Goal: Task Accomplishment & Management: Complete application form

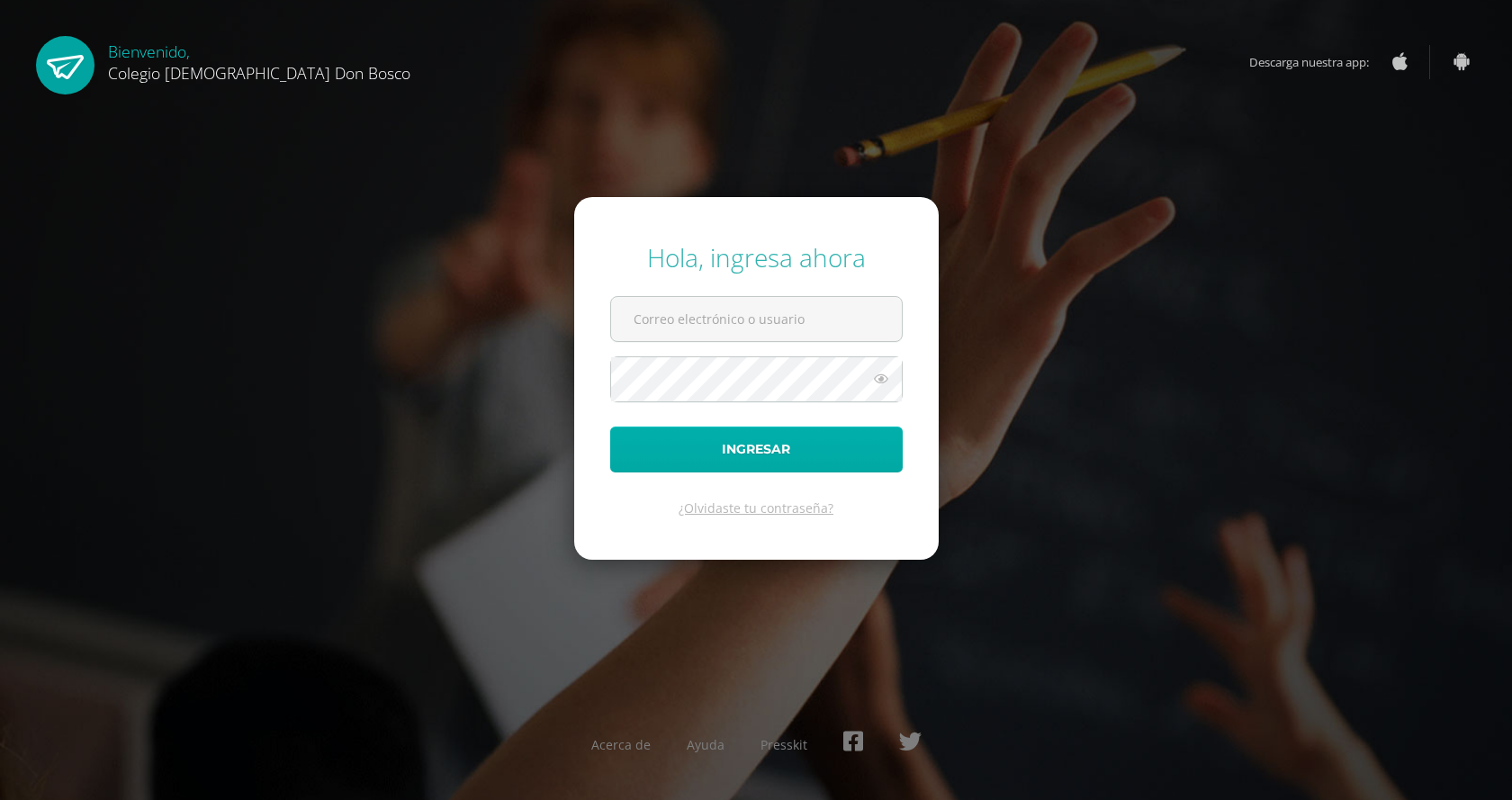
type input "[PERSON_NAME][EMAIL_ADDRESS][DOMAIN_NAME]"
click at [763, 470] on button "Ingresar" at bounding box center [756, 449] width 292 height 46
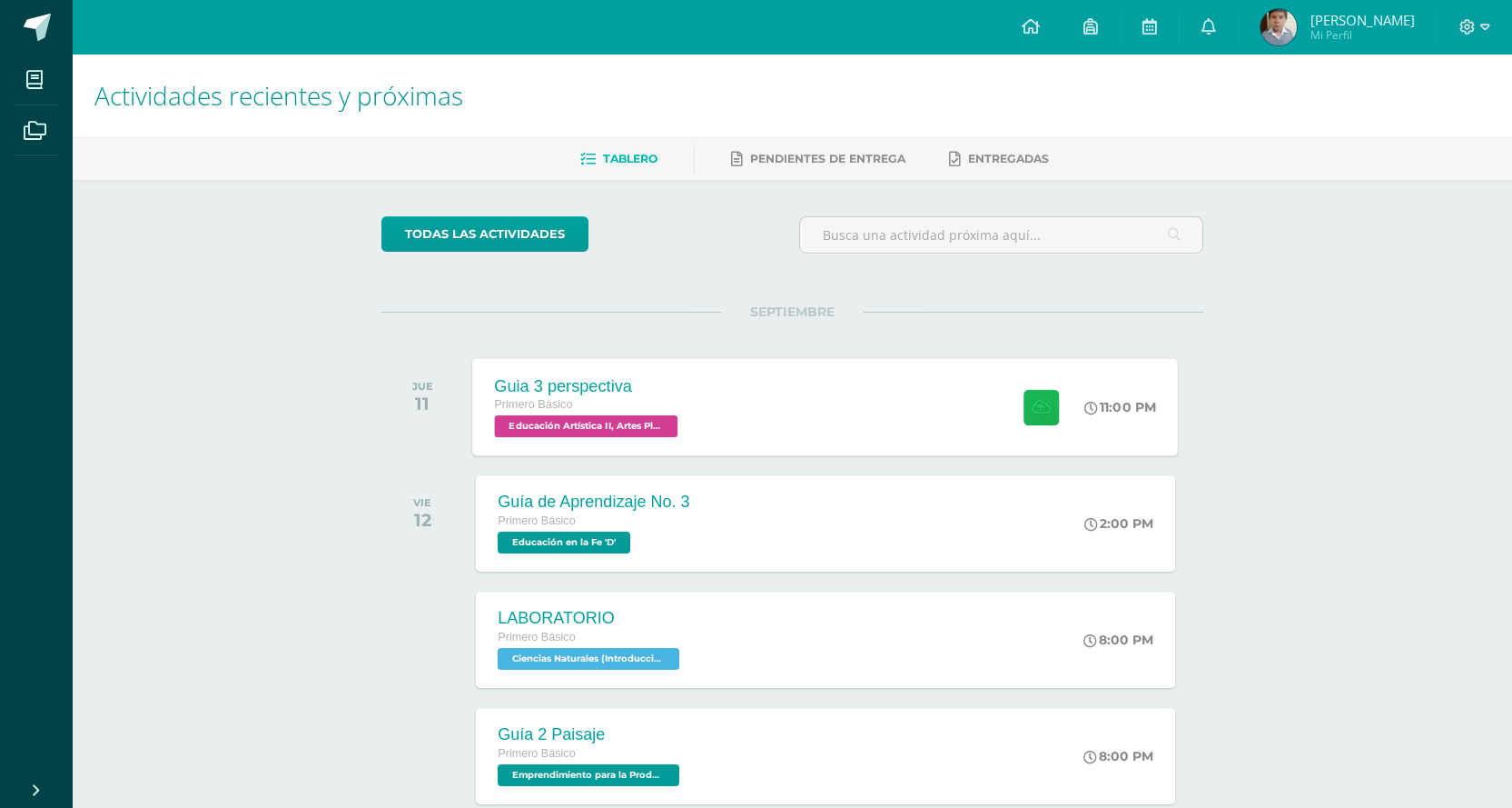
click at [1036, 400] on icon at bounding box center [1041, 406] width 19 height 15
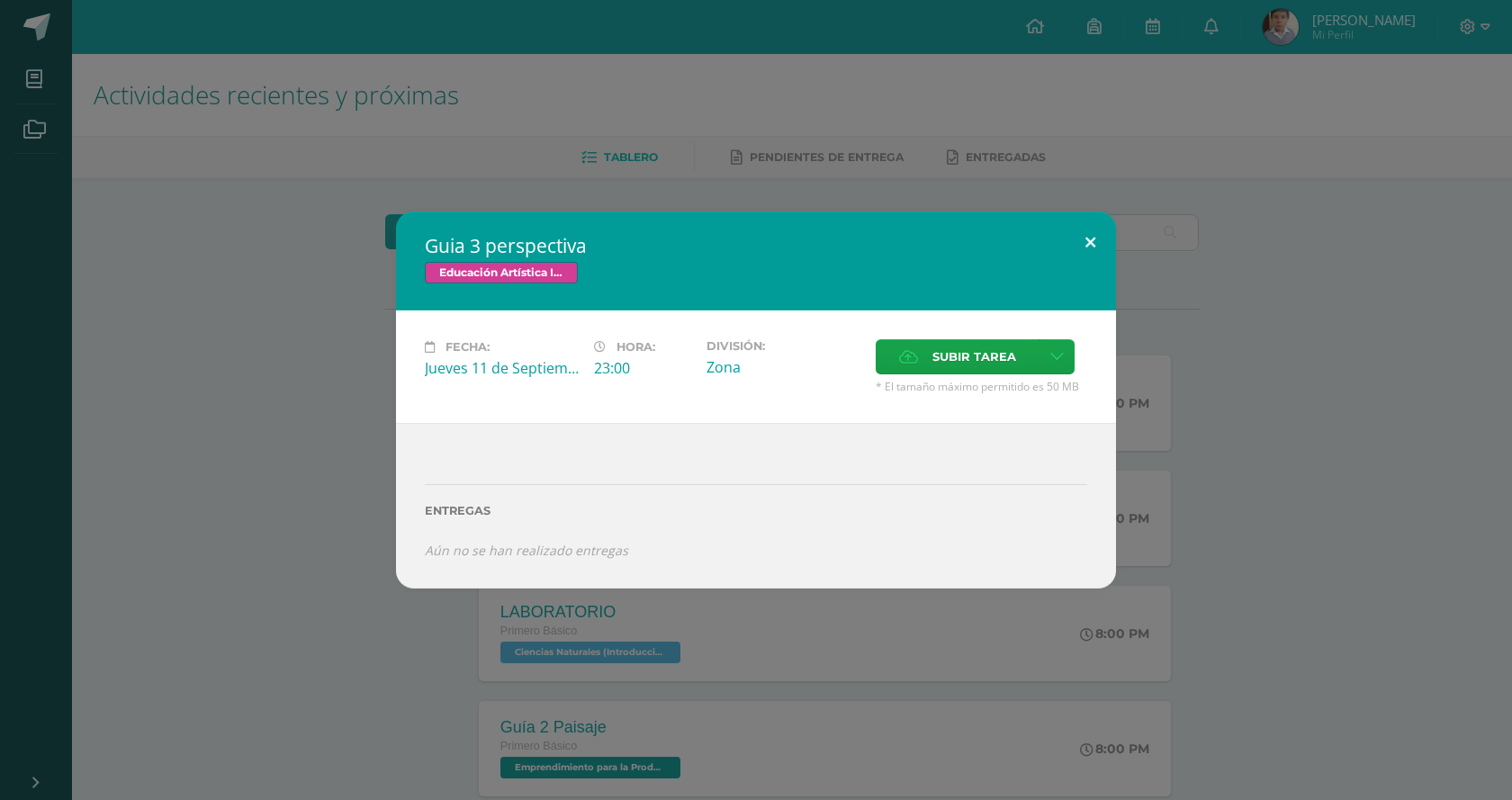
click at [1083, 254] on button at bounding box center [1090, 242] width 51 height 61
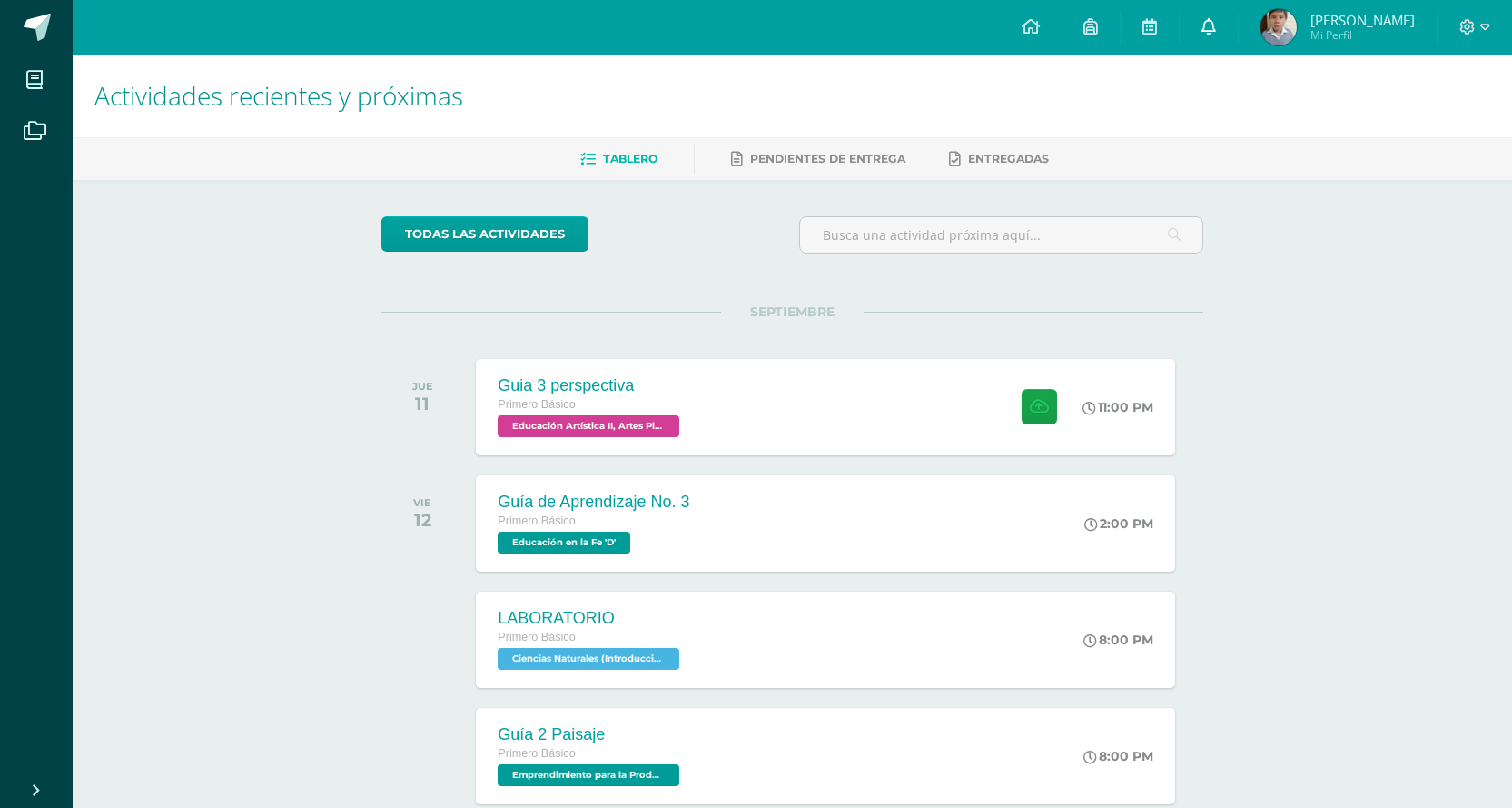
click at [1219, 37] on link at bounding box center [1208, 27] width 59 height 55
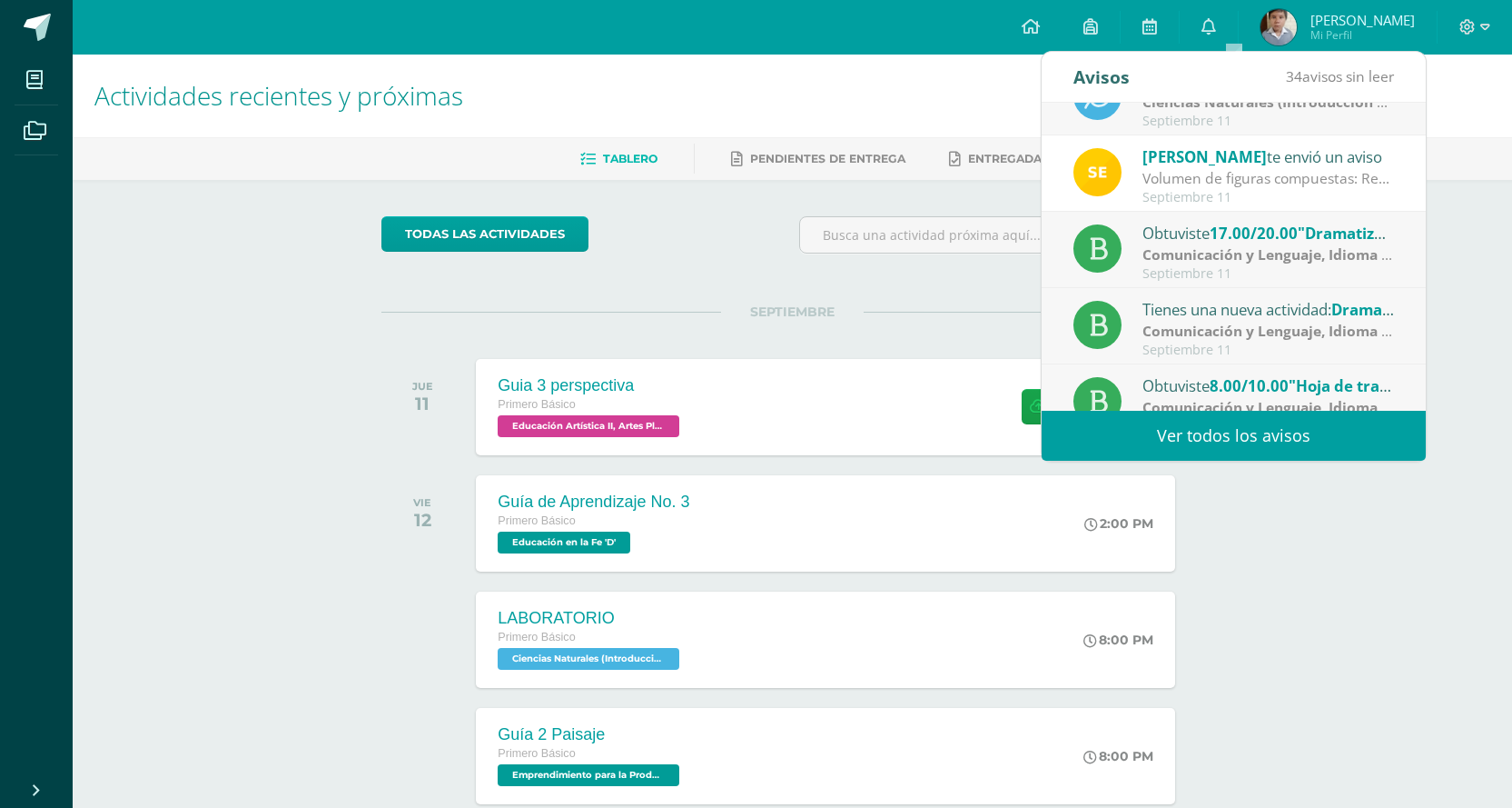
scroll to position [303, 0]
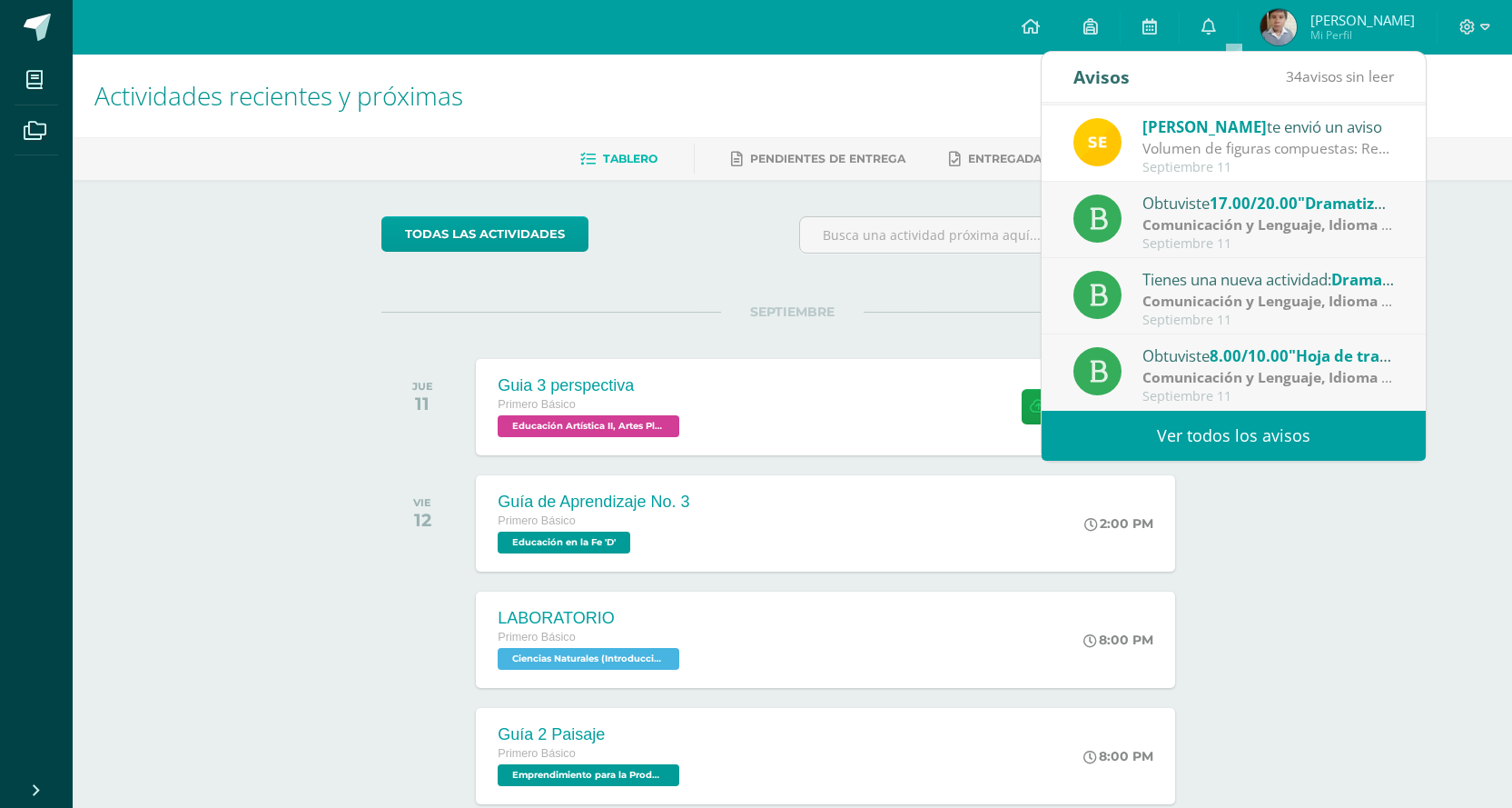
click at [1210, 433] on link "Ver todos los avisos" at bounding box center [1234, 435] width 384 height 50
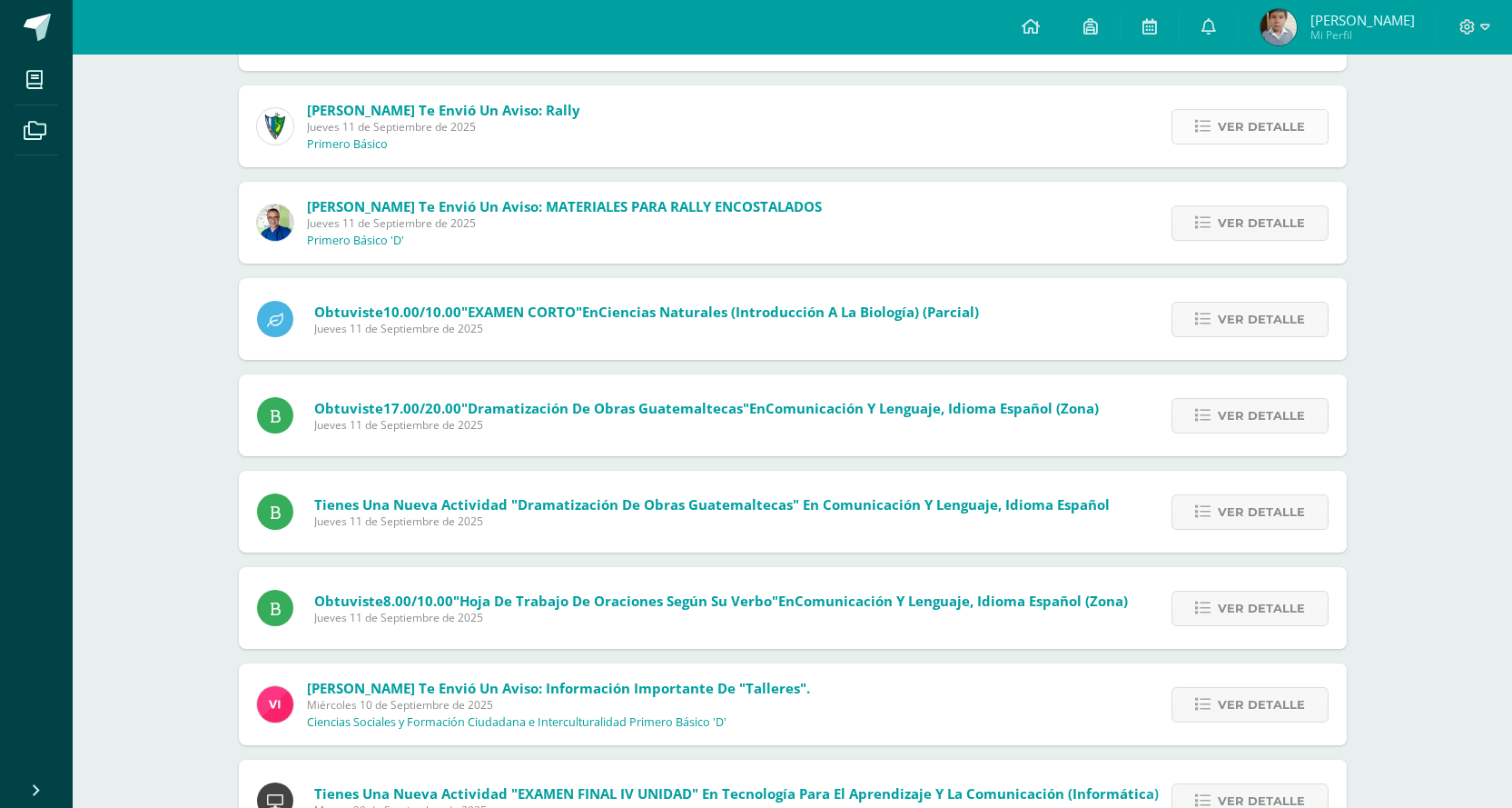
scroll to position [454, 0]
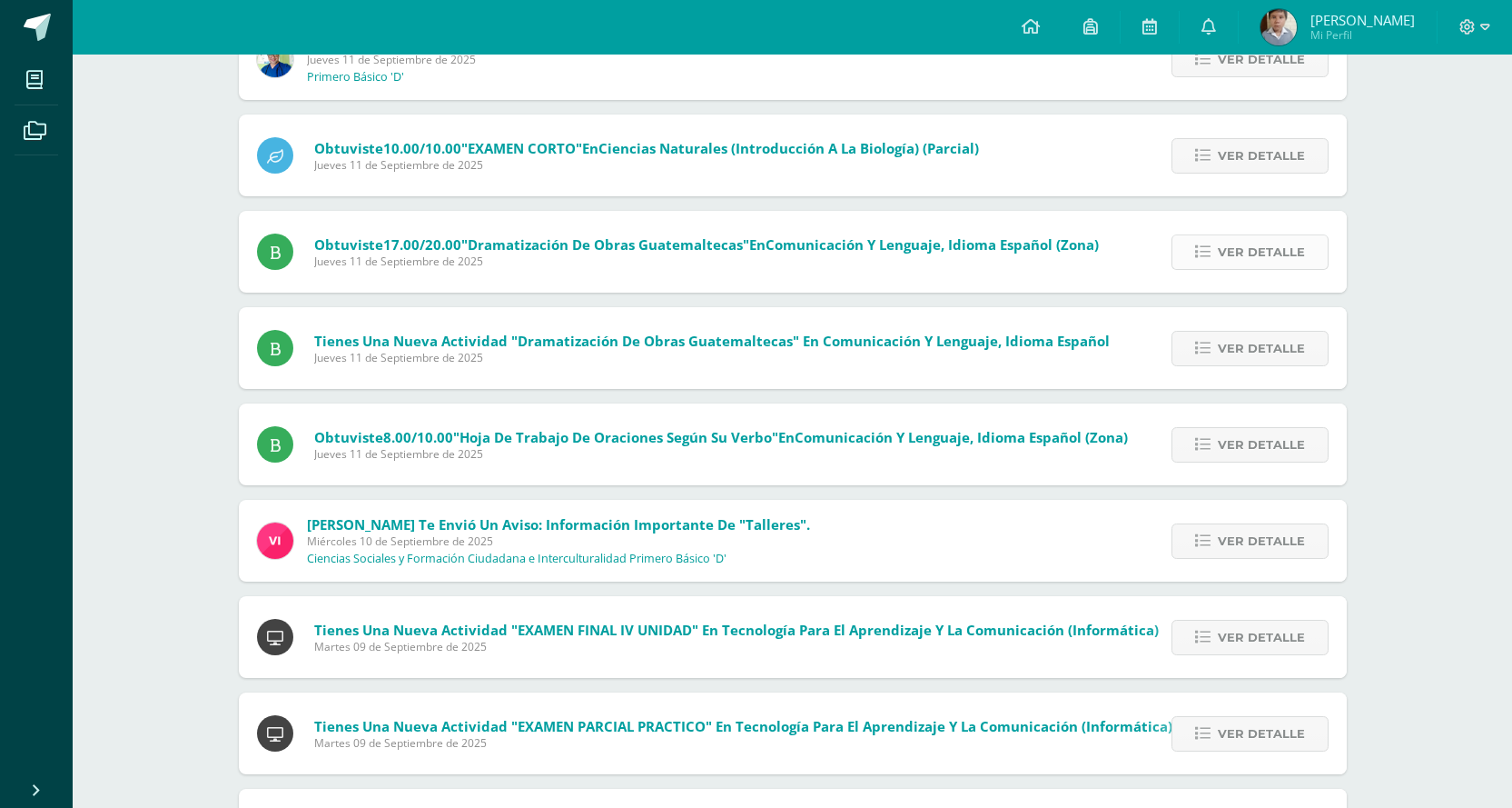
click at [1258, 256] on span "Ver detalle" at bounding box center [1261, 252] width 87 height 34
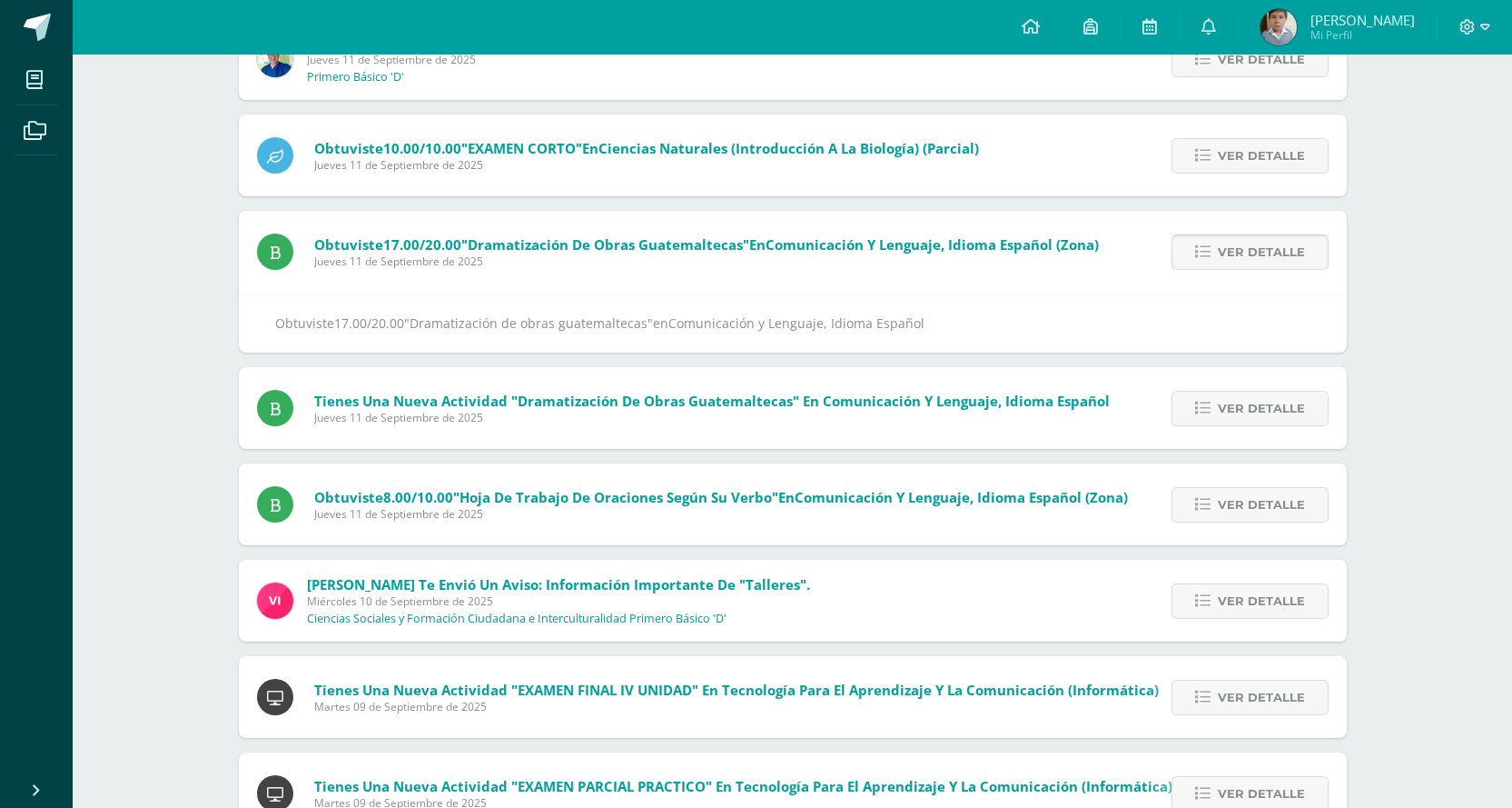
click at [1258, 256] on span "Ver detalle" at bounding box center [1261, 252] width 87 height 34
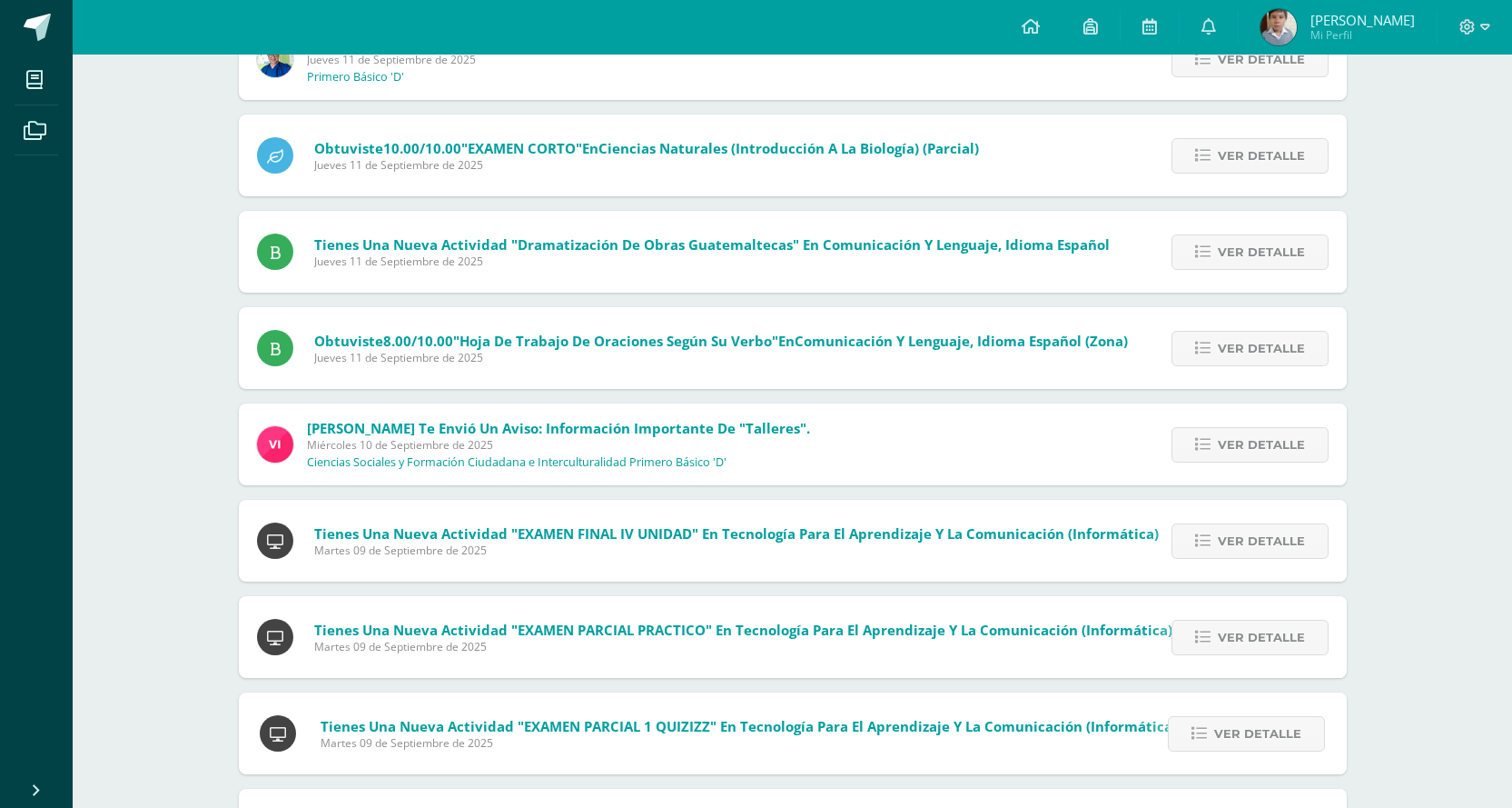
click at [1258, 256] on span "Ver detalle" at bounding box center [1261, 252] width 87 height 34
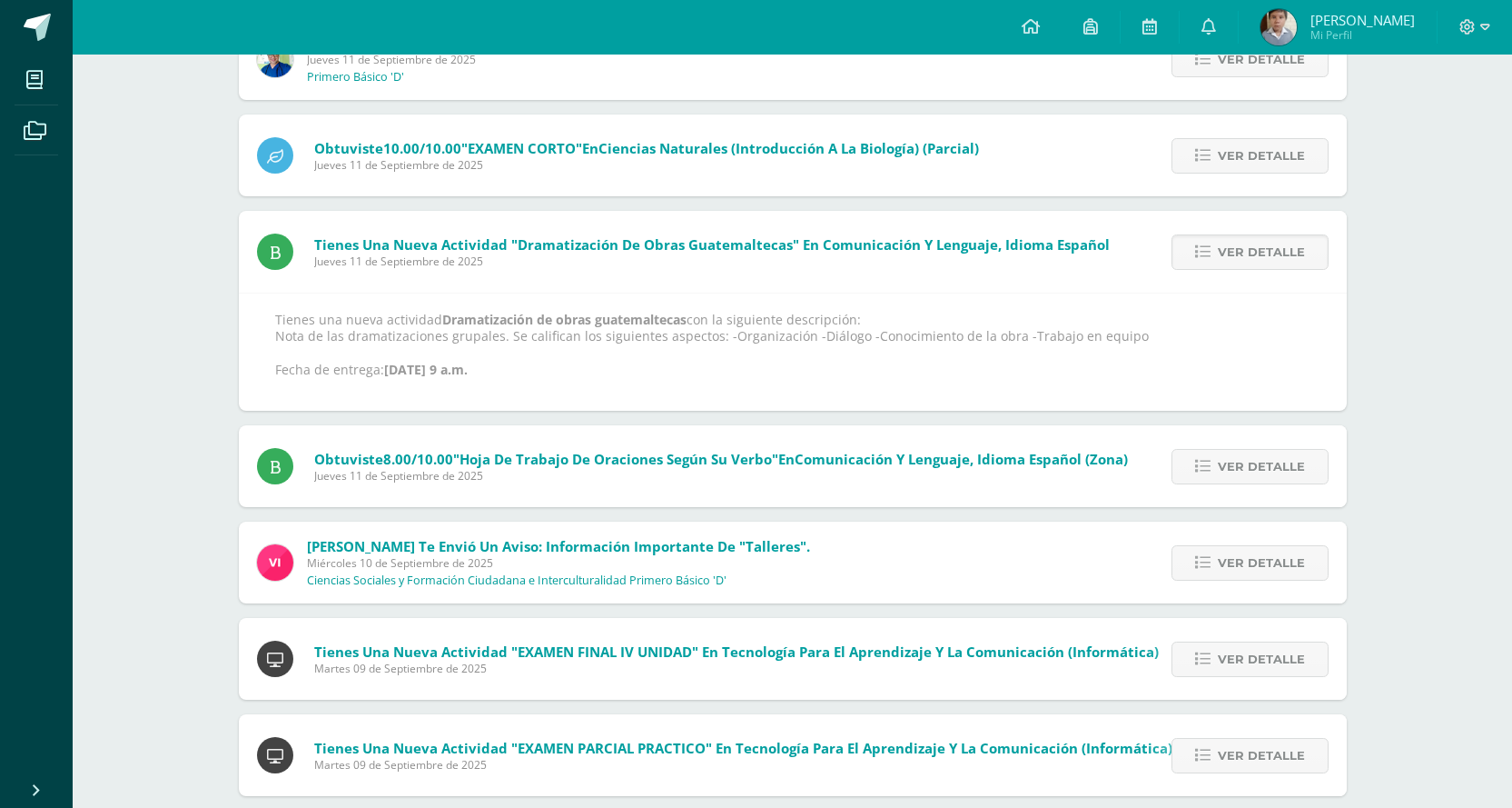
click at [1258, 256] on span "Ver detalle" at bounding box center [1261, 252] width 87 height 34
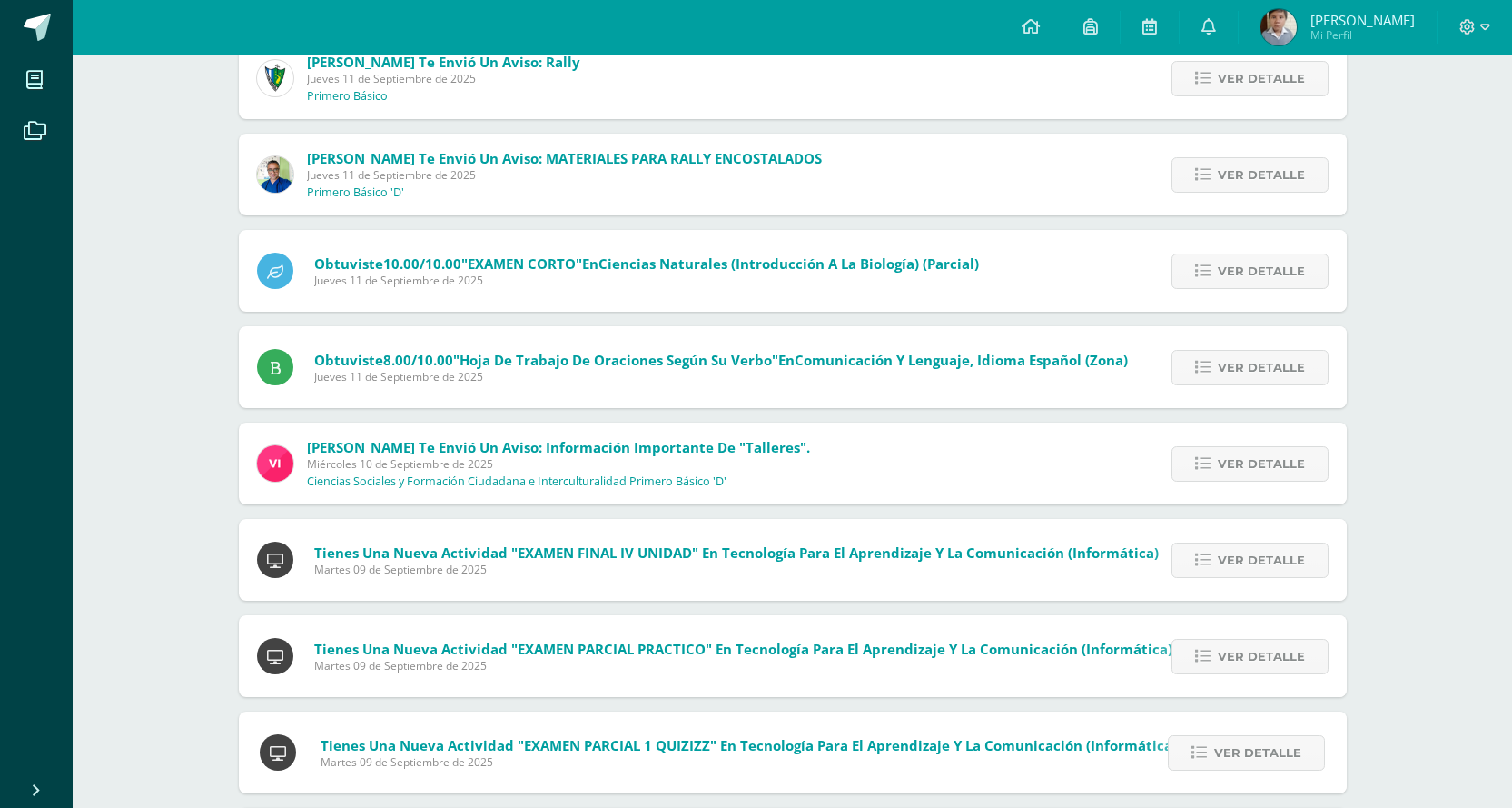
scroll to position [0, 0]
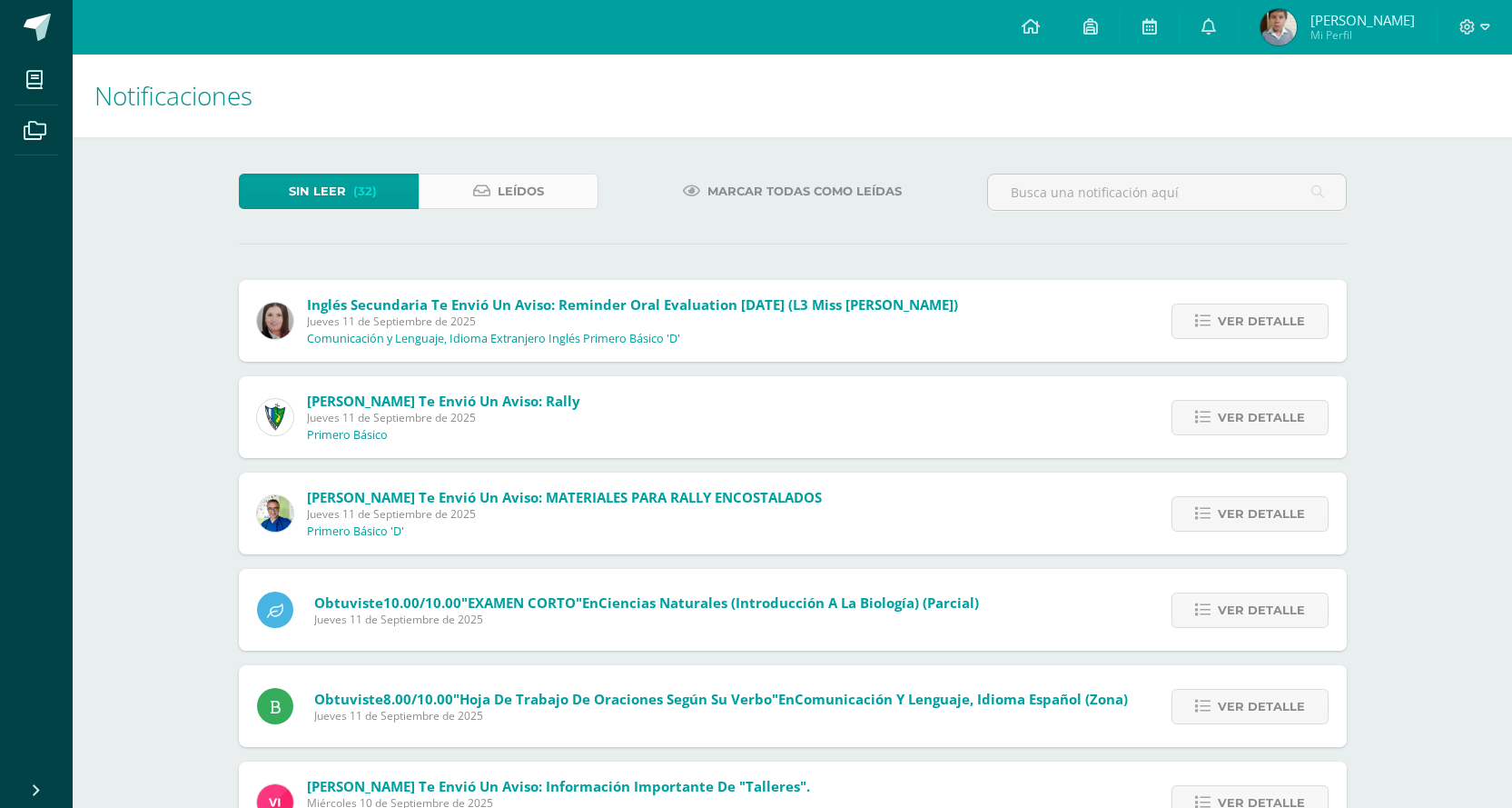
click at [496, 177] on link "Leídos" at bounding box center [508, 191] width 180 height 36
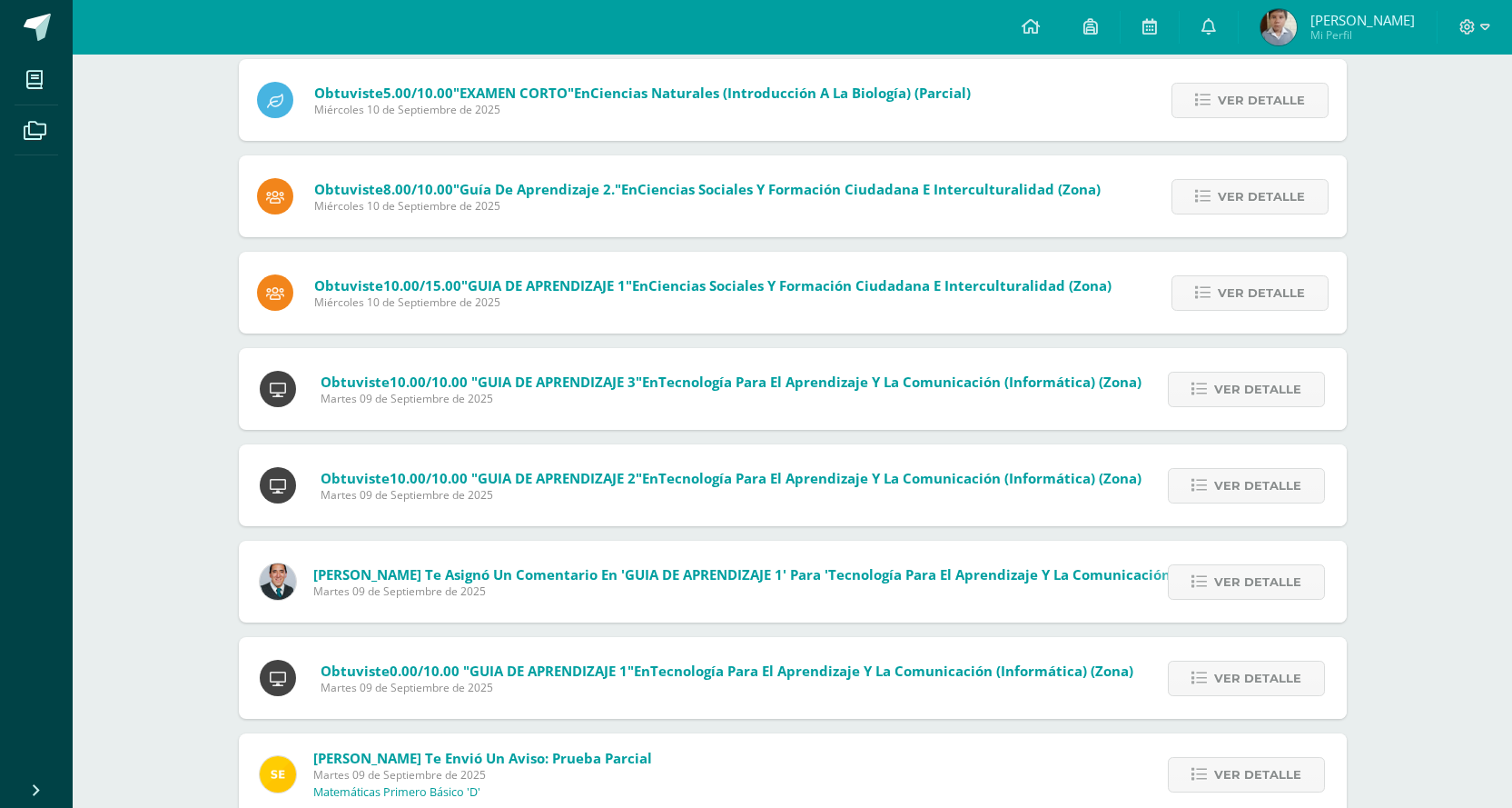
scroll to position [909, 0]
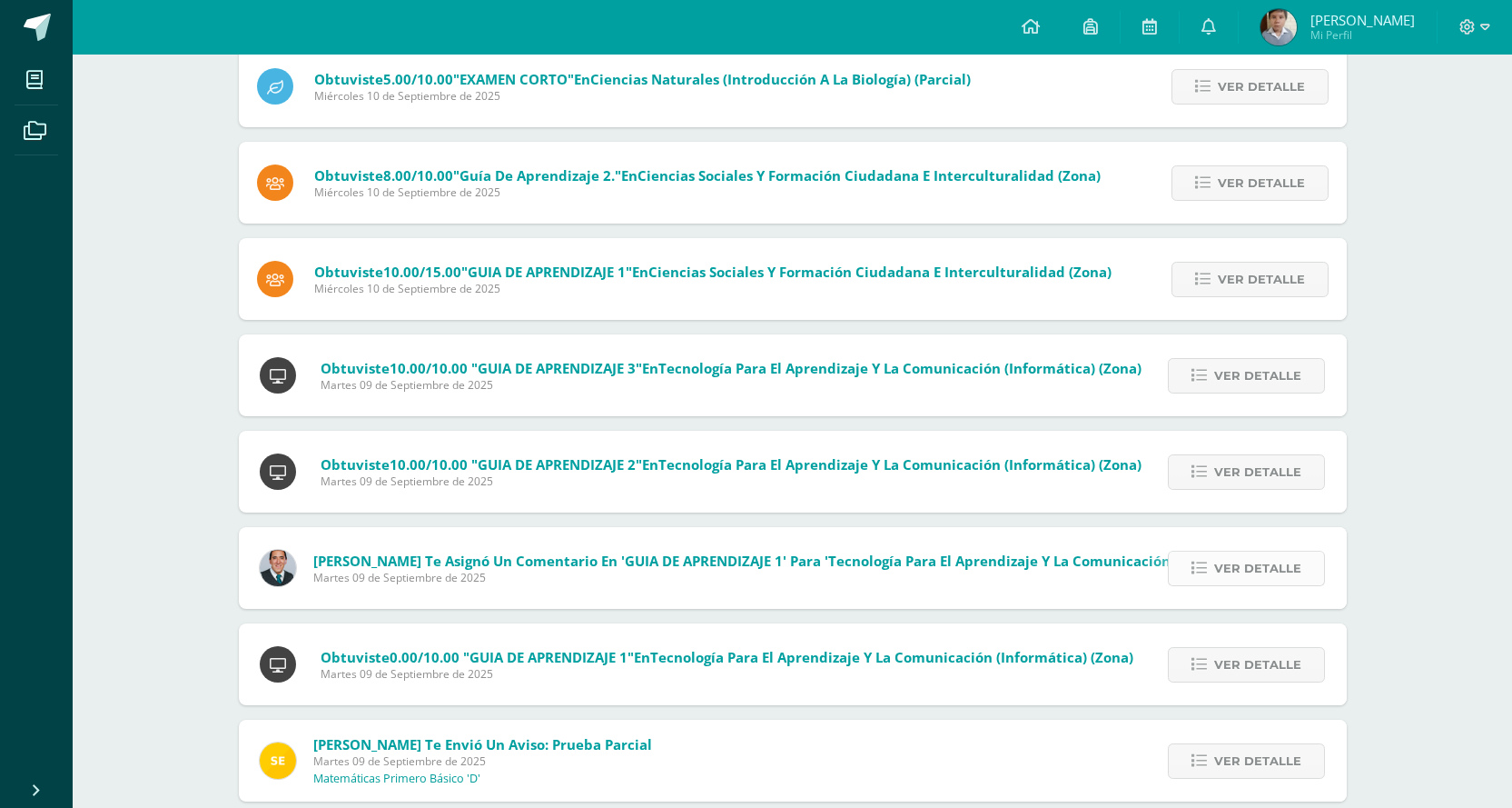
click at [1217, 572] on span "Ver detalle" at bounding box center [1257, 568] width 87 height 34
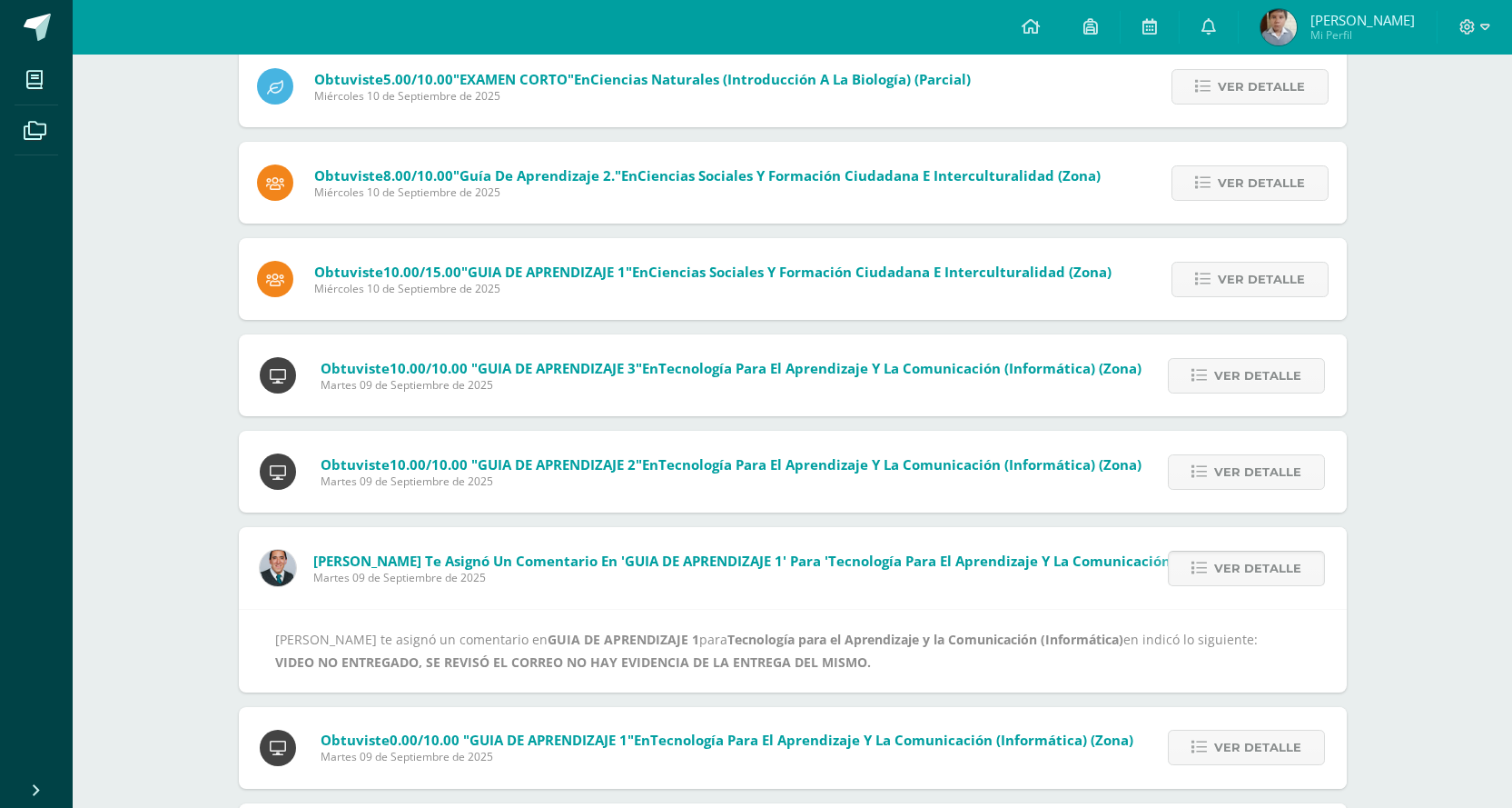
click at [1215, 572] on link "Ver detalle" at bounding box center [1247, 568] width 158 height 36
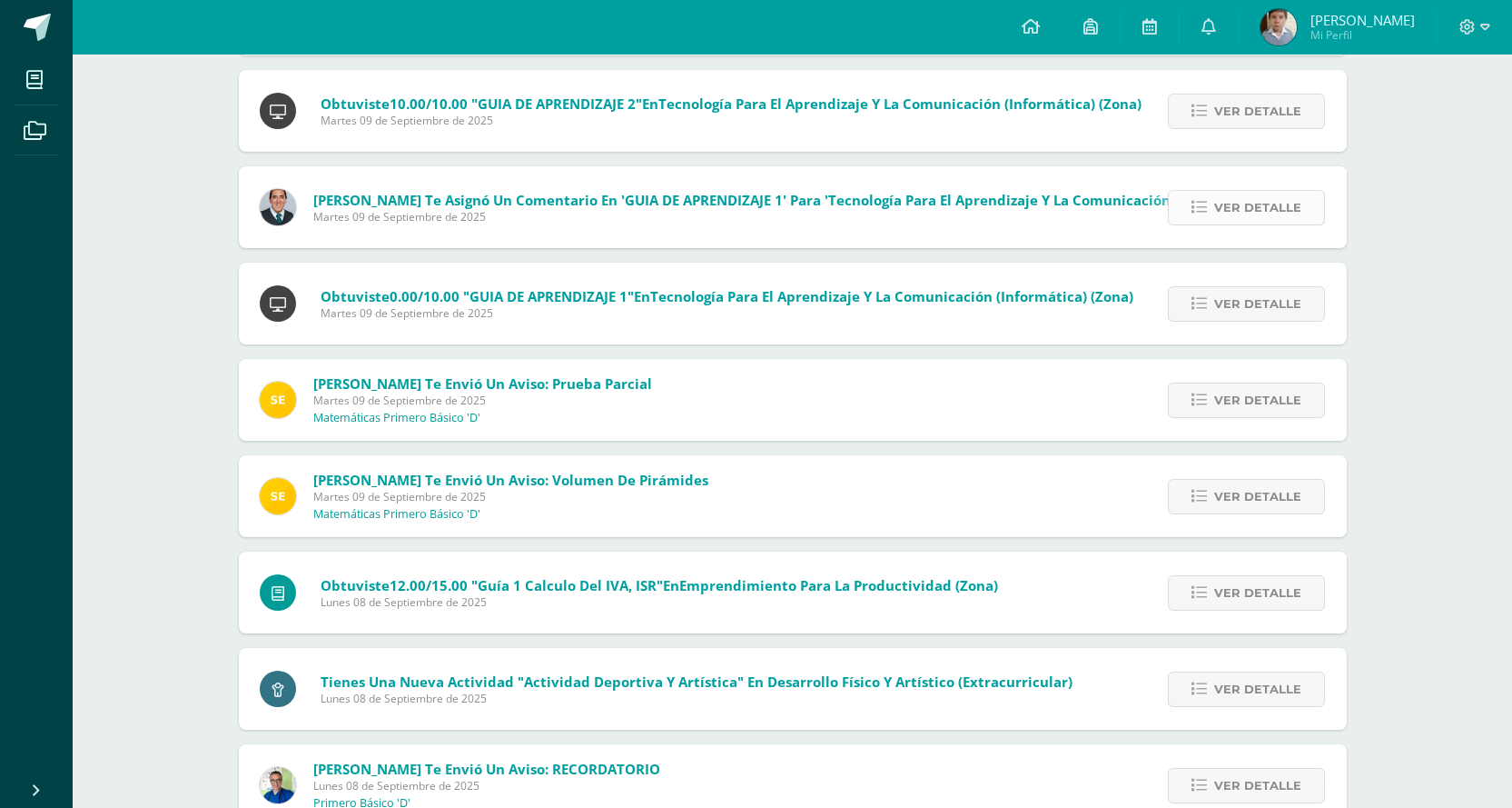
scroll to position [1272, 0]
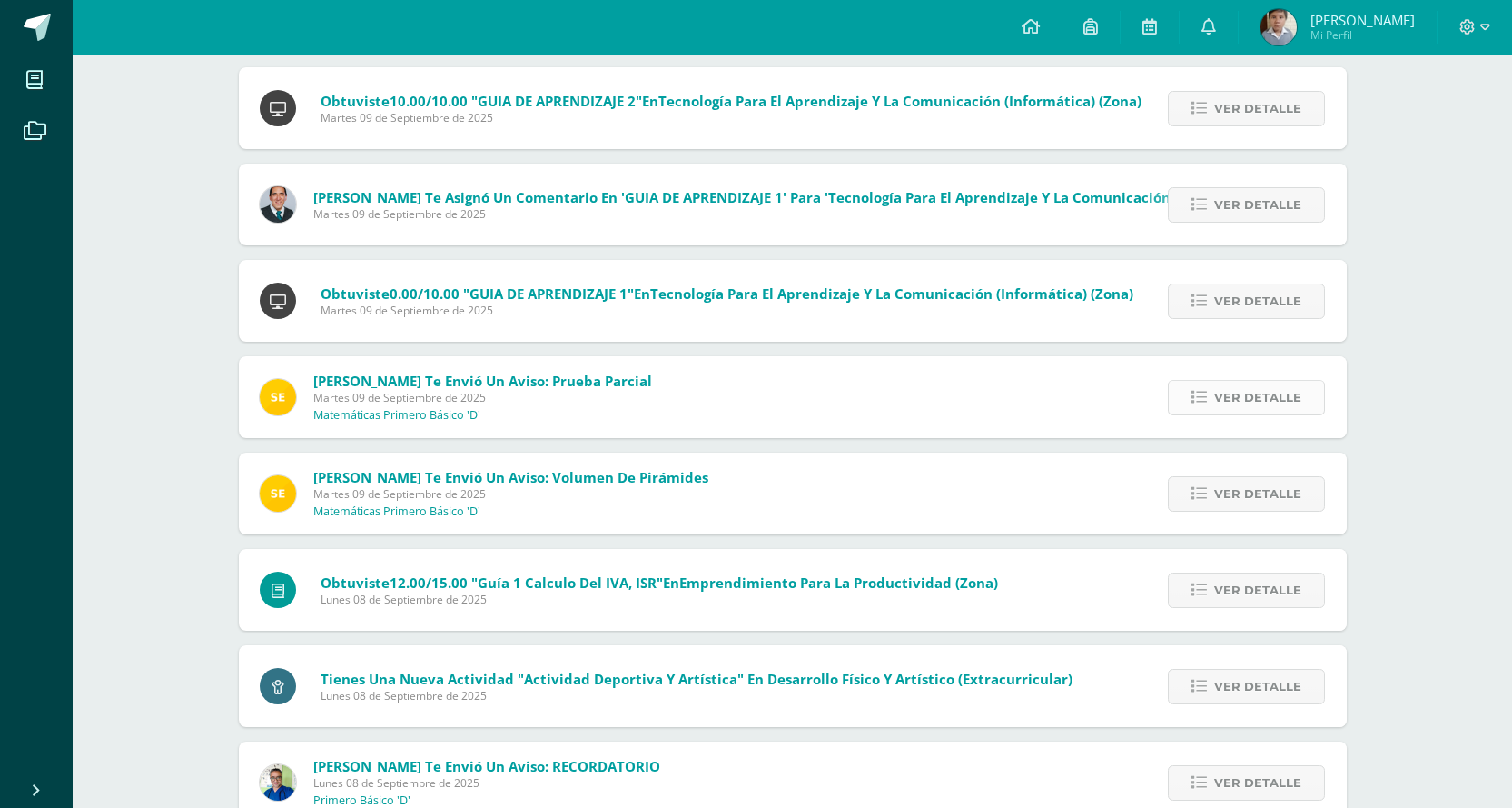
click at [1248, 402] on span "Ver detalle" at bounding box center [1257, 397] width 87 height 34
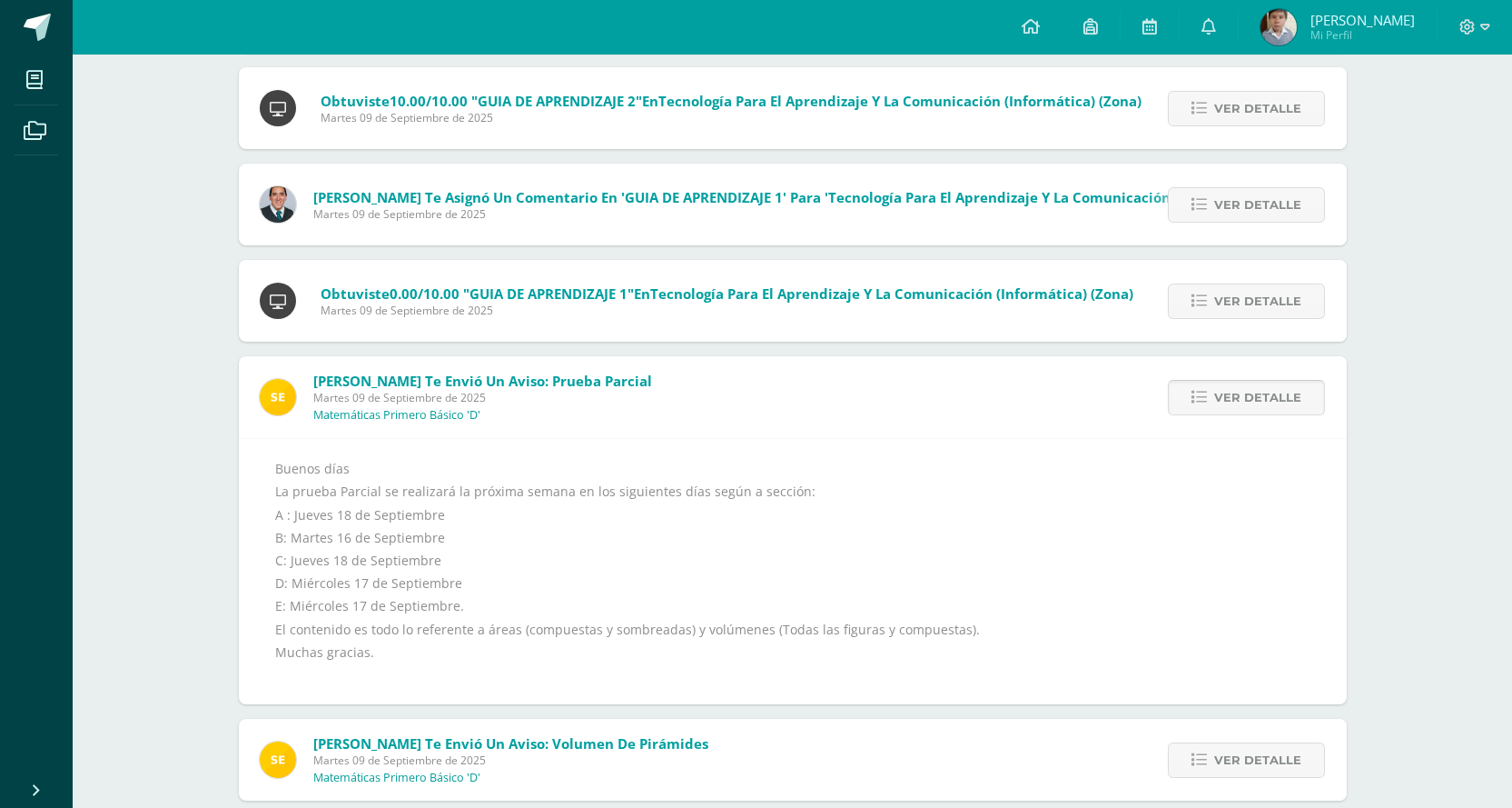
click at [1243, 407] on span "Ver detalle" at bounding box center [1257, 397] width 87 height 34
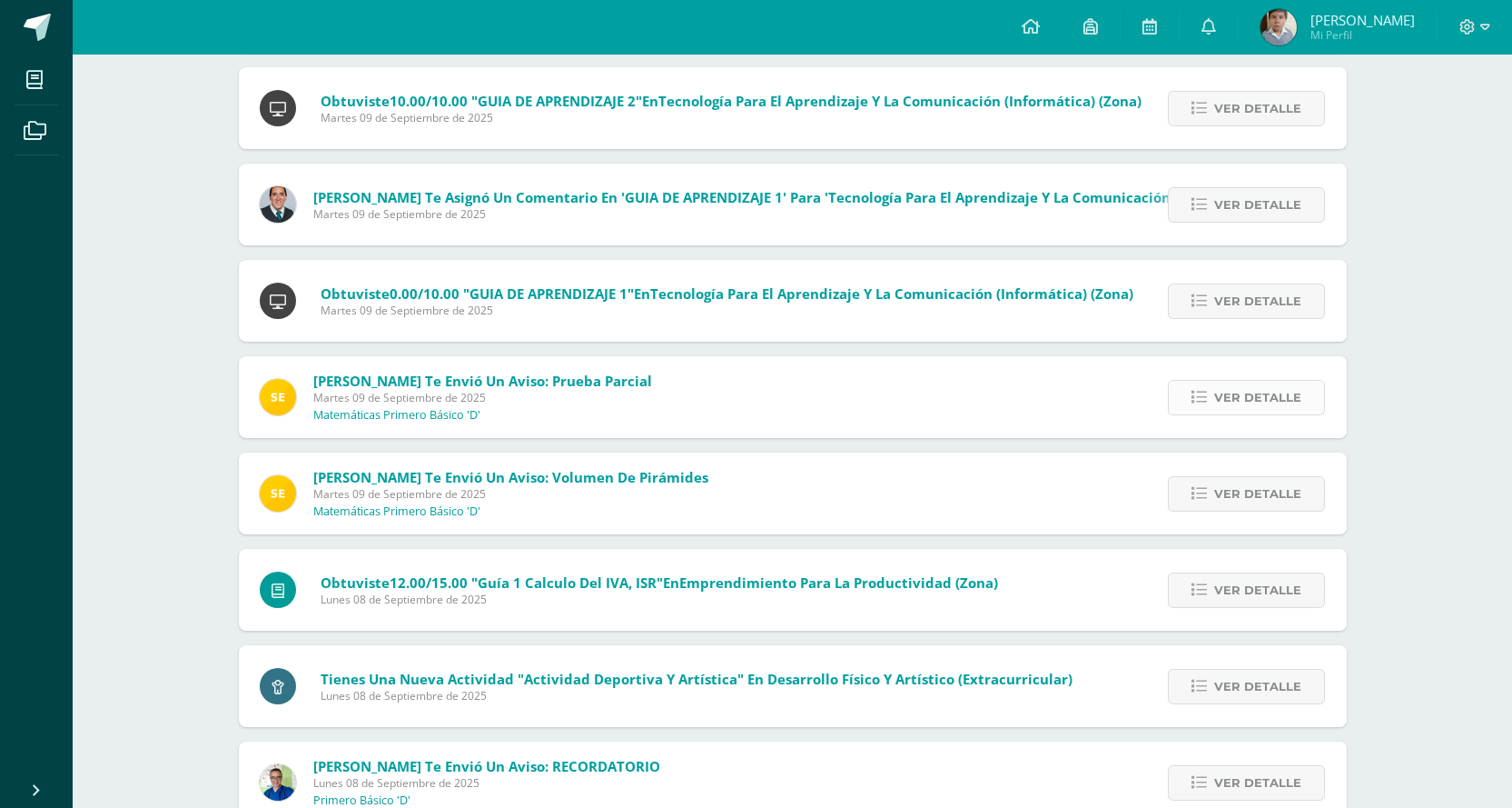
click at [1243, 407] on span "Ver detalle" at bounding box center [1257, 397] width 87 height 34
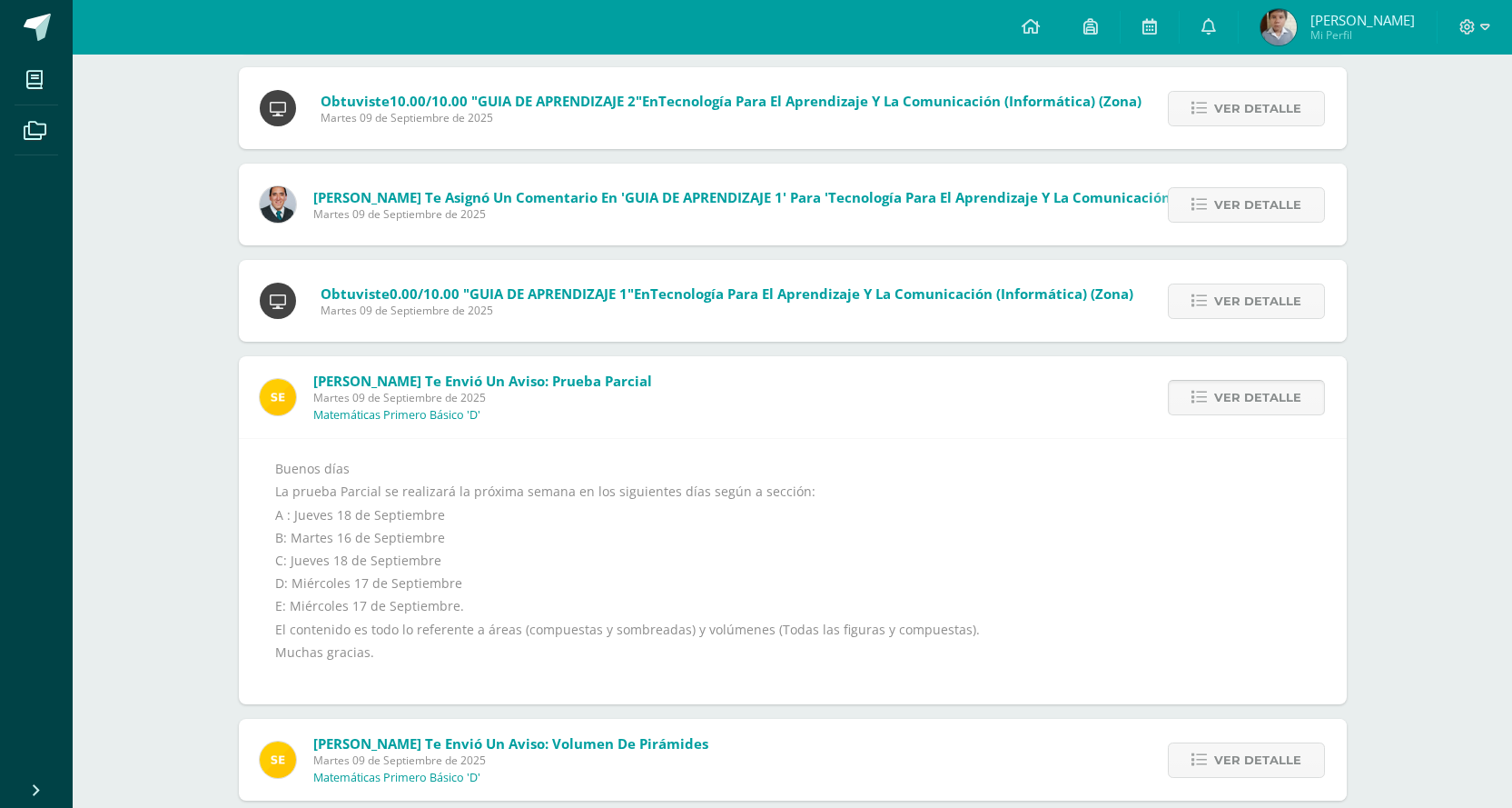
click at [1243, 407] on span "Ver detalle" at bounding box center [1257, 397] width 87 height 34
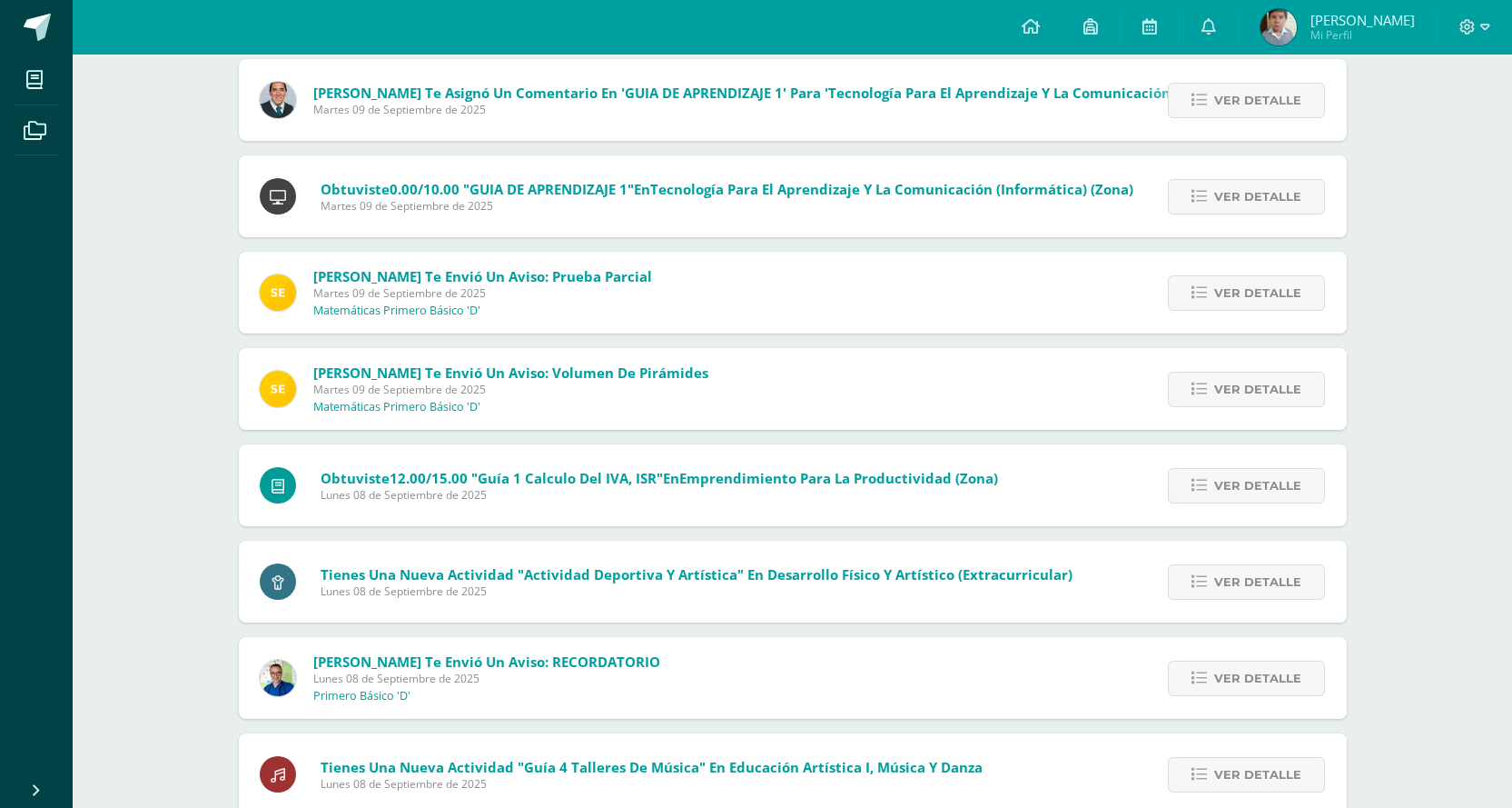
scroll to position [1452, 0]
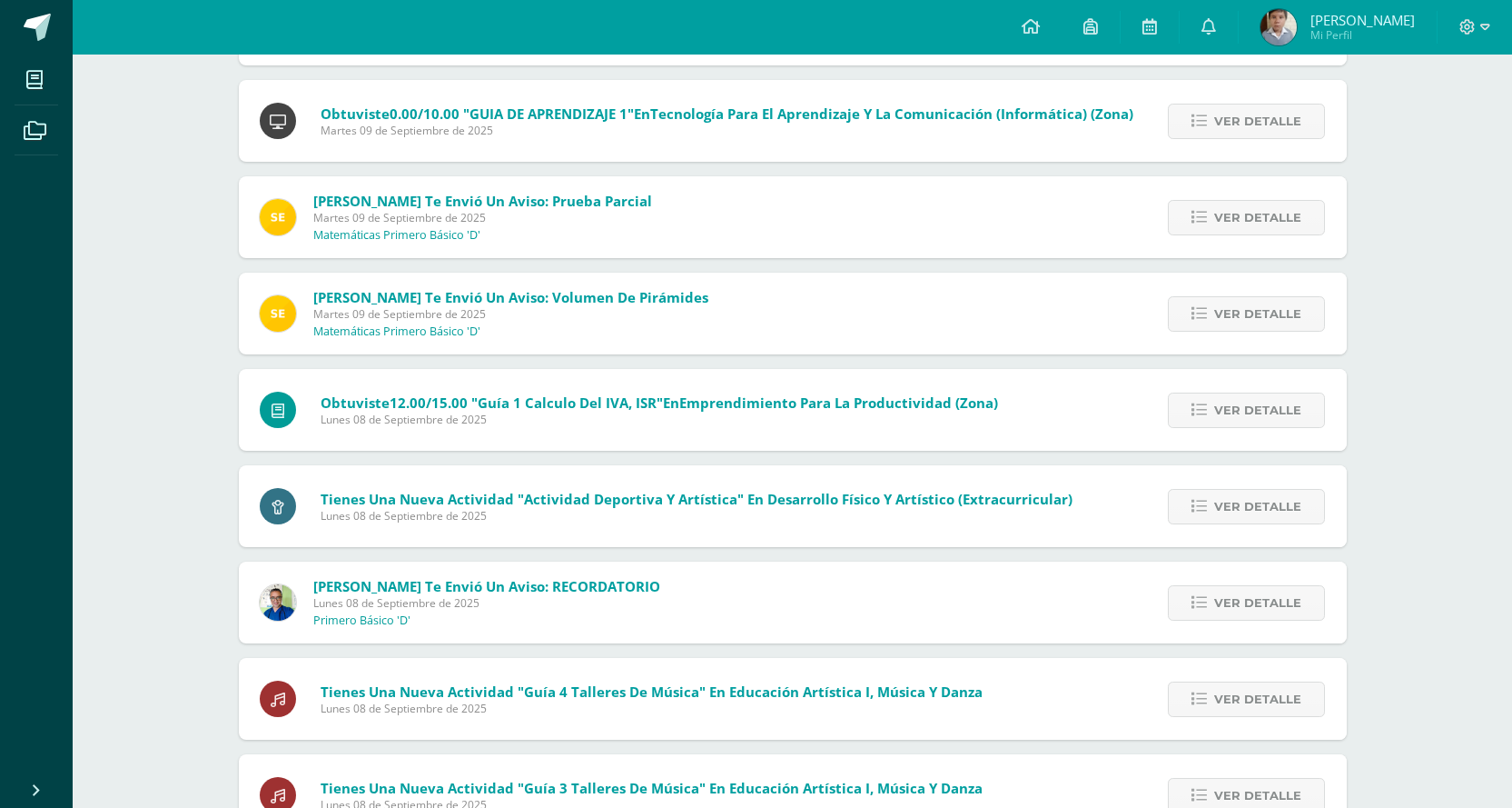
click at [1297, 22] on img at bounding box center [1279, 27] width 37 height 37
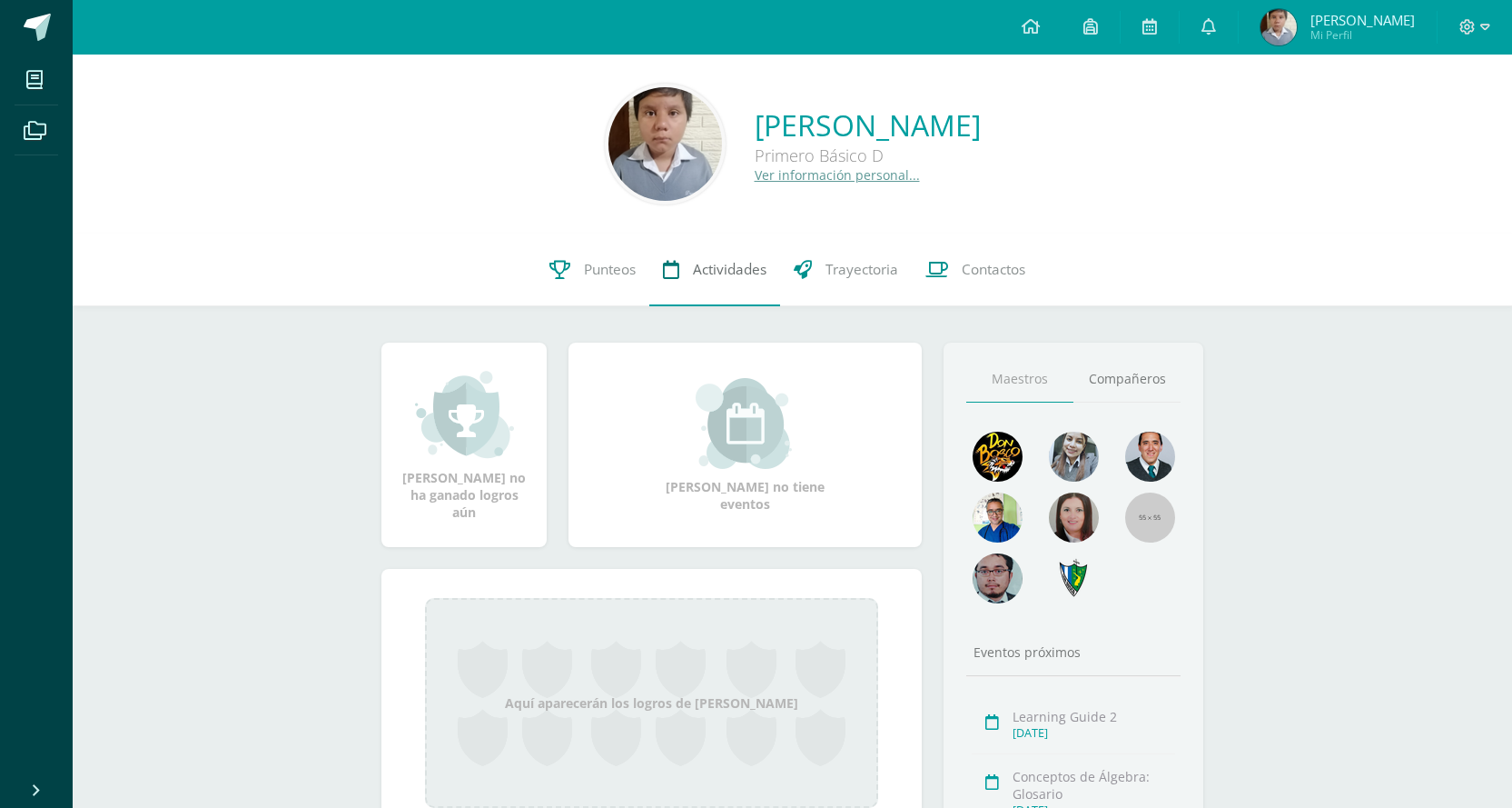
click at [712, 266] on span "Actividades" at bounding box center [729, 269] width 74 height 19
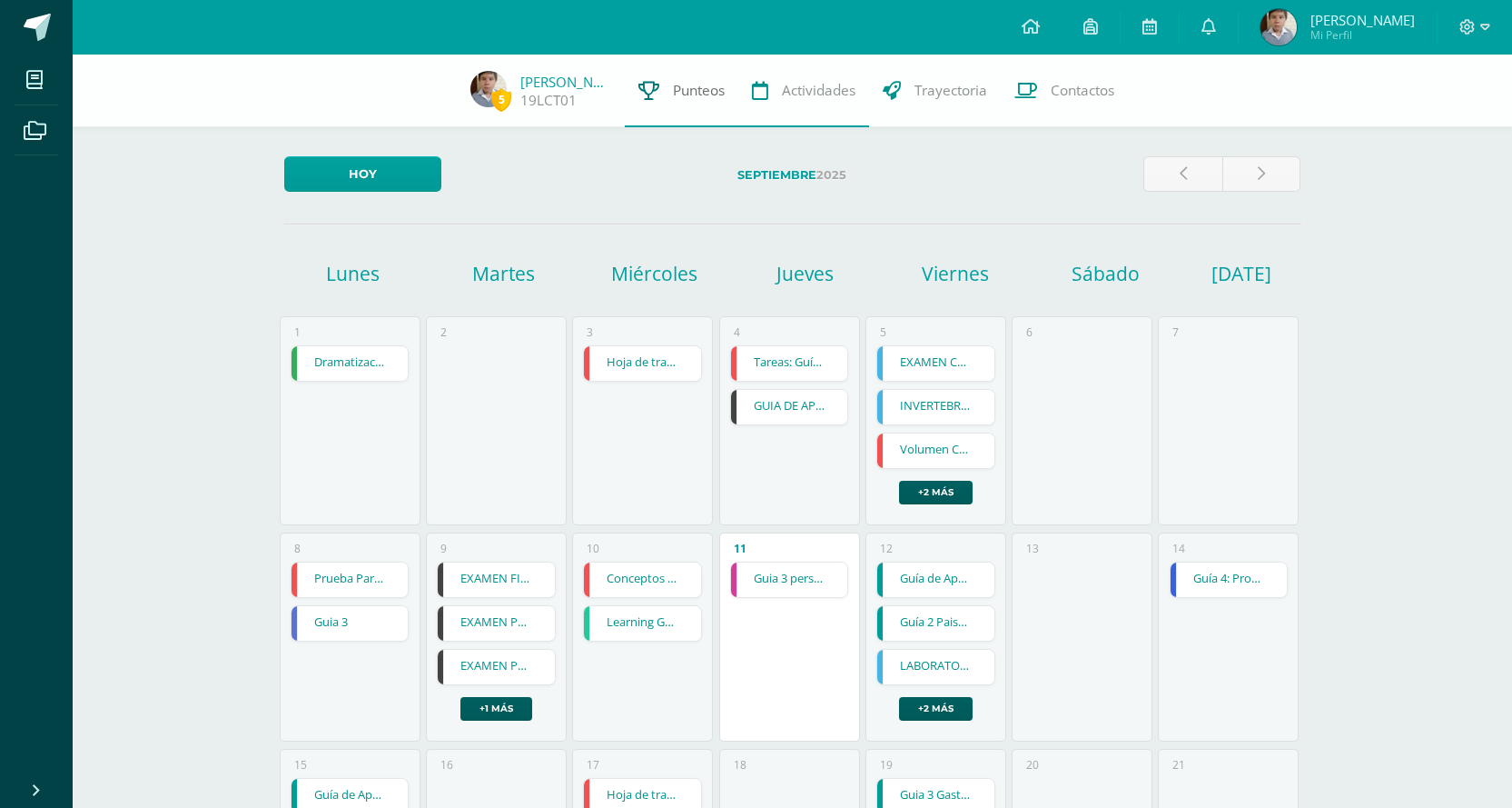
click at [674, 97] on span "Punteos" at bounding box center [699, 90] width 52 height 19
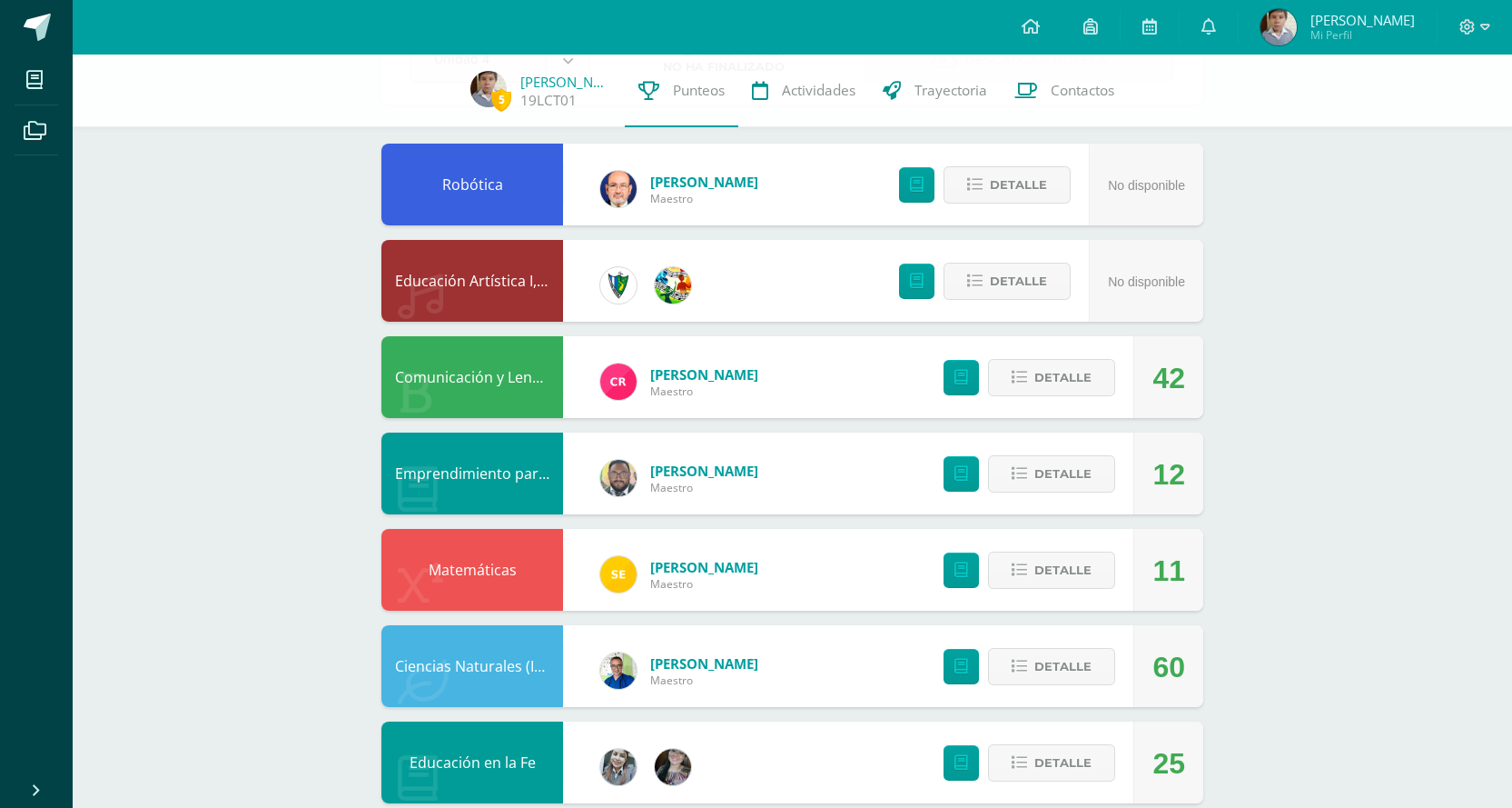
scroll to position [182, 0]
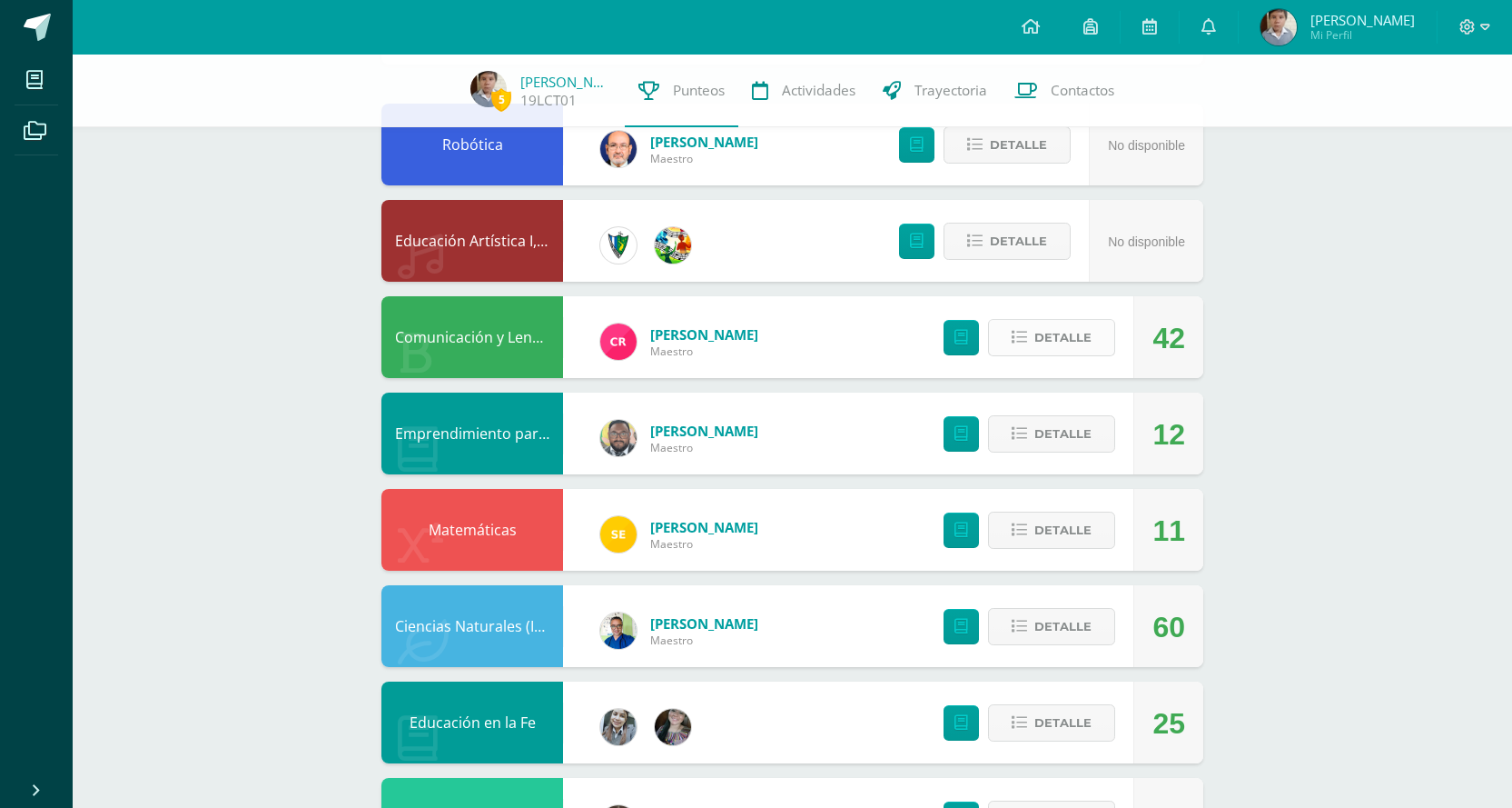
click at [995, 328] on button "Detalle" at bounding box center [1052, 337] width 127 height 37
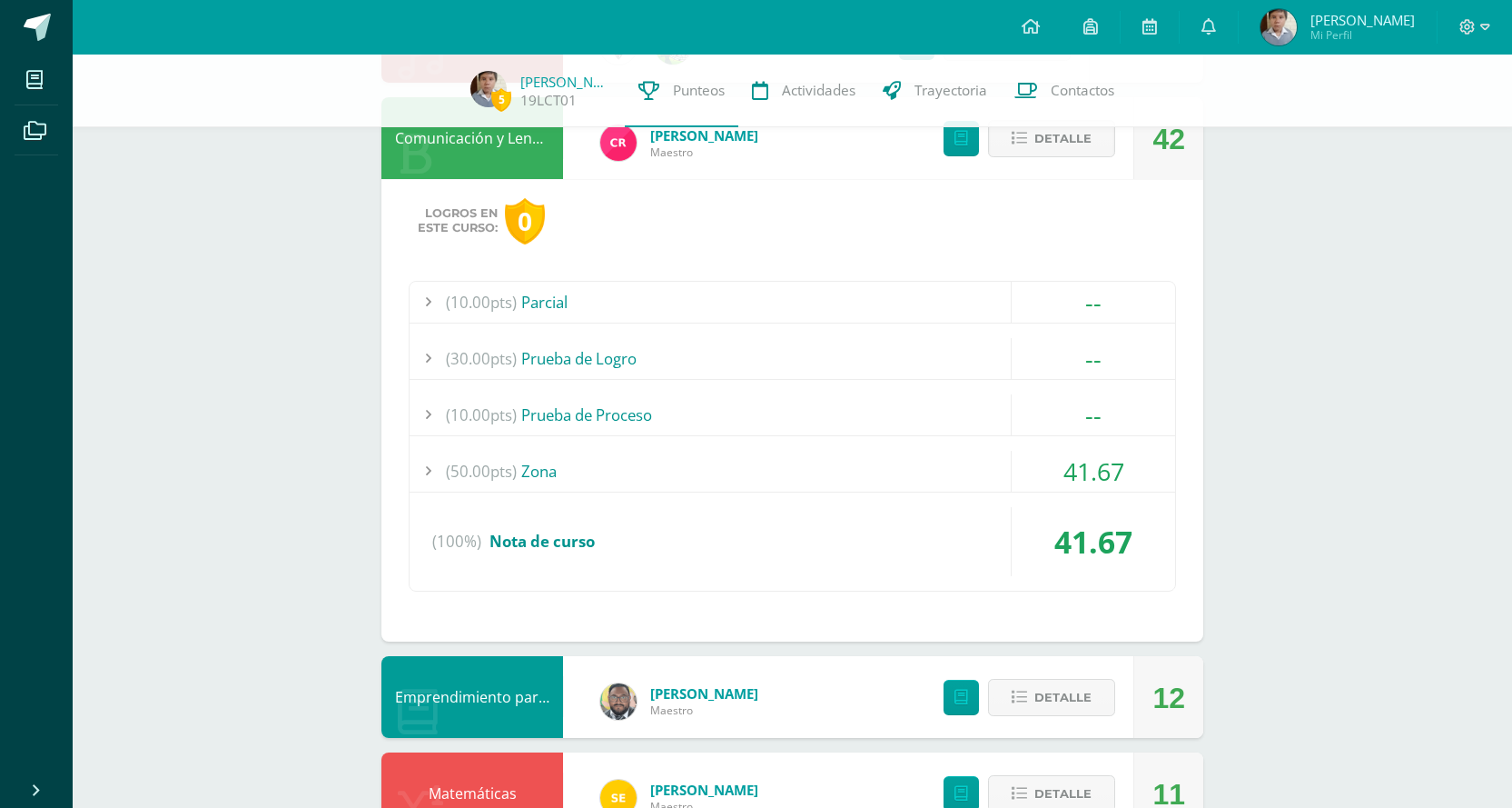
scroll to position [454, 0]
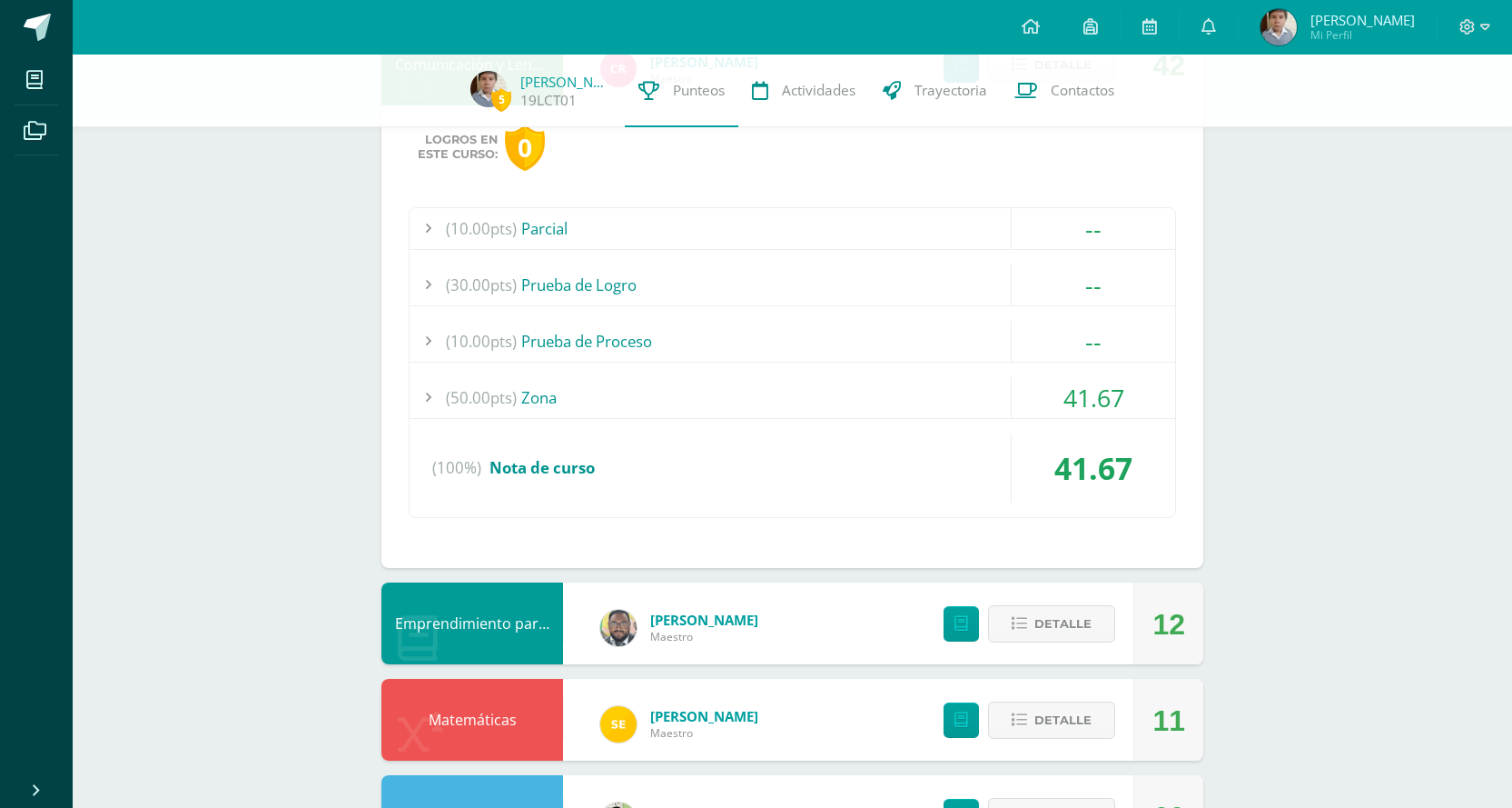
click at [951, 399] on div "(50.00pts) Zona" at bounding box center [792, 397] width 766 height 41
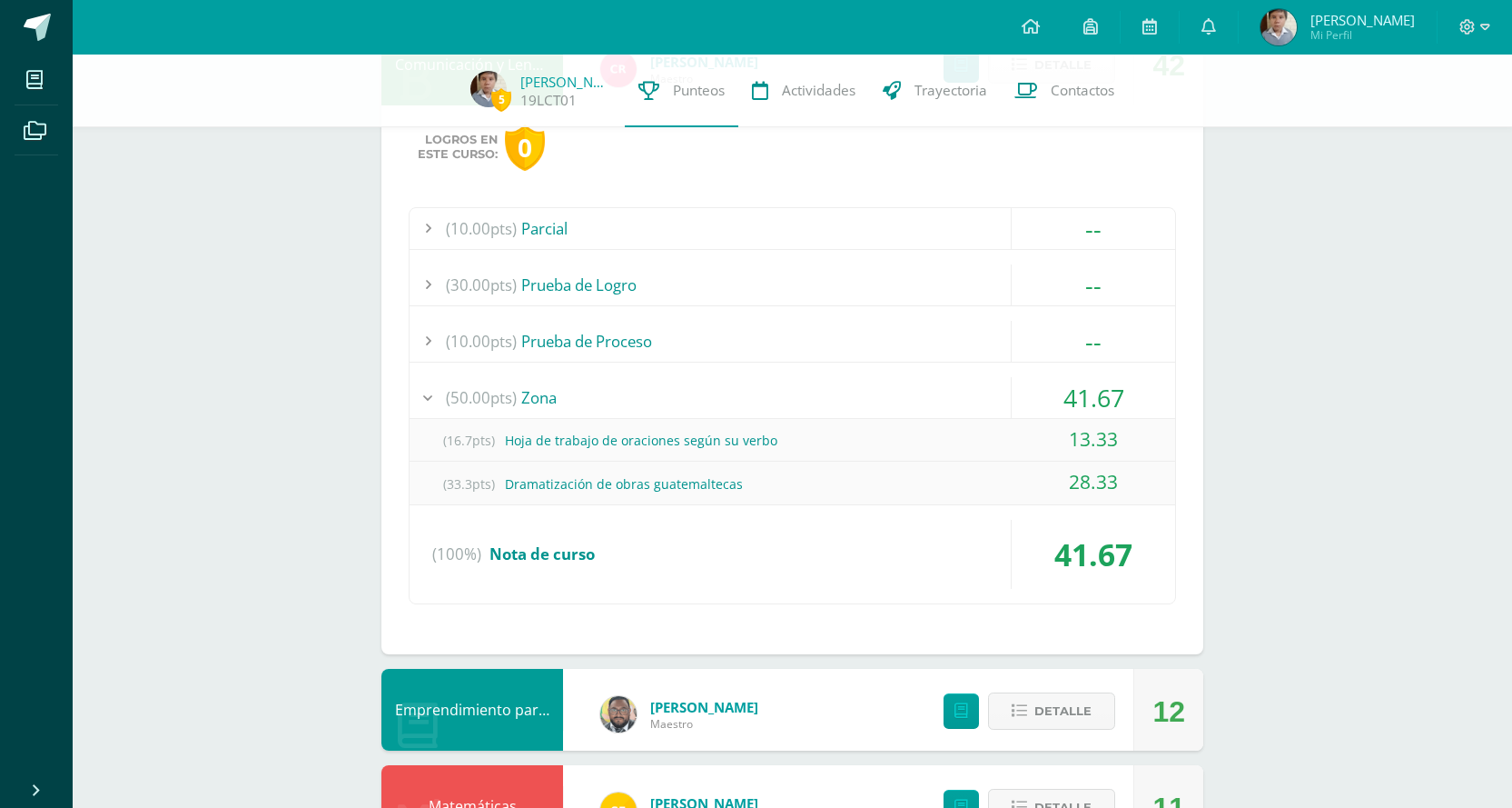
click at [951, 397] on div "(50.00pts) Zona" at bounding box center [792, 397] width 766 height 41
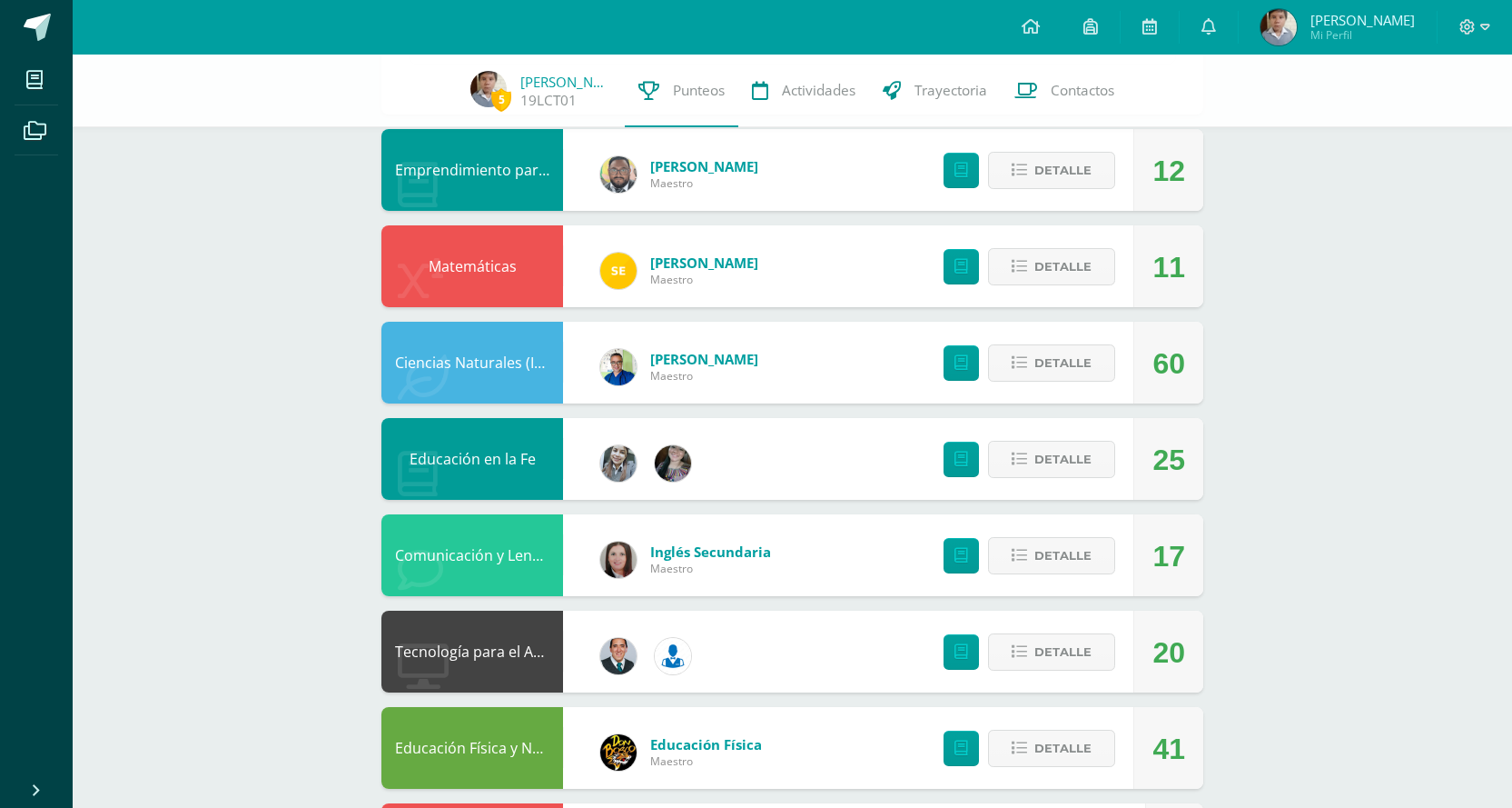
scroll to position [909, 0]
click at [1033, 377] on button "Detalle" at bounding box center [1052, 361] width 127 height 37
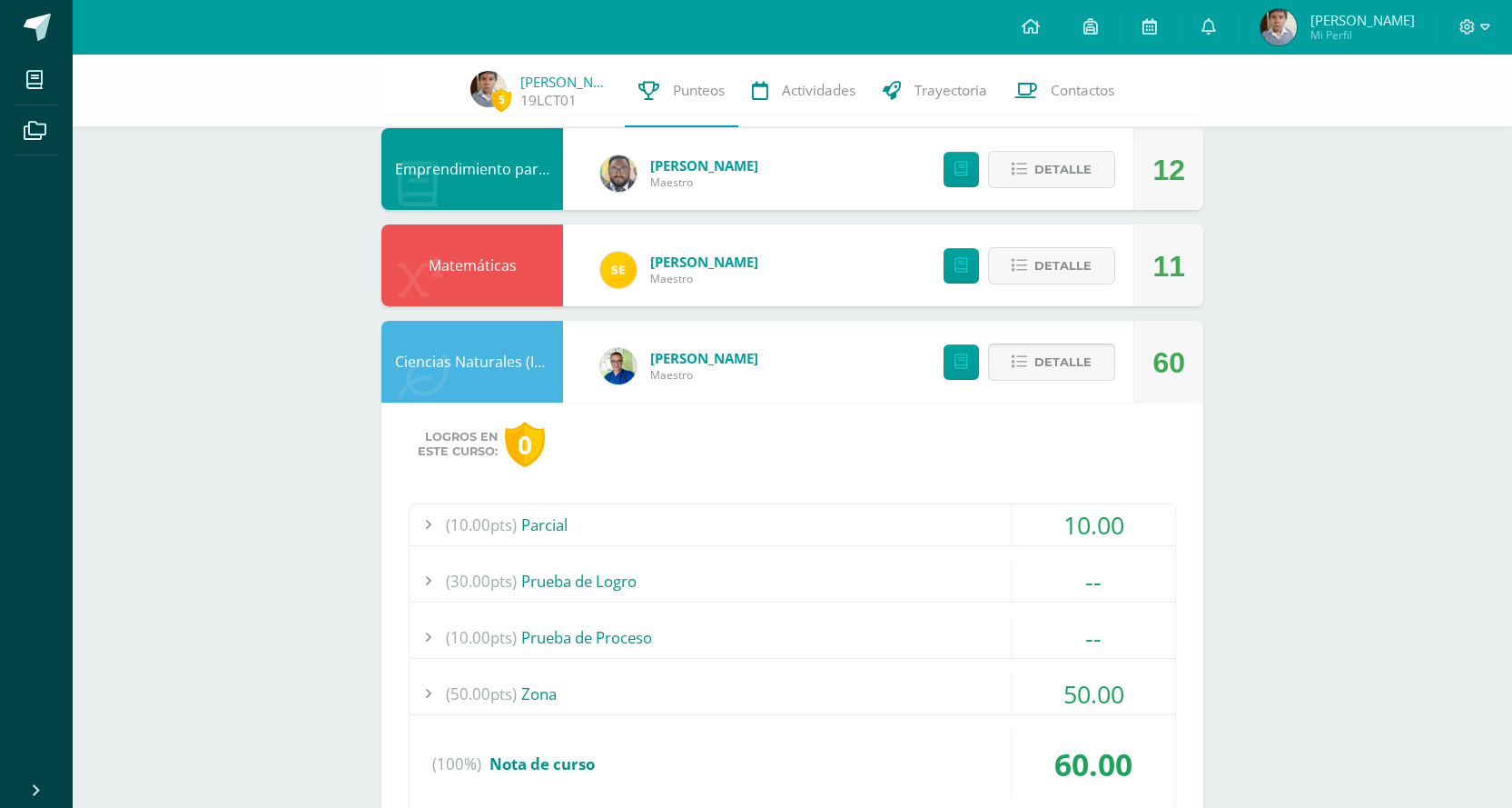
click at [1033, 377] on button "Detalle" at bounding box center [1052, 361] width 127 height 37
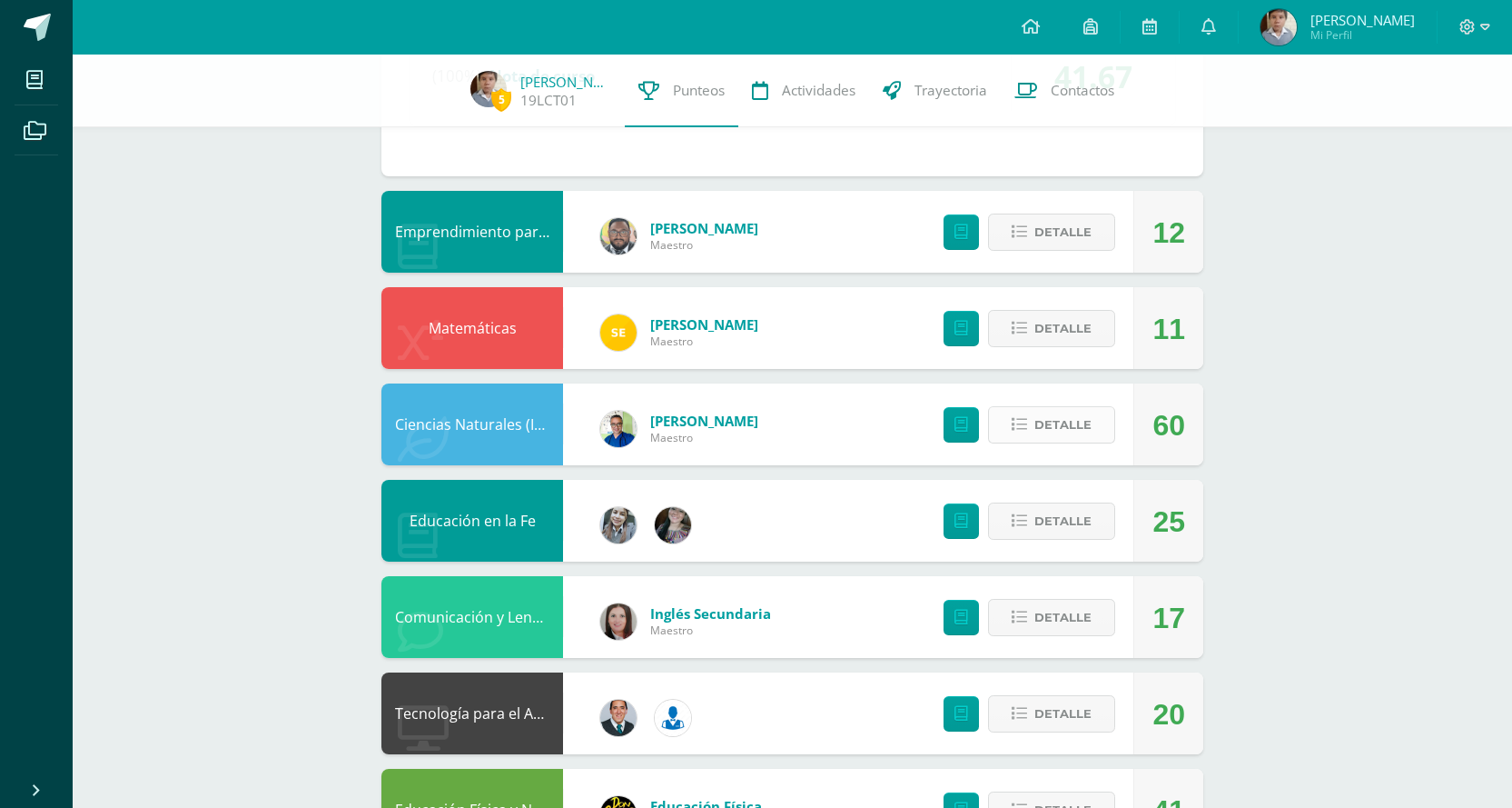
scroll to position [818, 0]
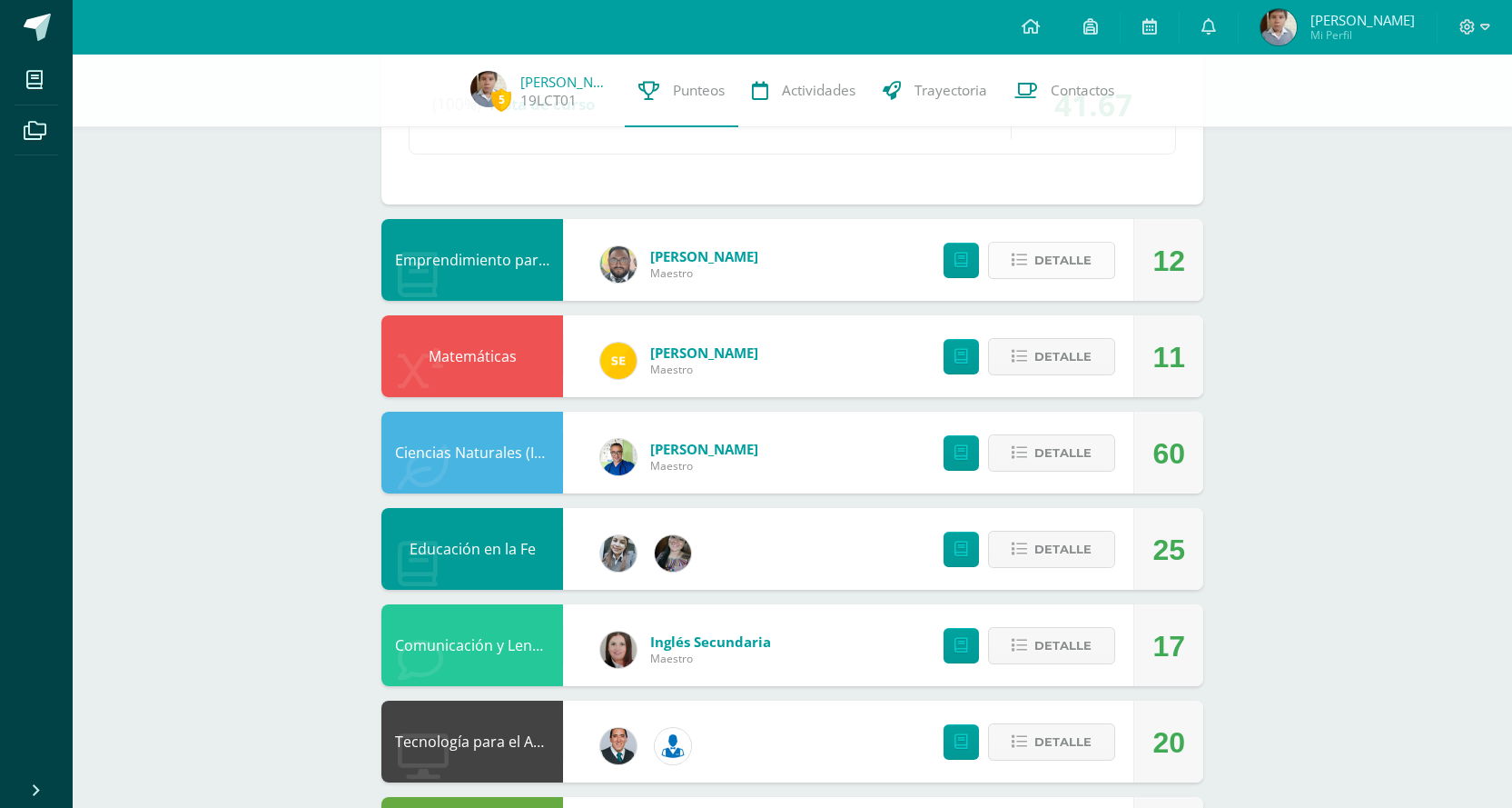
click at [1034, 276] on button "Detalle" at bounding box center [1052, 260] width 127 height 37
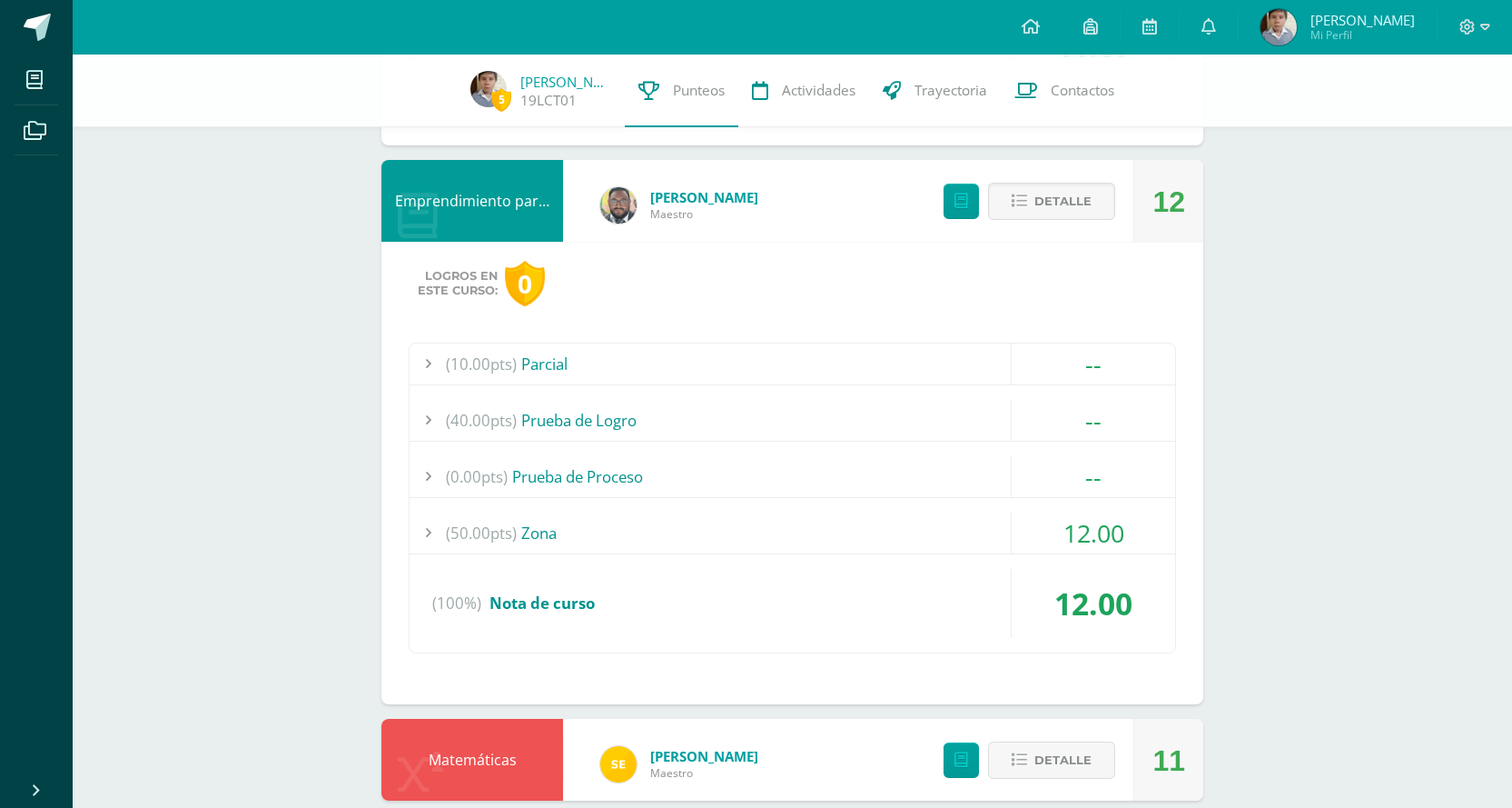
scroll to position [909, 0]
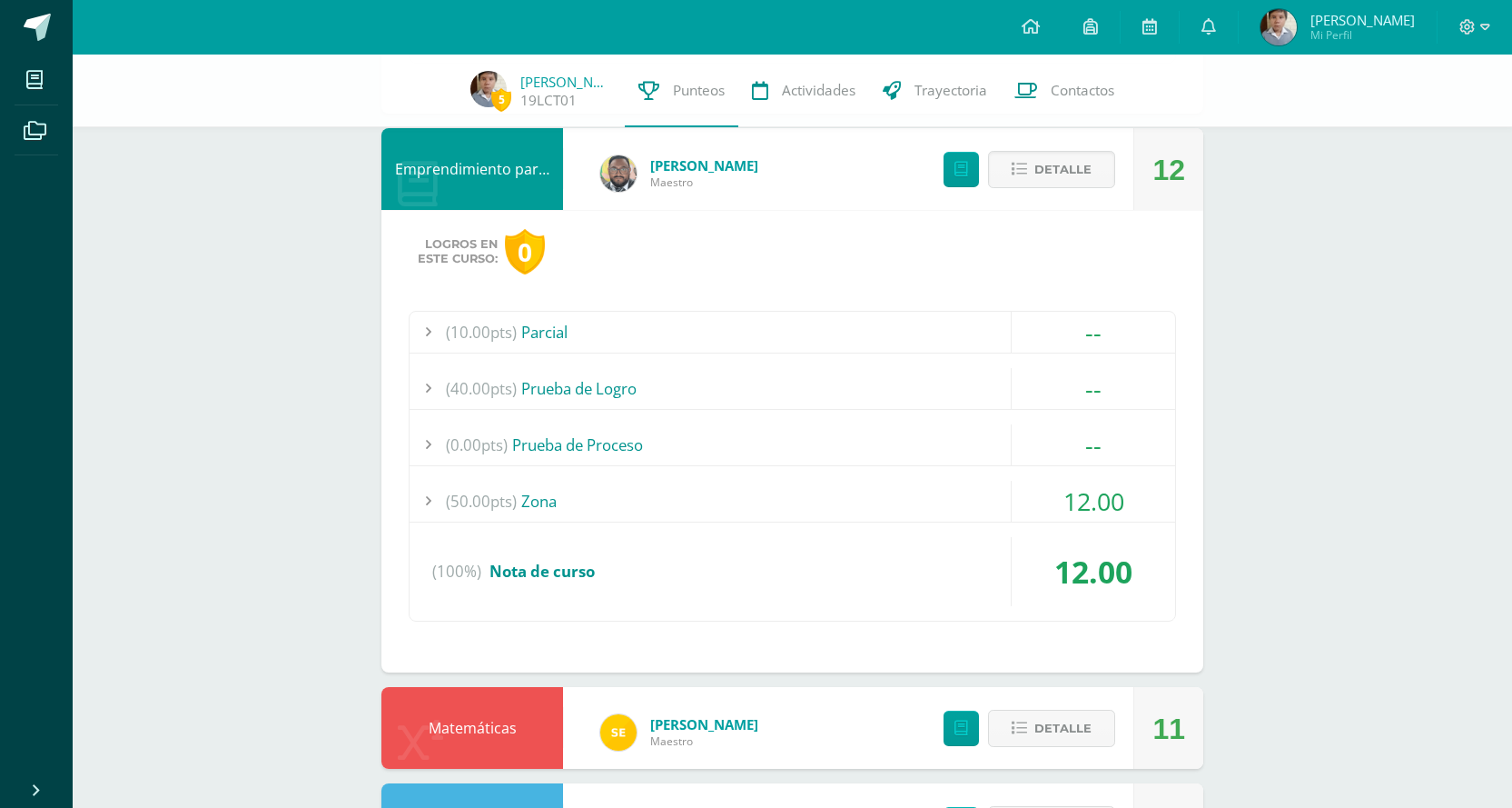
click at [927, 509] on div "(50.00pts) Zona" at bounding box center [792, 501] width 766 height 41
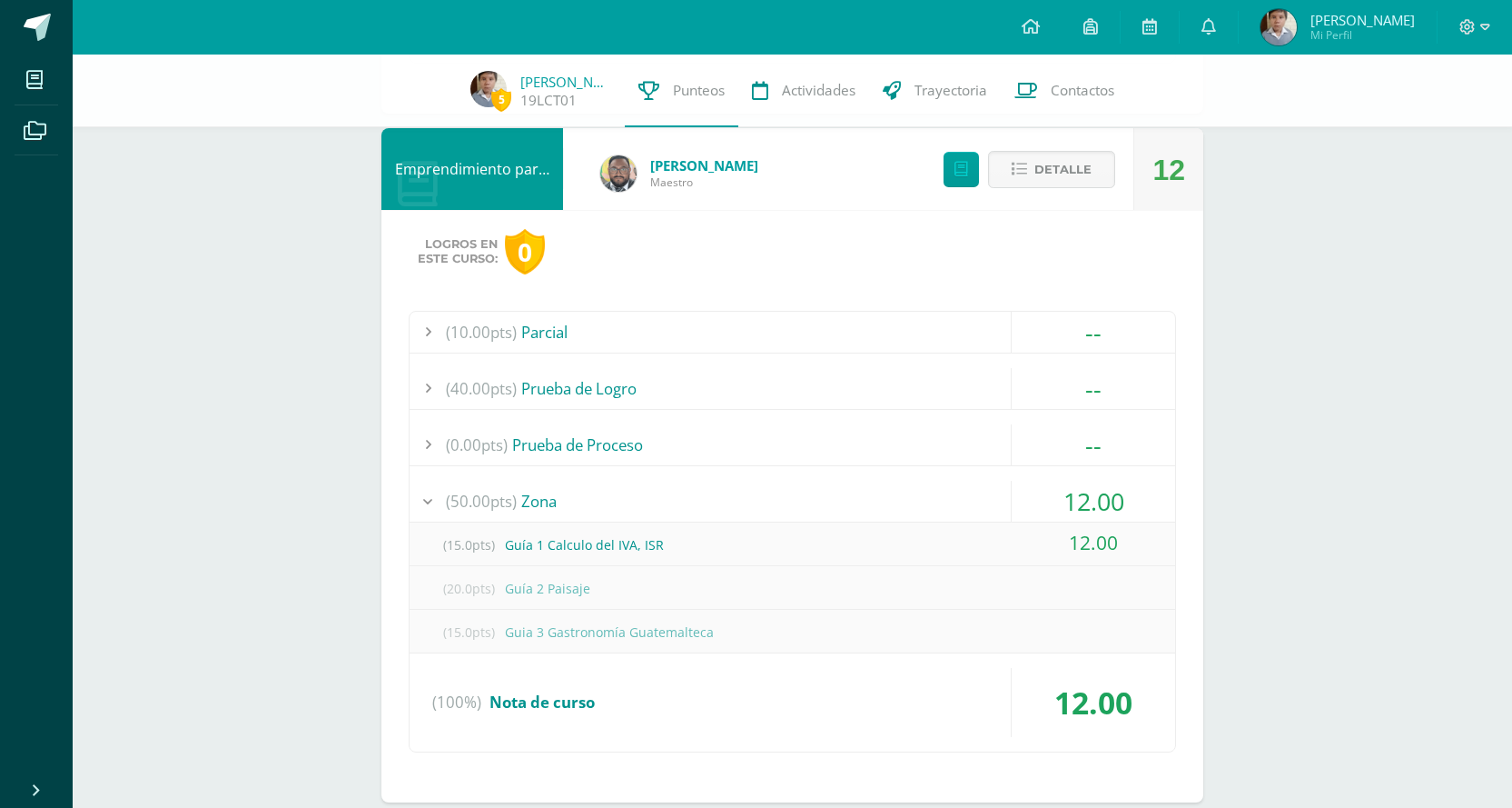
drag, startPoint x: 921, startPoint y: 506, endPoint x: 814, endPoint y: 457, distance: 117.7
click at [917, 506] on div "(50.00pts) Zona" at bounding box center [792, 501] width 766 height 41
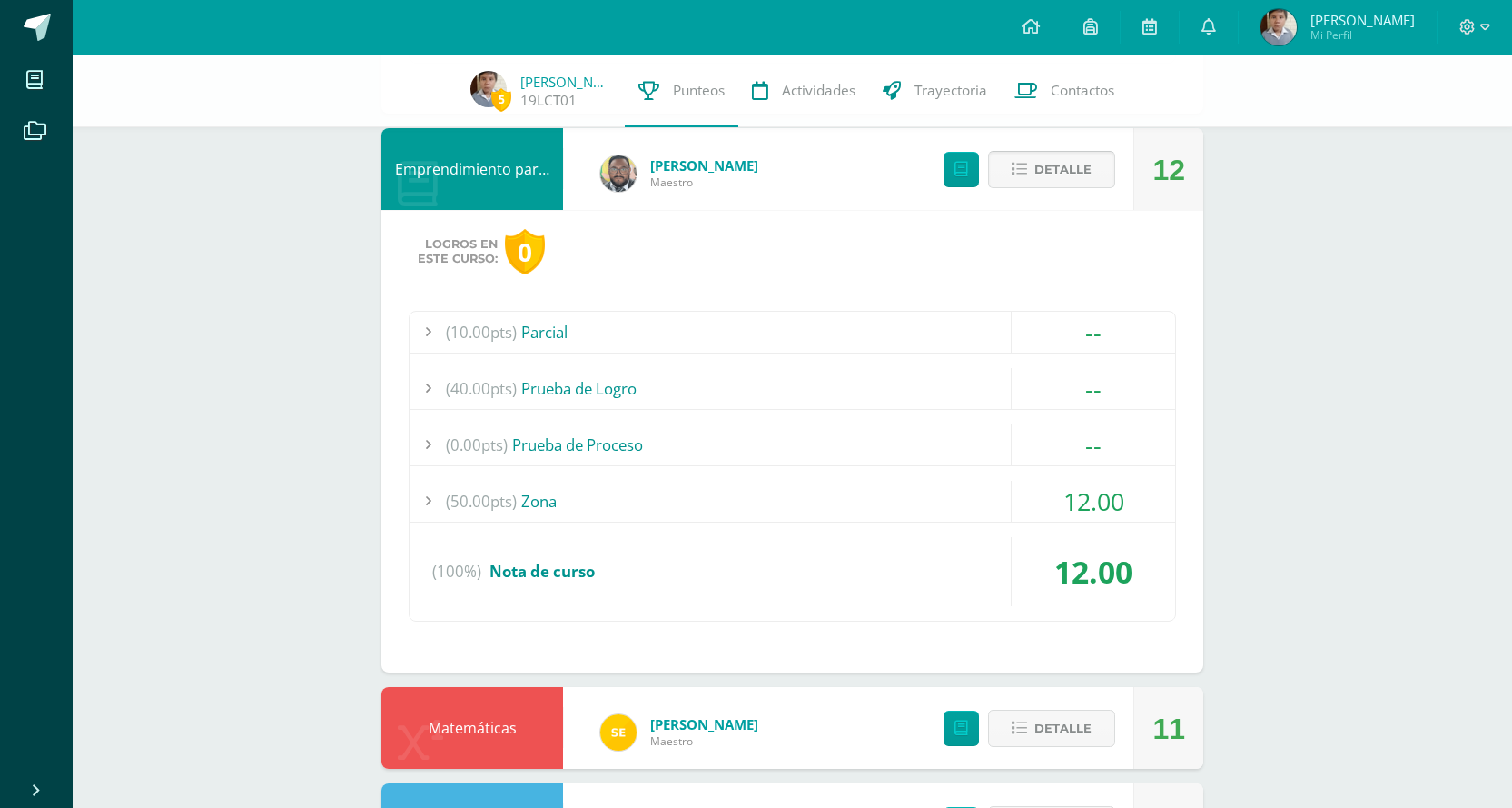
click at [1022, 159] on button "Detalle" at bounding box center [1052, 169] width 127 height 37
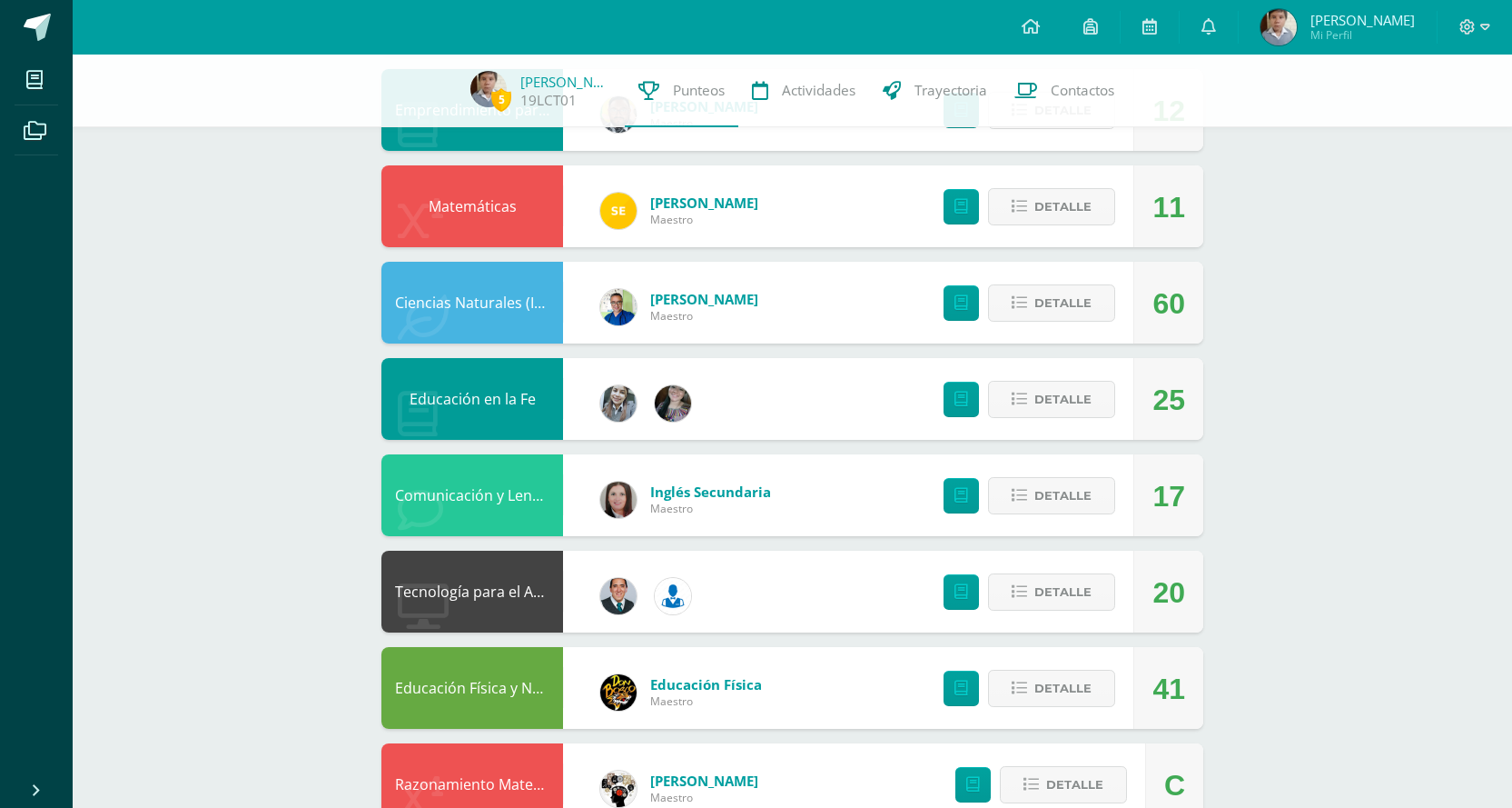
scroll to position [999, 0]
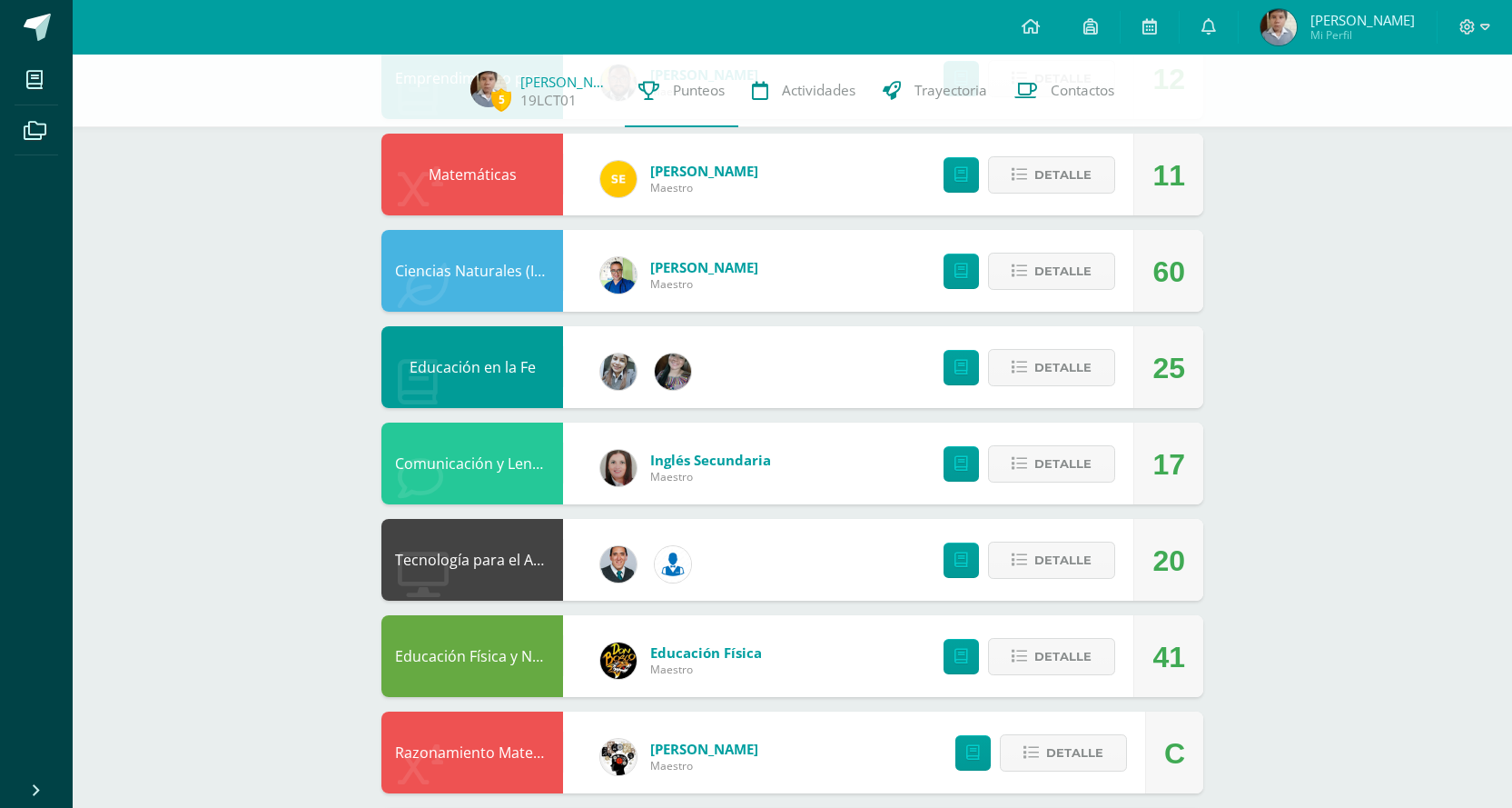
click at [1033, 194] on div "Detalle" at bounding box center [1025, 174] width 217 height 82
click at [1035, 184] on button "Detalle" at bounding box center [1052, 175] width 127 height 37
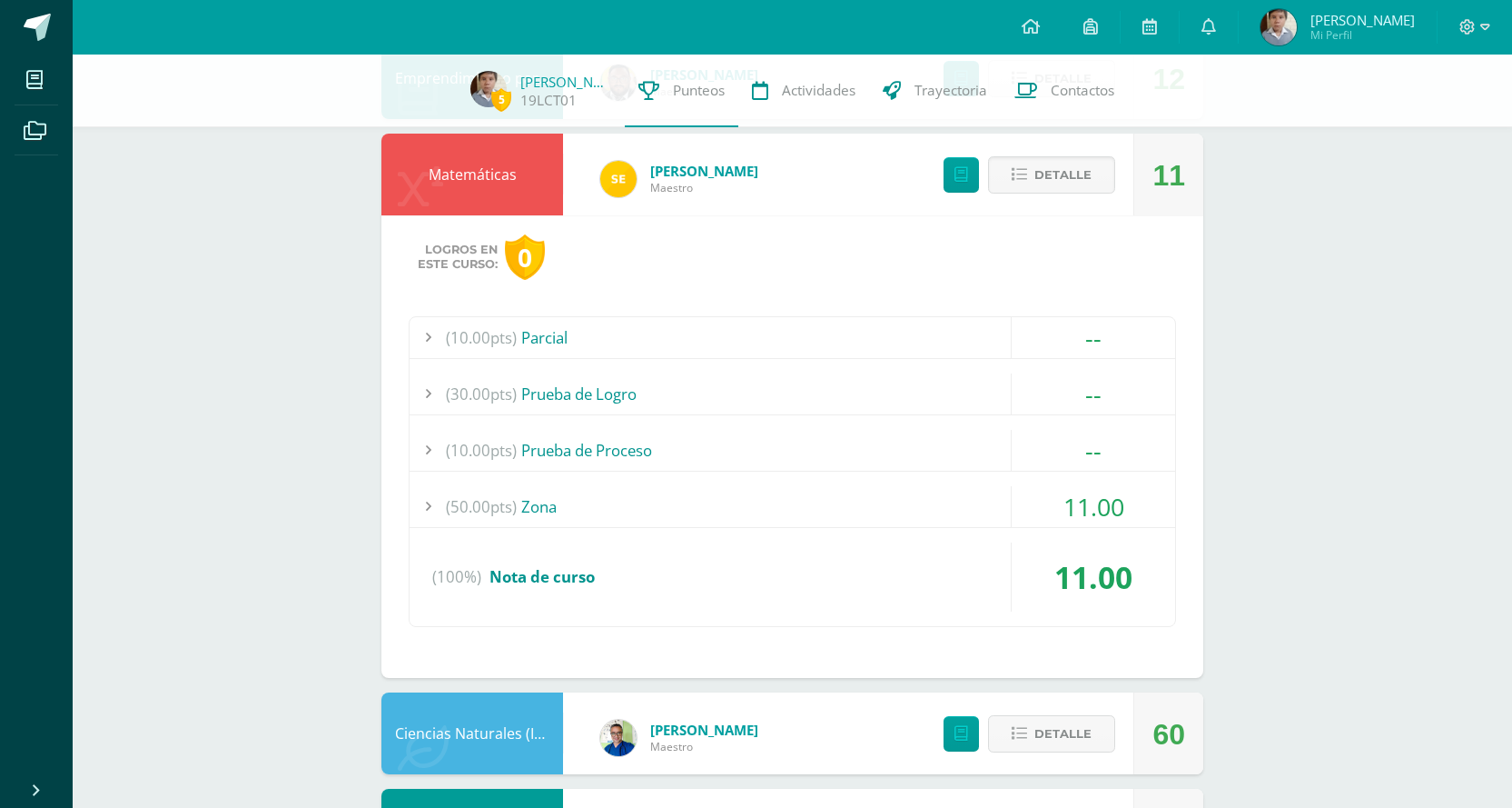
click at [780, 493] on div "(50.00pts) Zona" at bounding box center [792, 506] width 766 height 41
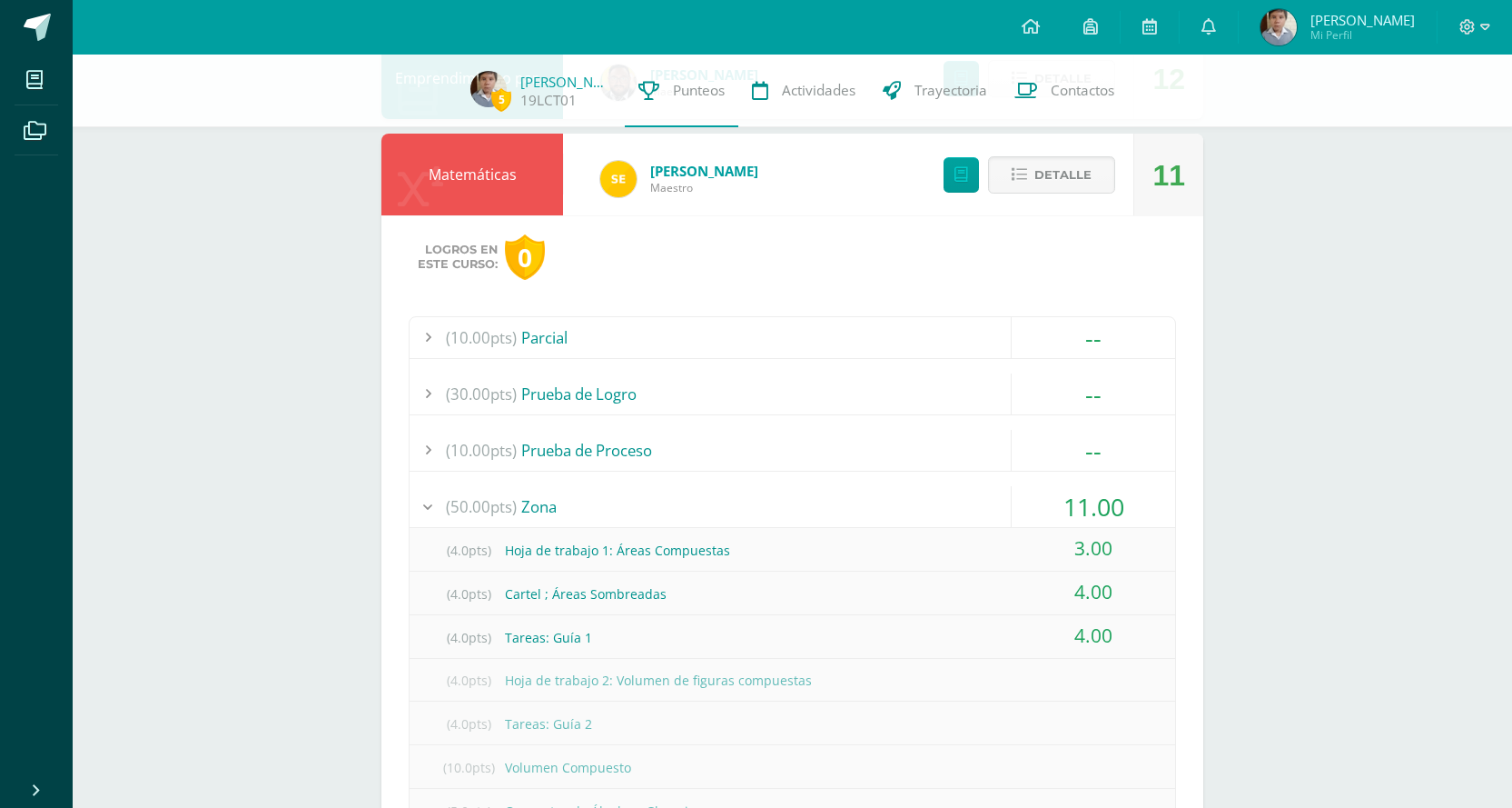
click at [779, 493] on div "(50.00pts) Zona" at bounding box center [792, 506] width 766 height 41
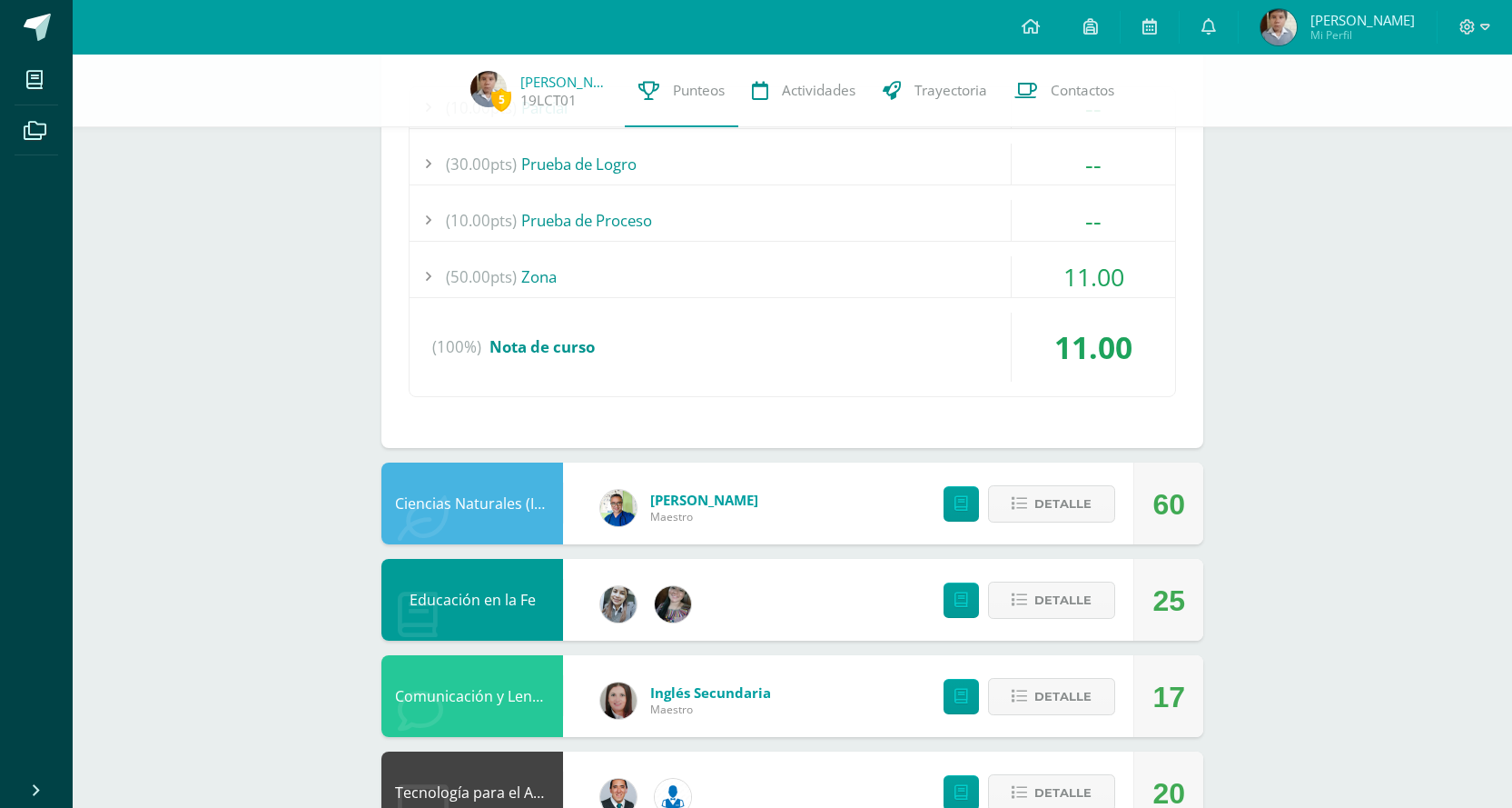
scroll to position [1272, 0]
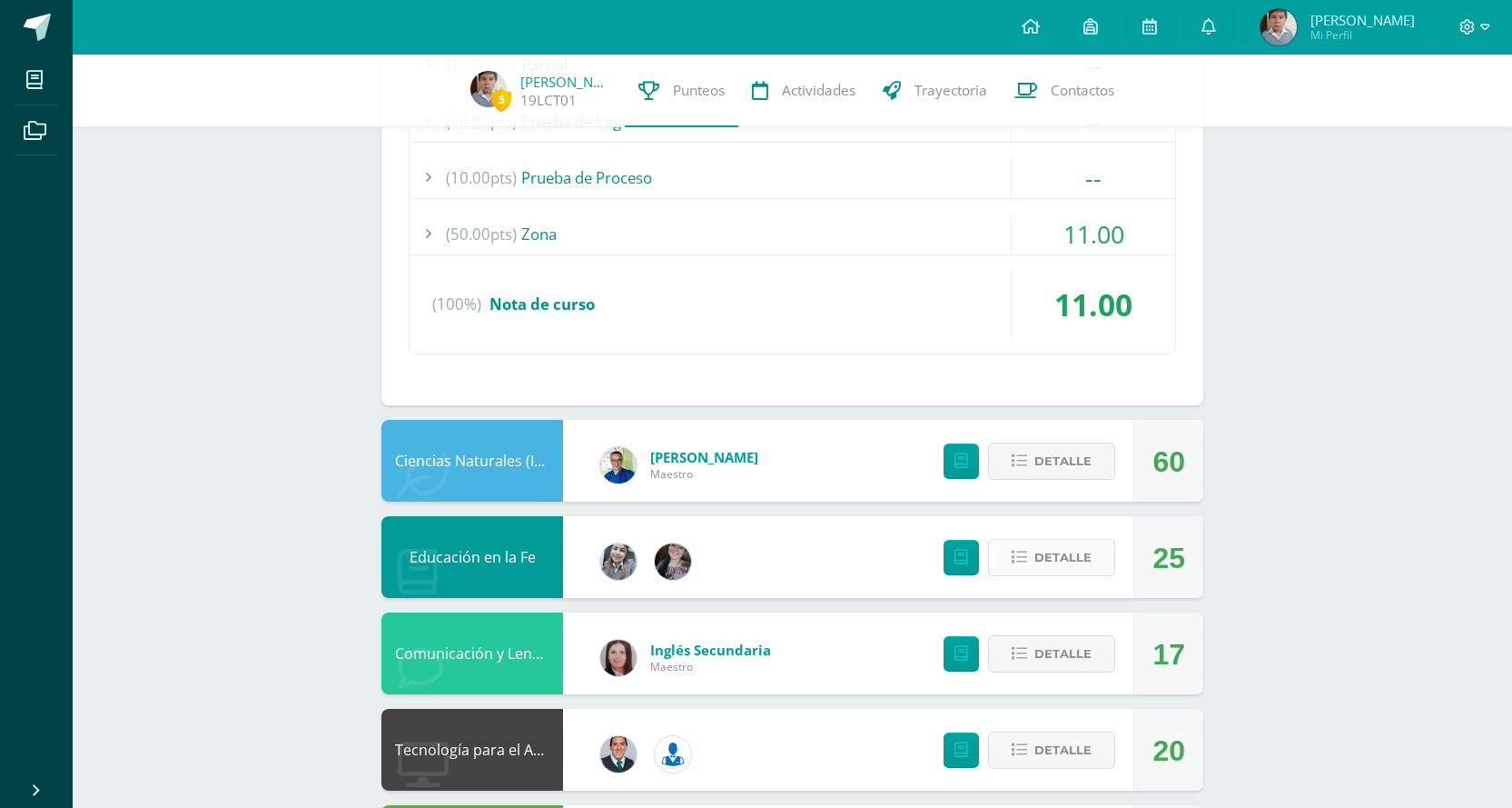
click at [1048, 556] on span "Detalle" at bounding box center [1063, 557] width 58 height 34
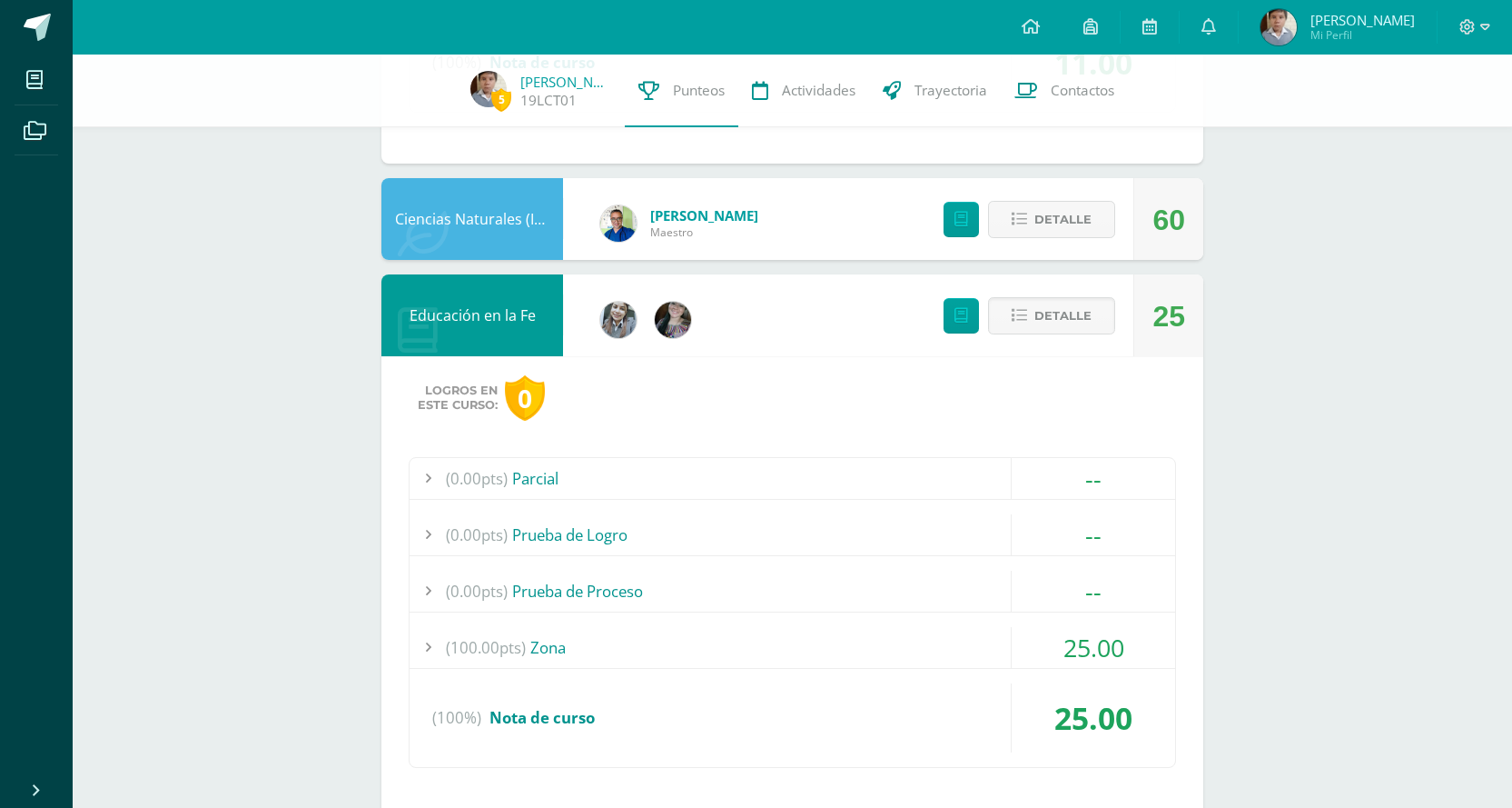
scroll to position [1545, 0]
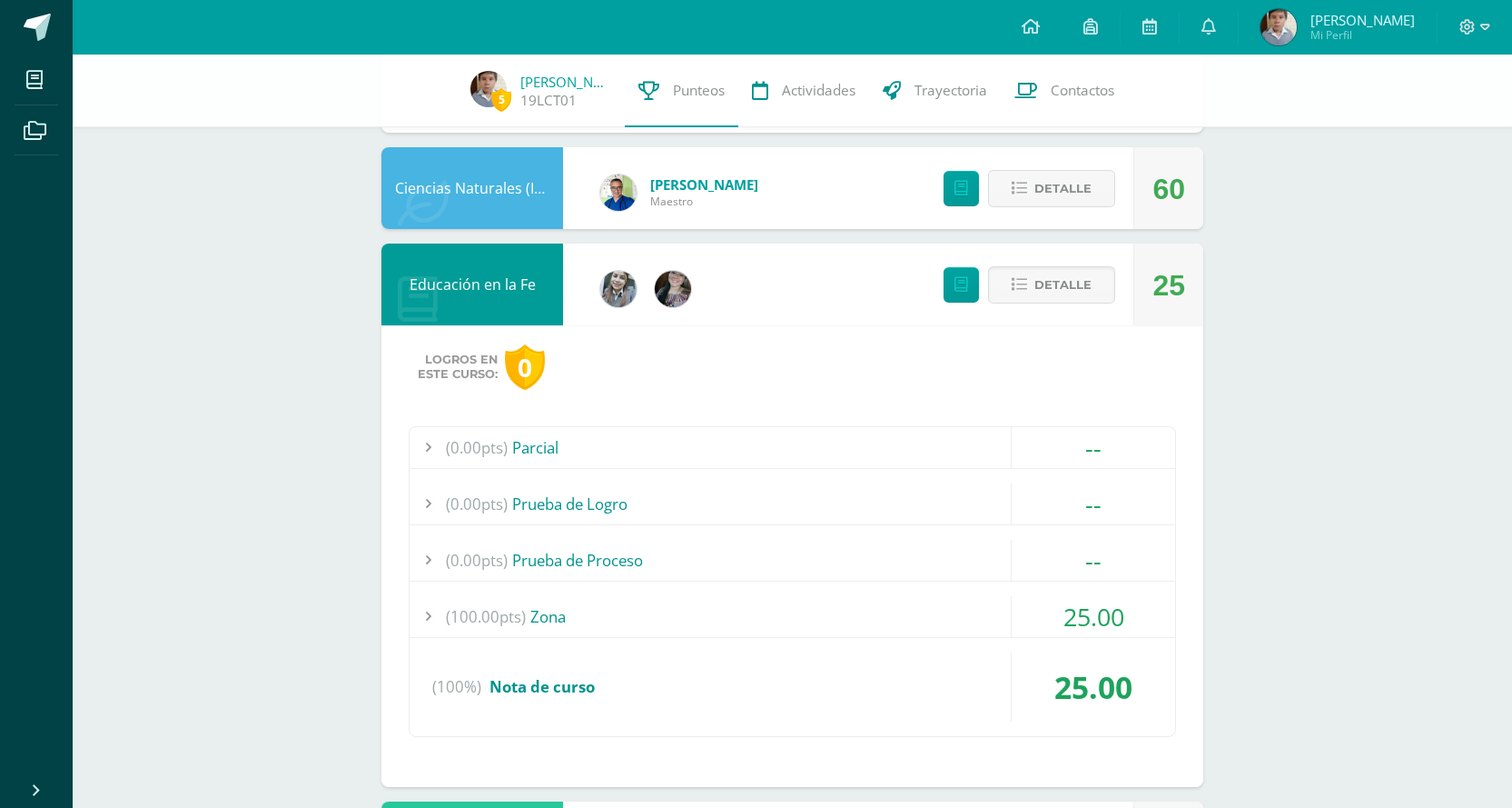
click at [836, 621] on div "(100.00pts) Zona" at bounding box center [792, 616] width 766 height 41
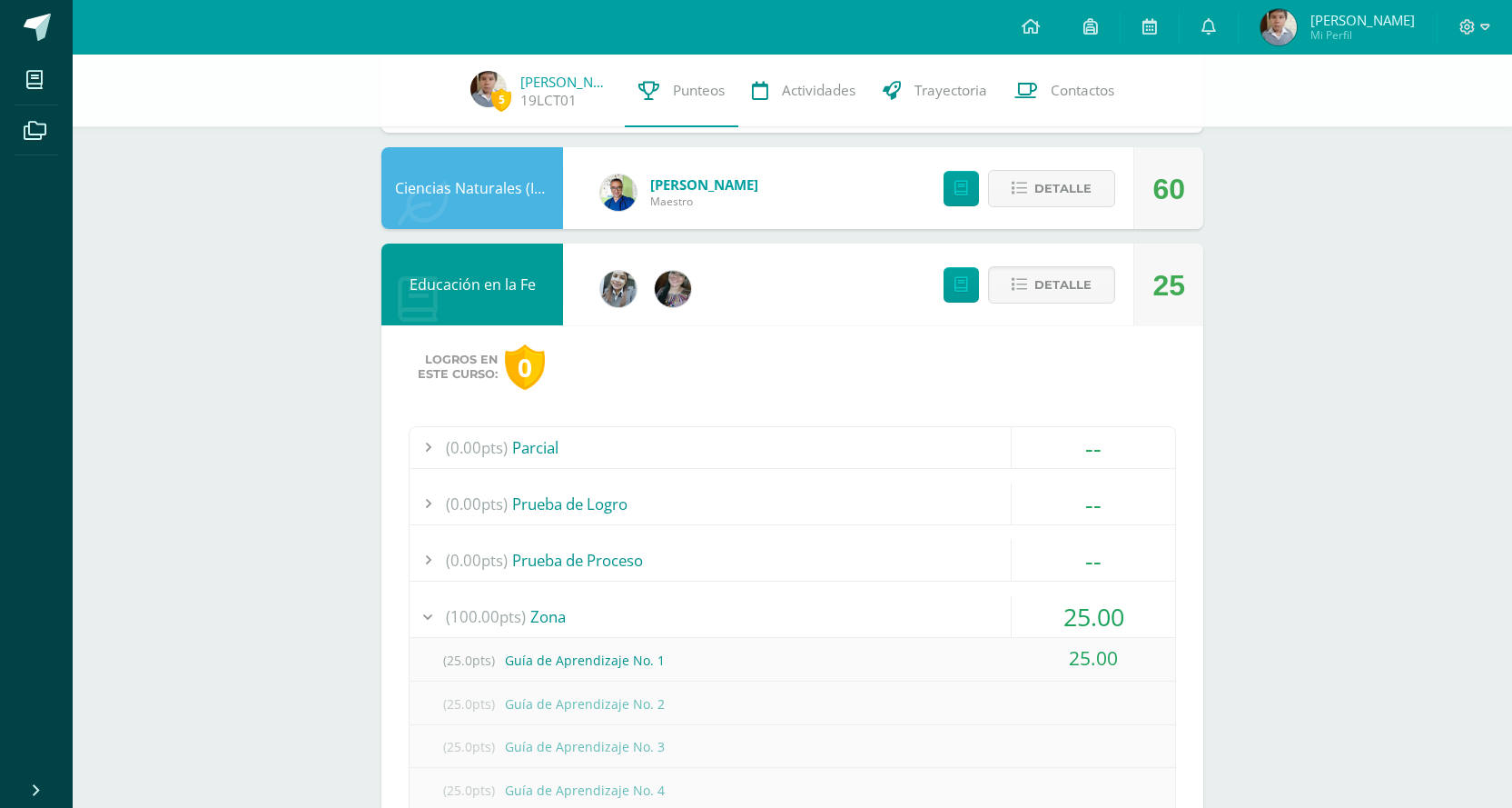
scroll to position [1635, 0]
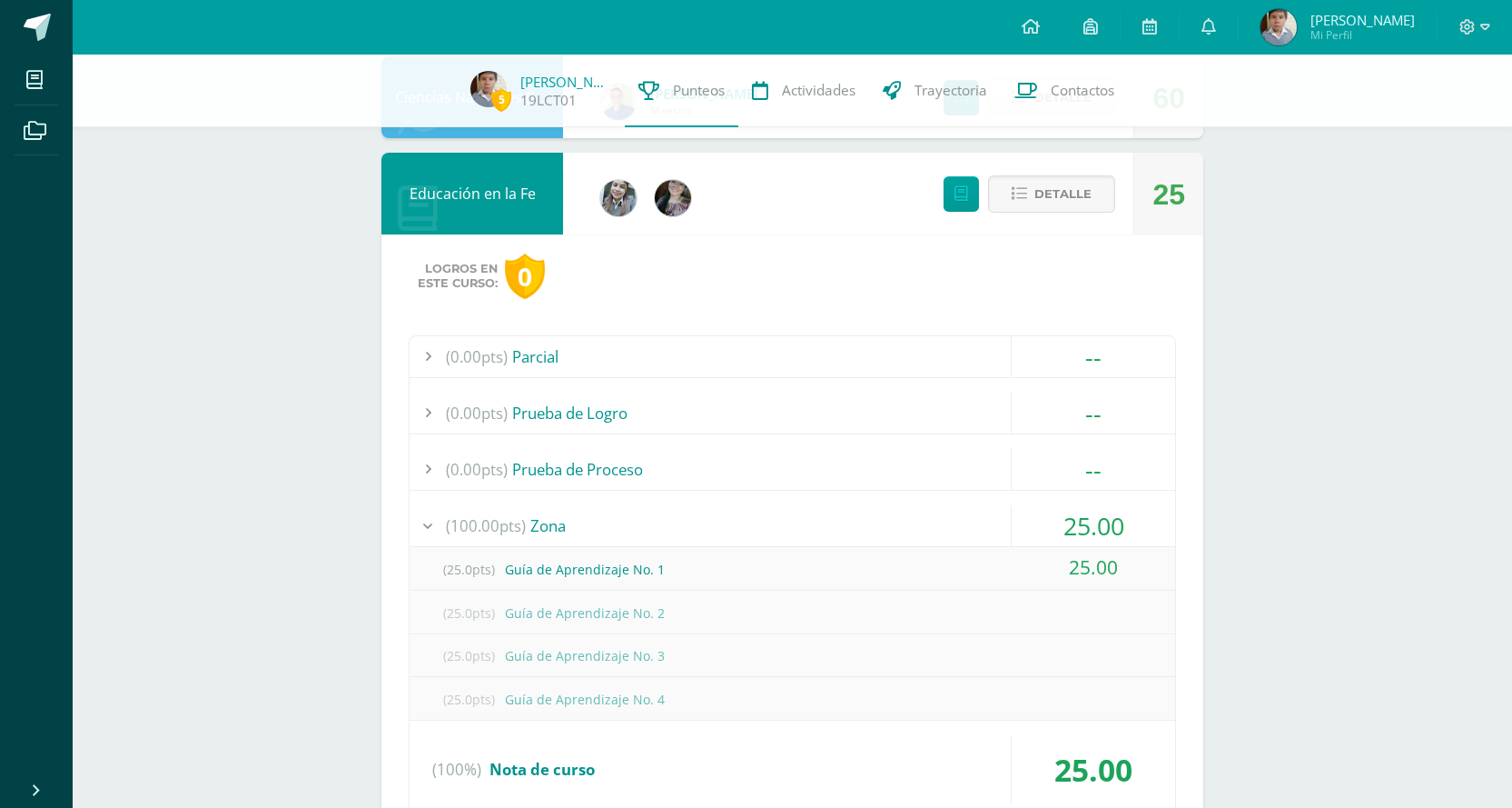
click at [845, 523] on div "(100.00pts) Zona" at bounding box center [792, 526] width 766 height 41
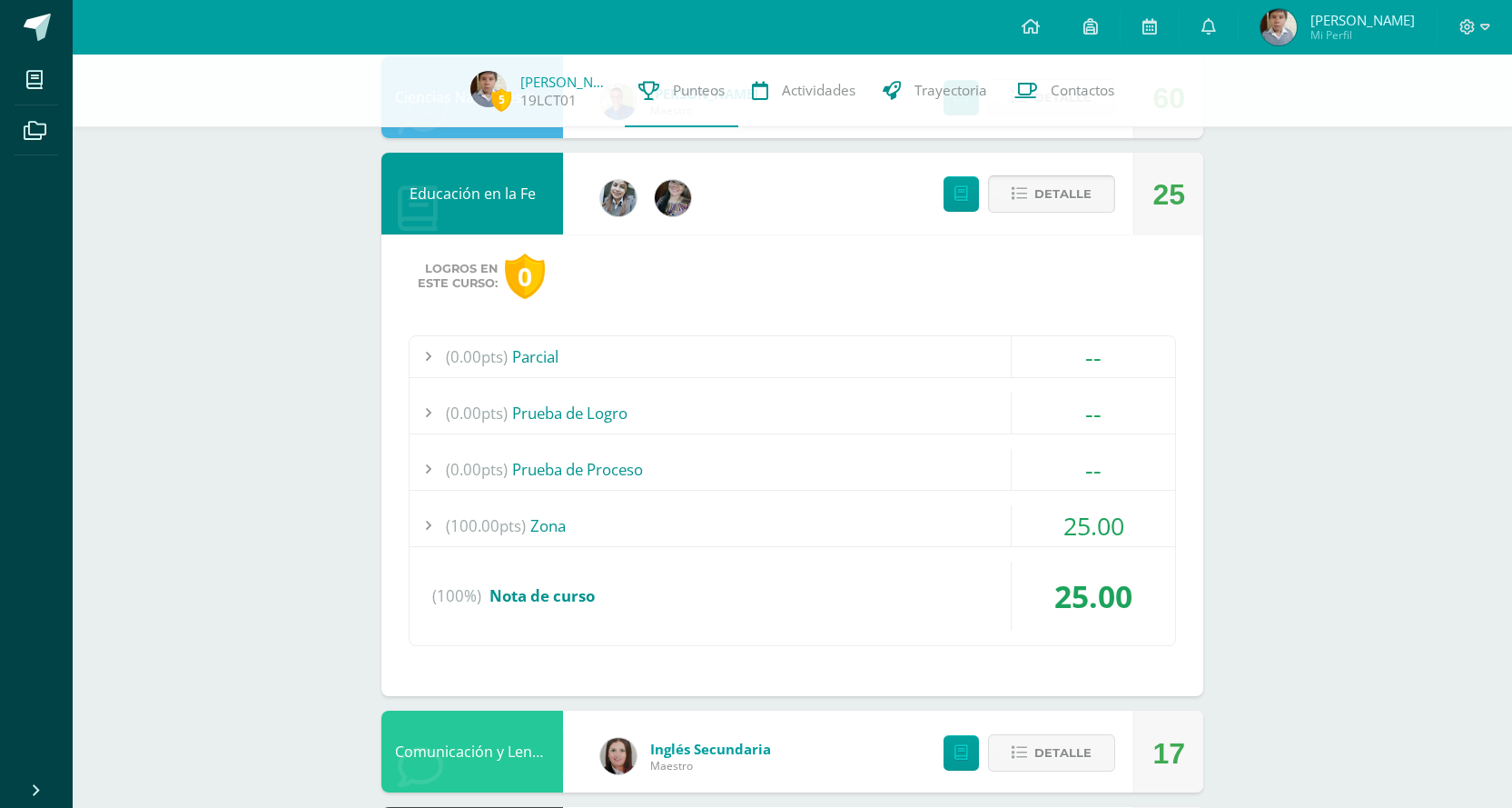
click at [1087, 197] on span "Detalle" at bounding box center [1063, 193] width 58 height 34
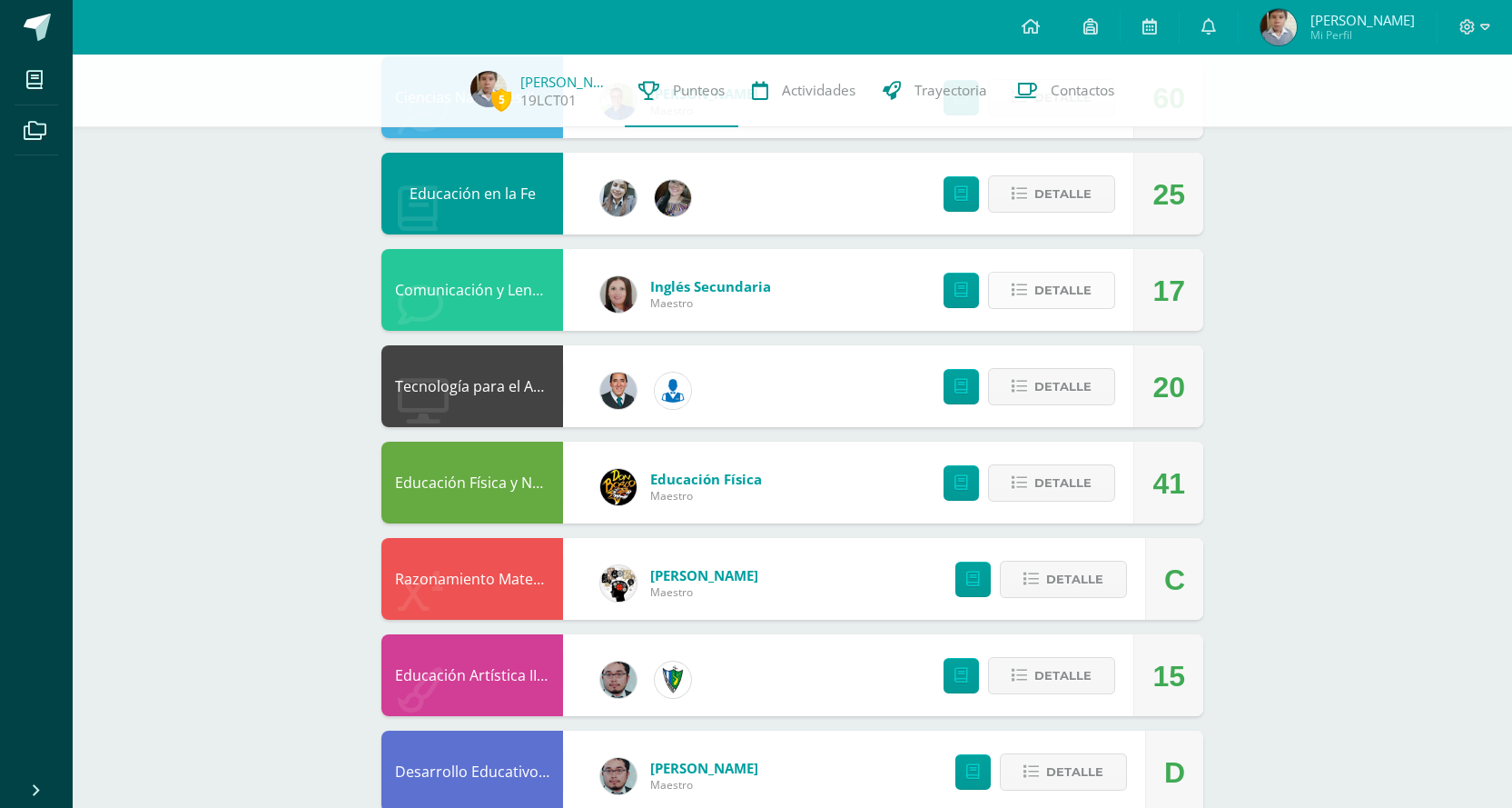
click at [1027, 296] on icon at bounding box center [1019, 290] width 15 height 15
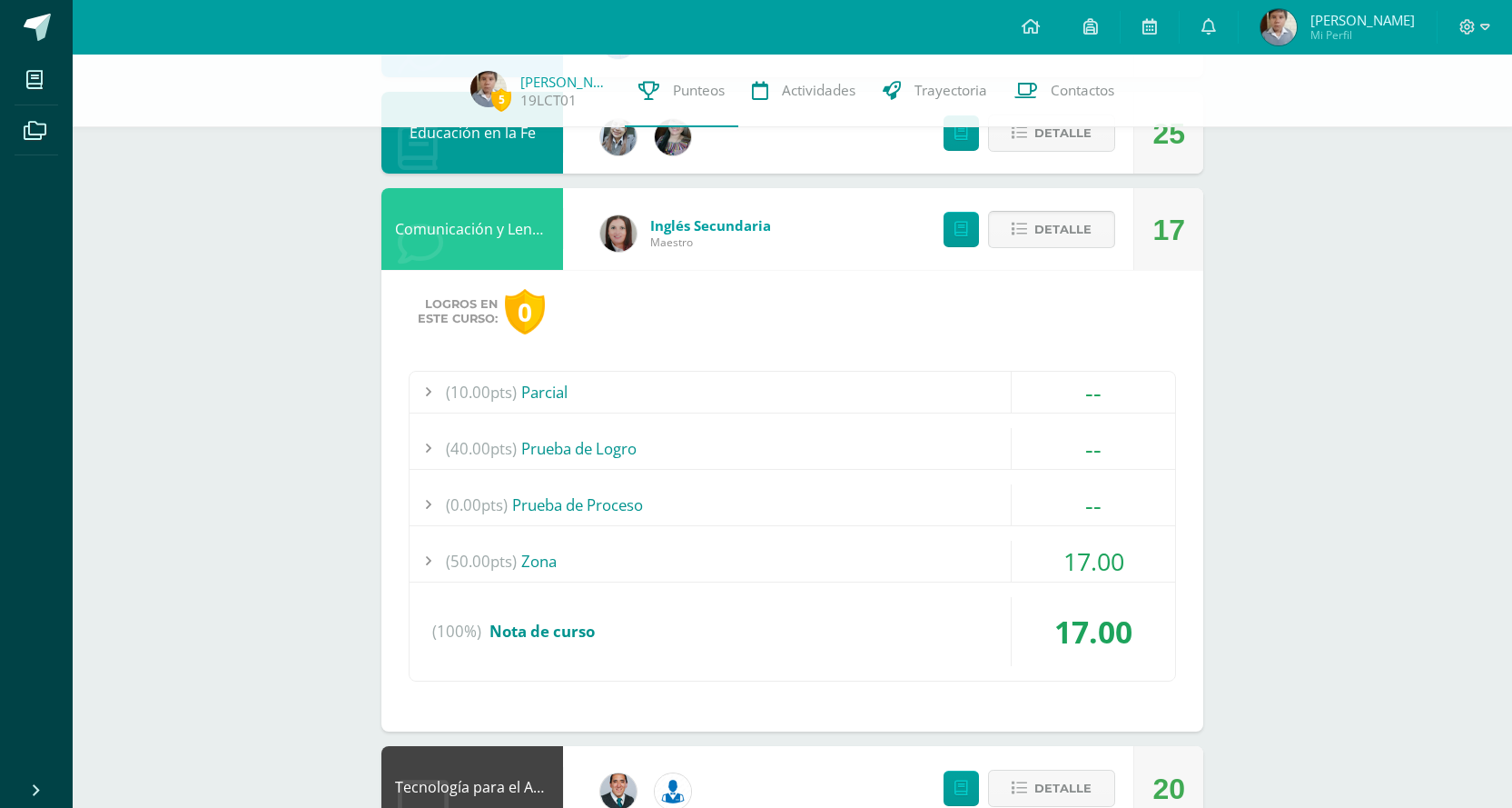
scroll to position [1726, 0]
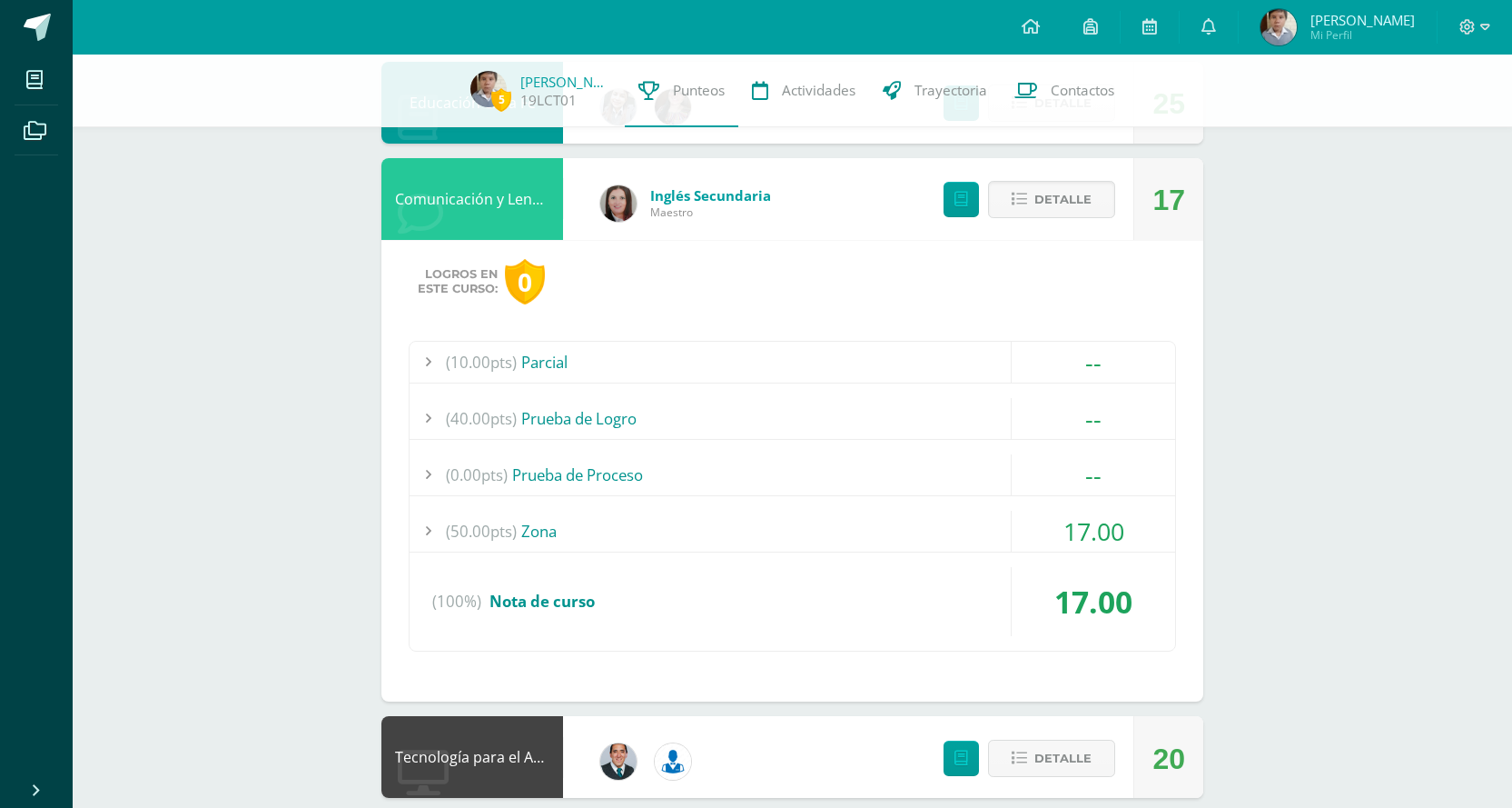
click at [931, 548] on div "(50.00pts) Zona" at bounding box center [792, 530] width 766 height 41
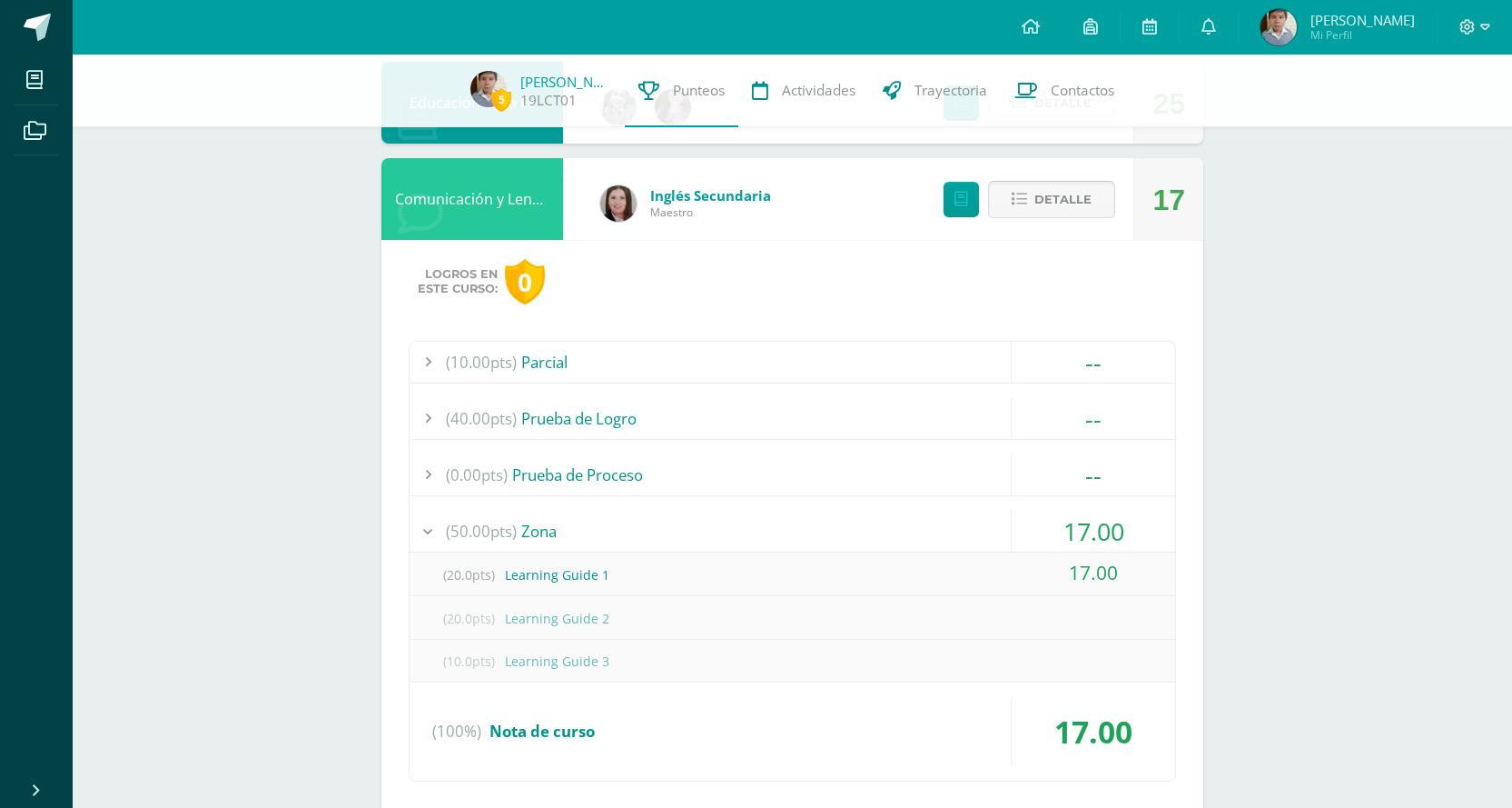
click at [1048, 183] on span "Detalle" at bounding box center [1063, 199] width 58 height 34
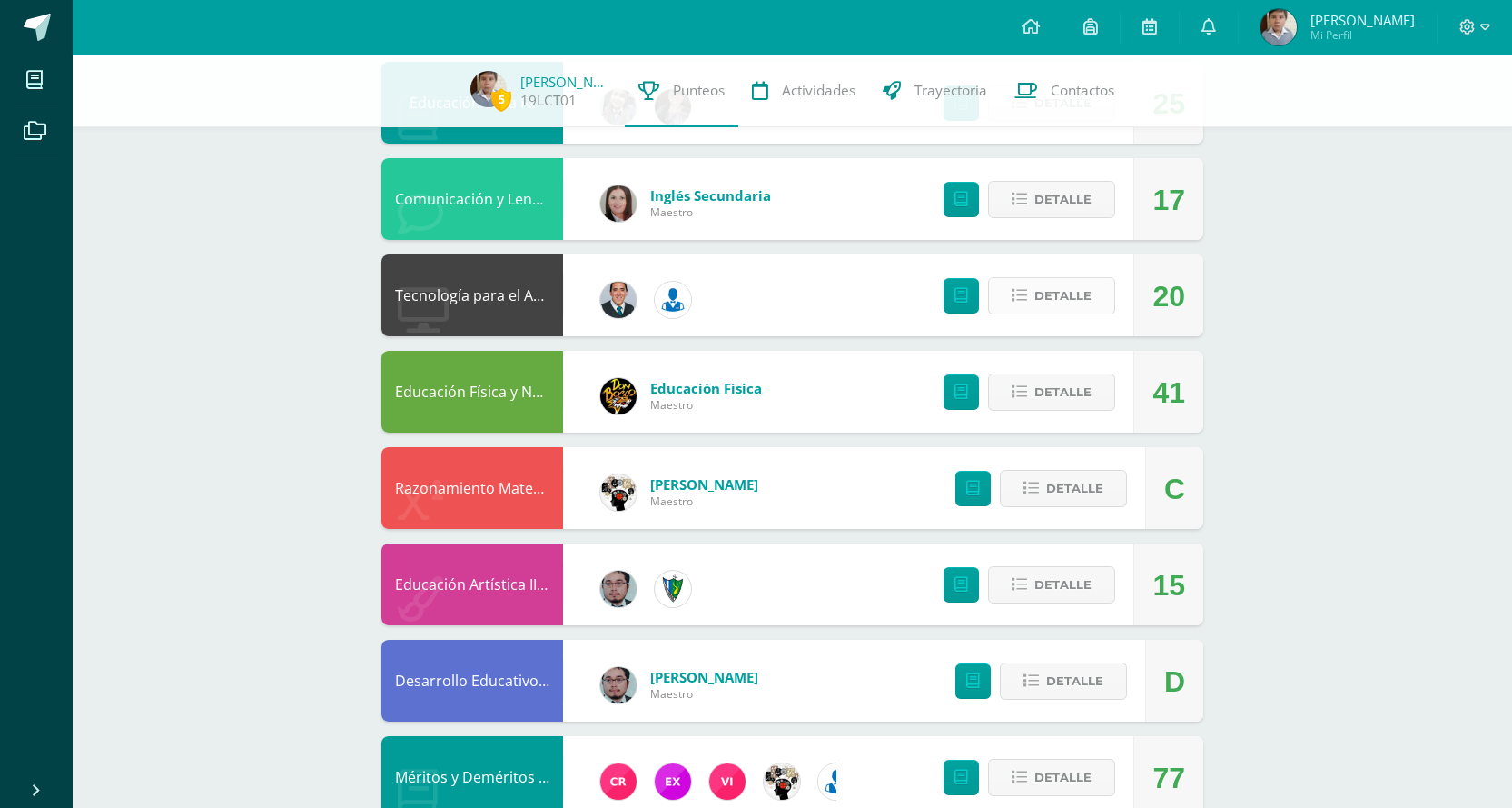
click at [1068, 292] on span "Detalle" at bounding box center [1063, 295] width 58 height 34
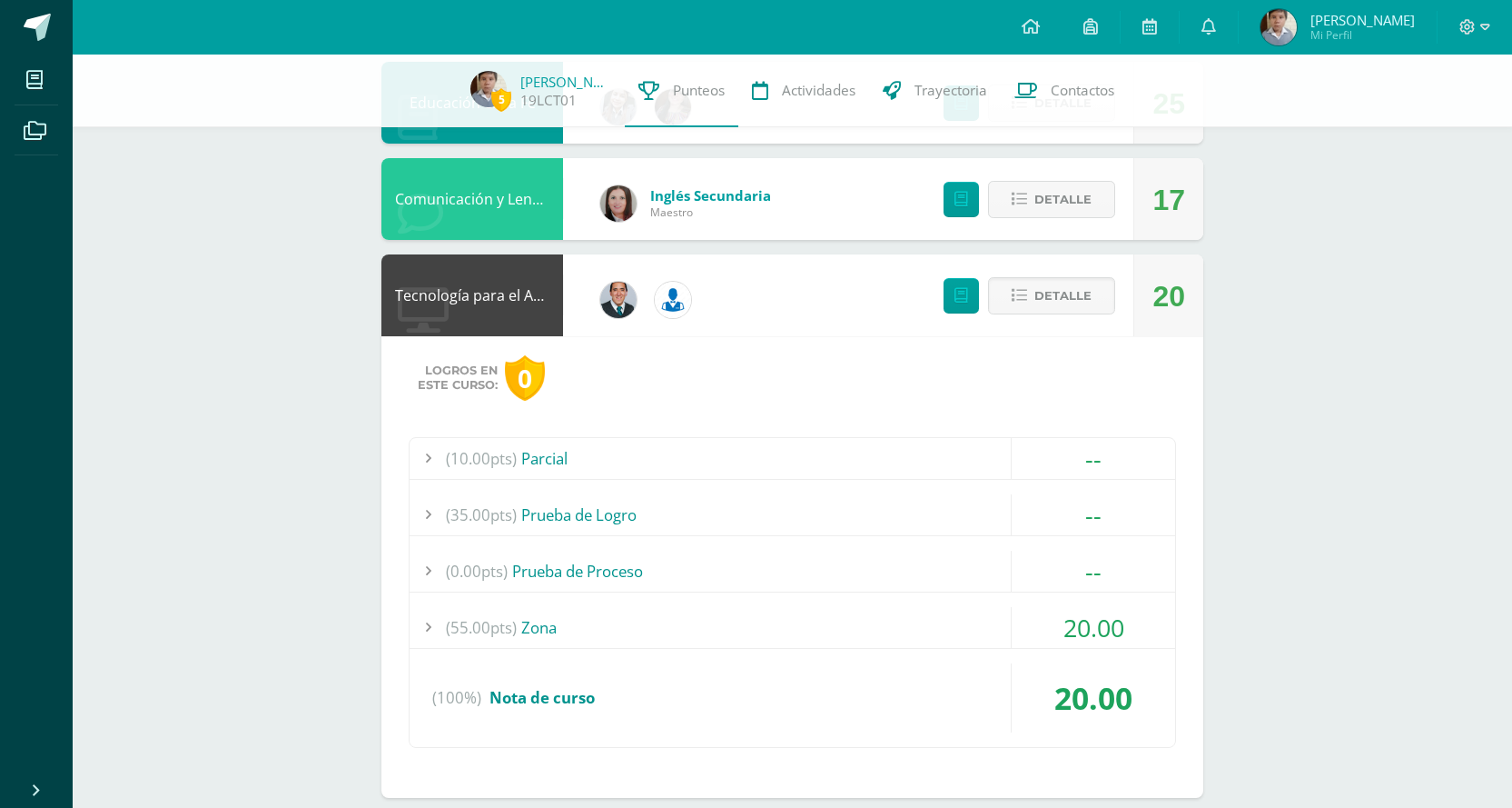
click at [820, 624] on div "(55.00pts) Zona" at bounding box center [792, 627] width 766 height 41
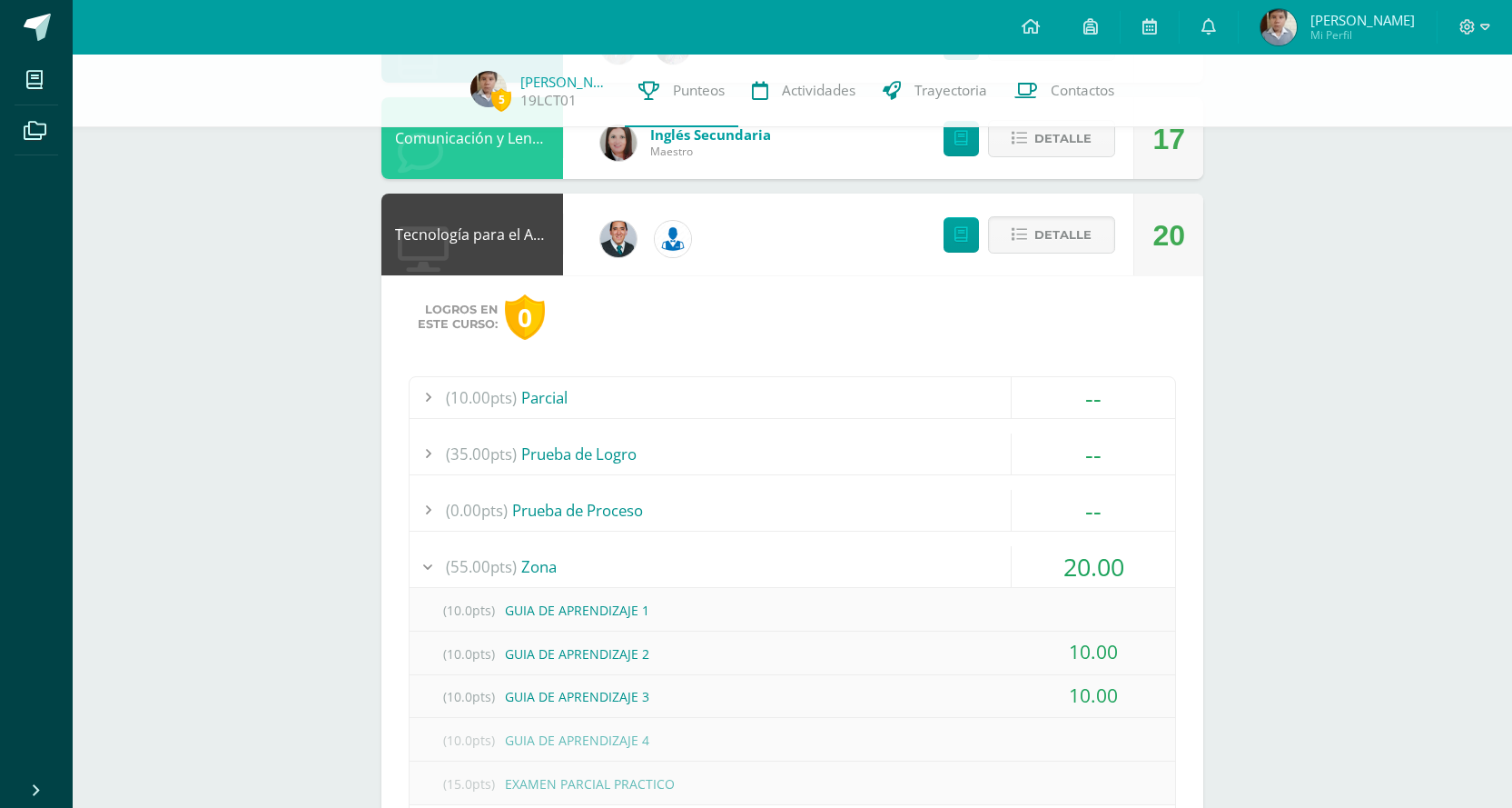
scroll to position [1817, 0]
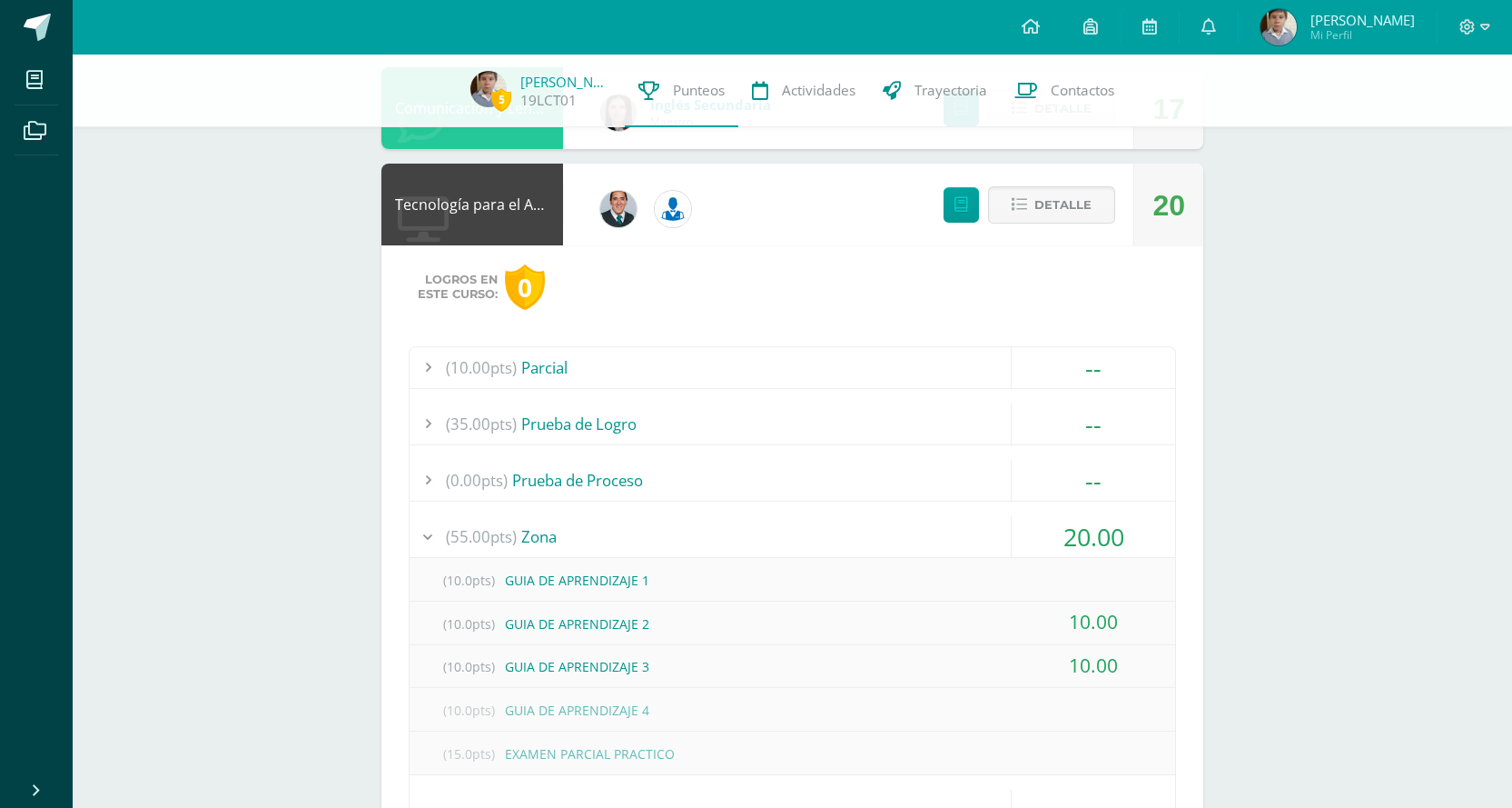
click at [877, 531] on div "(55.00pts) Zona" at bounding box center [792, 536] width 766 height 41
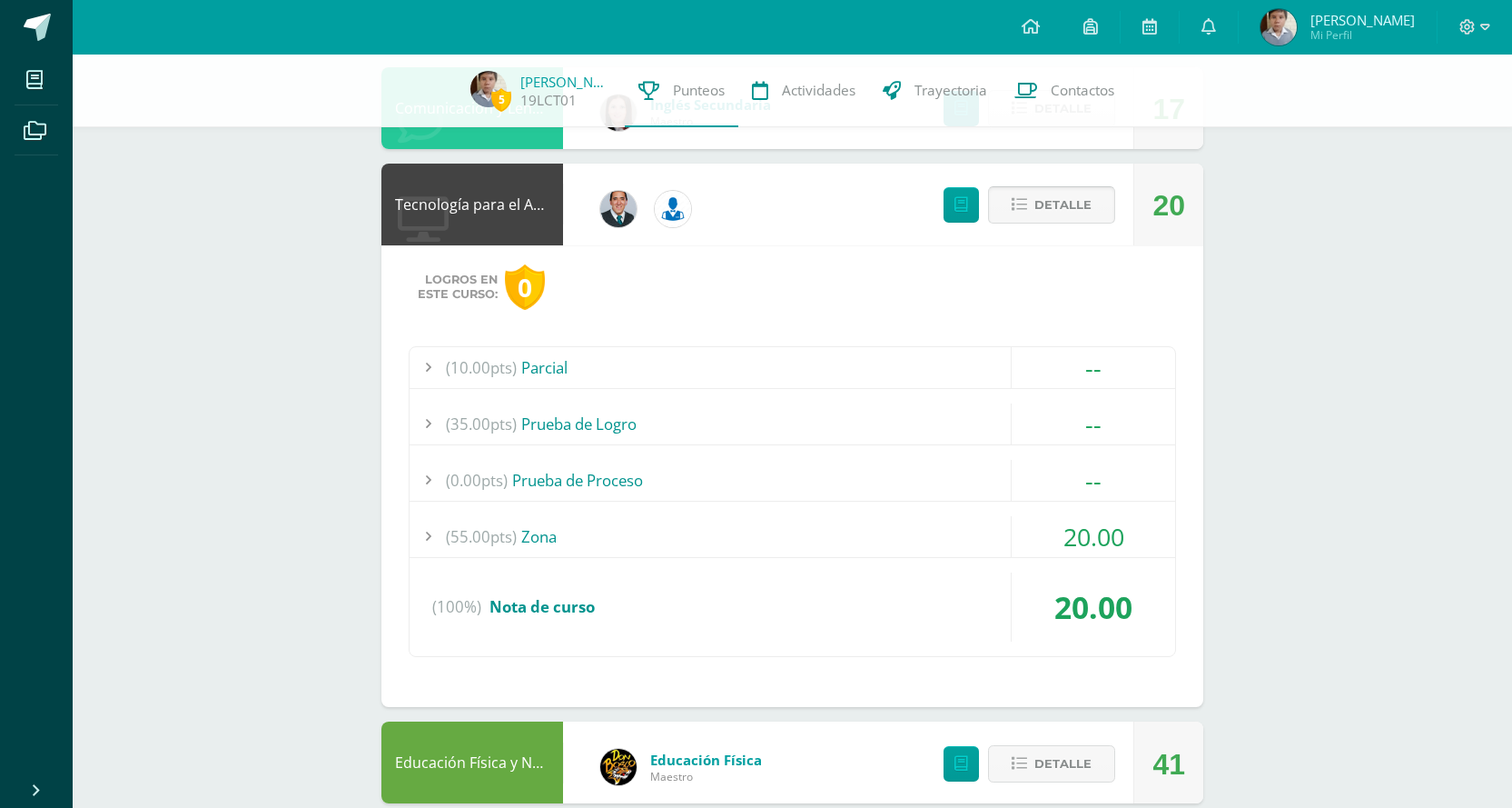
click at [1101, 206] on button "Detalle" at bounding box center [1052, 205] width 127 height 37
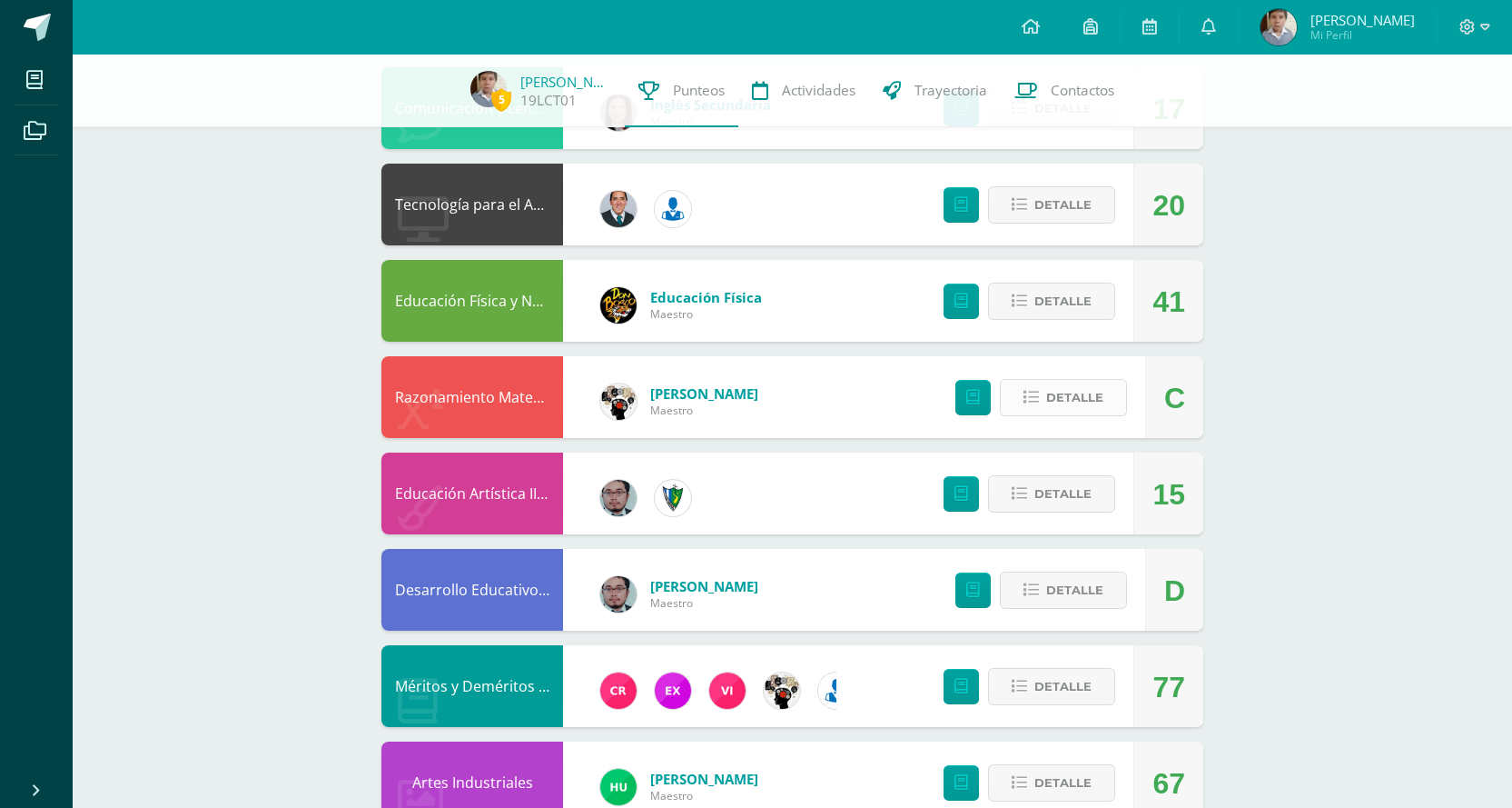
click at [1080, 396] on span "Detalle" at bounding box center [1075, 397] width 58 height 34
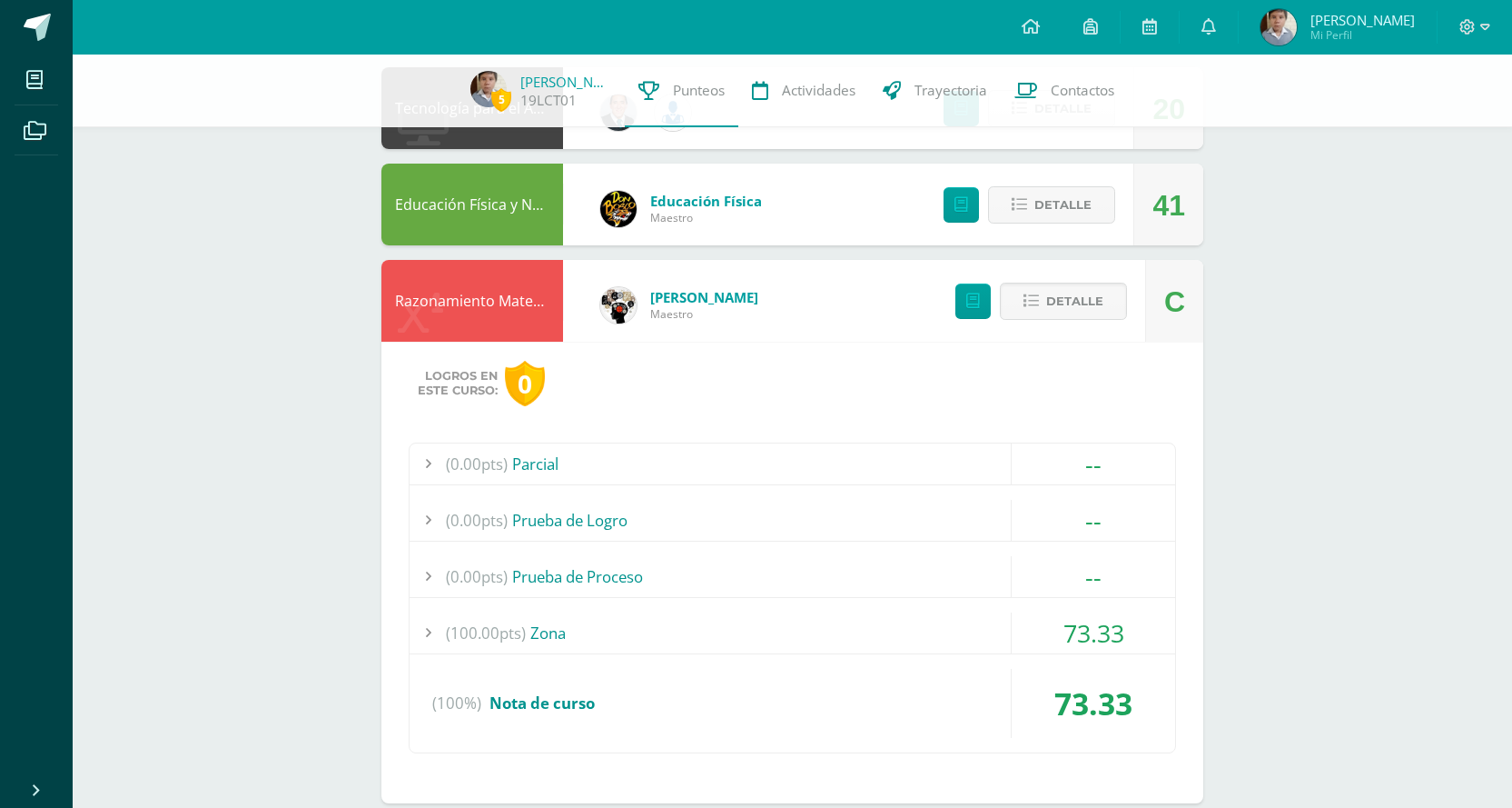
scroll to position [2090, 0]
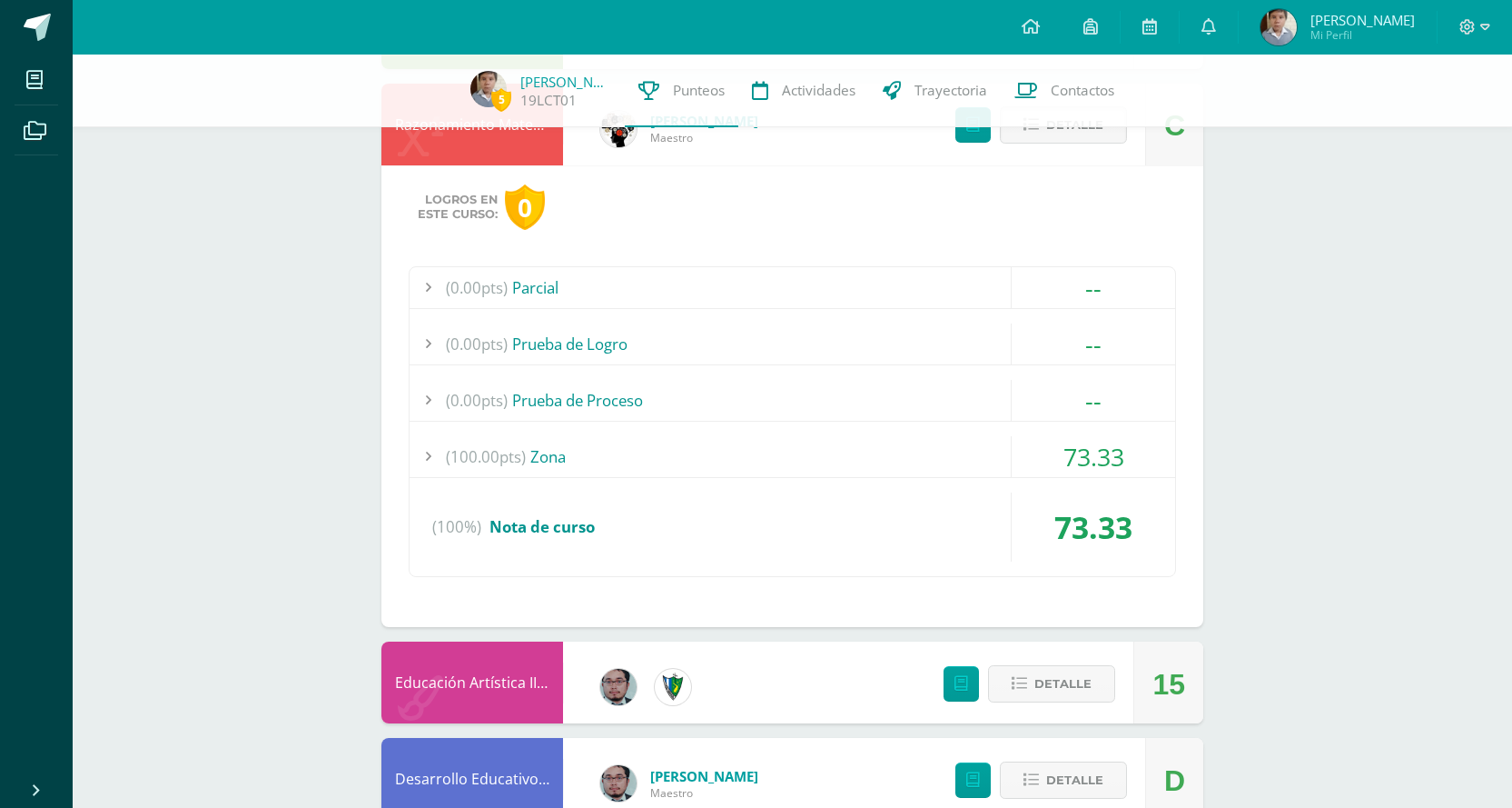
click at [970, 459] on div "(100.00pts) Zona" at bounding box center [792, 456] width 766 height 41
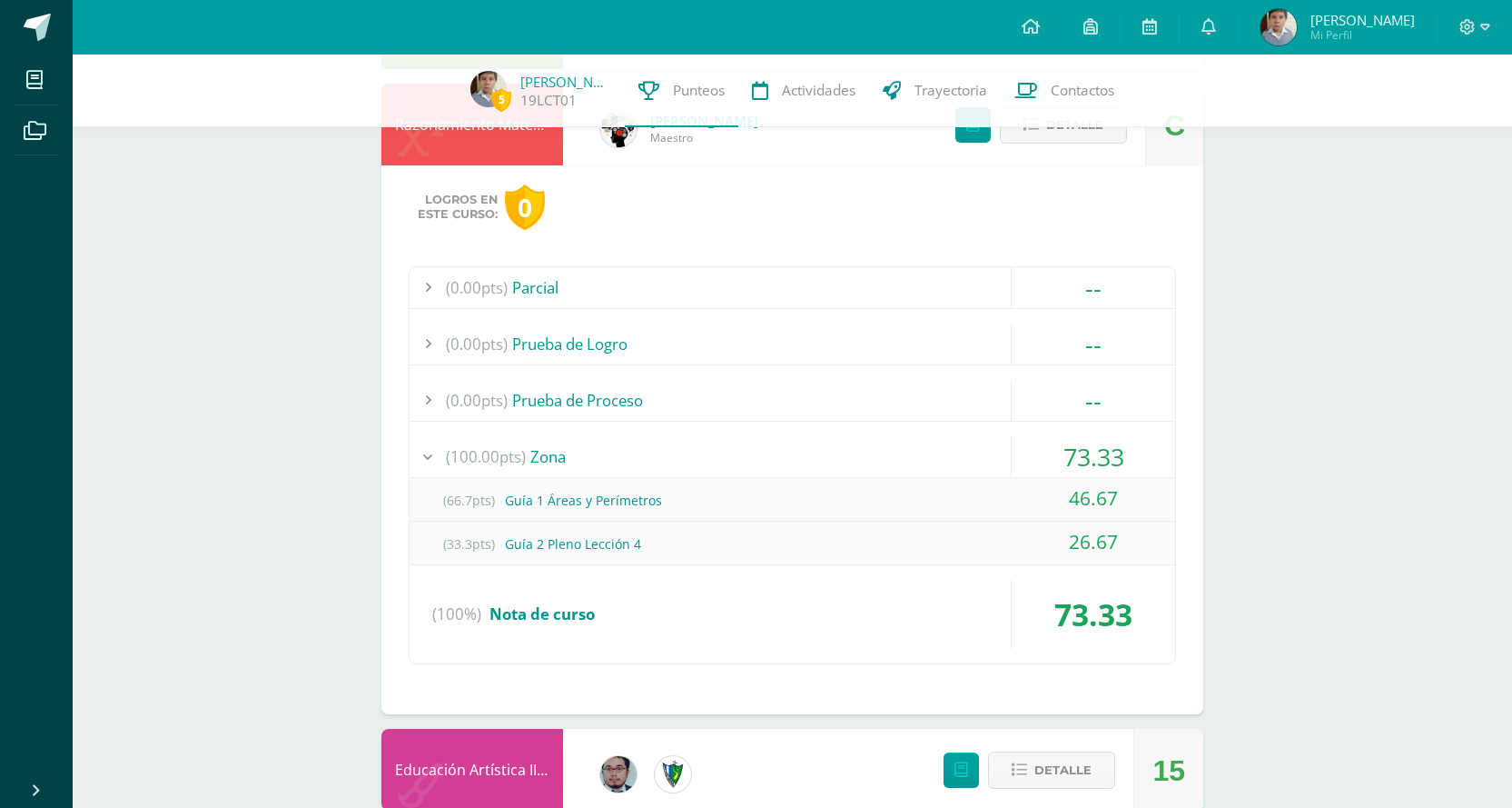
click at [972, 453] on div "(100.00pts) Zona" at bounding box center [792, 456] width 766 height 41
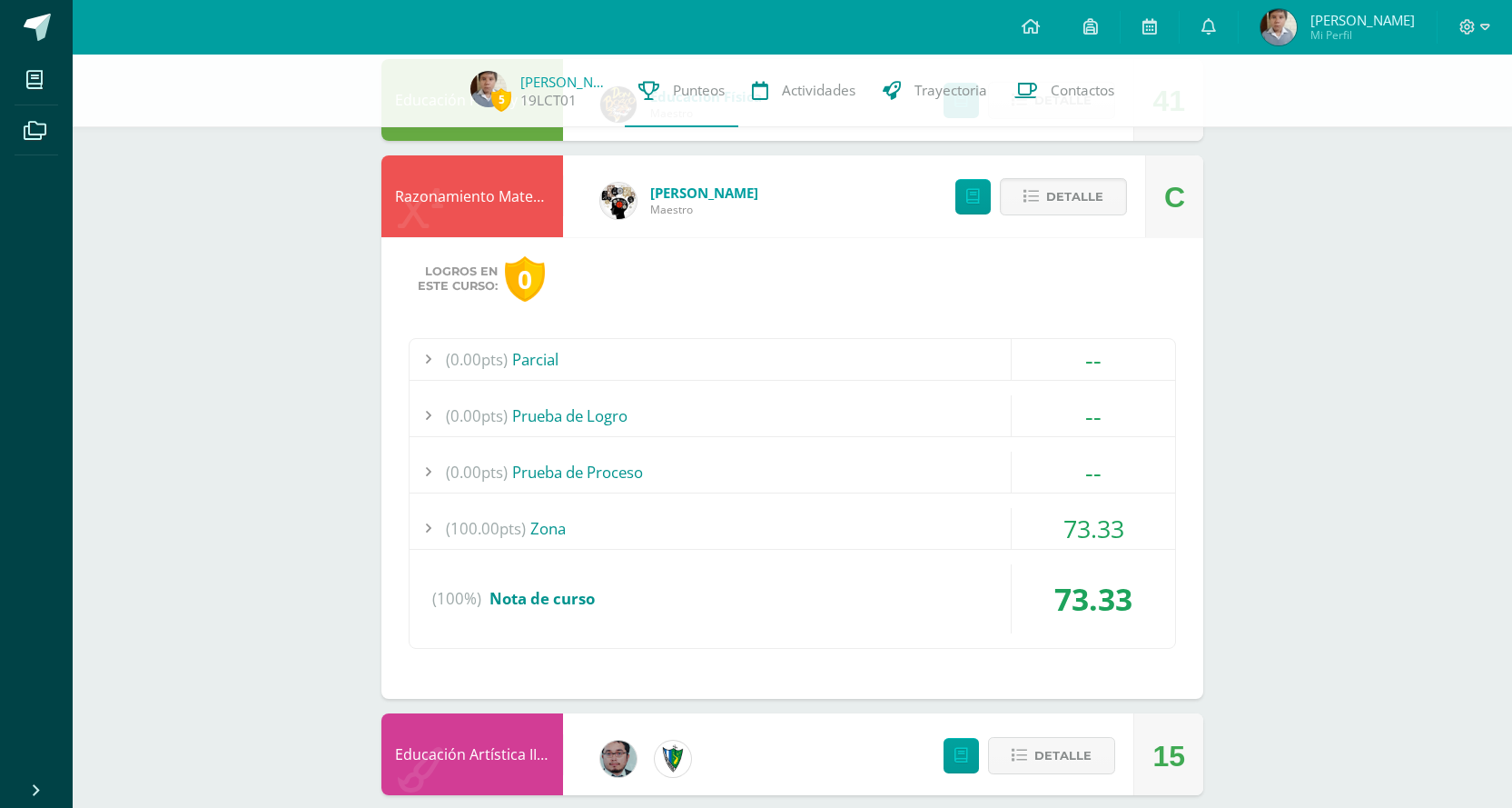
scroll to position [1908, 0]
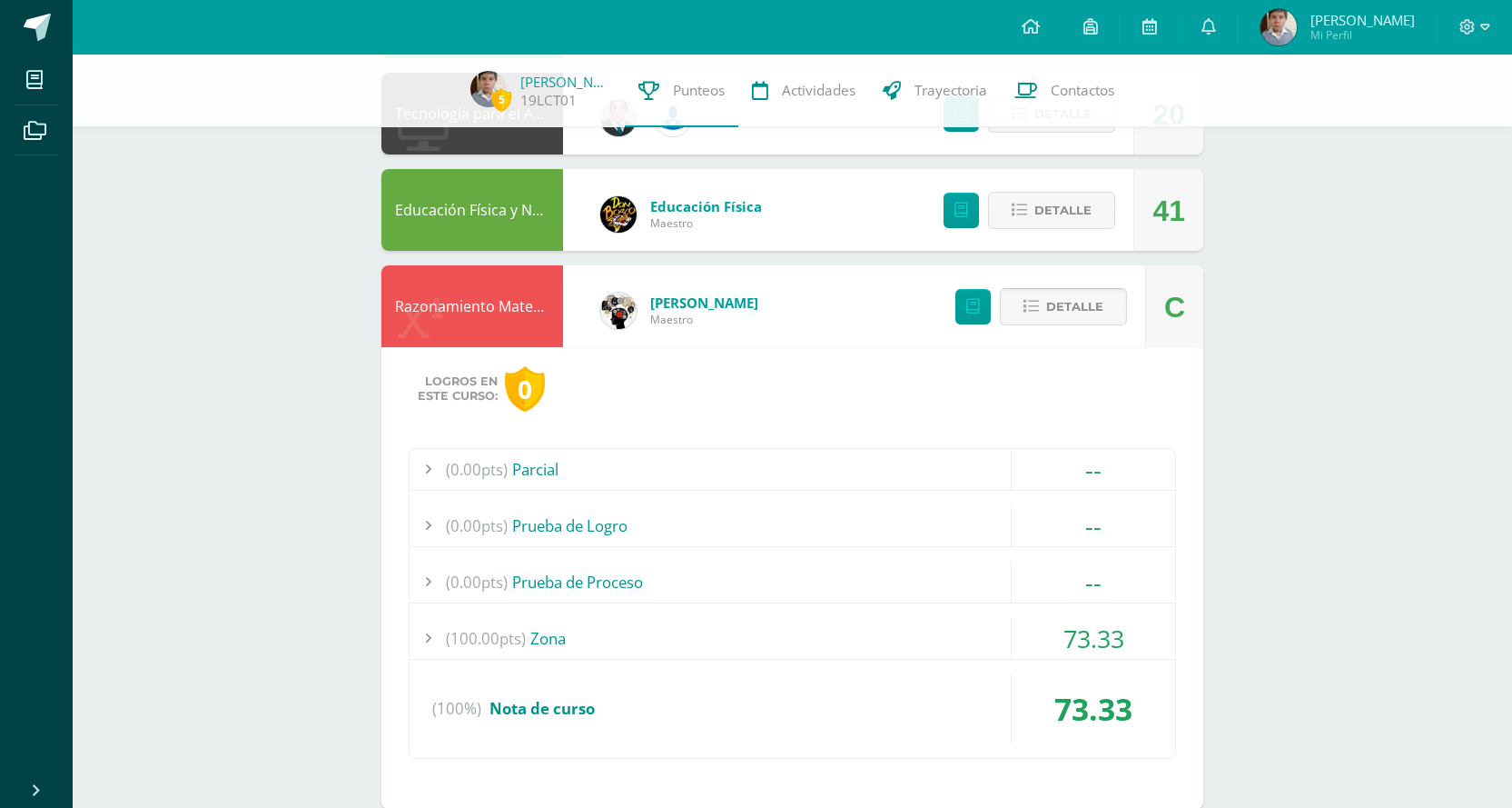
click at [1038, 306] on icon at bounding box center [1032, 306] width 15 height 15
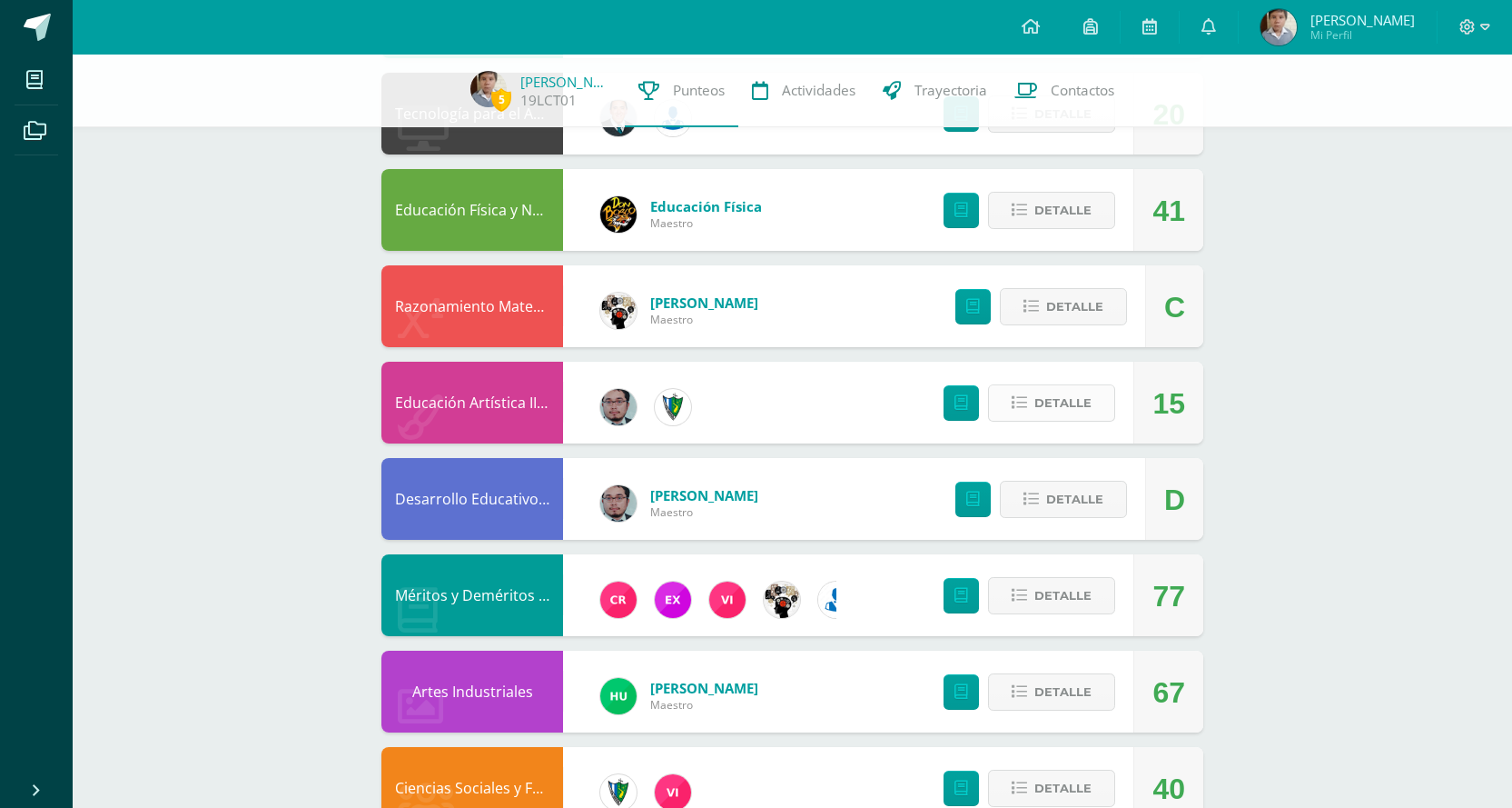
click at [1039, 401] on span "Detalle" at bounding box center [1063, 403] width 58 height 34
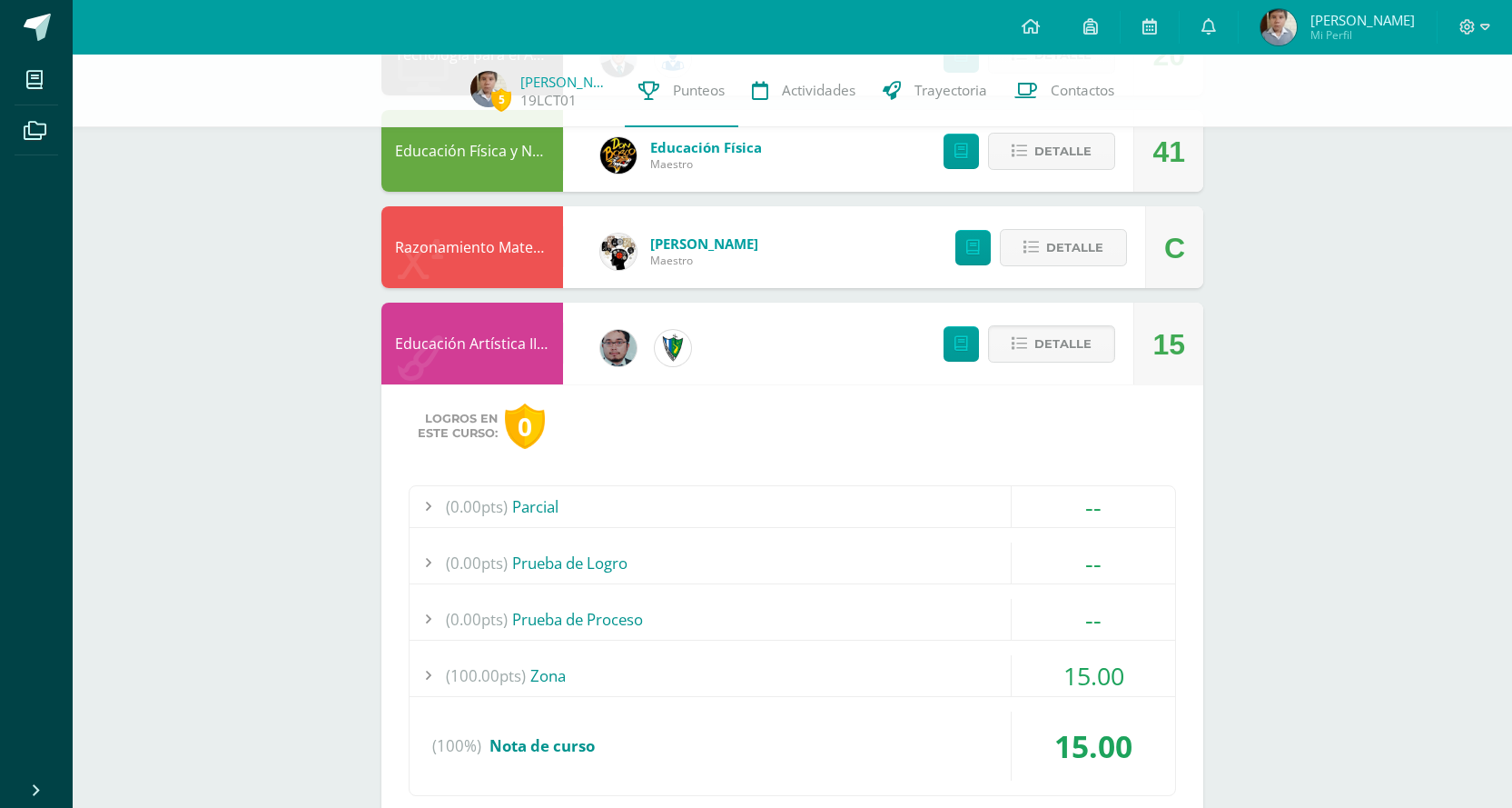
scroll to position [1998, 0]
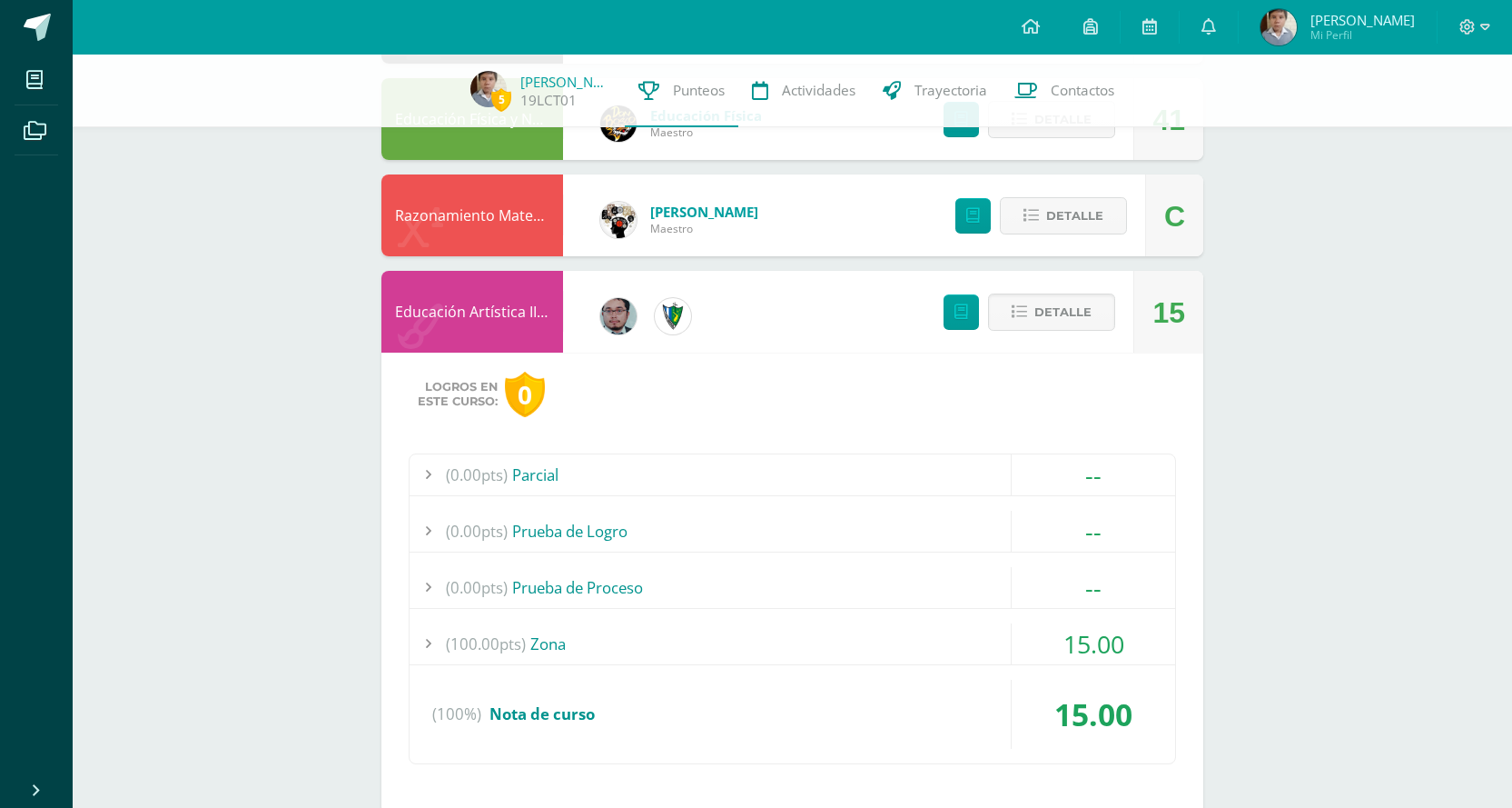
click at [852, 643] on div "(100.00pts) Zona" at bounding box center [792, 644] width 766 height 41
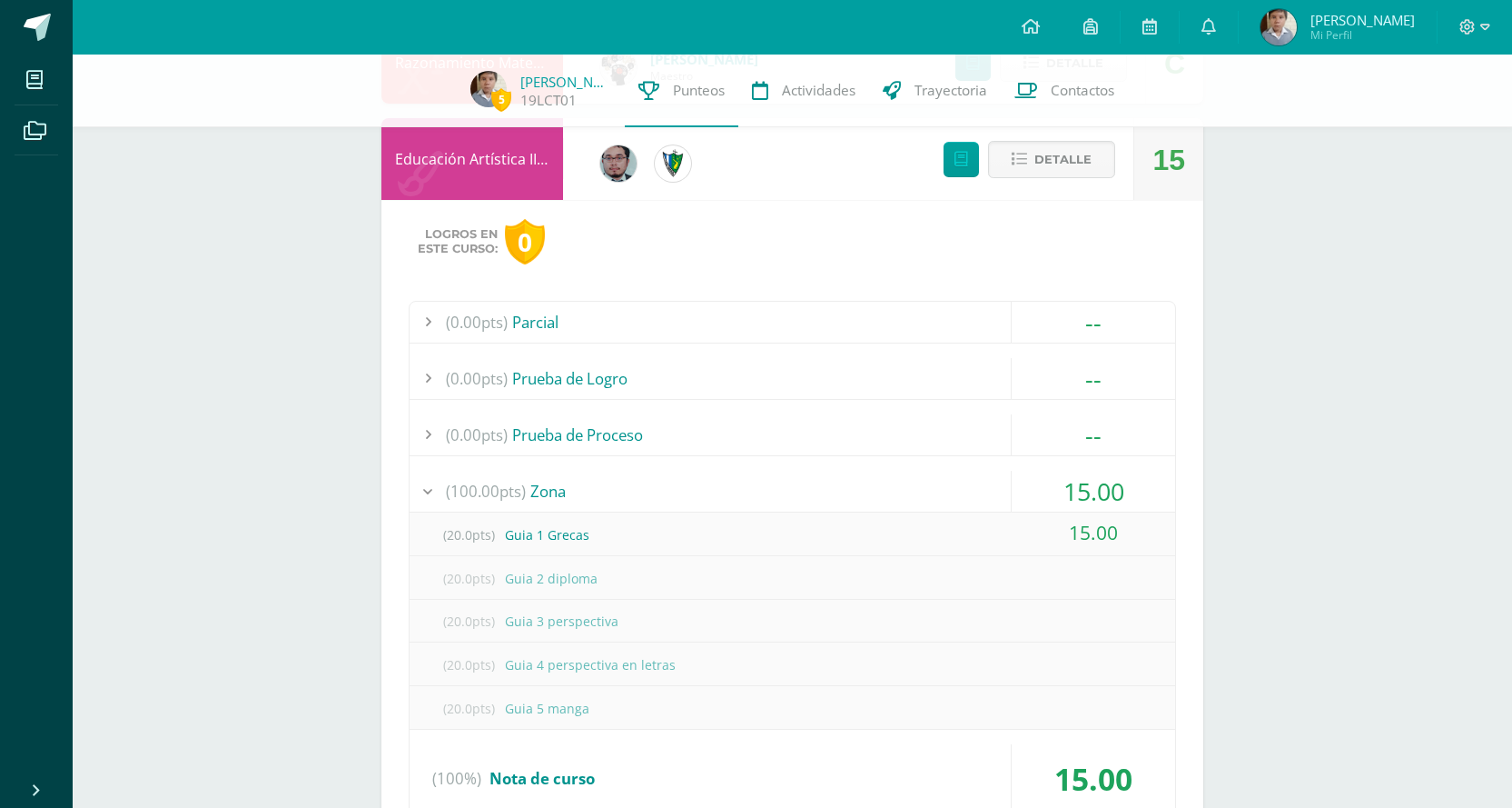
scroll to position [2180, 0]
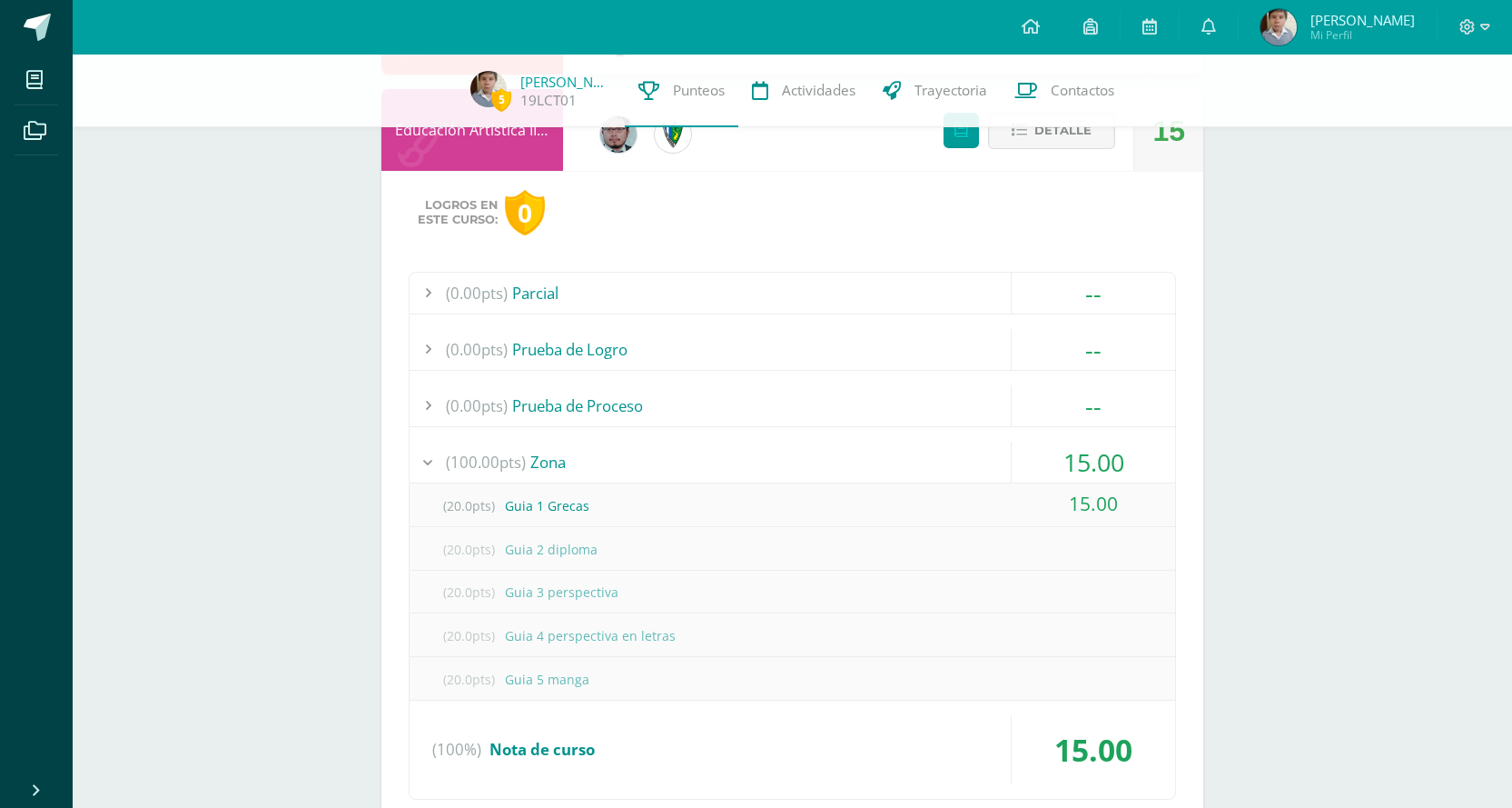
click at [890, 460] on div "(100.00pts) Zona" at bounding box center [792, 462] width 766 height 41
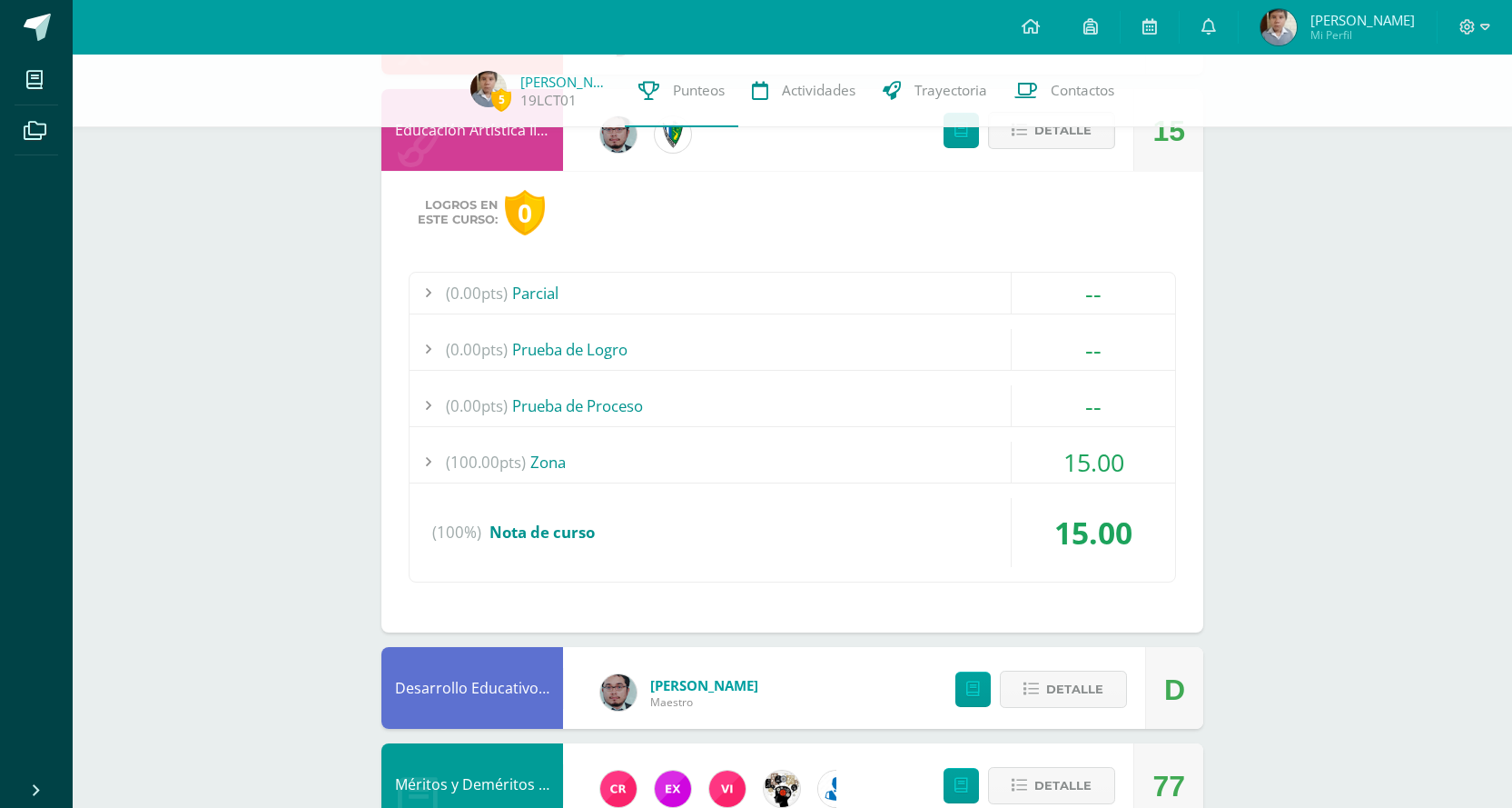
click at [1011, 141] on button "Detalle" at bounding box center [1052, 130] width 127 height 37
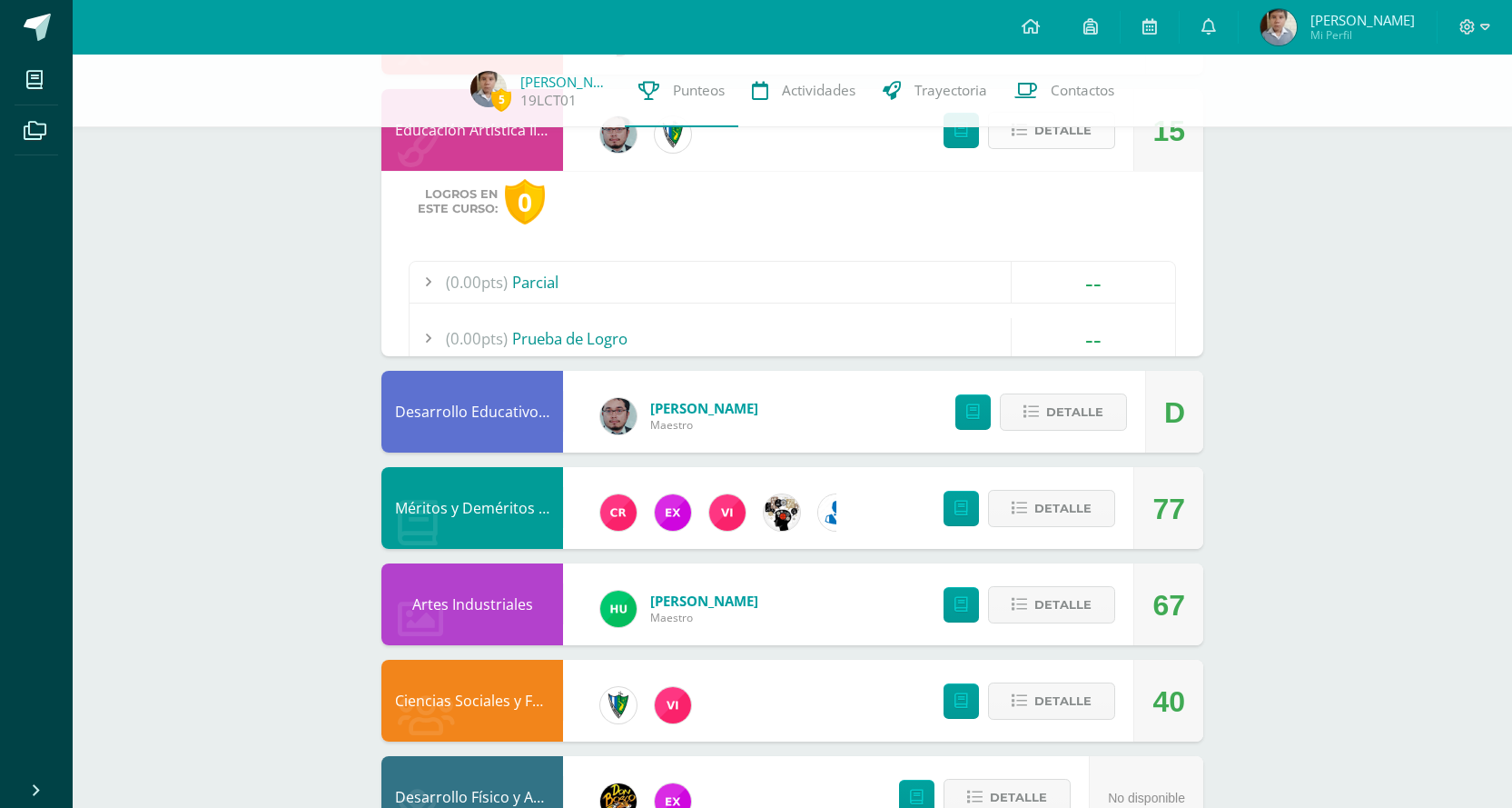
scroll to position [2062, 0]
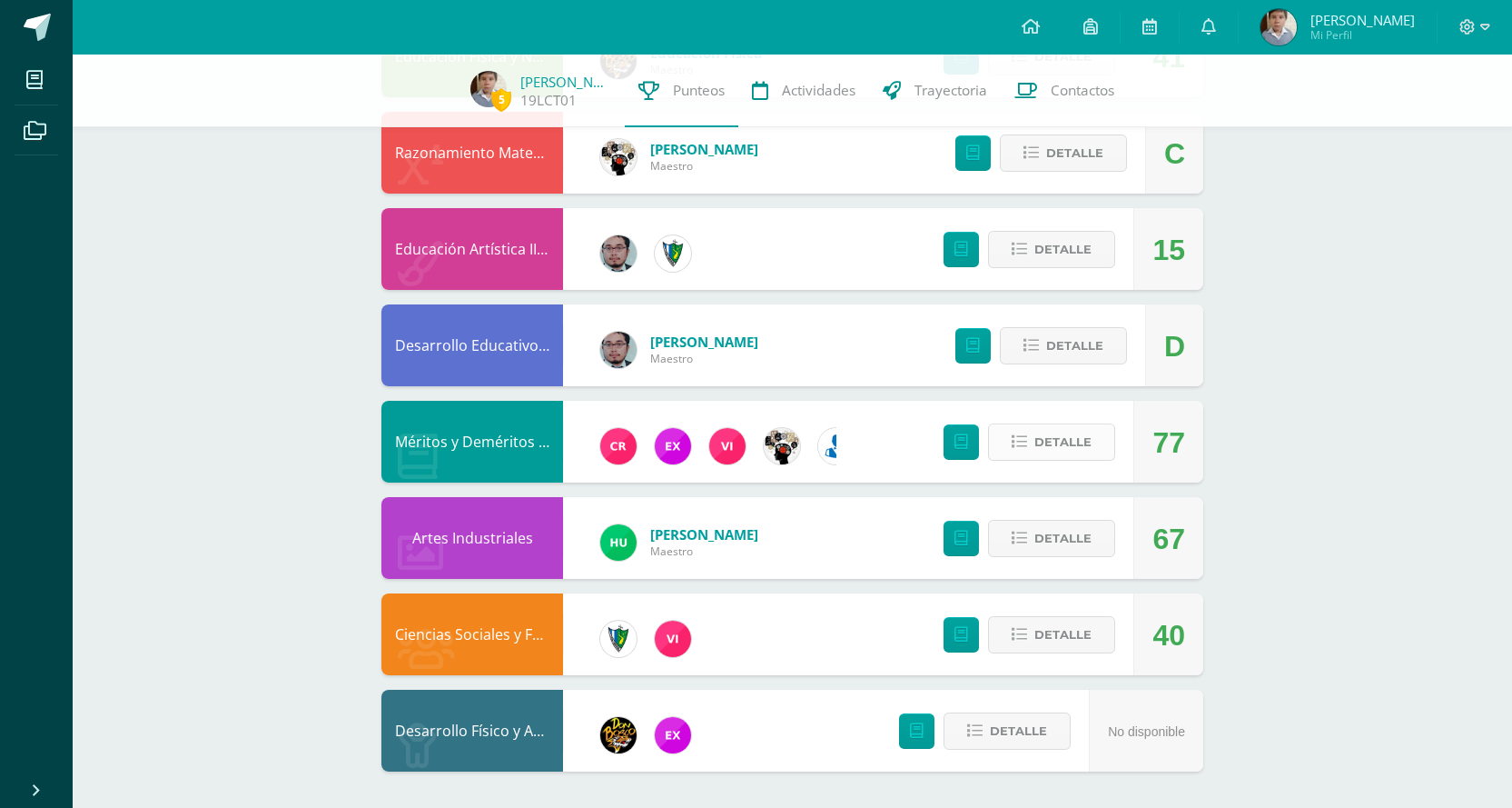
click at [1097, 457] on button "Detalle" at bounding box center [1052, 442] width 127 height 37
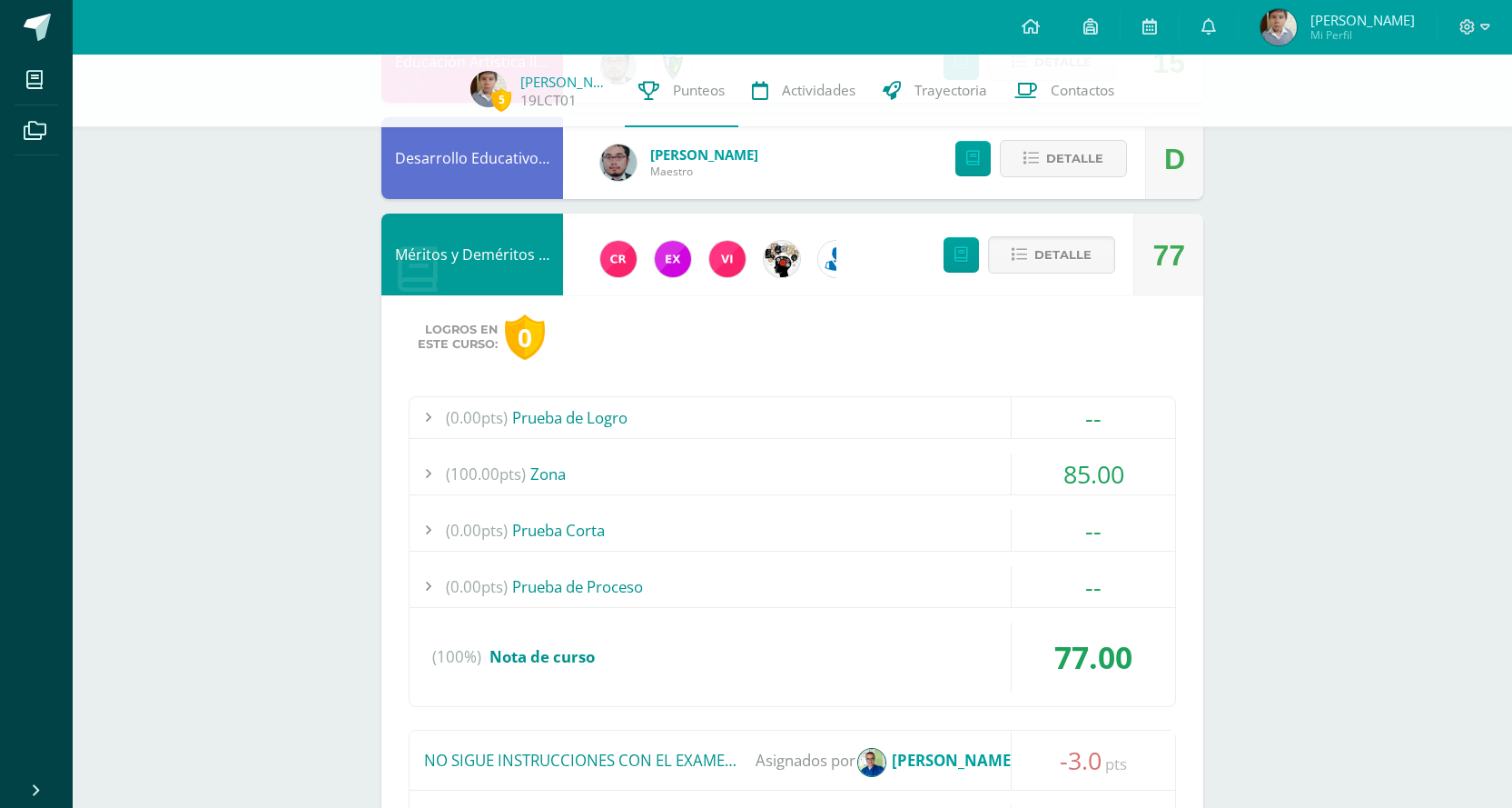
scroll to position [2243, 0]
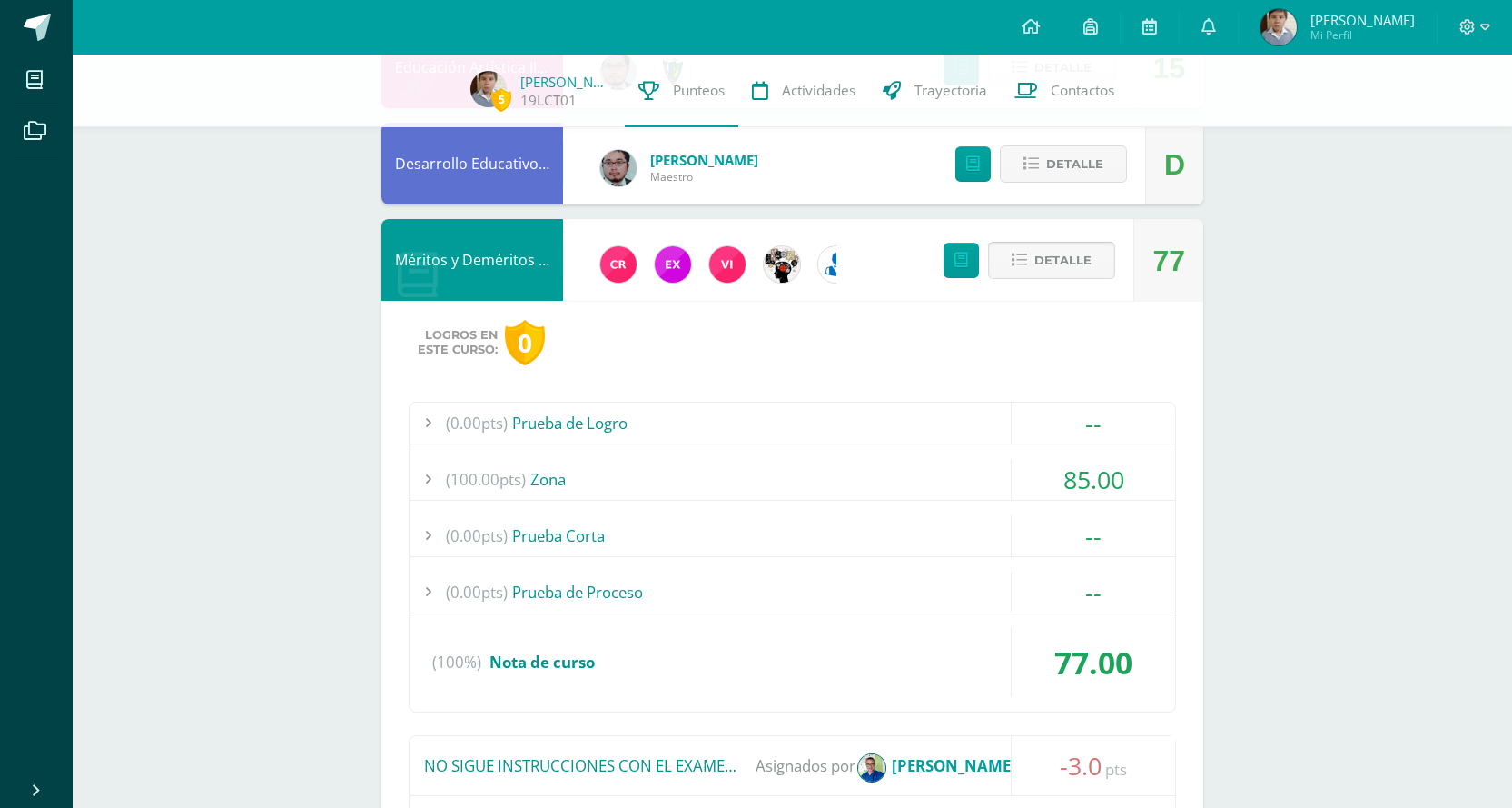
click at [1016, 264] on icon at bounding box center [1019, 260] width 15 height 15
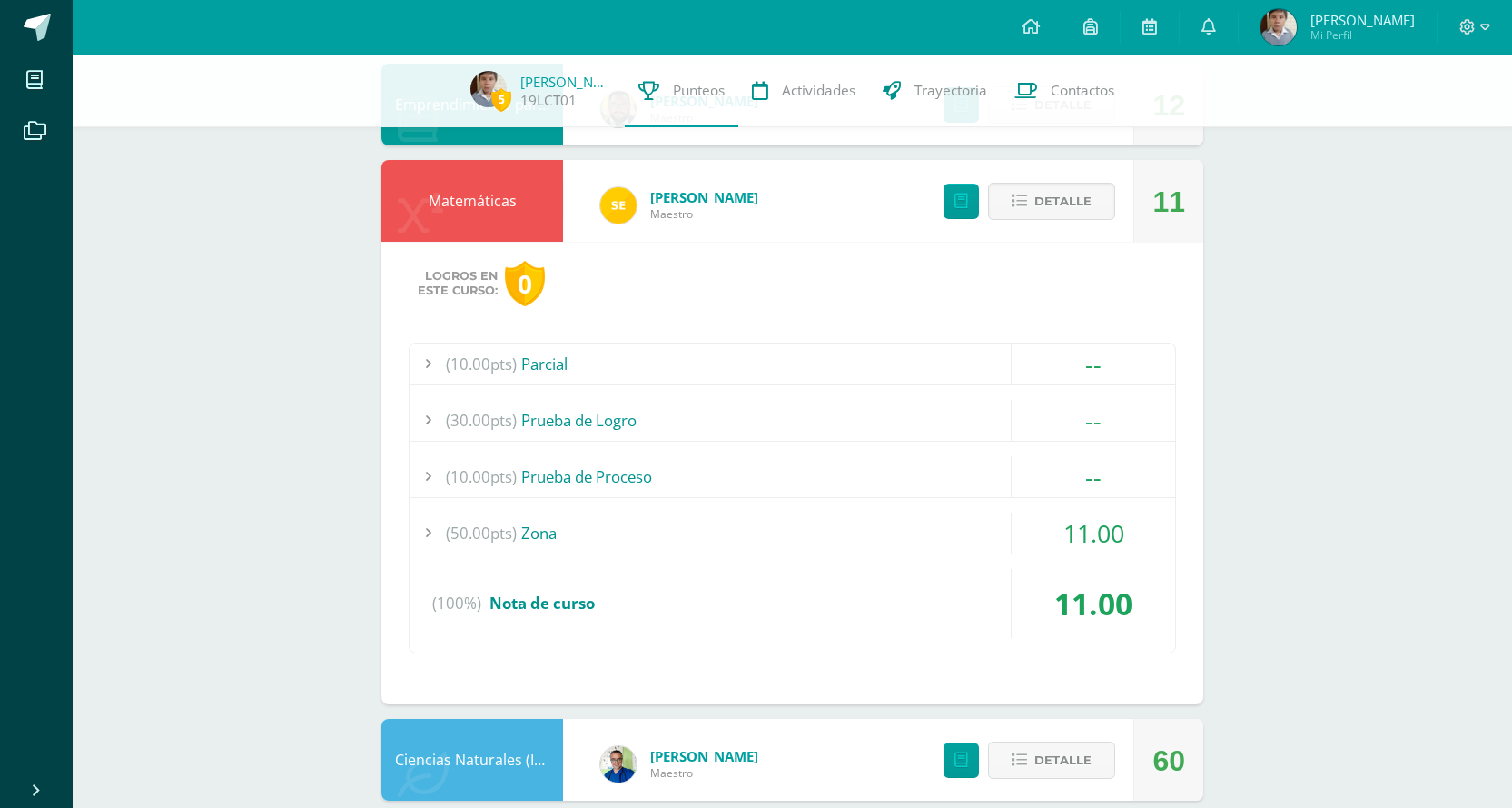
scroll to position [971, 0]
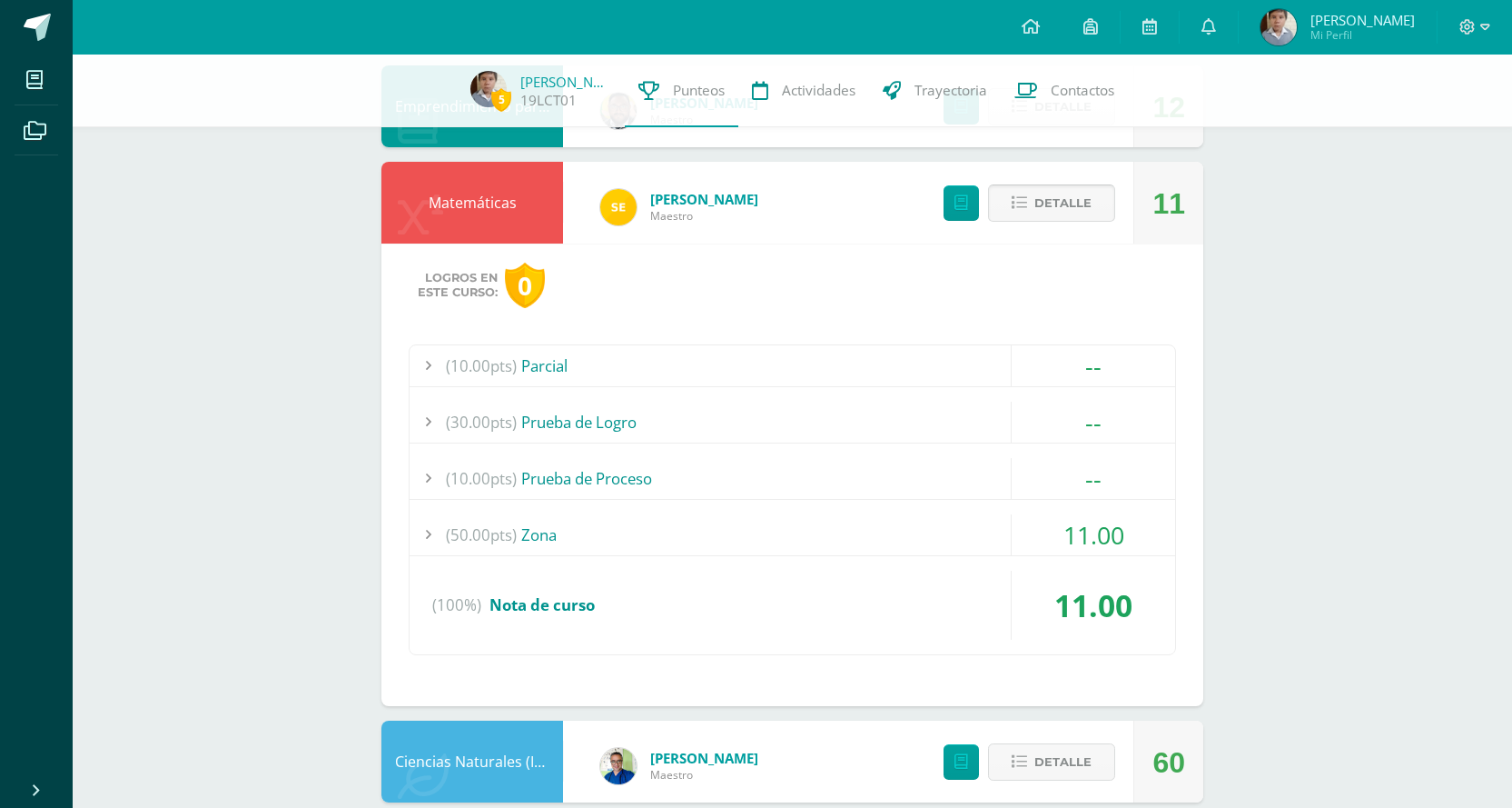
click at [1039, 209] on span "Detalle" at bounding box center [1063, 203] width 58 height 34
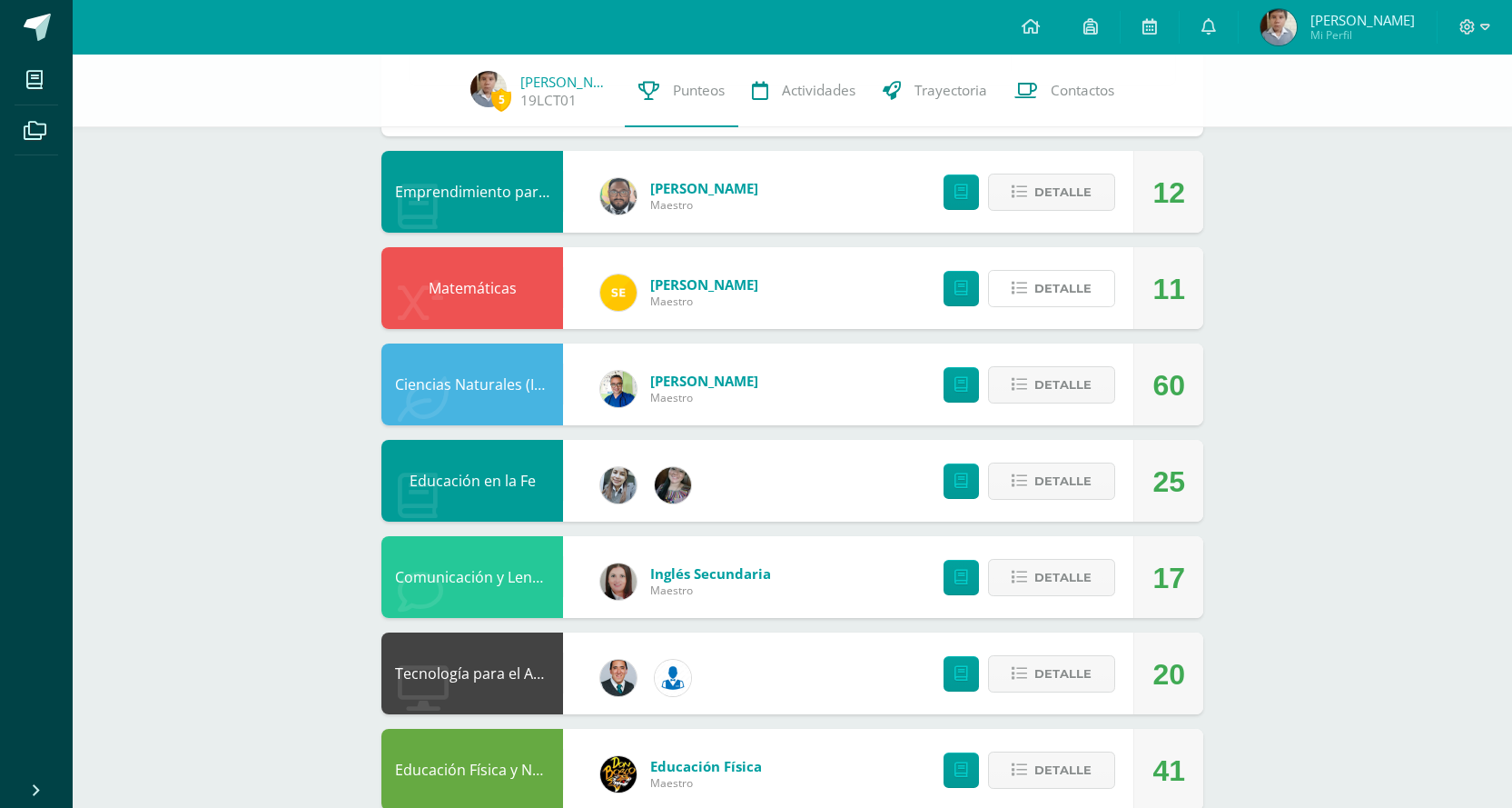
scroll to position [790, 0]
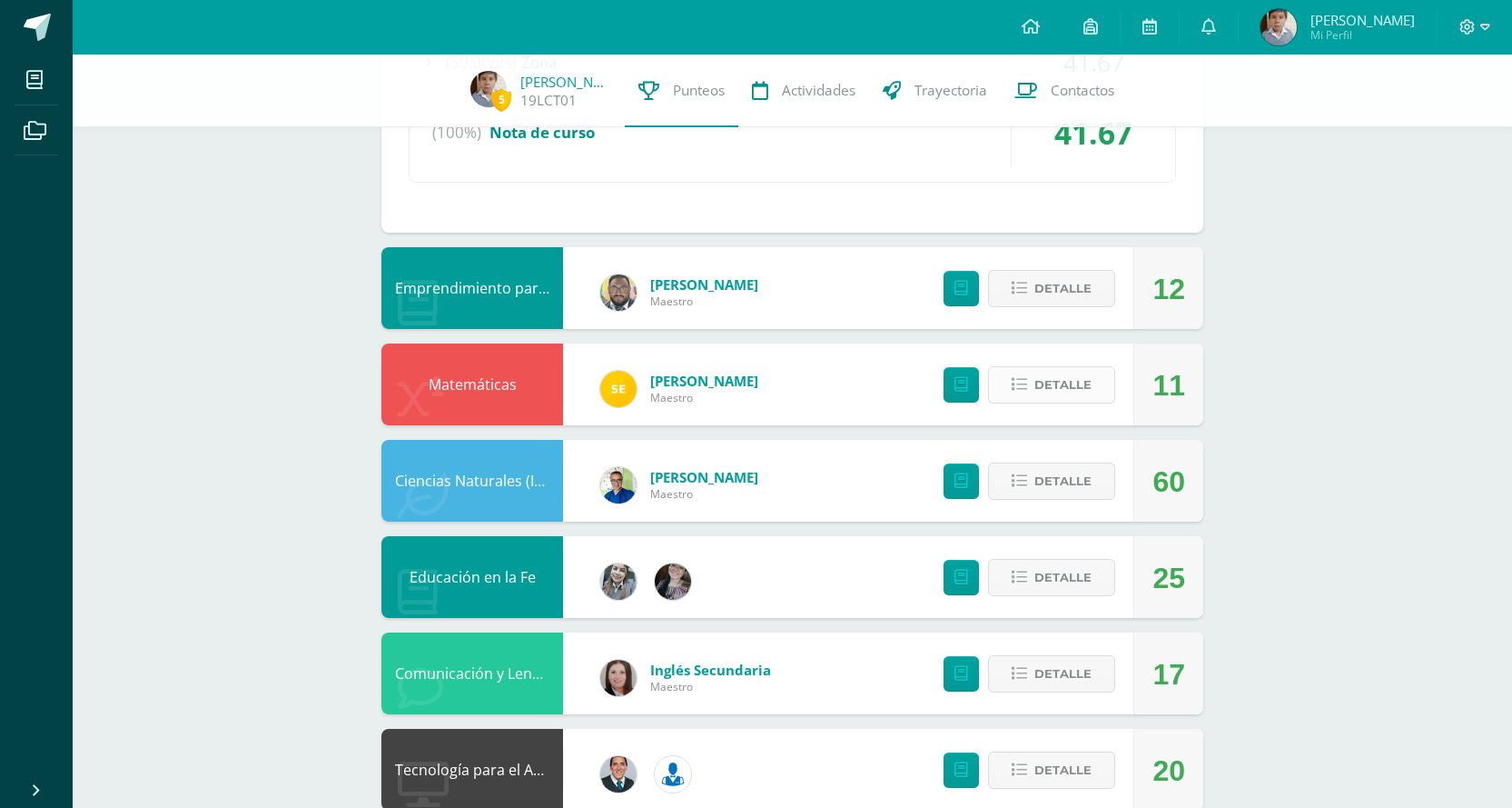
click at [1029, 371] on button "Detalle" at bounding box center [1052, 384] width 127 height 37
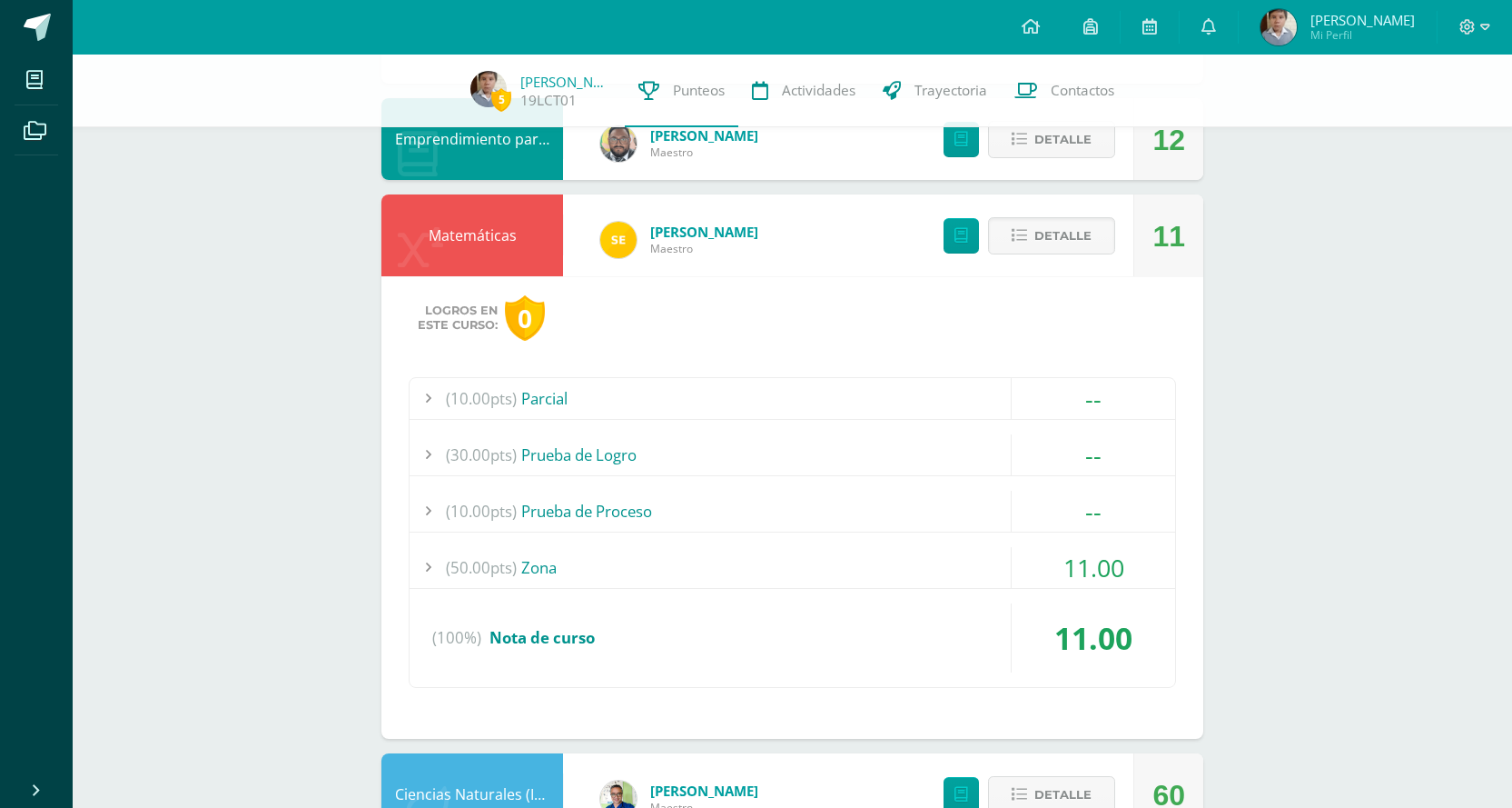
scroll to position [971, 0]
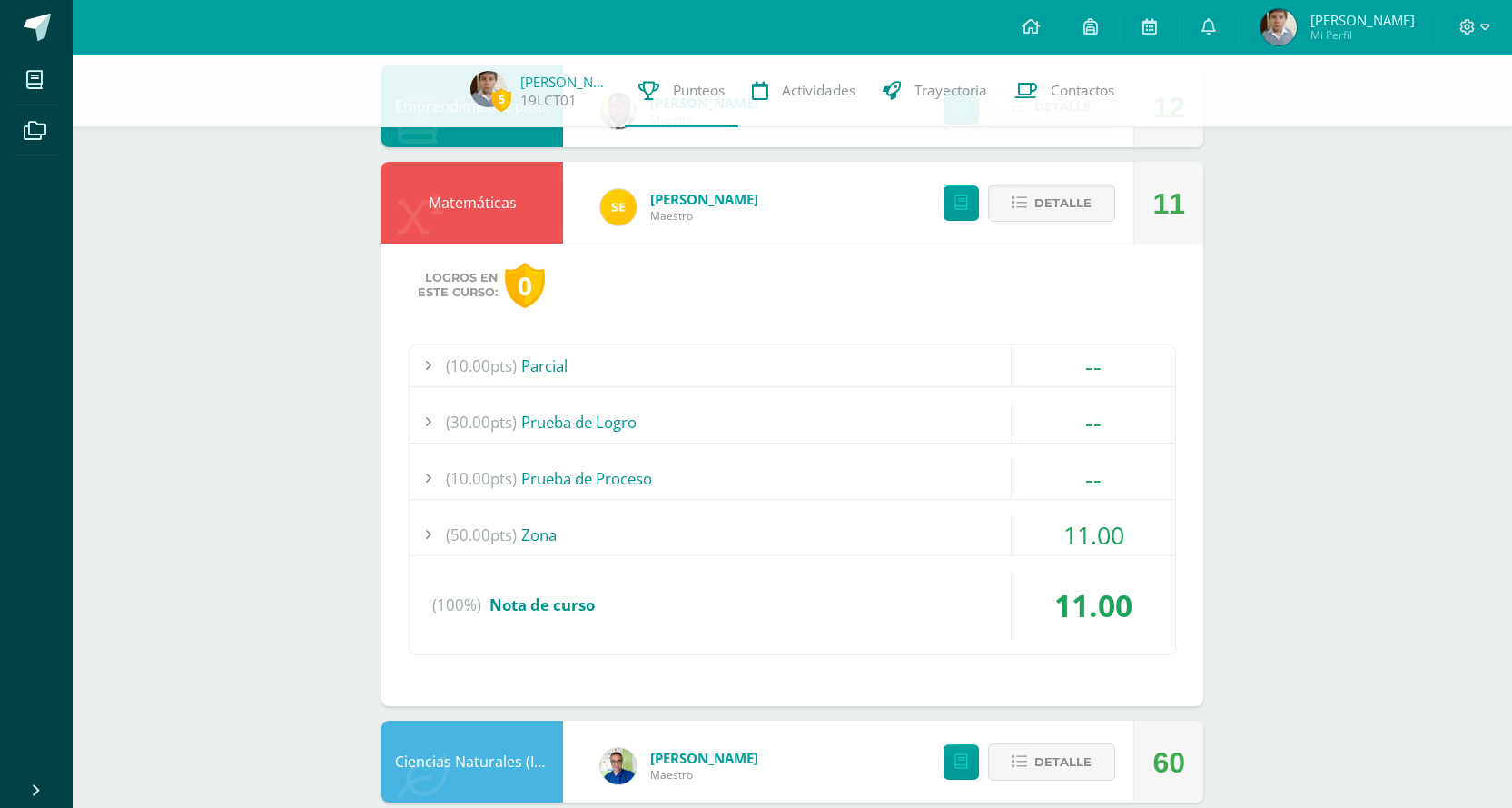
click at [826, 545] on div "(50.00pts) Zona" at bounding box center [792, 534] width 766 height 41
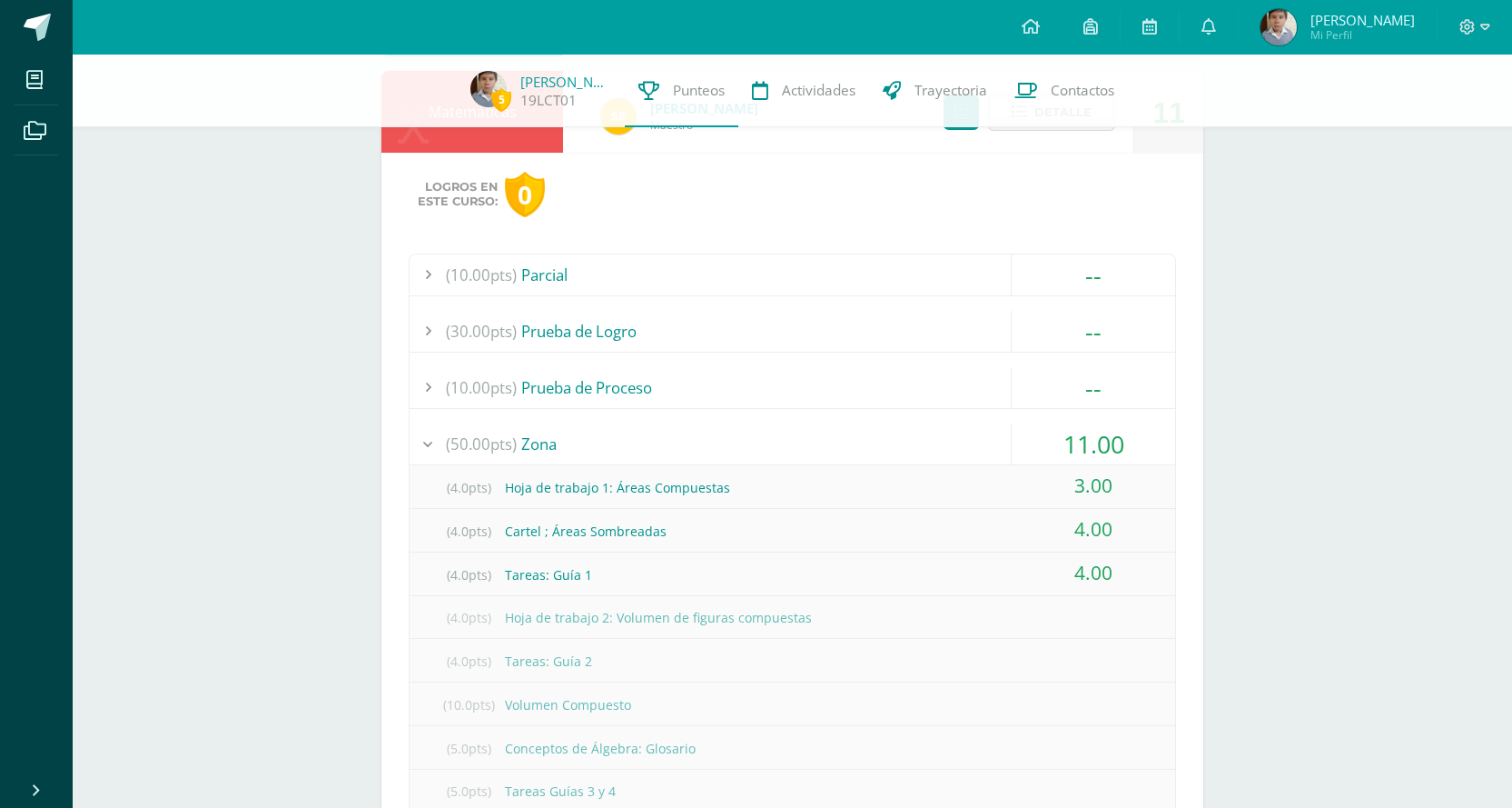
scroll to position [1153, 0]
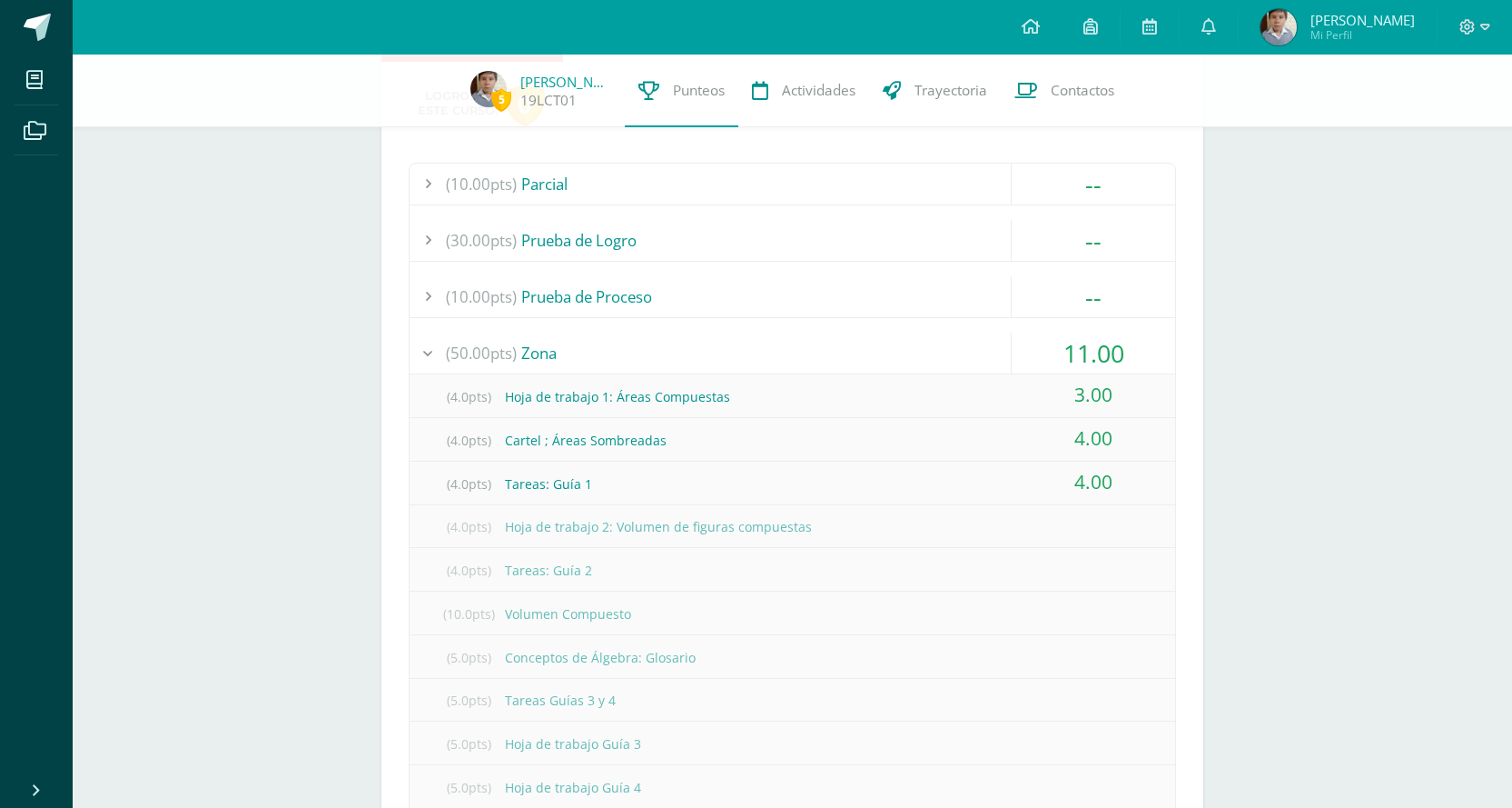
click at [874, 335] on div "(50.00pts) Zona" at bounding box center [792, 353] width 766 height 41
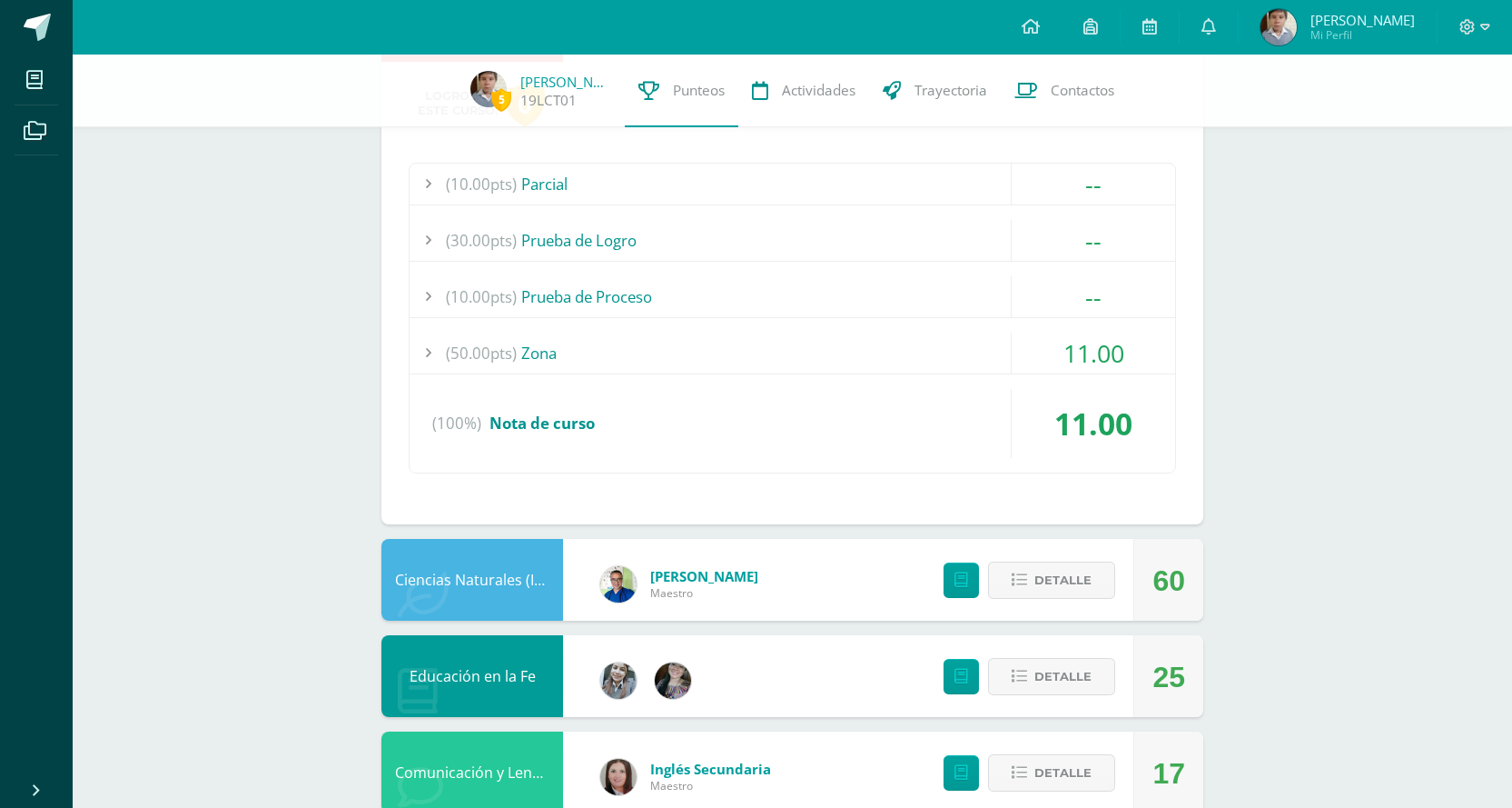
click at [877, 332] on div "(50.00pts) Zona" at bounding box center [792, 353] width 766 height 41
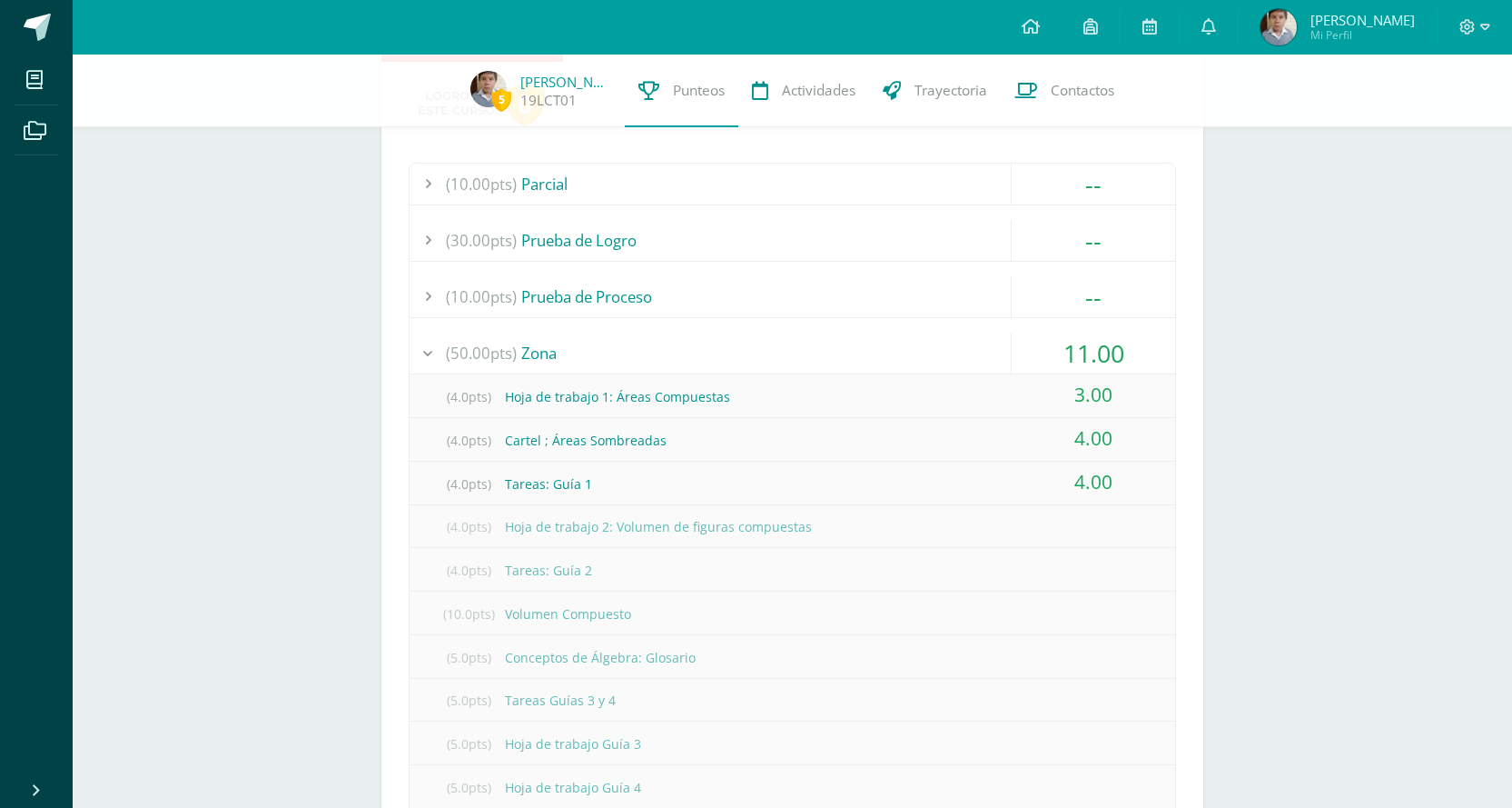
click at [877, 332] on div "(50.00pts) Zona" at bounding box center [792, 353] width 766 height 41
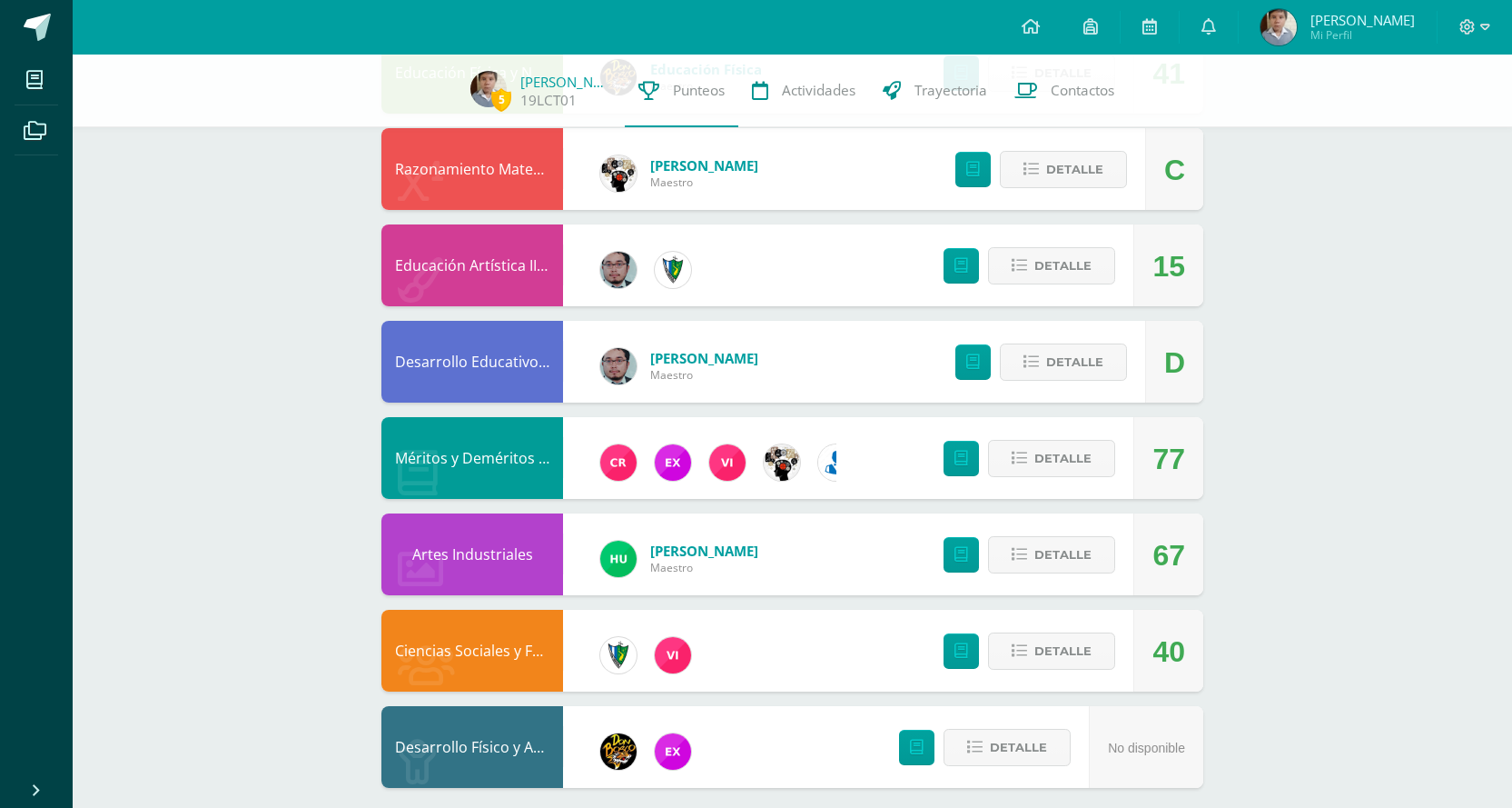
scroll to position [2062, 0]
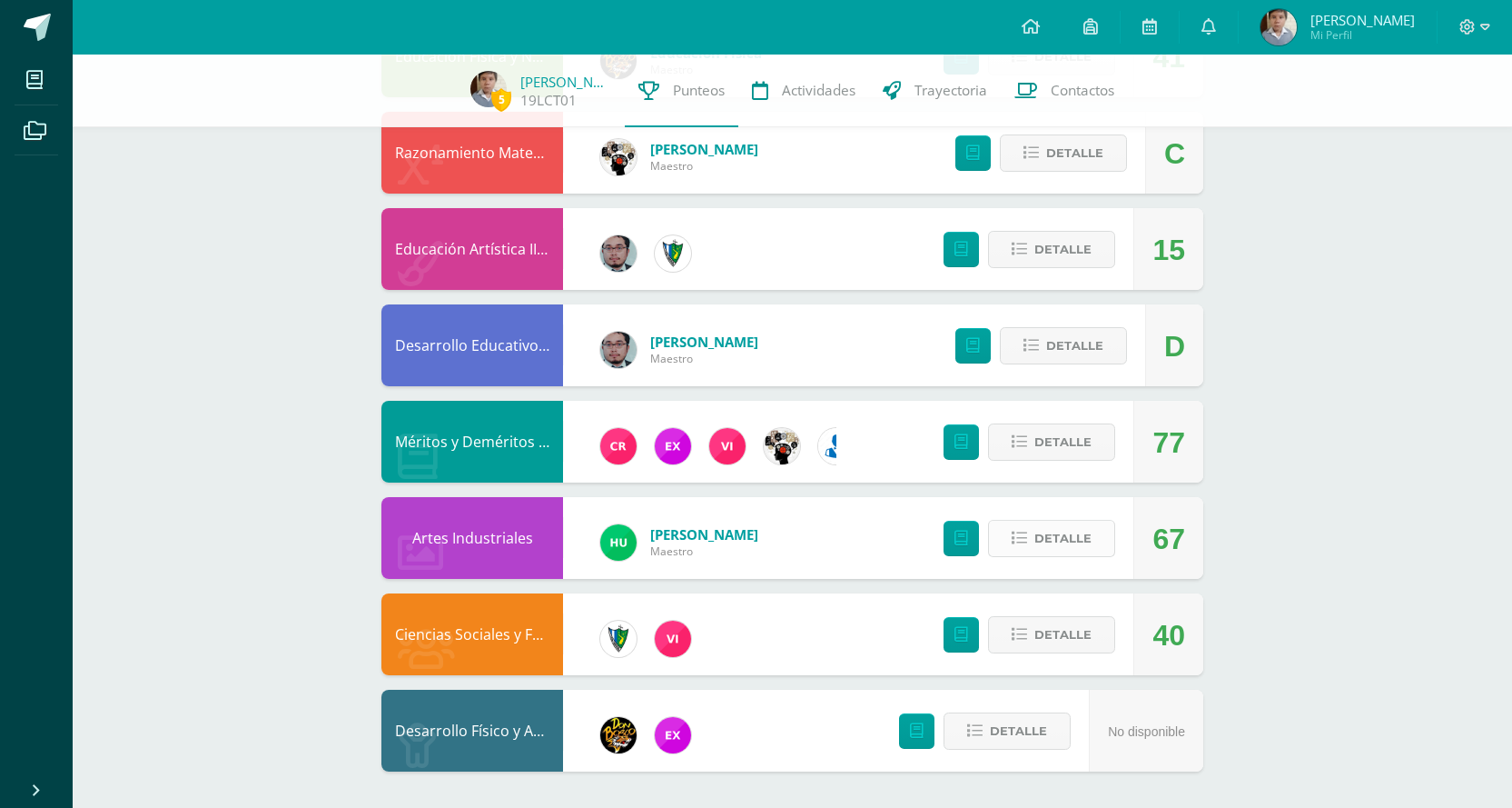
click at [1037, 528] on span "Detalle" at bounding box center [1063, 538] width 58 height 34
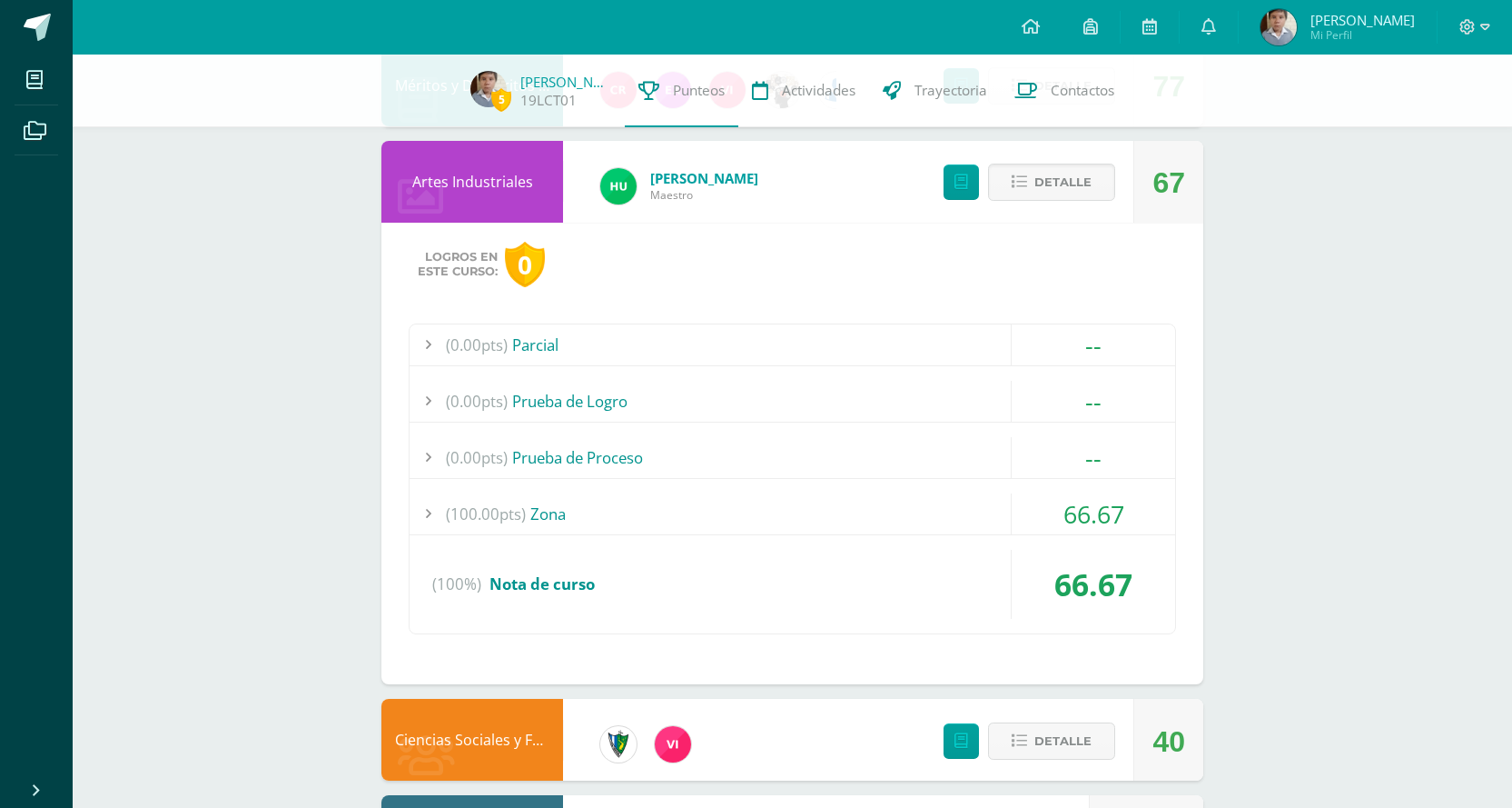
scroll to position [2425, 0]
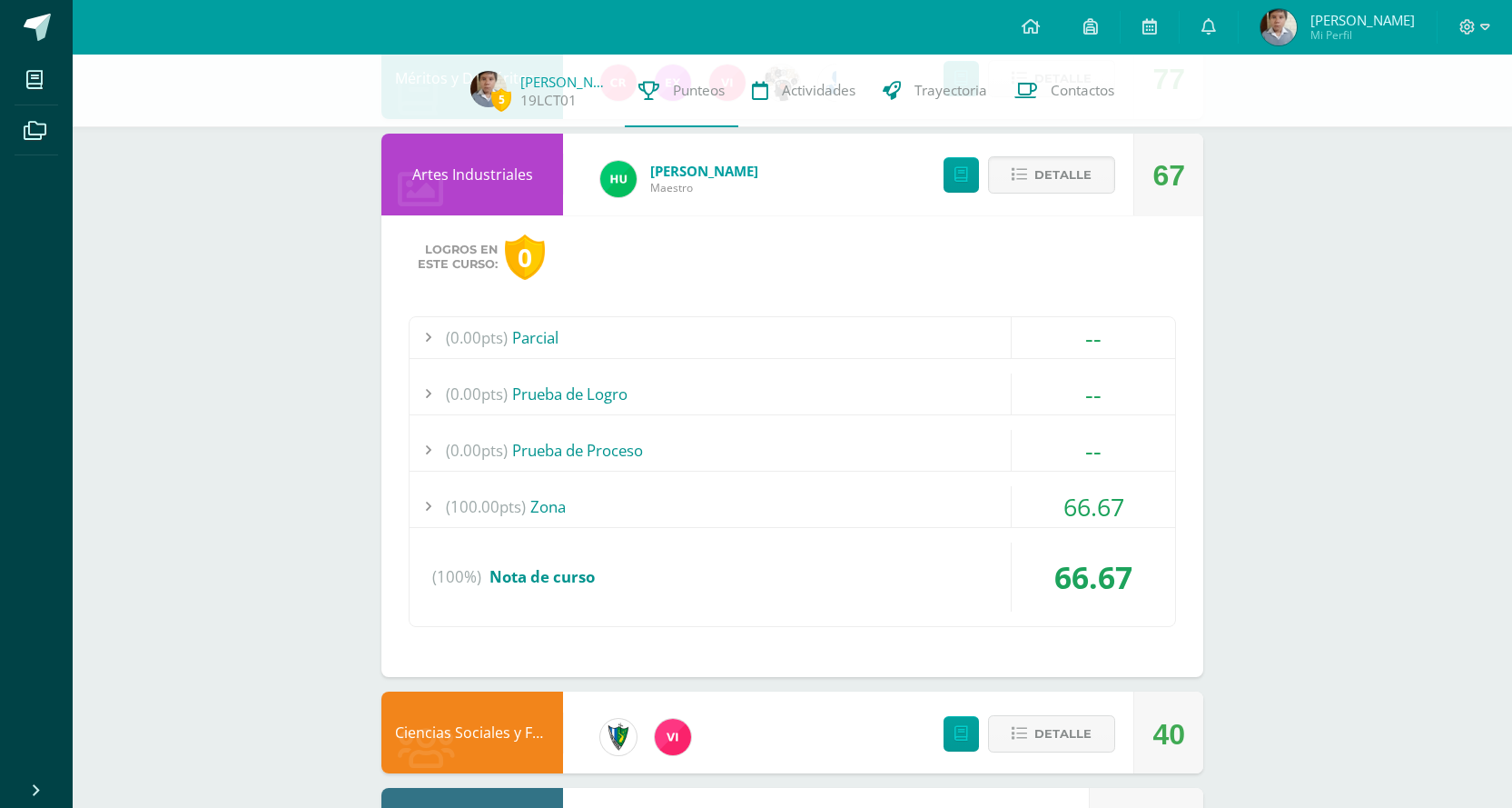
click at [671, 523] on div "(100.00pts) Zona" at bounding box center [792, 506] width 766 height 41
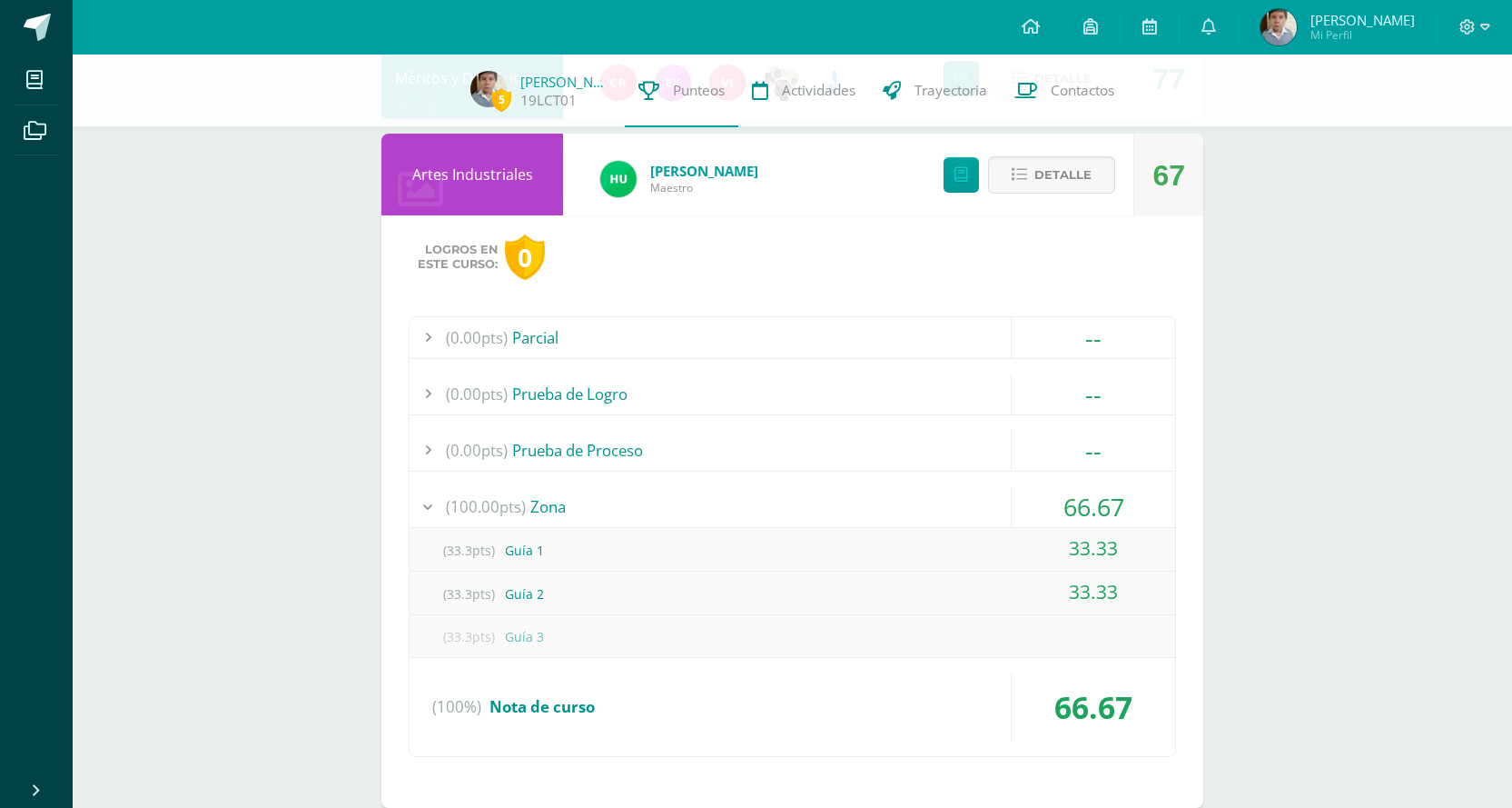
click at [692, 526] on div "(100.00pts) Zona" at bounding box center [792, 506] width 766 height 41
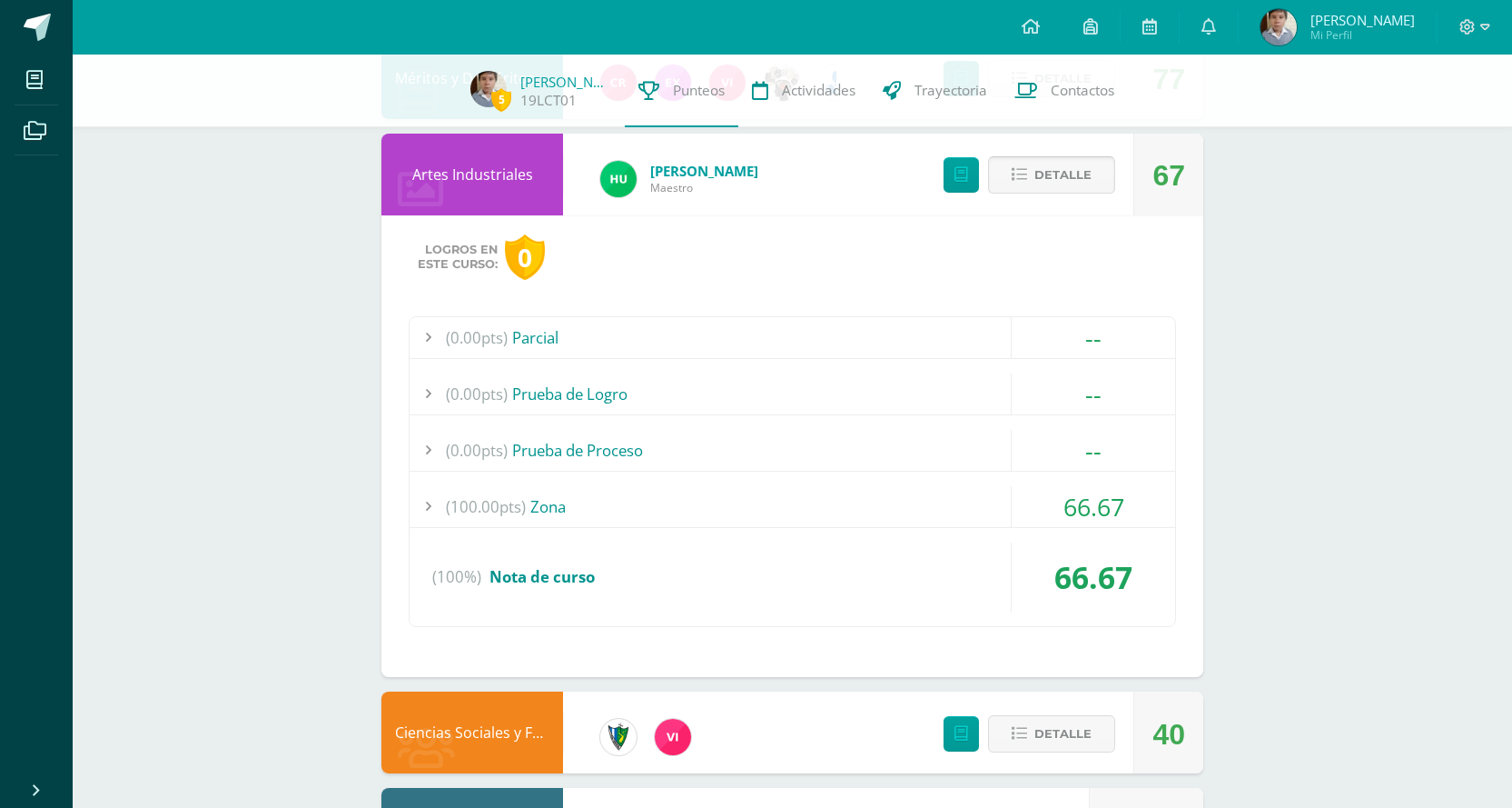
click at [1036, 157] on button "Detalle" at bounding box center [1052, 175] width 127 height 37
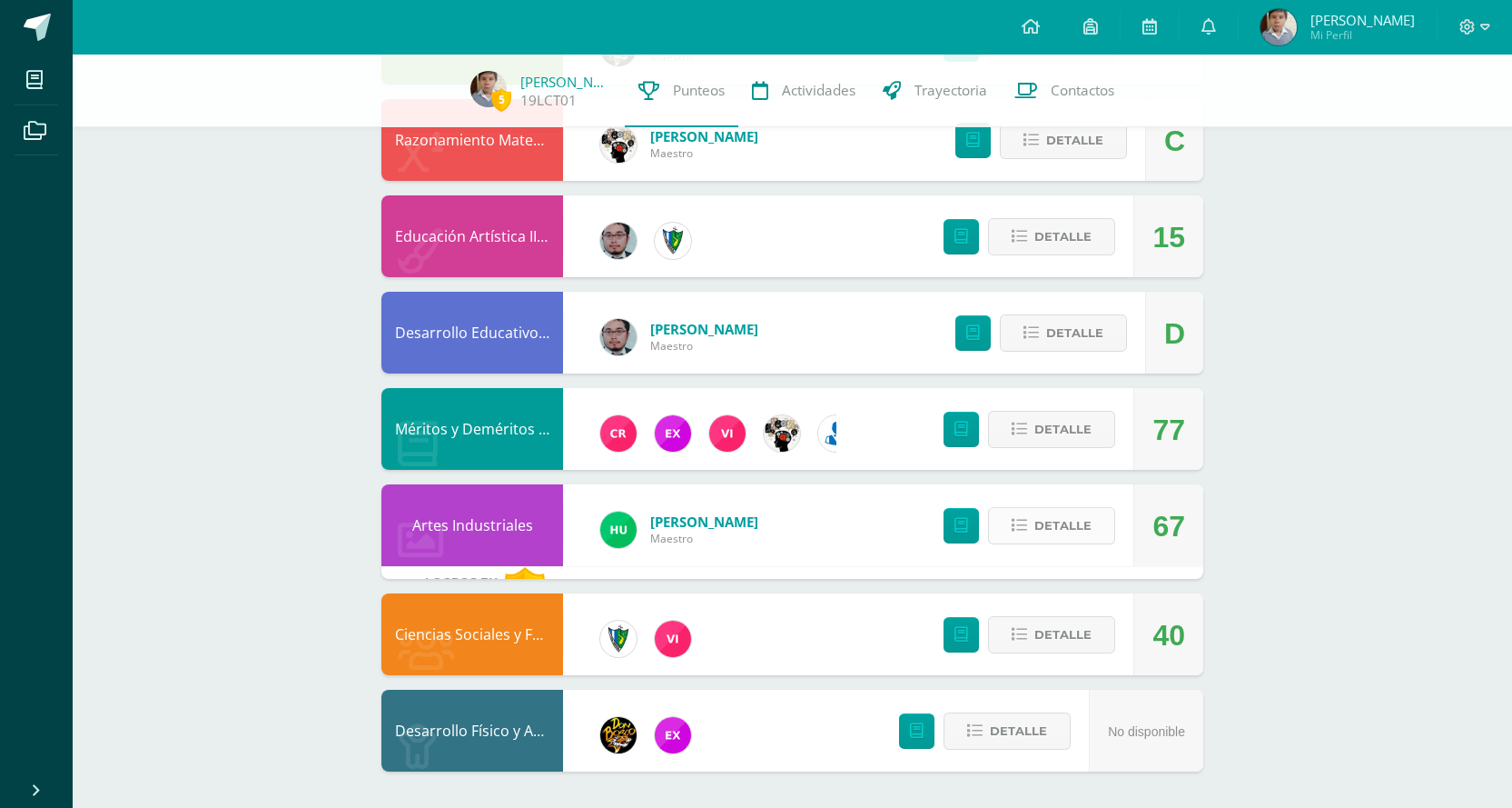
scroll to position [2062, 0]
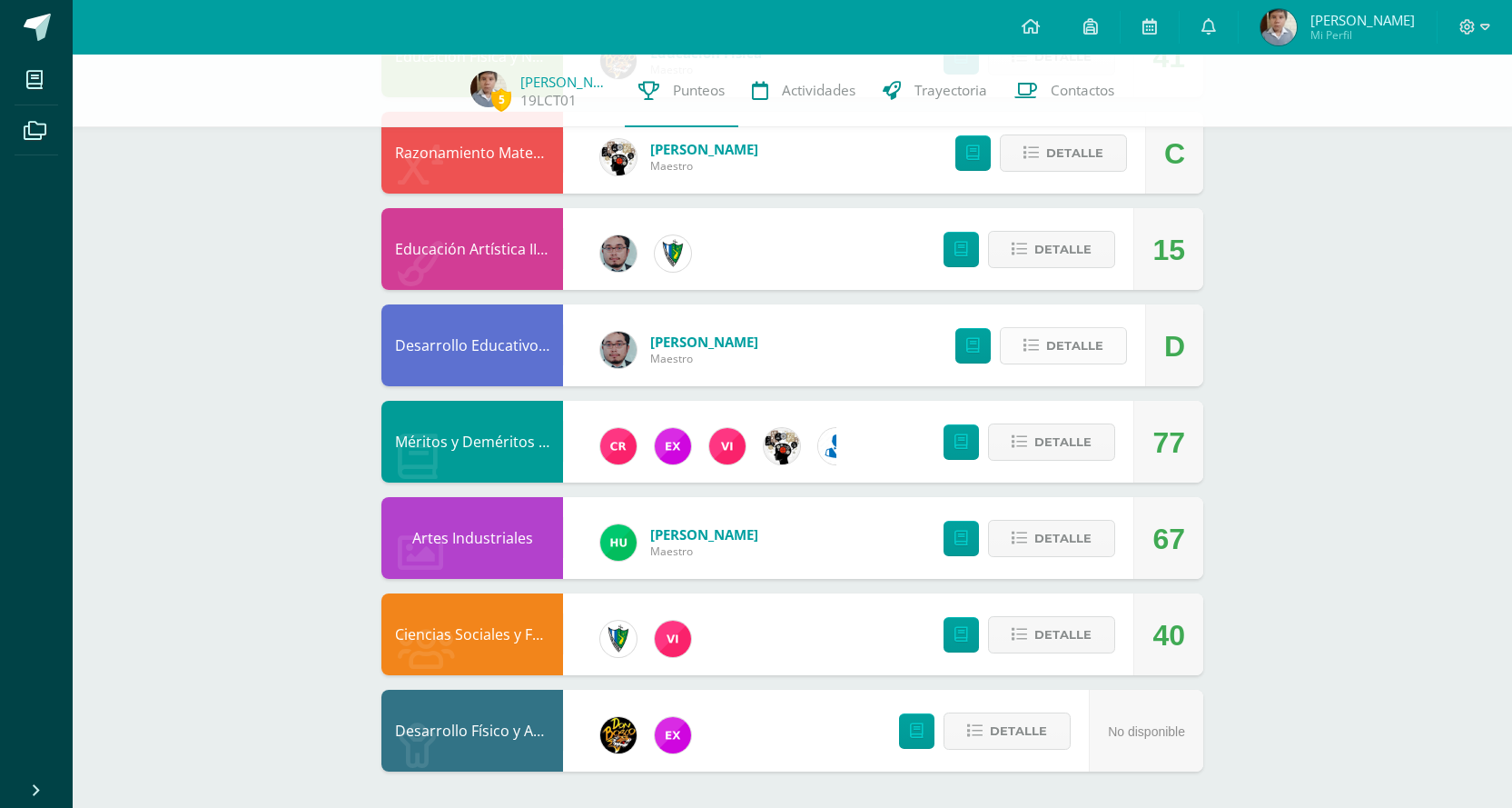
click at [1033, 336] on button "Detalle" at bounding box center [1063, 345] width 127 height 37
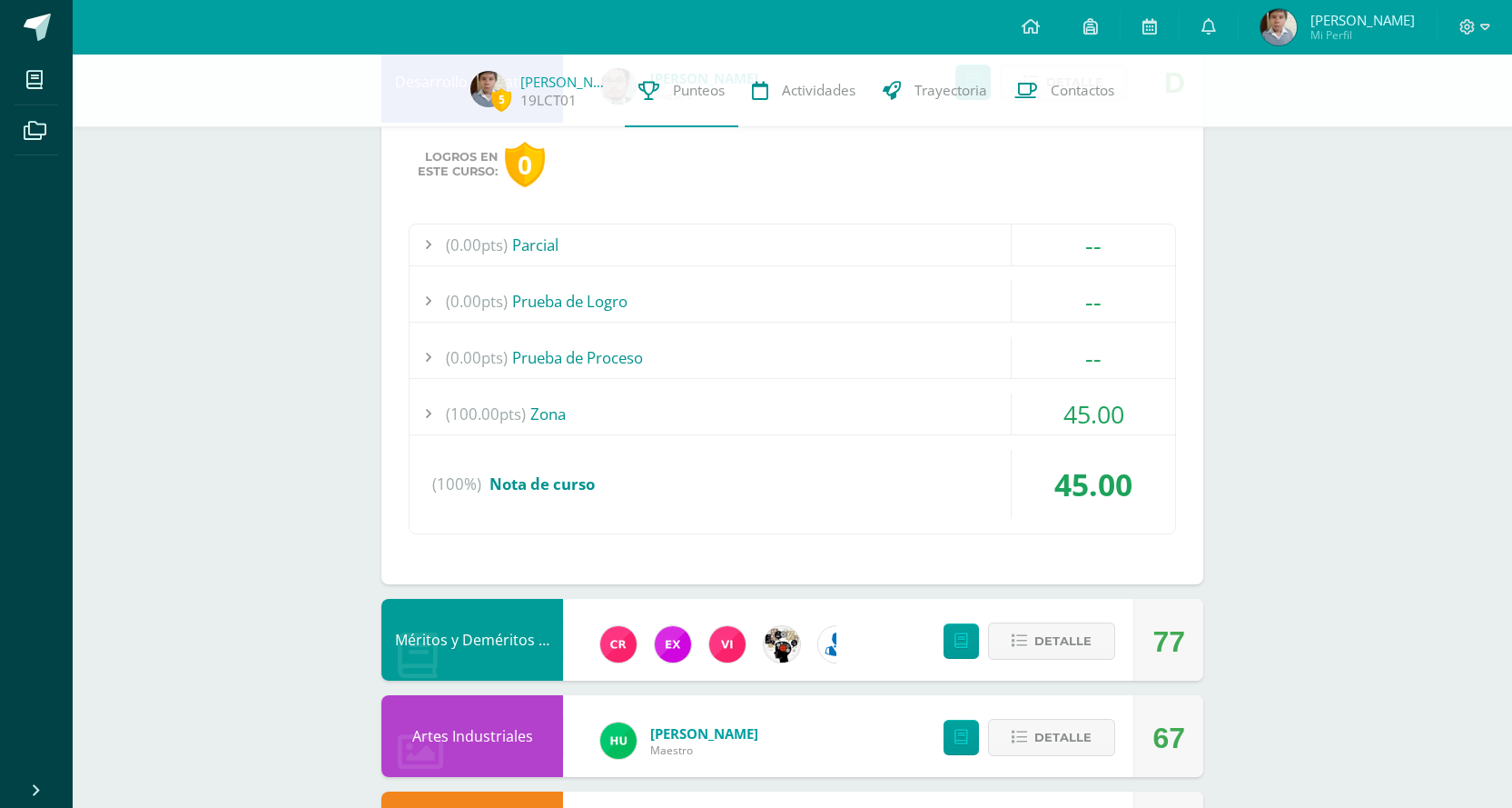
scroll to position [2334, 0]
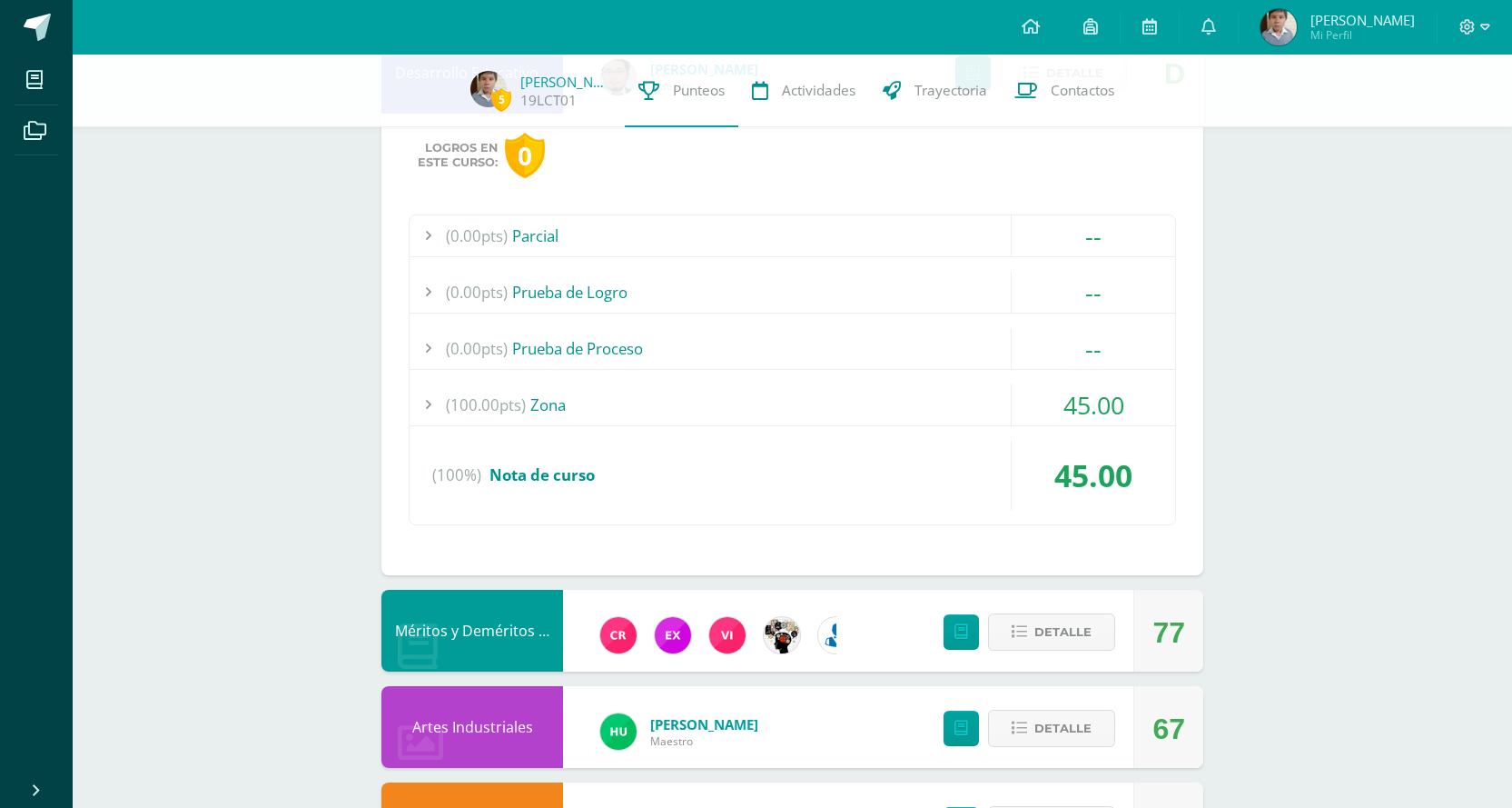
click at [793, 401] on div "(100.00pts) Zona" at bounding box center [792, 404] width 766 height 41
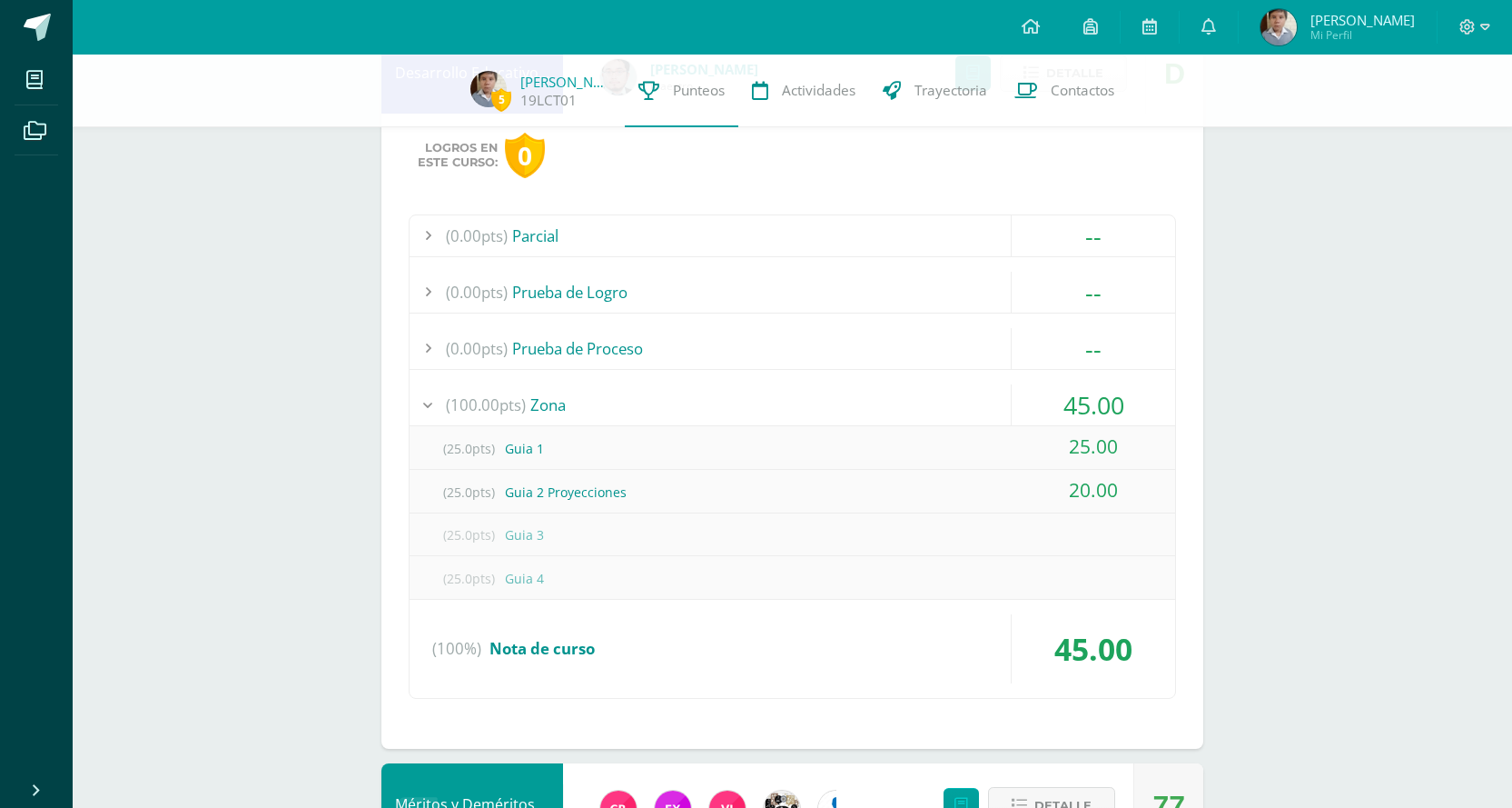
click at [788, 401] on div "(100.00pts) Zona" at bounding box center [792, 404] width 766 height 41
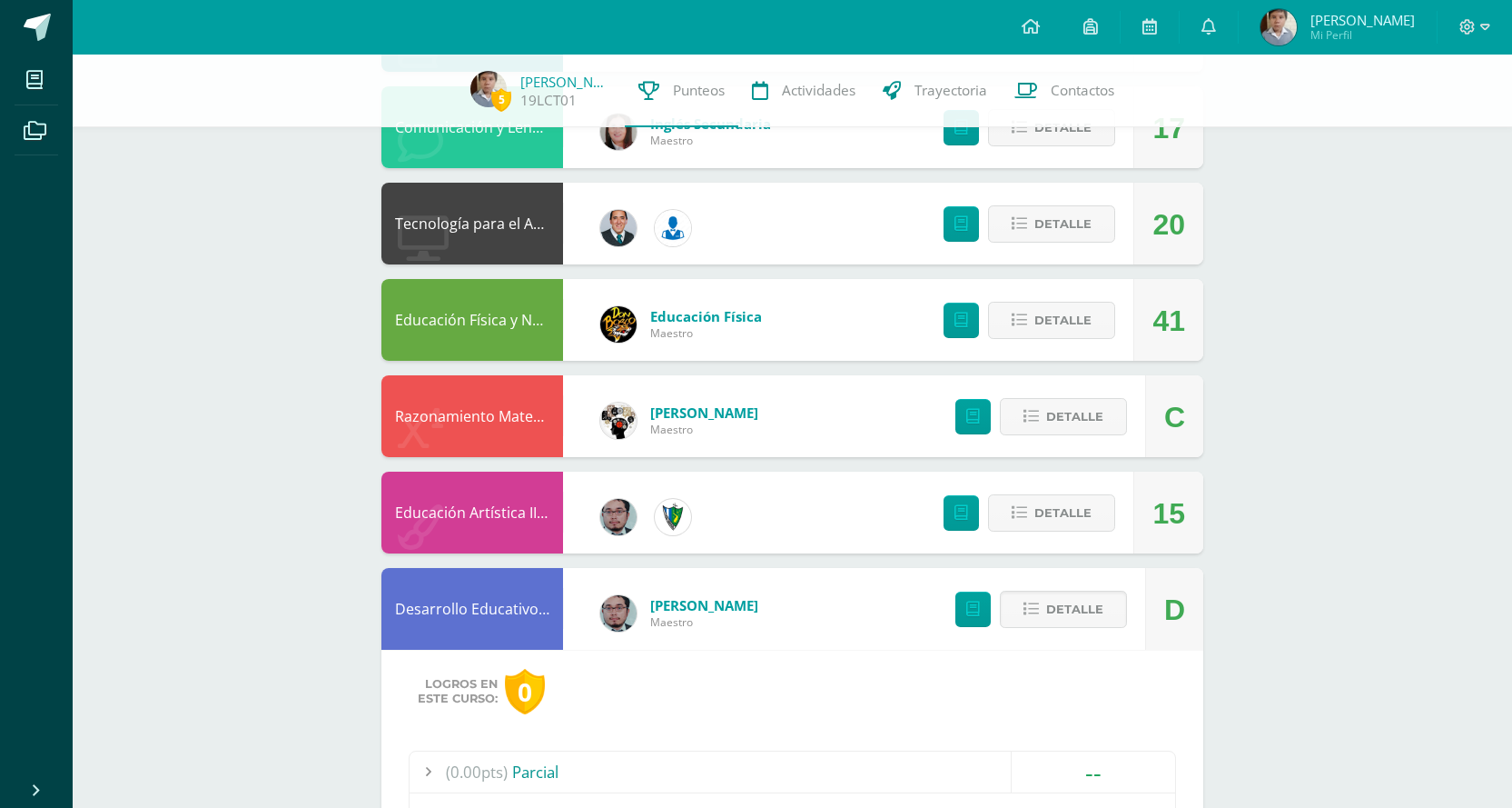
scroll to position [1789, 0]
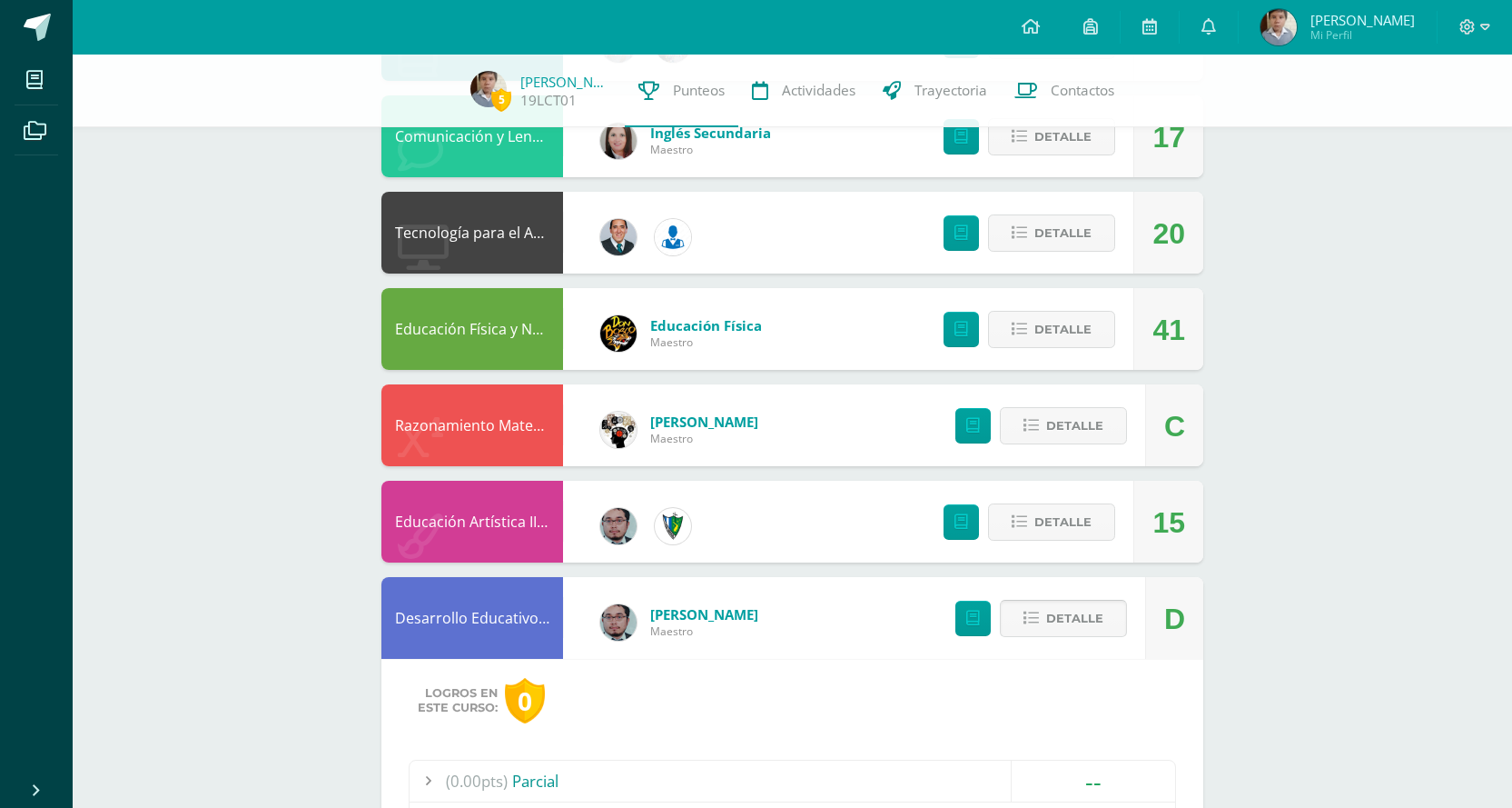
click at [1103, 626] on span "Detalle" at bounding box center [1075, 618] width 58 height 34
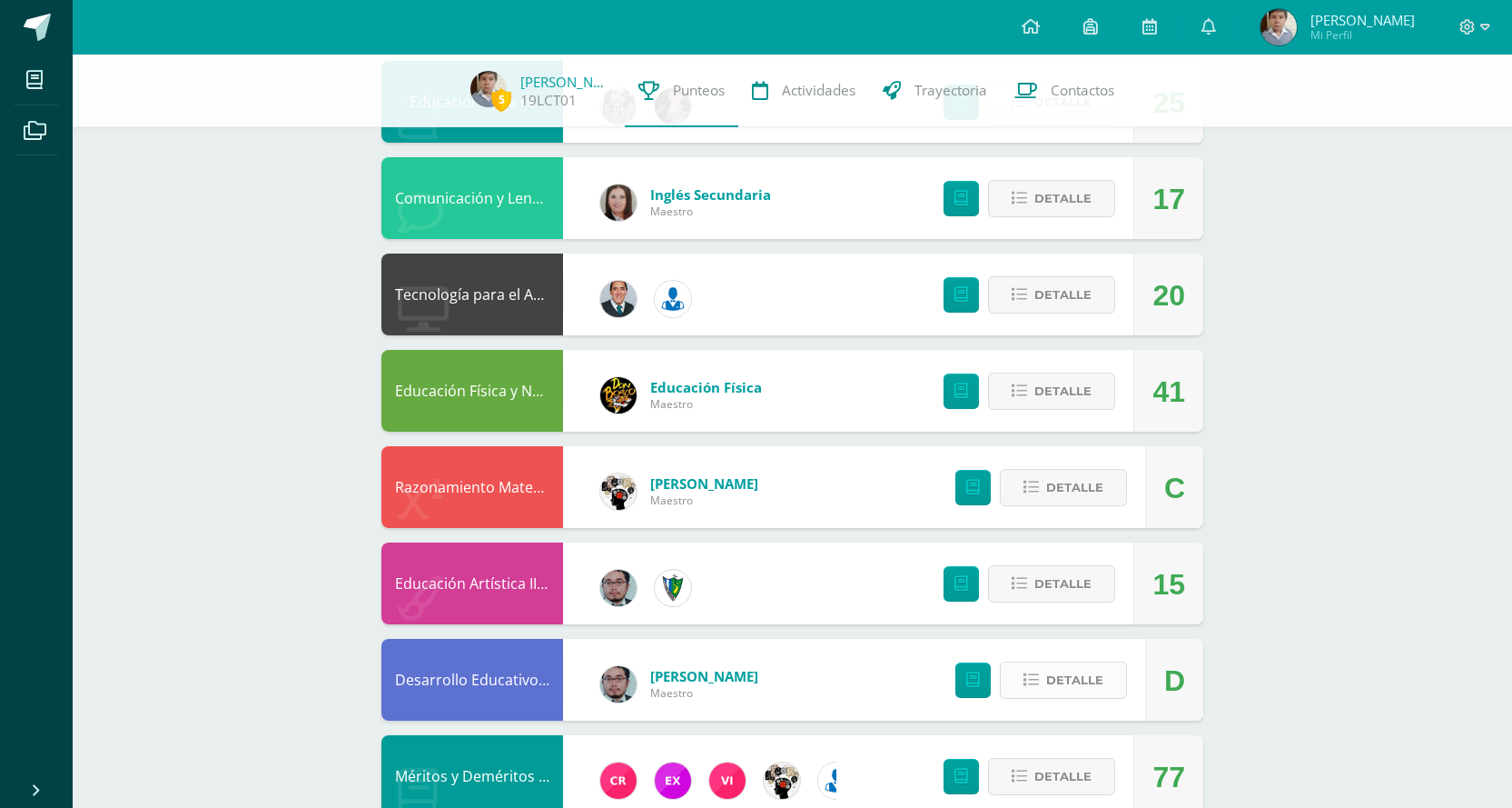
scroll to position [1698, 0]
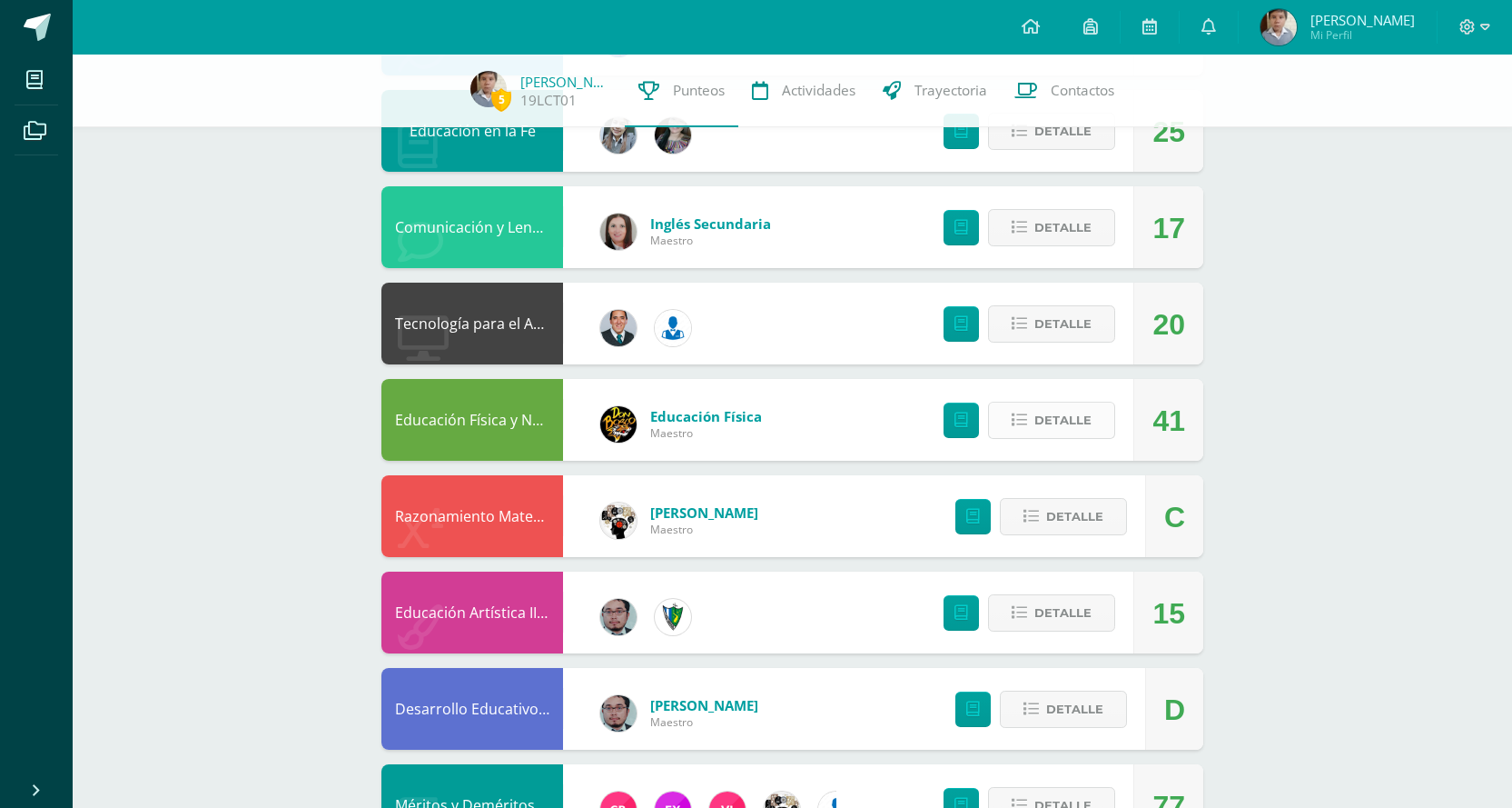
click at [1072, 426] on span "Detalle" at bounding box center [1063, 420] width 58 height 34
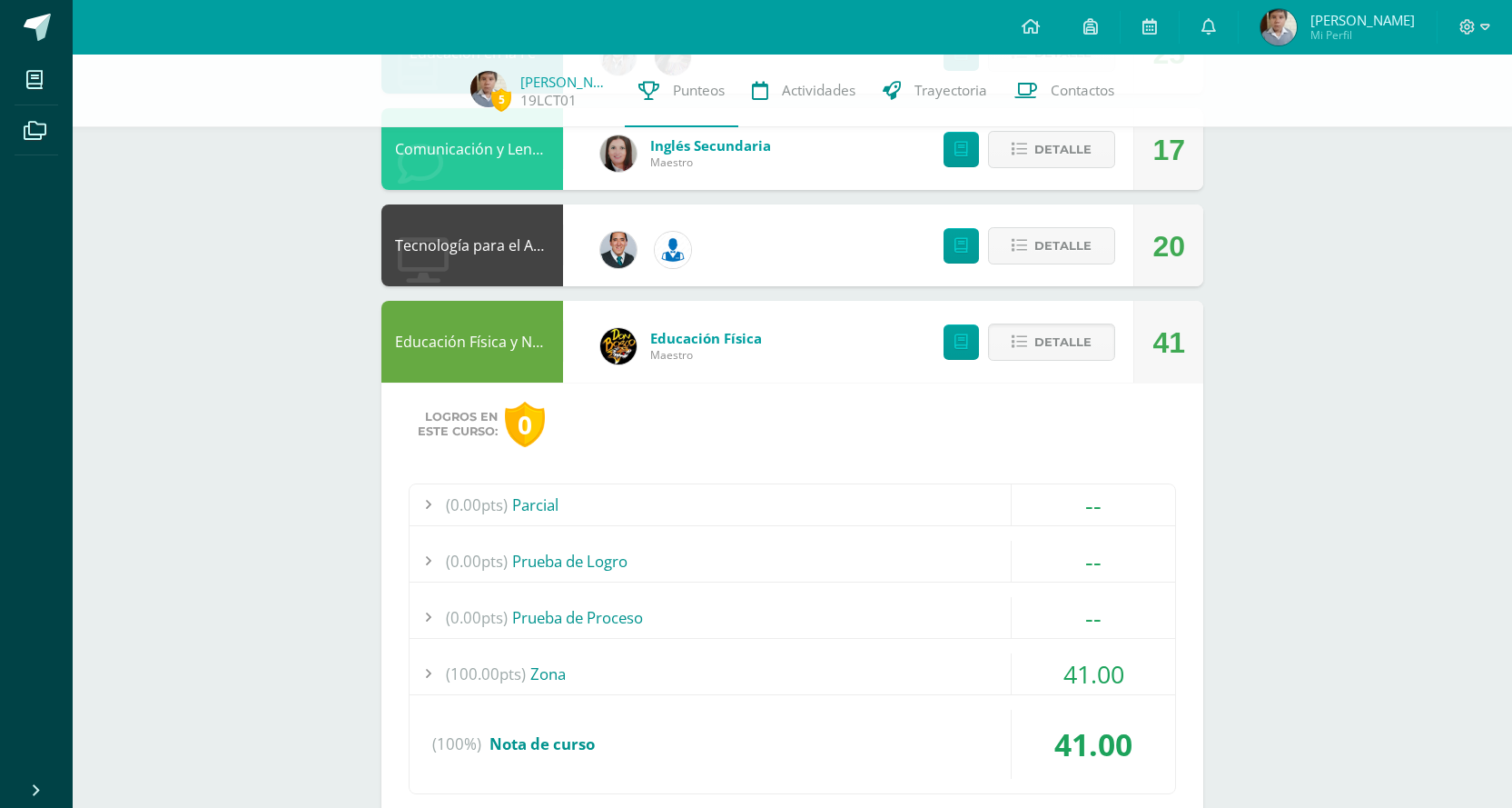
scroll to position [1879, 0]
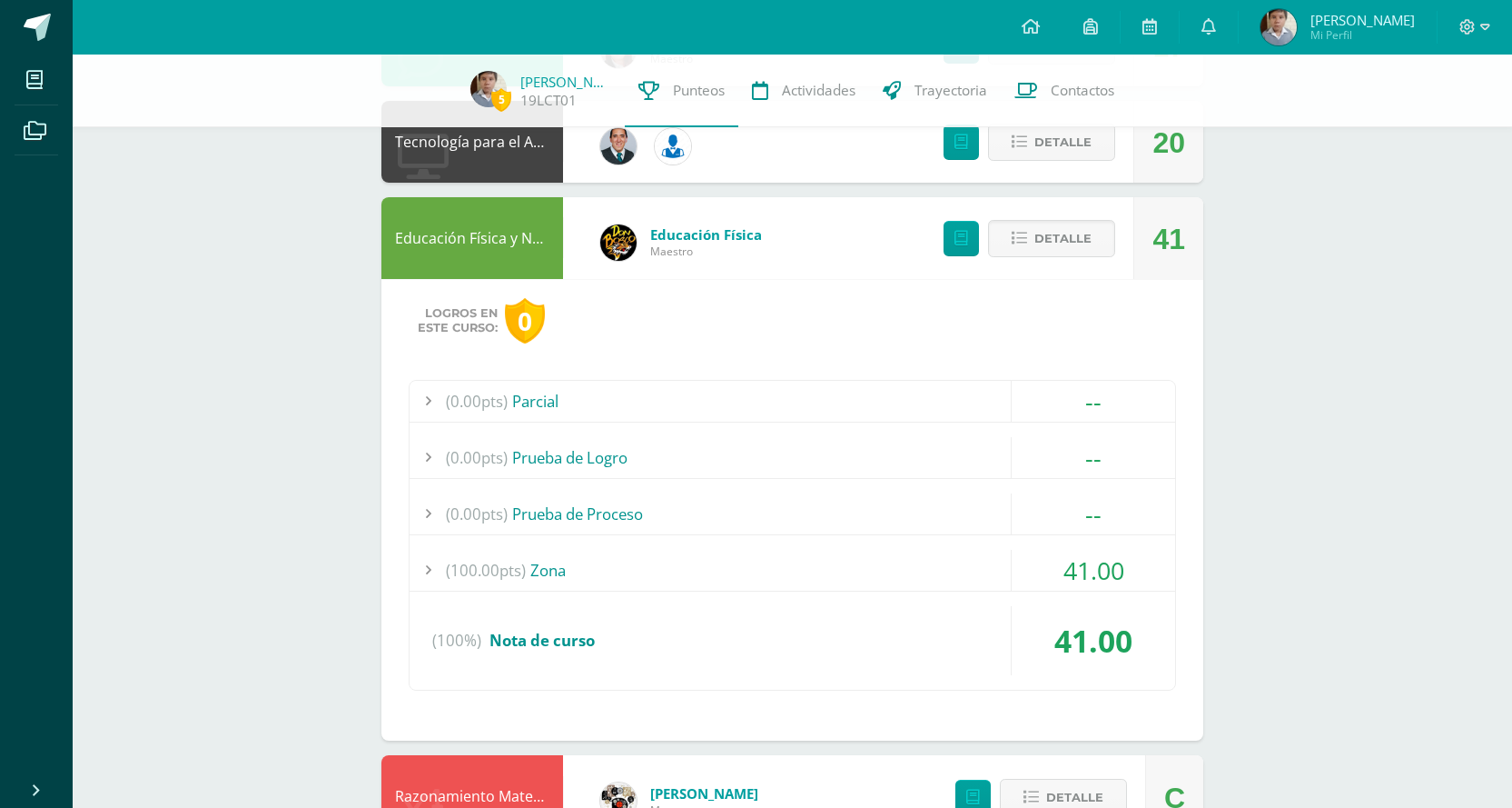
click at [693, 565] on div "(100.00pts) Zona" at bounding box center [792, 570] width 766 height 41
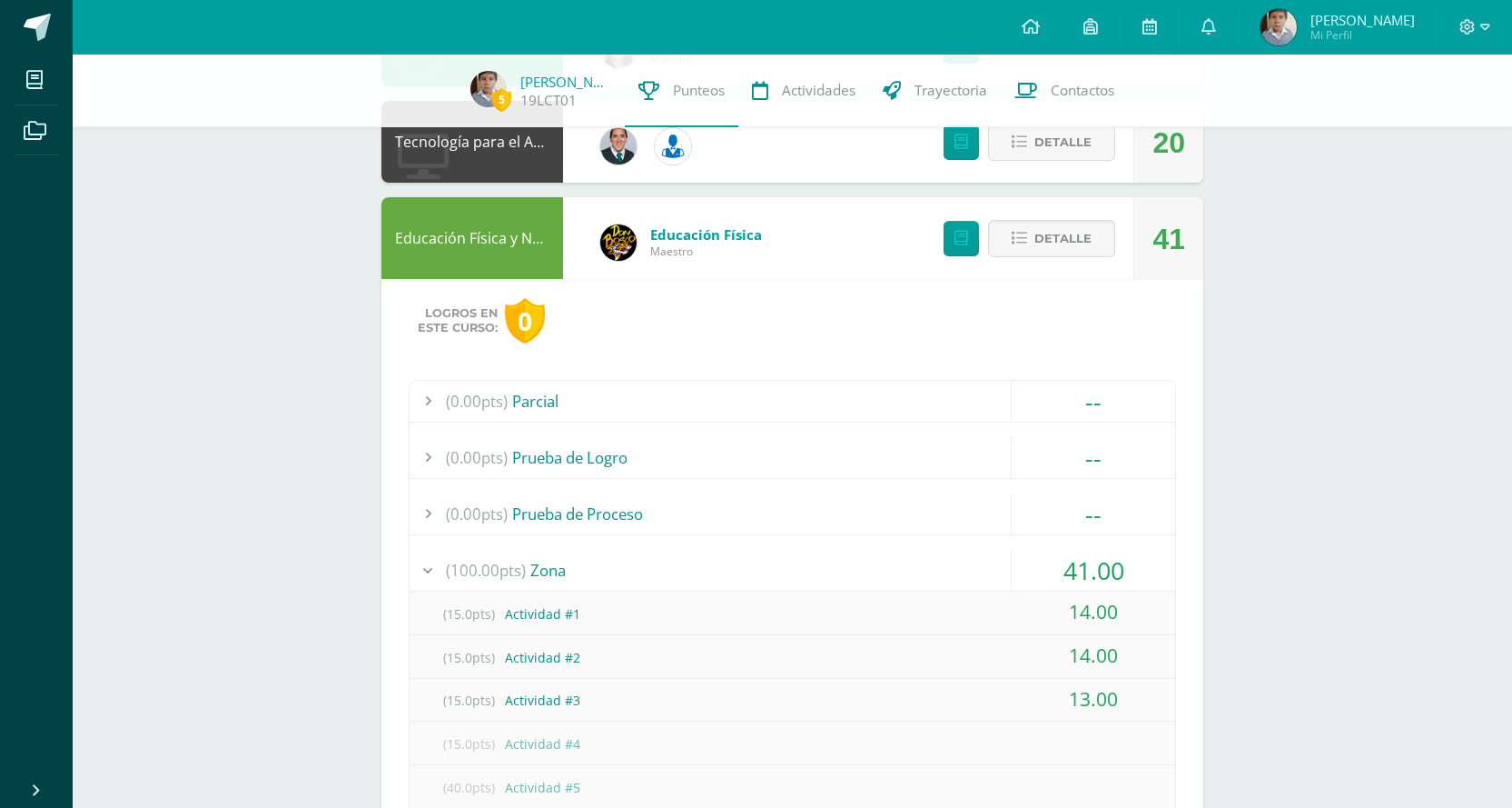
scroll to position [1971, 0]
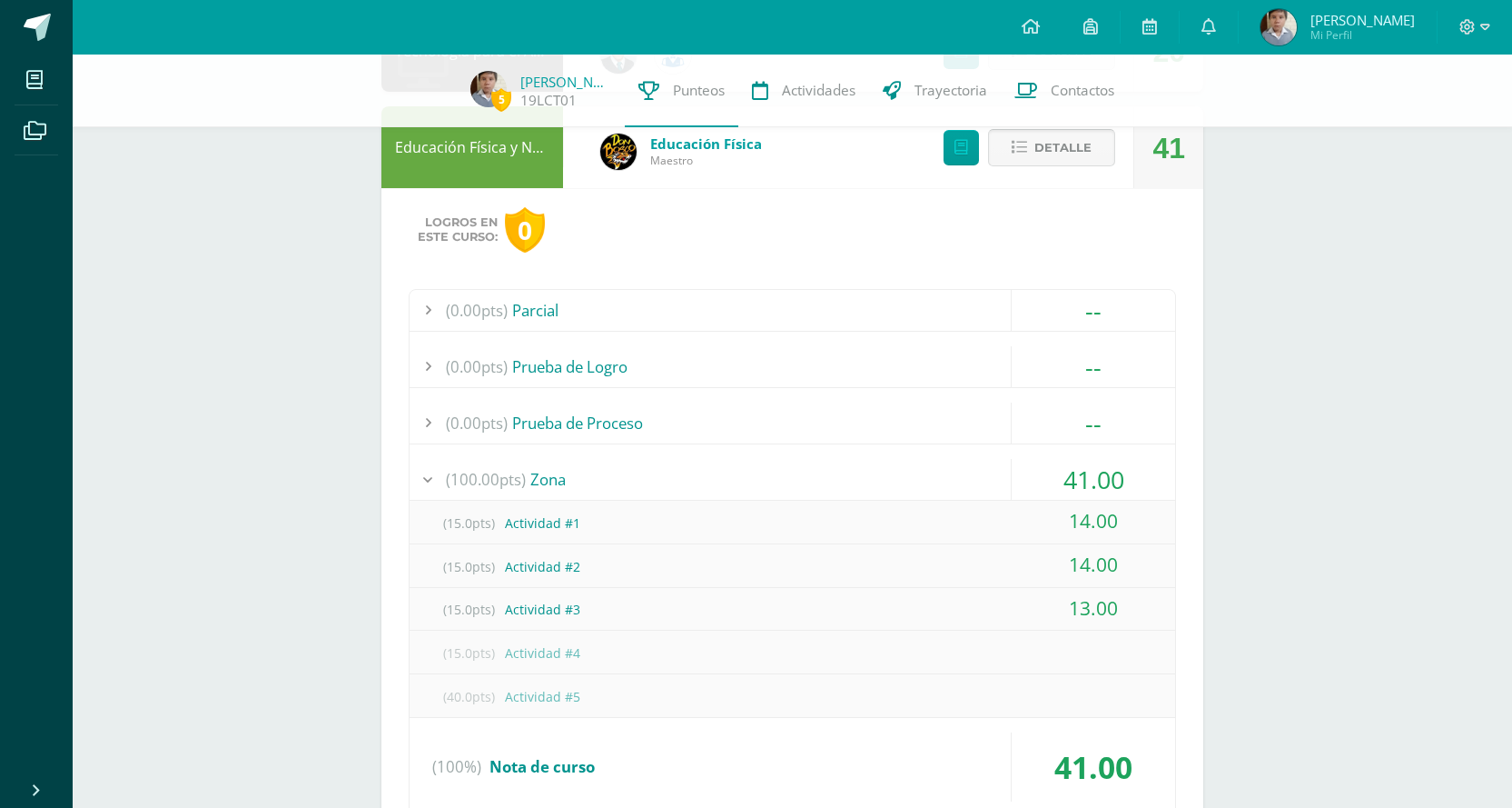
click at [1042, 140] on span "Detalle" at bounding box center [1063, 147] width 58 height 34
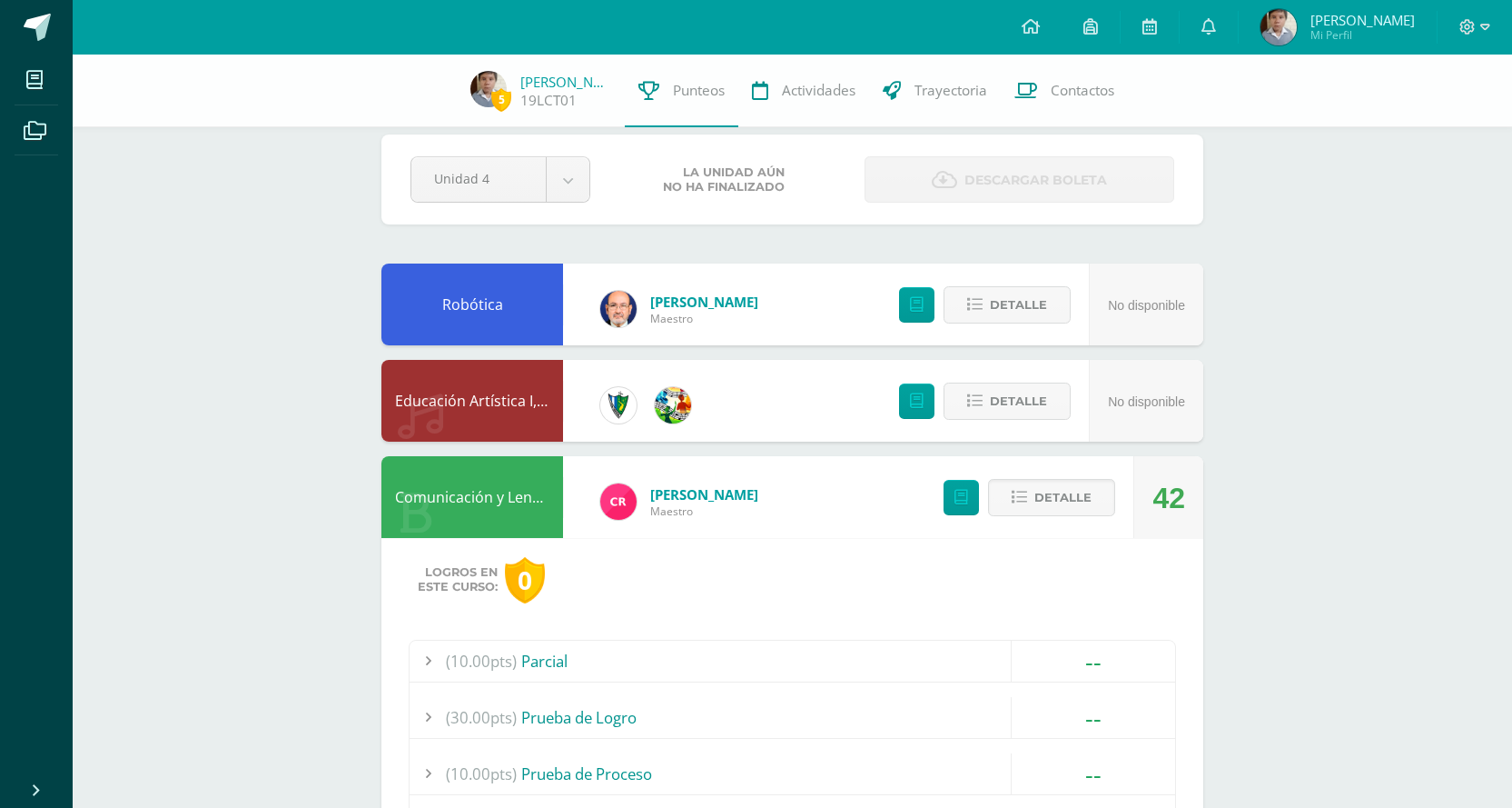
scroll to position [0, 0]
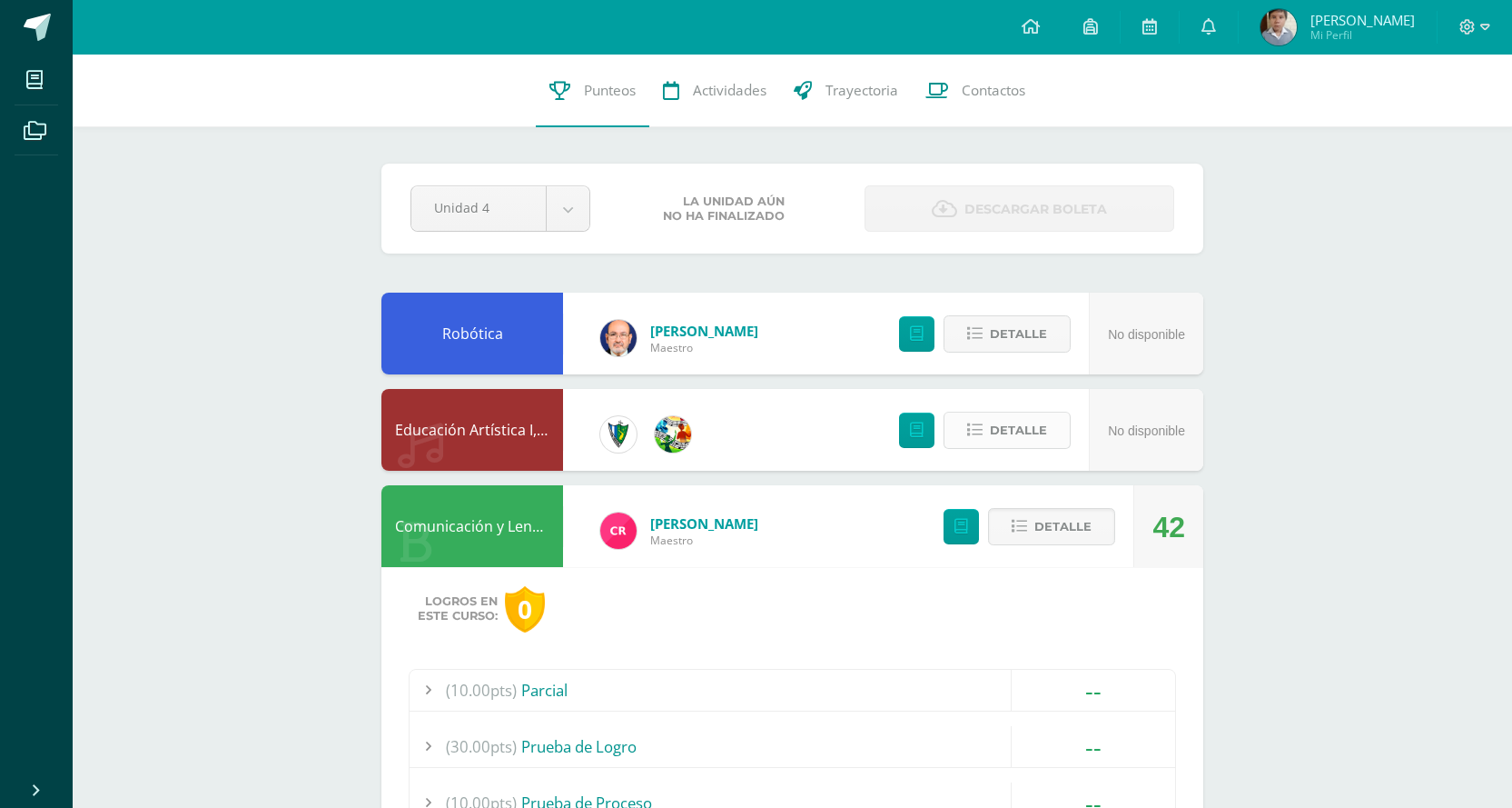
click at [970, 419] on button "Detalle" at bounding box center [1007, 429] width 127 height 37
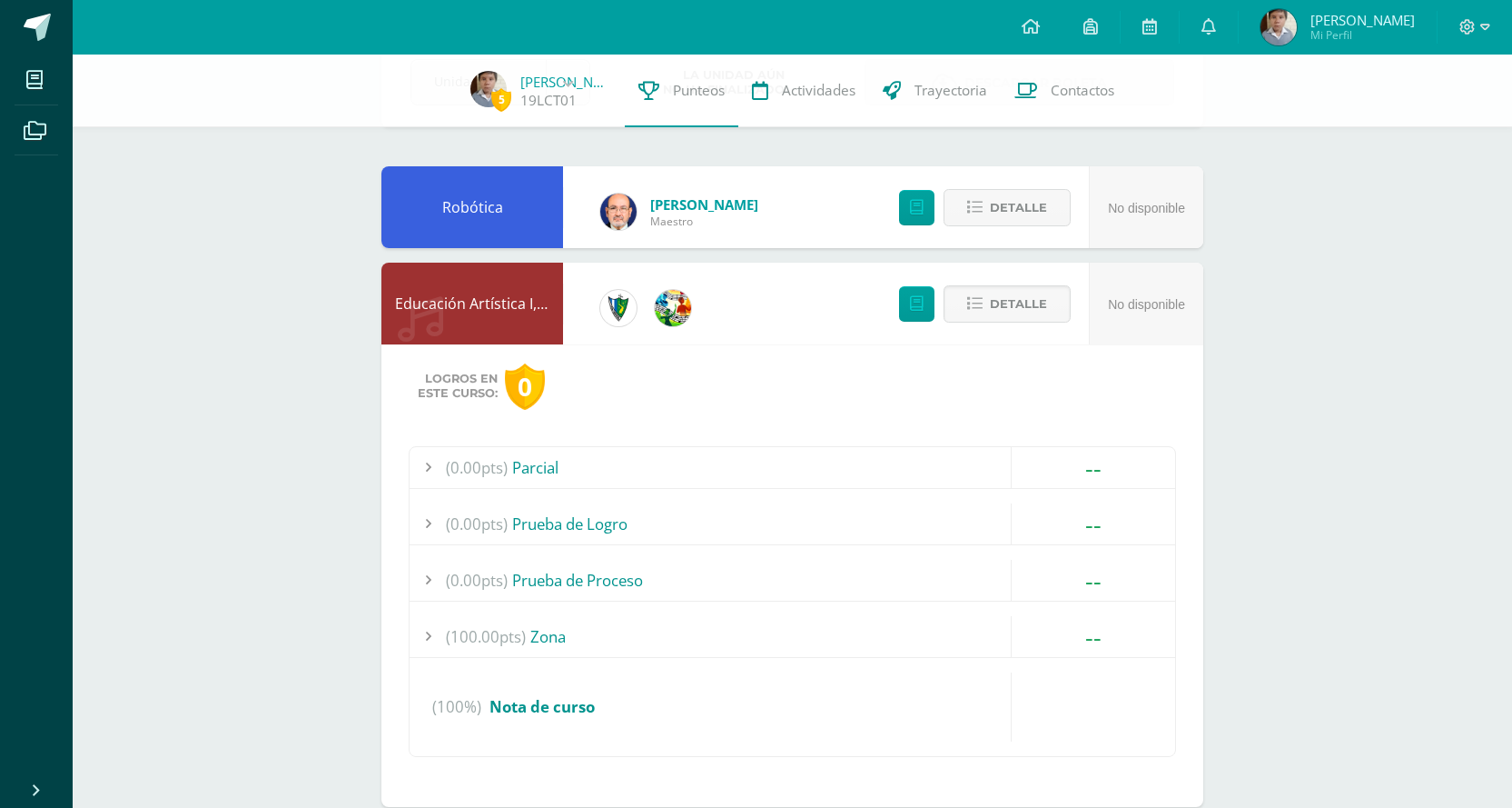
scroll to position [363, 0]
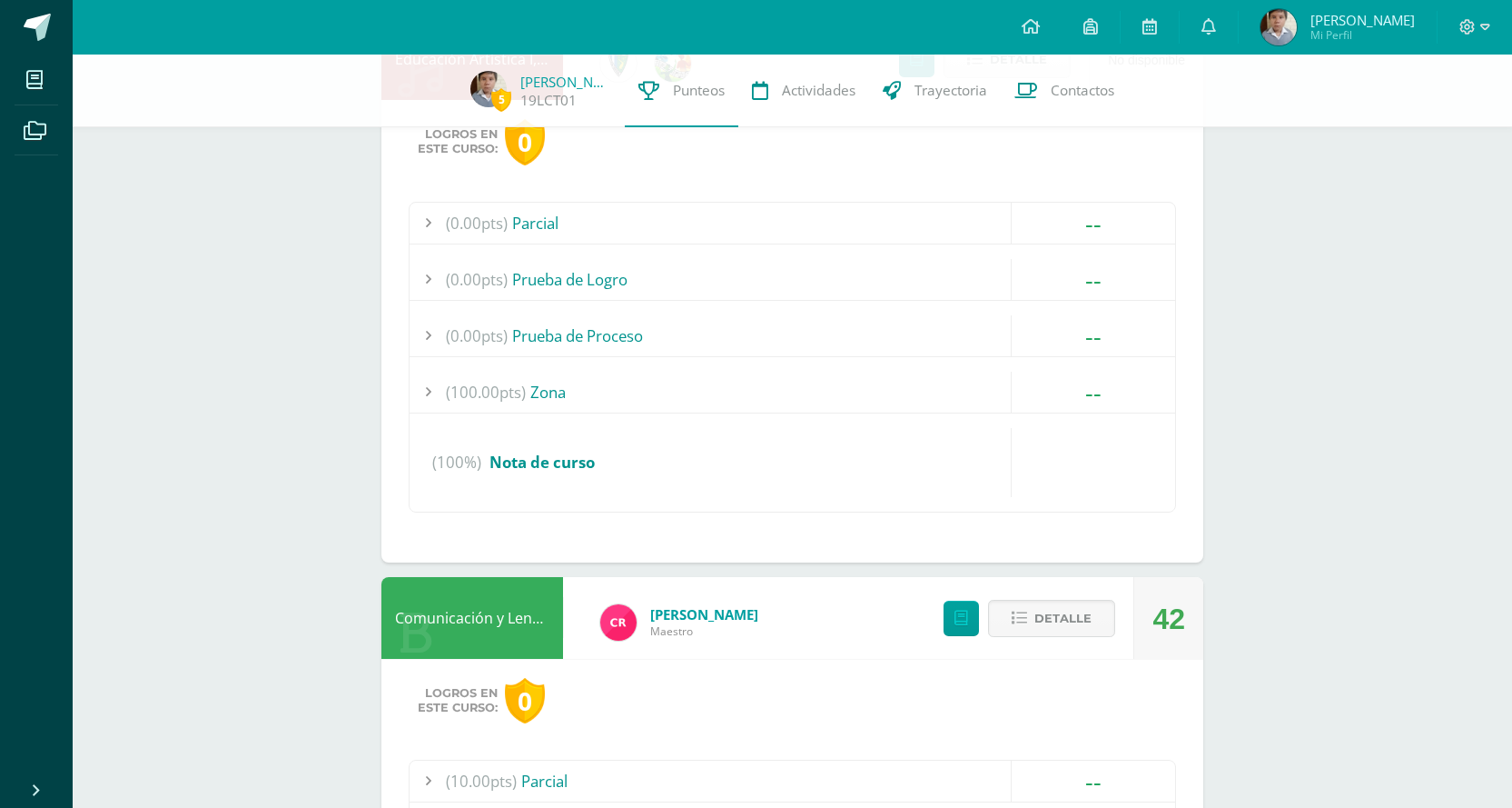
click at [738, 413] on div "(0.00pts) Parcial -- Sin actividades (0.00pts) Prueba de Logro -- Sin actividad…" at bounding box center [793, 356] width 768 height 310
click at [739, 401] on div "(100.00pts) Zona" at bounding box center [792, 392] width 766 height 41
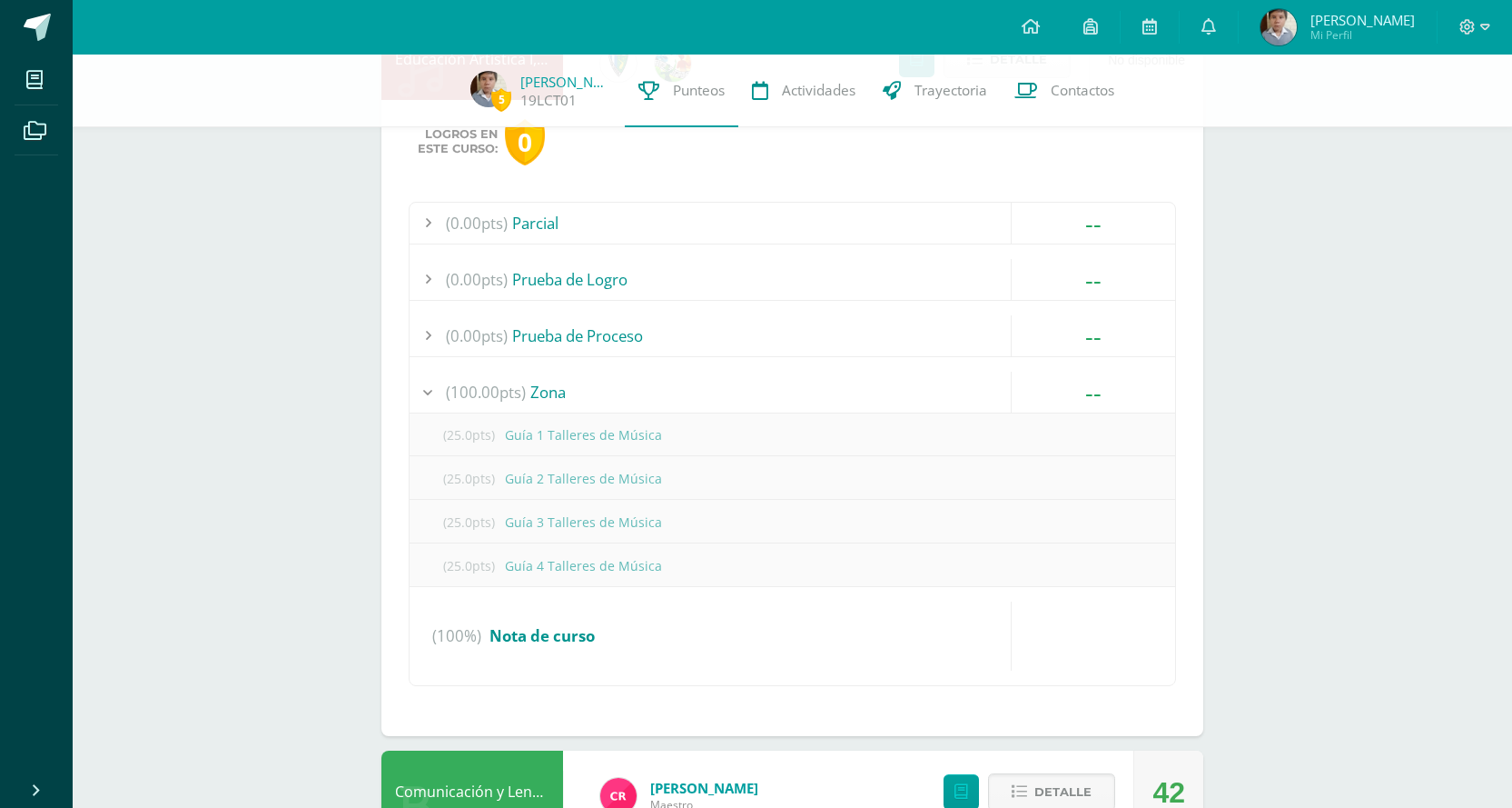
click at [739, 401] on div "(100.00pts) Zona" at bounding box center [792, 392] width 766 height 41
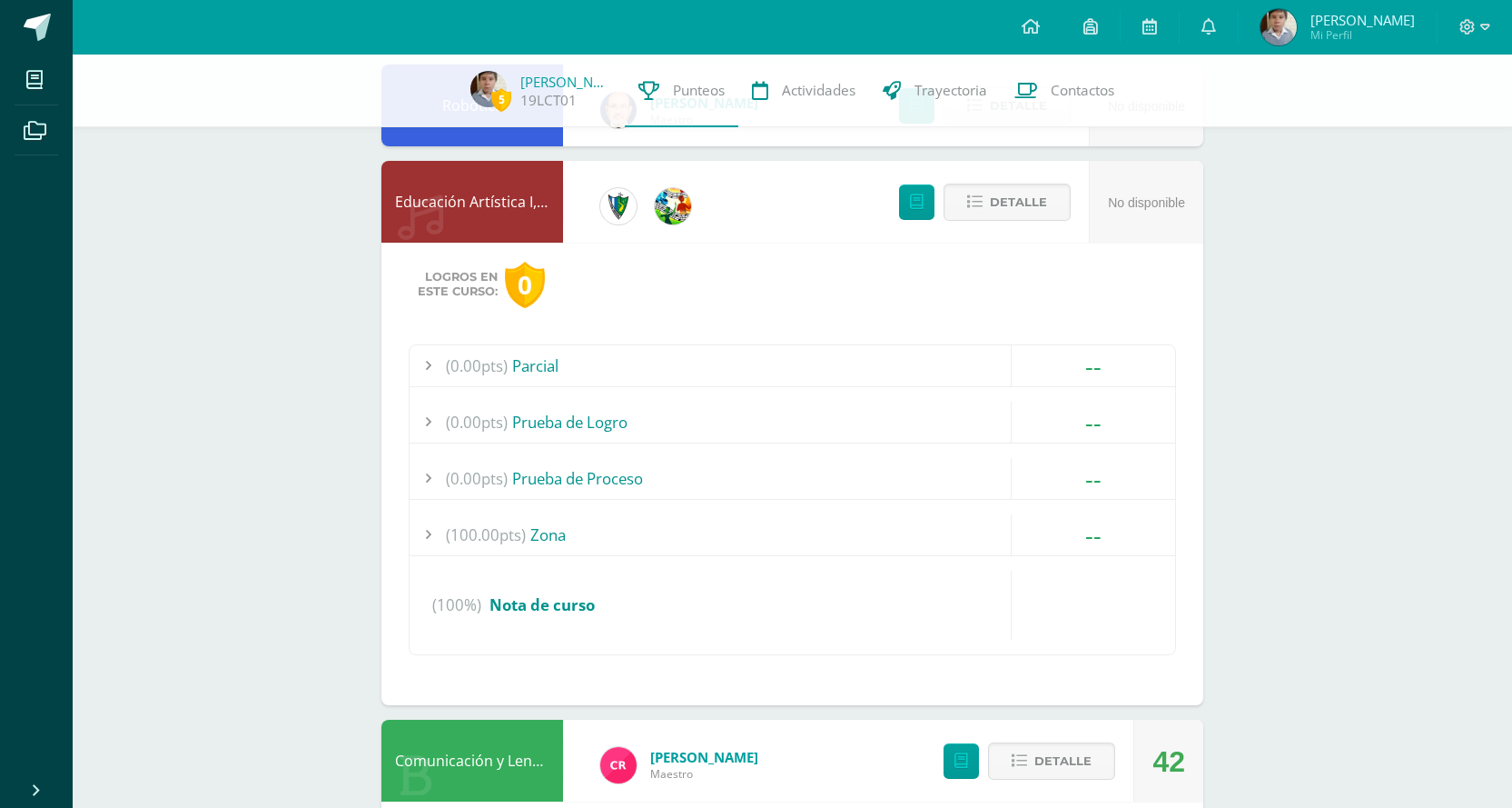
scroll to position [0, 0]
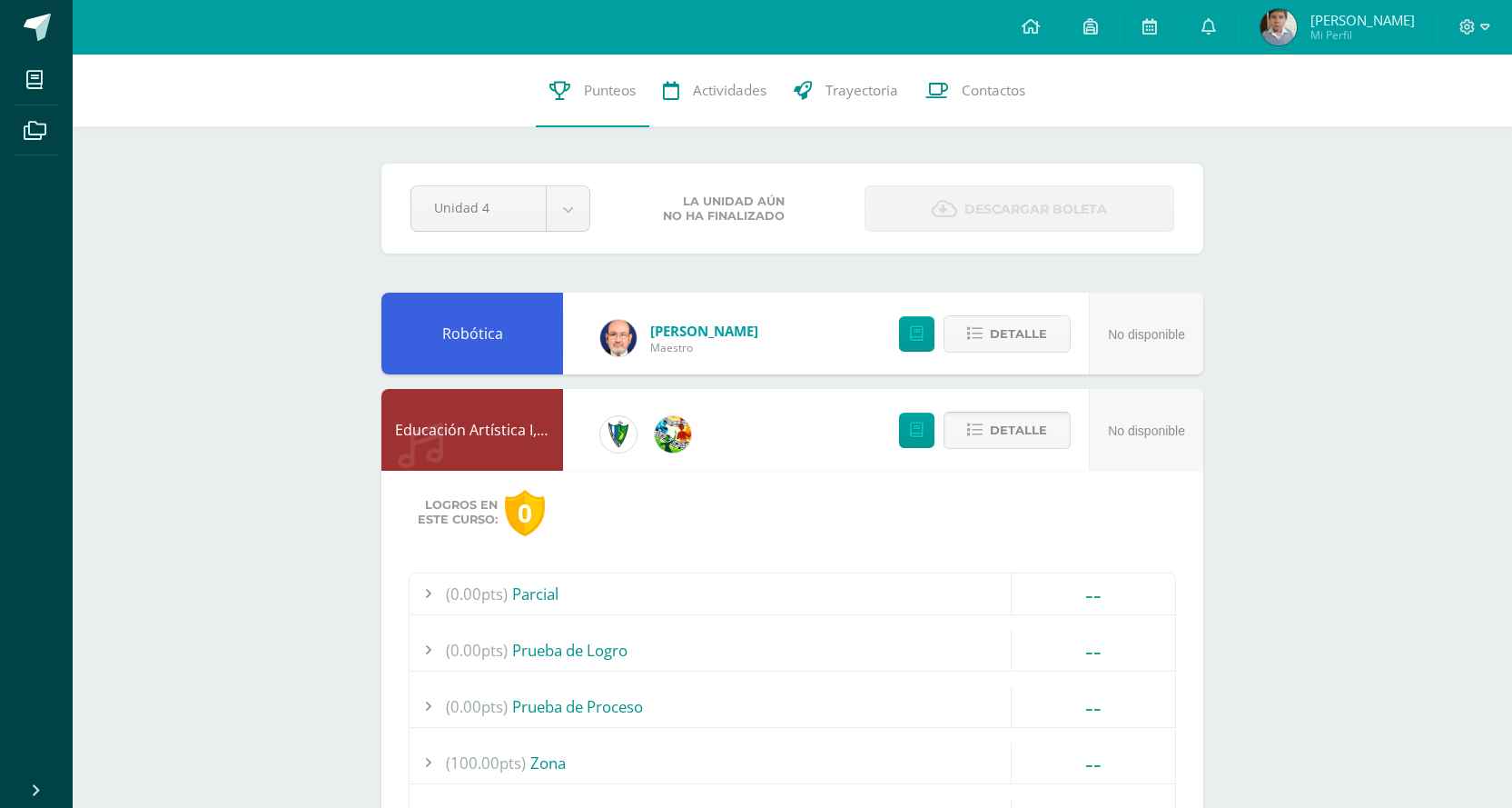
click at [1020, 443] on span "Detalle" at bounding box center [1019, 429] width 58 height 34
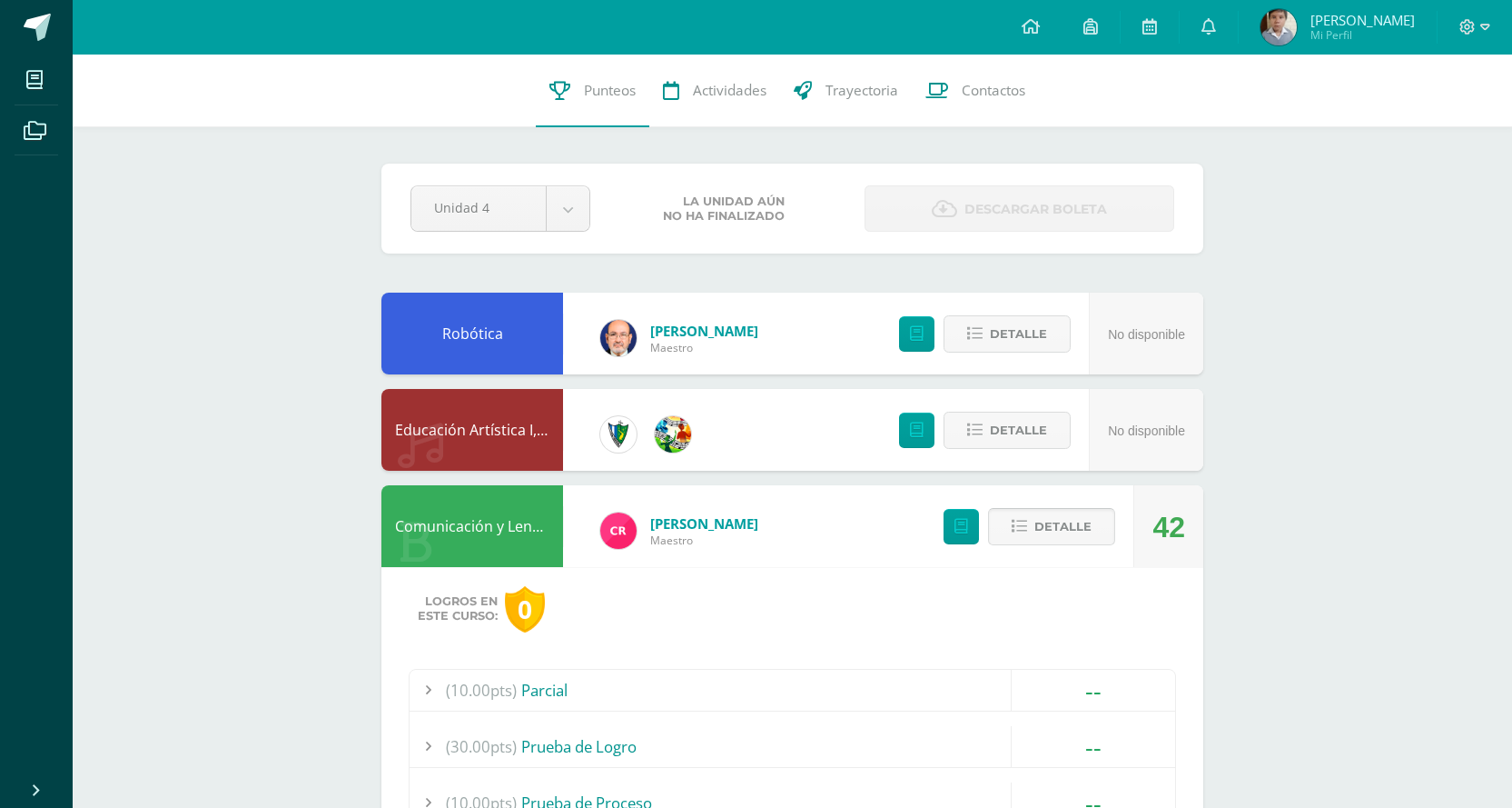
click at [1045, 532] on span "Detalle" at bounding box center [1063, 526] width 58 height 34
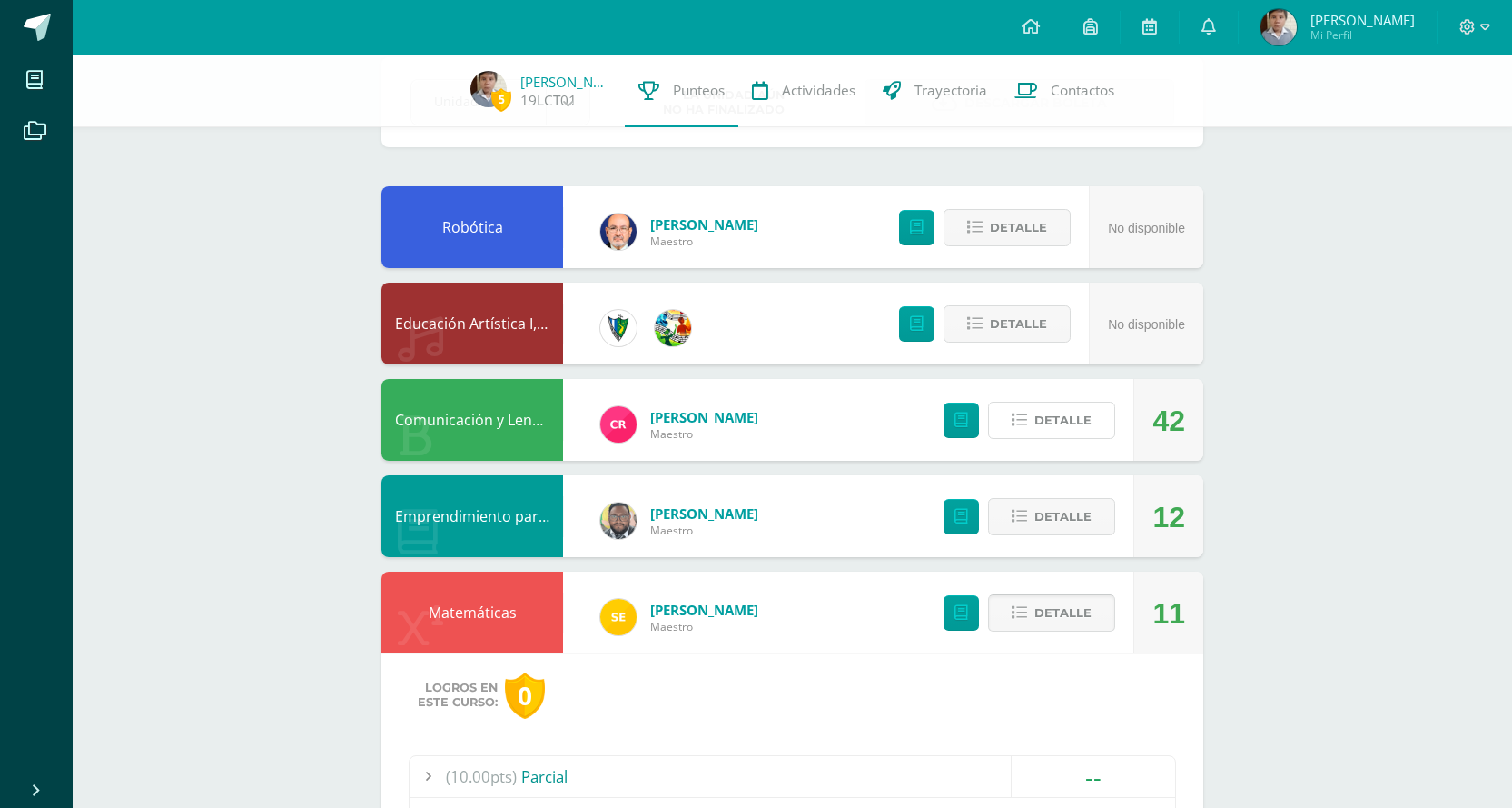
scroll to position [182, 0]
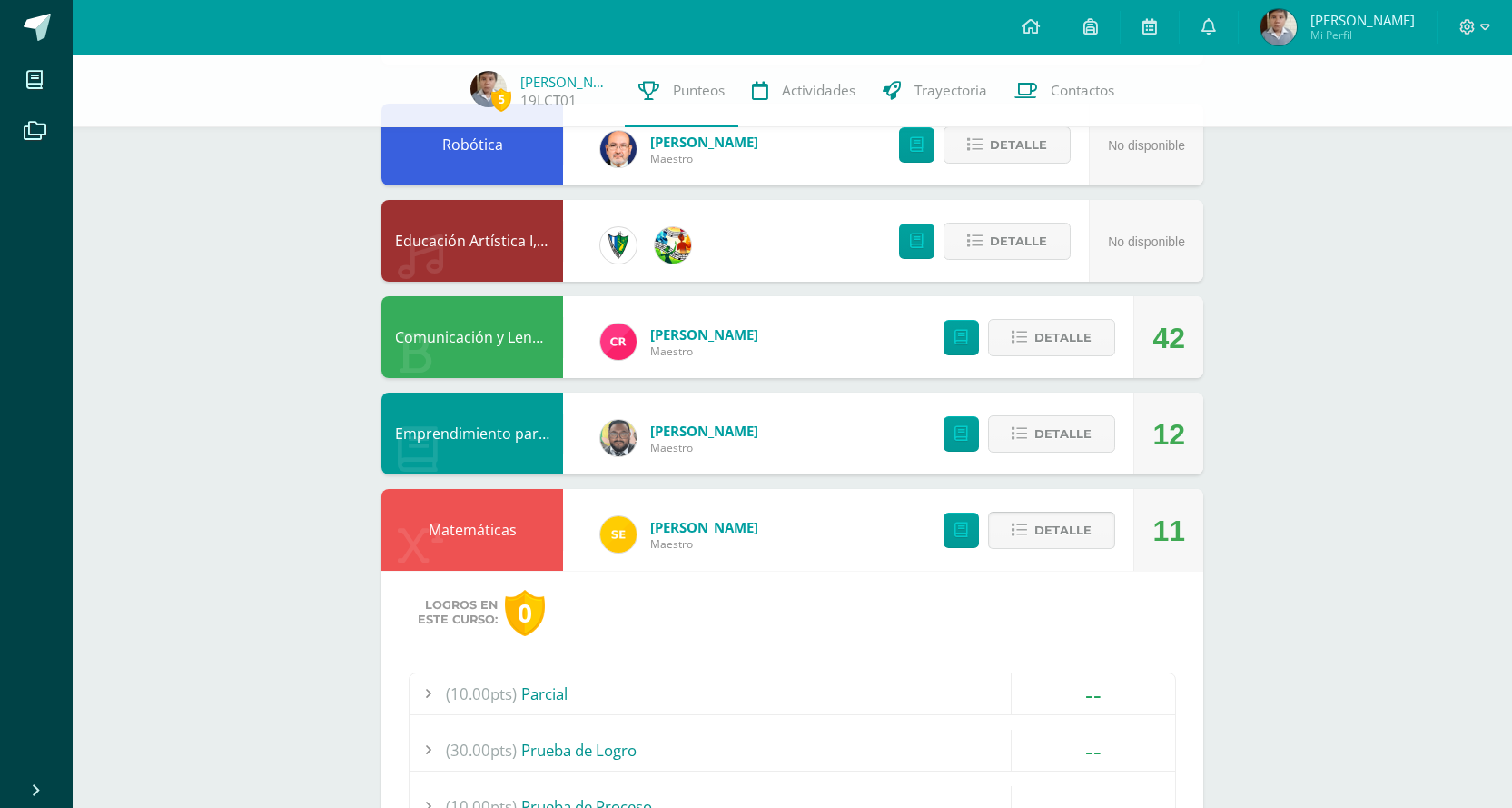
click at [1056, 523] on span "Detalle" at bounding box center [1063, 529] width 58 height 34
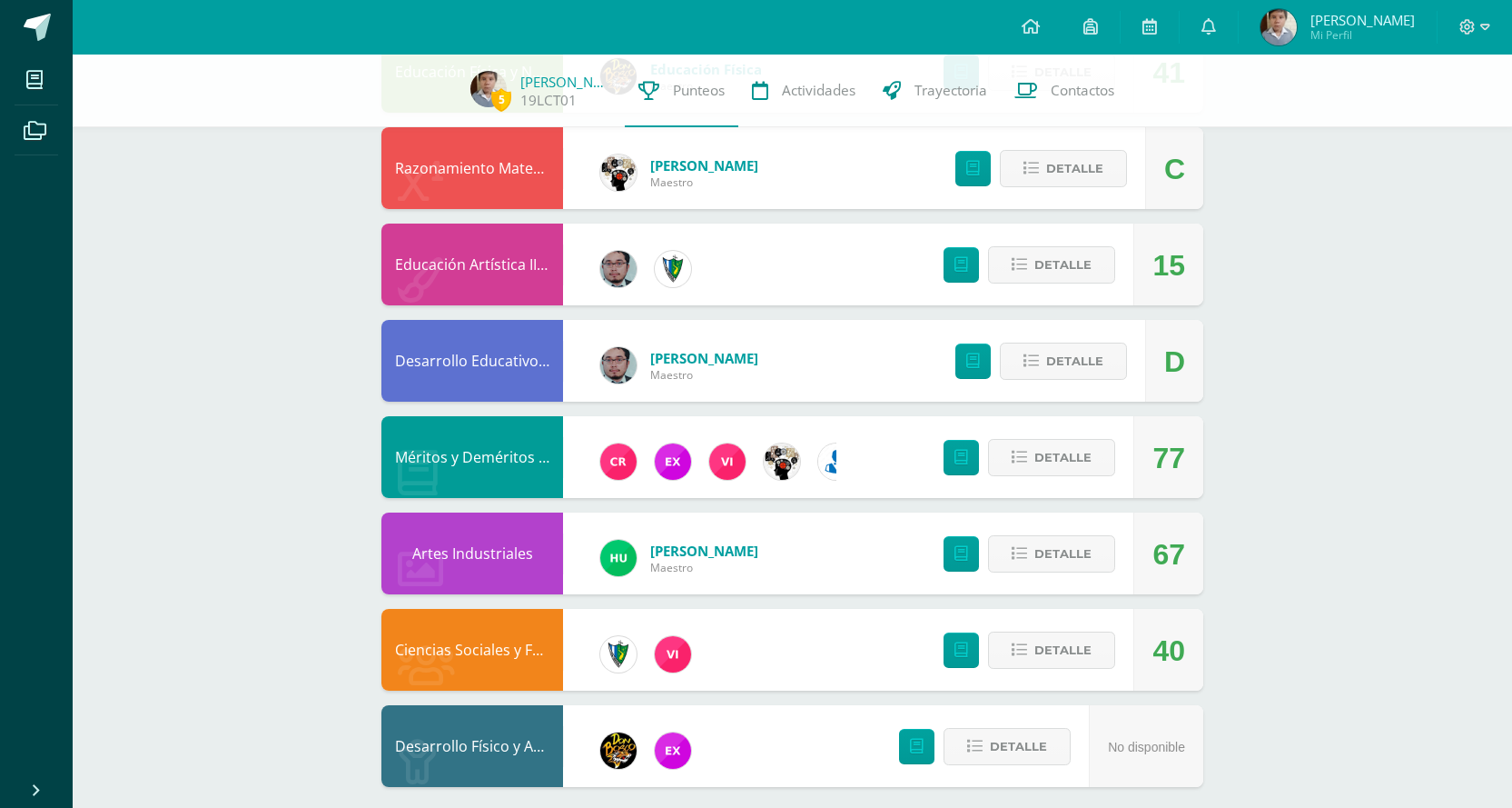
scroll to position [1137, 0]
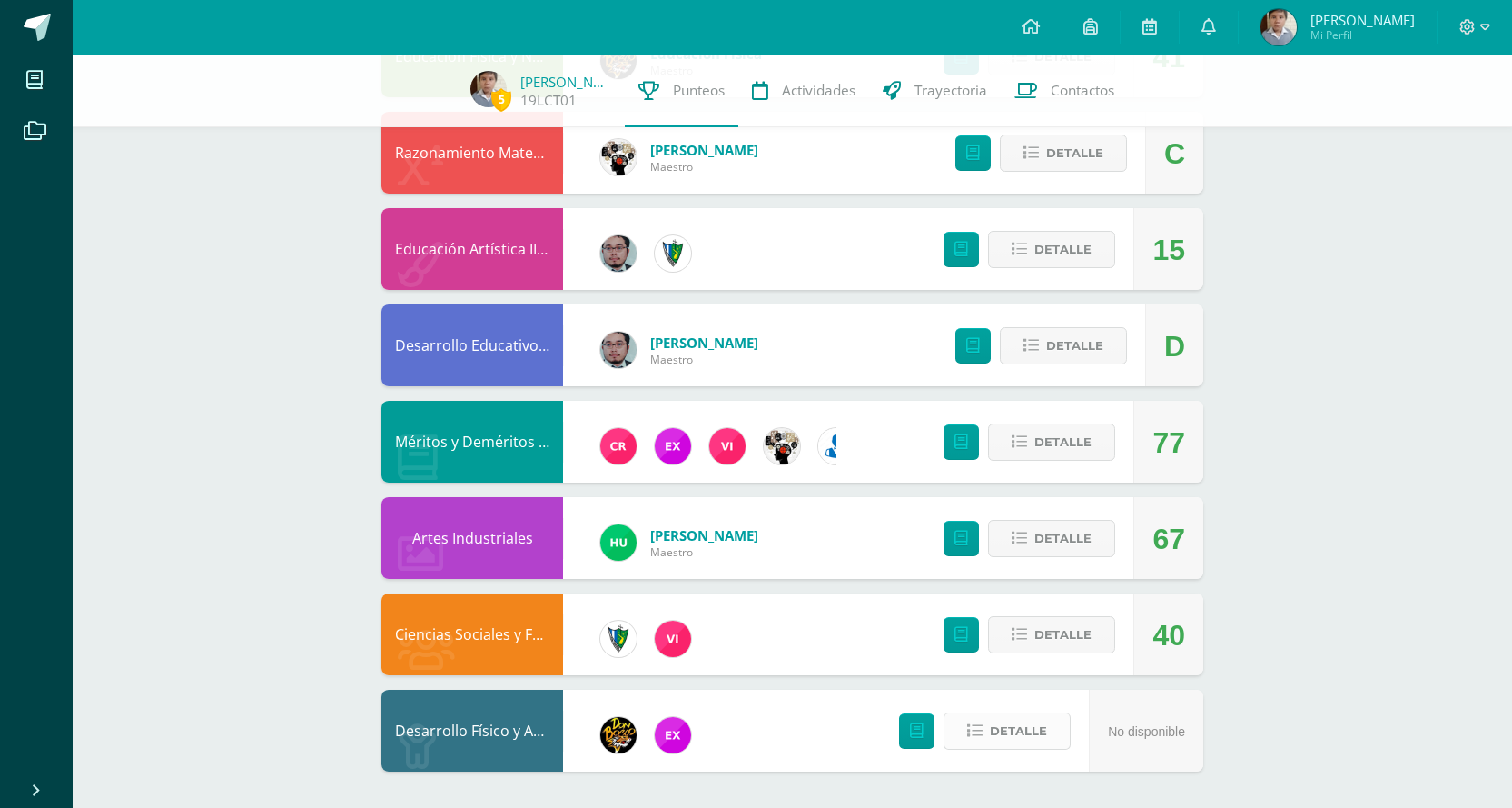
click at [988, 736] on button "Detalle" at bounding box center [1007, 730] width 127 height 37
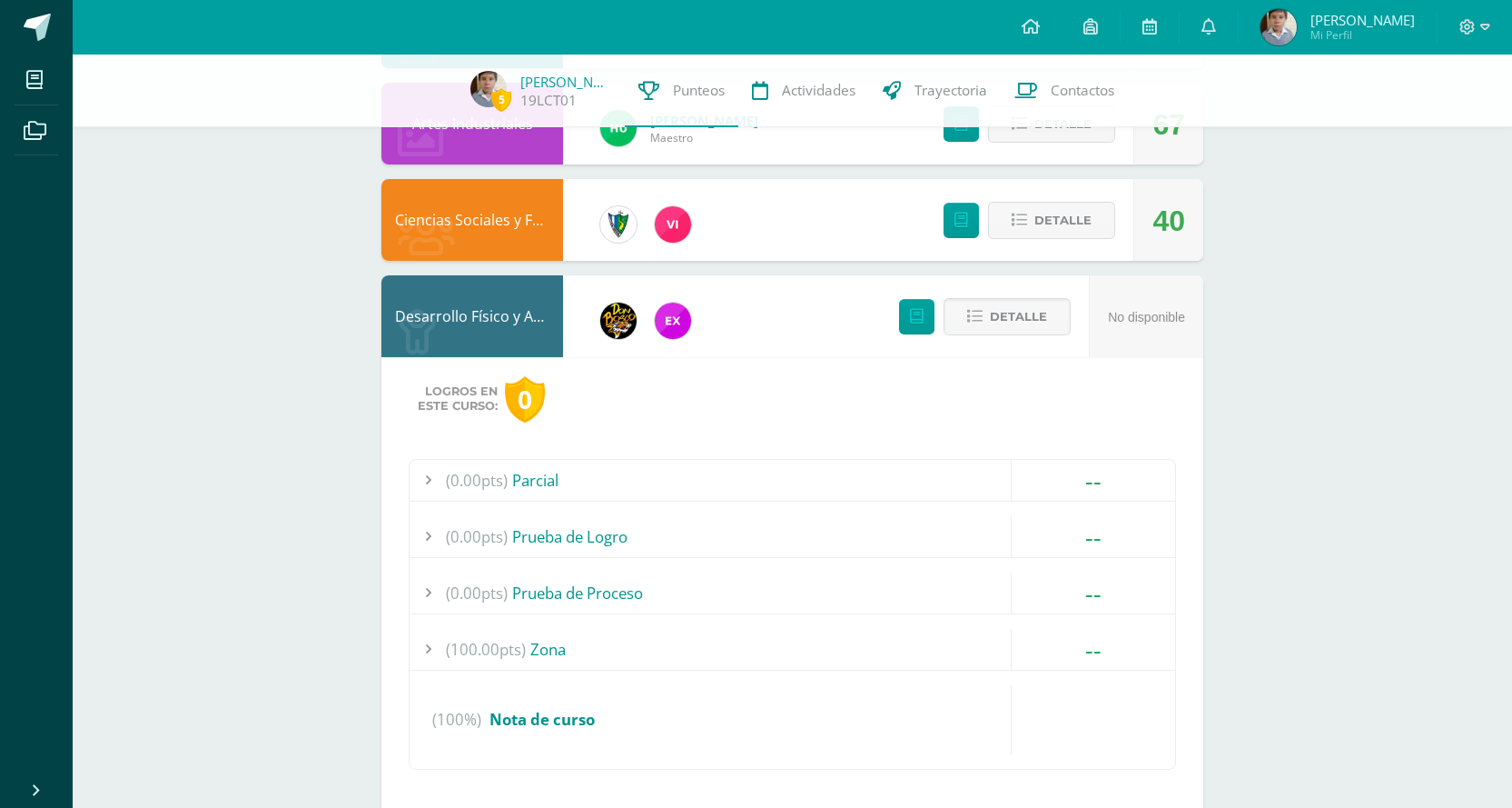
scroll to position [1599, 0]
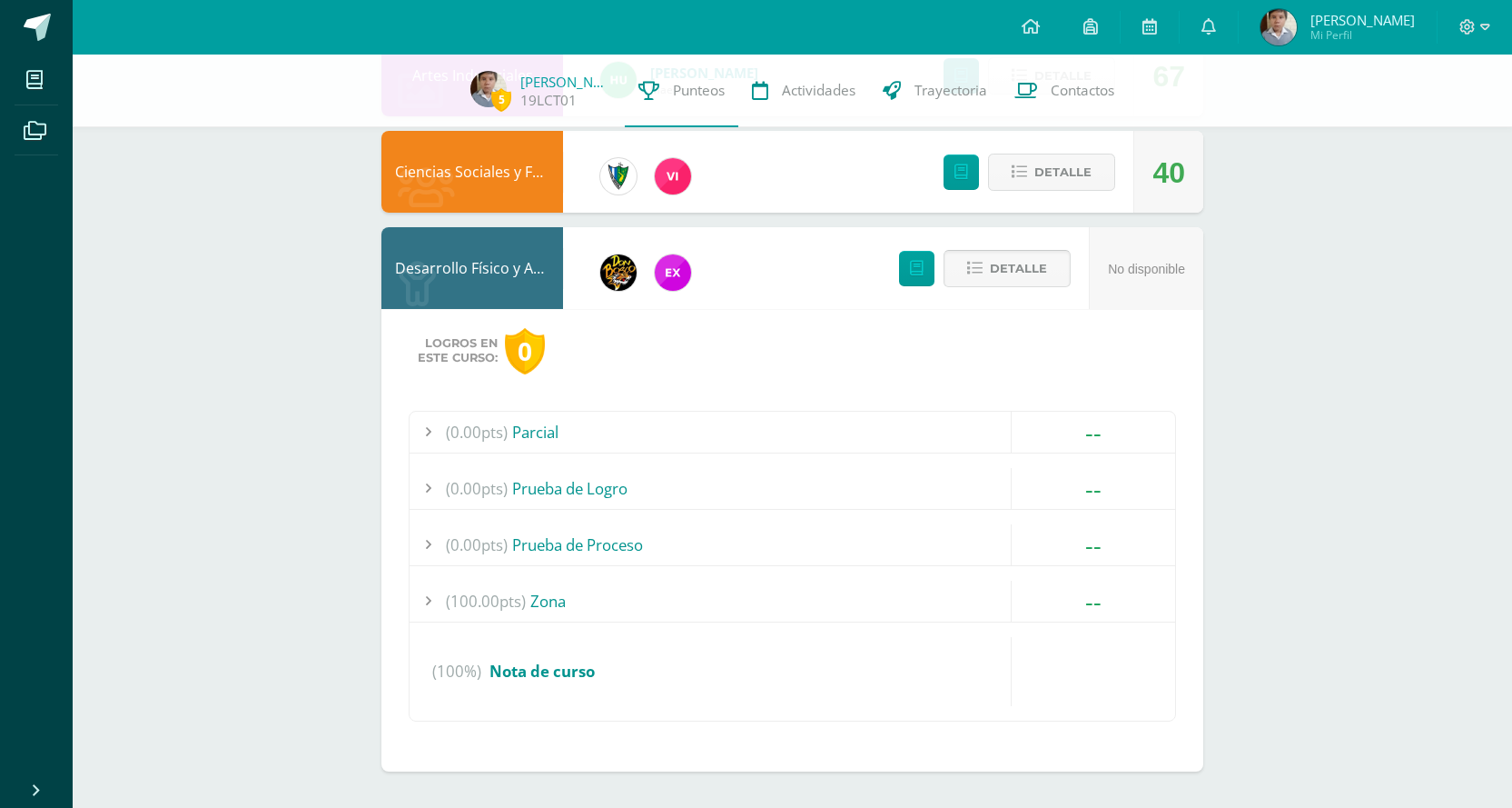
click at [1033, 273] on span "Detalle" at bounding box center [1019, 268] width 58 height 34
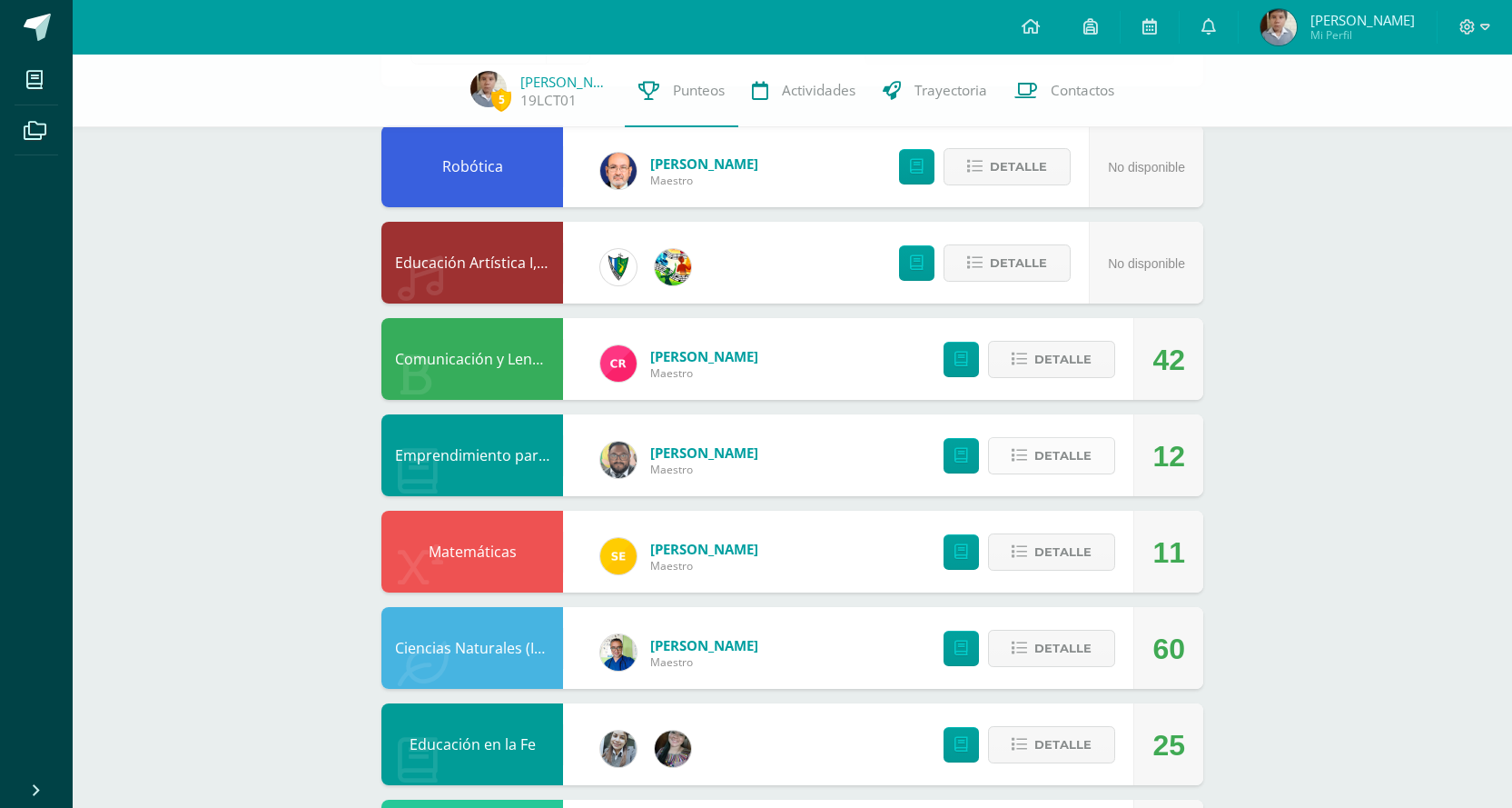
scroll to position [228, 0]
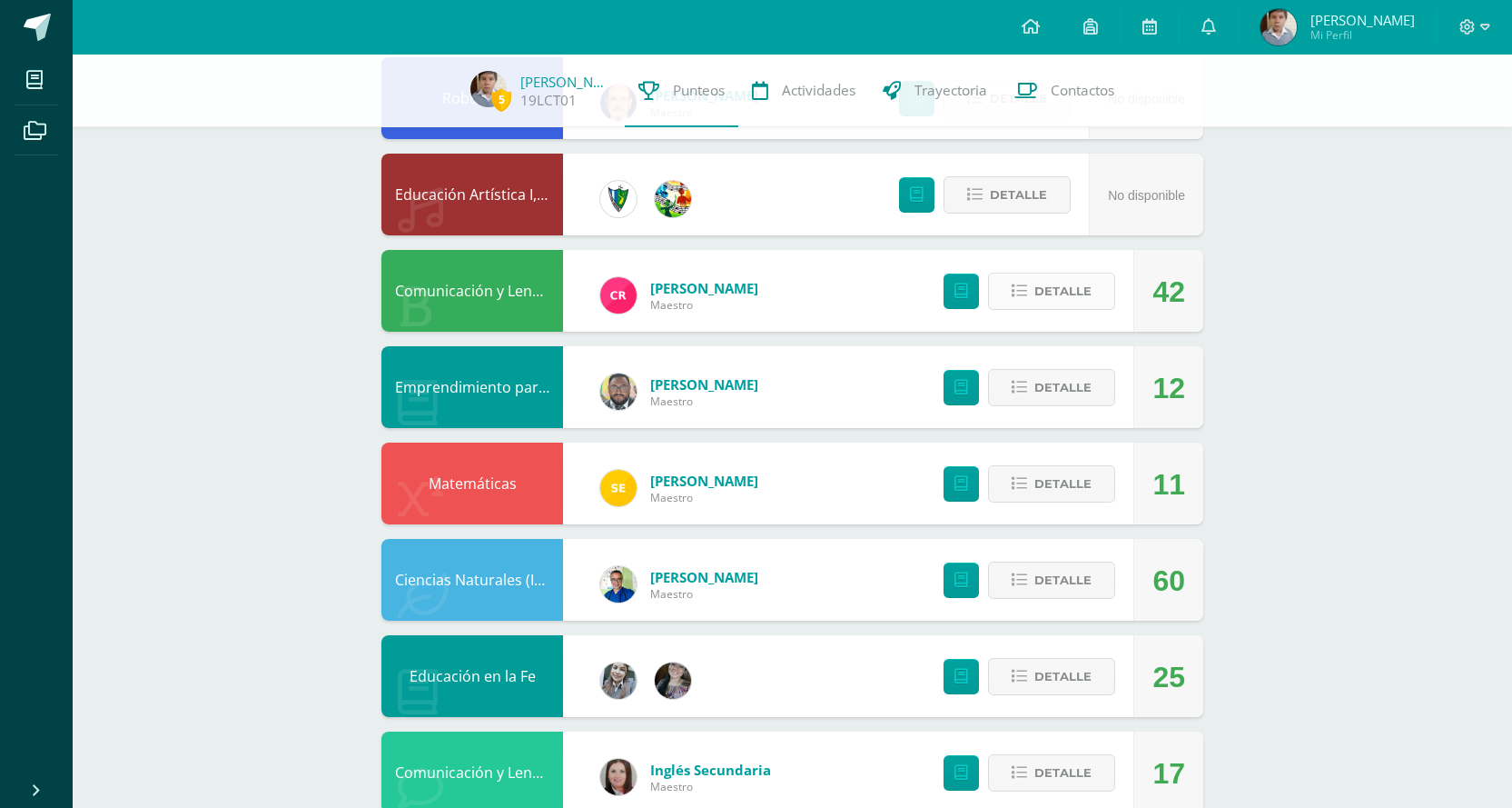
click at [1061, 303] on span "Detalle" at bounding box center [1063, 291] width 58 height 34
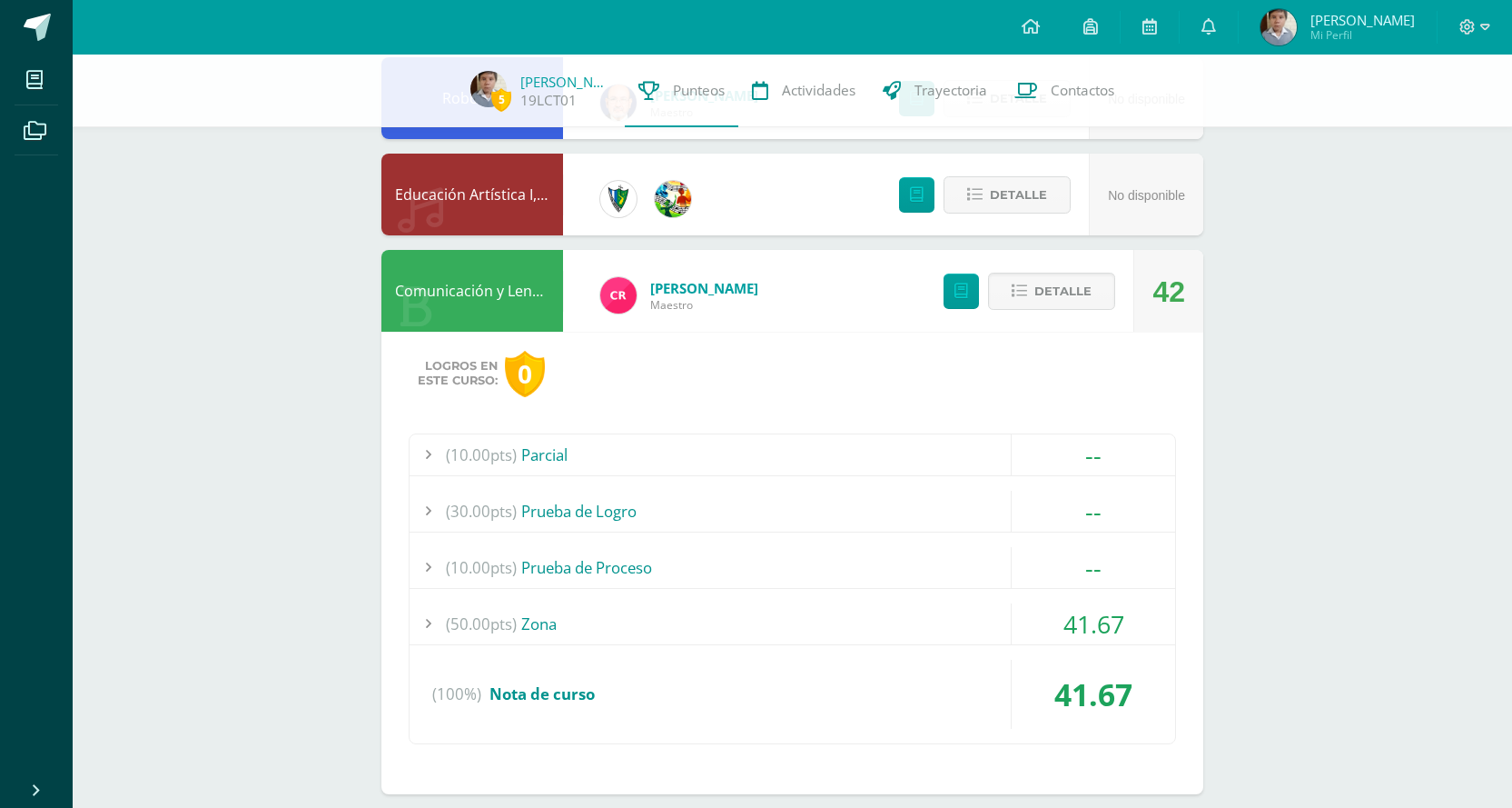
click at [829, 615] on div "(50.00pts) Zona" at bounding box center [792, 624] width 766 height 41
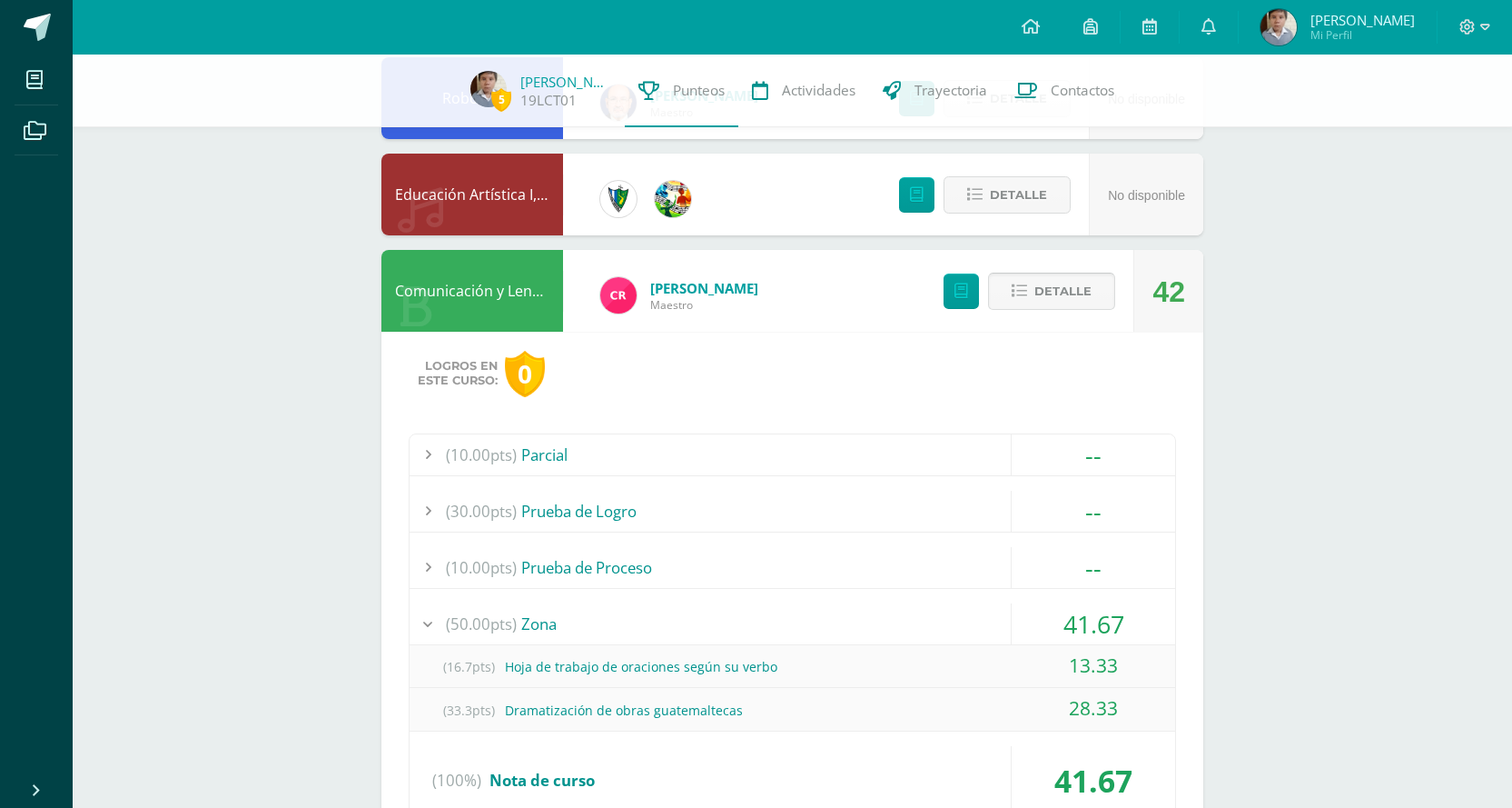
click at [1073, 300] on span "Detalle" at bounding box center [1063, 291] width 58 height 34
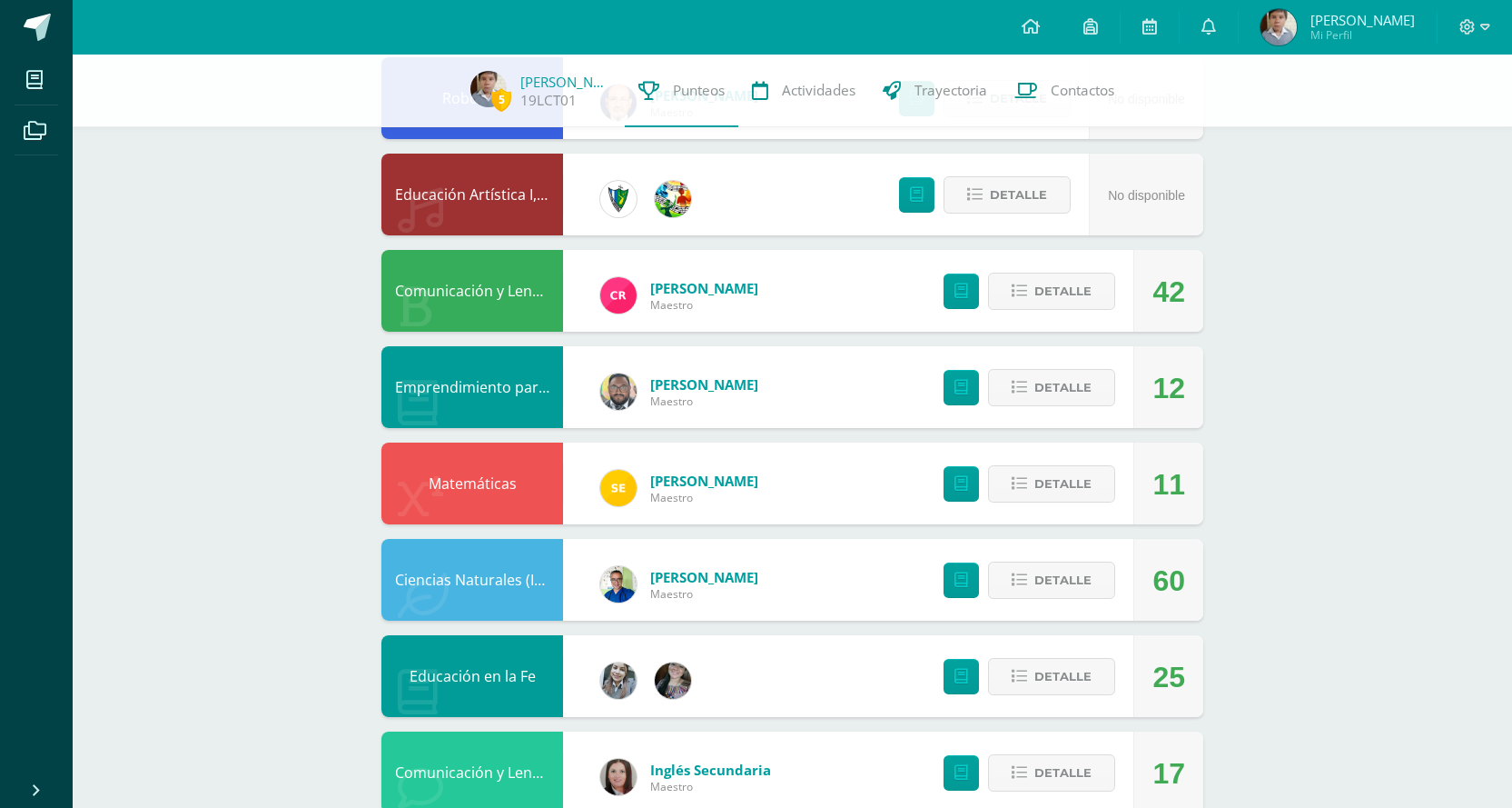
click at [1228, 272] on div "Pendiente Unidad 4 Unidad 1 Unidad 2 Unidad 3 Unidad 4 La unidad aún no ha fina…" at bounding box center [792, 771] width 894 height 1890
click at [1297, 27] on img at bounding box center [1279, 27] width 37 height 37
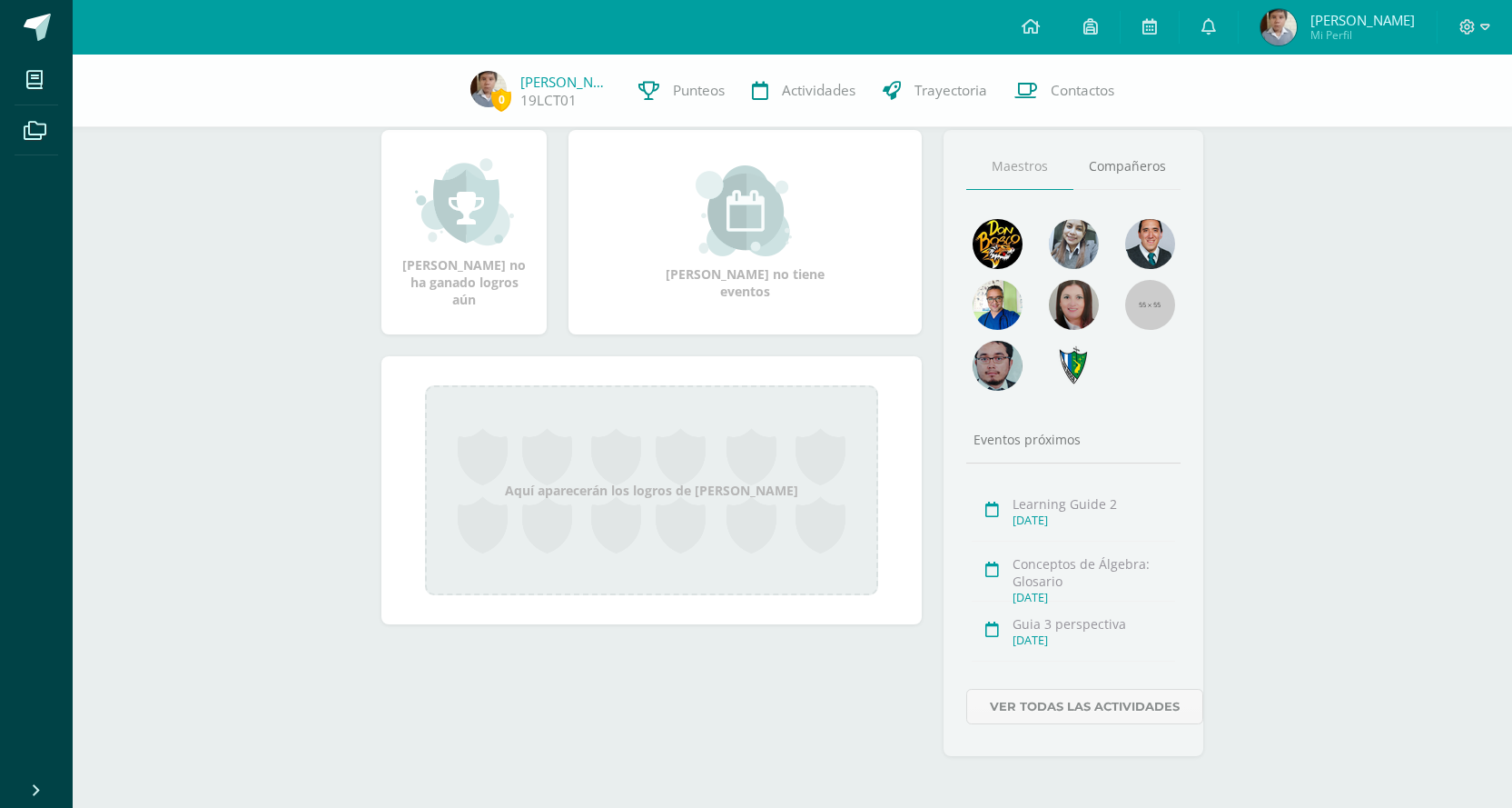
scroll to position [211, 0]
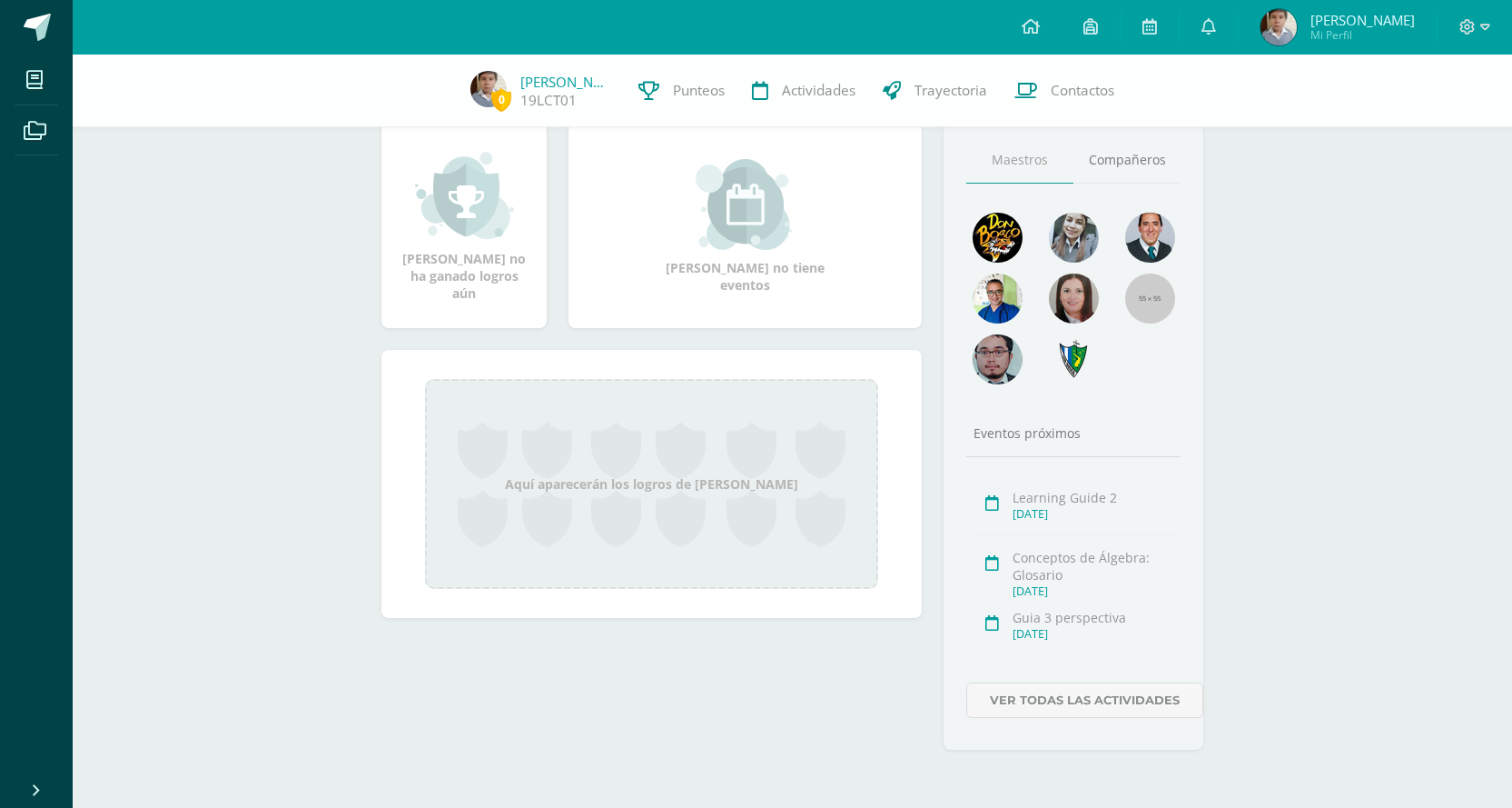
click at [1058, 635] on div "[DATE]" at bounding box center [1093, 634] width 162 height 15
click at [1105, 695] on link "Ver todas las actividades" at bounding box center [1085, 699] width 237 height 36
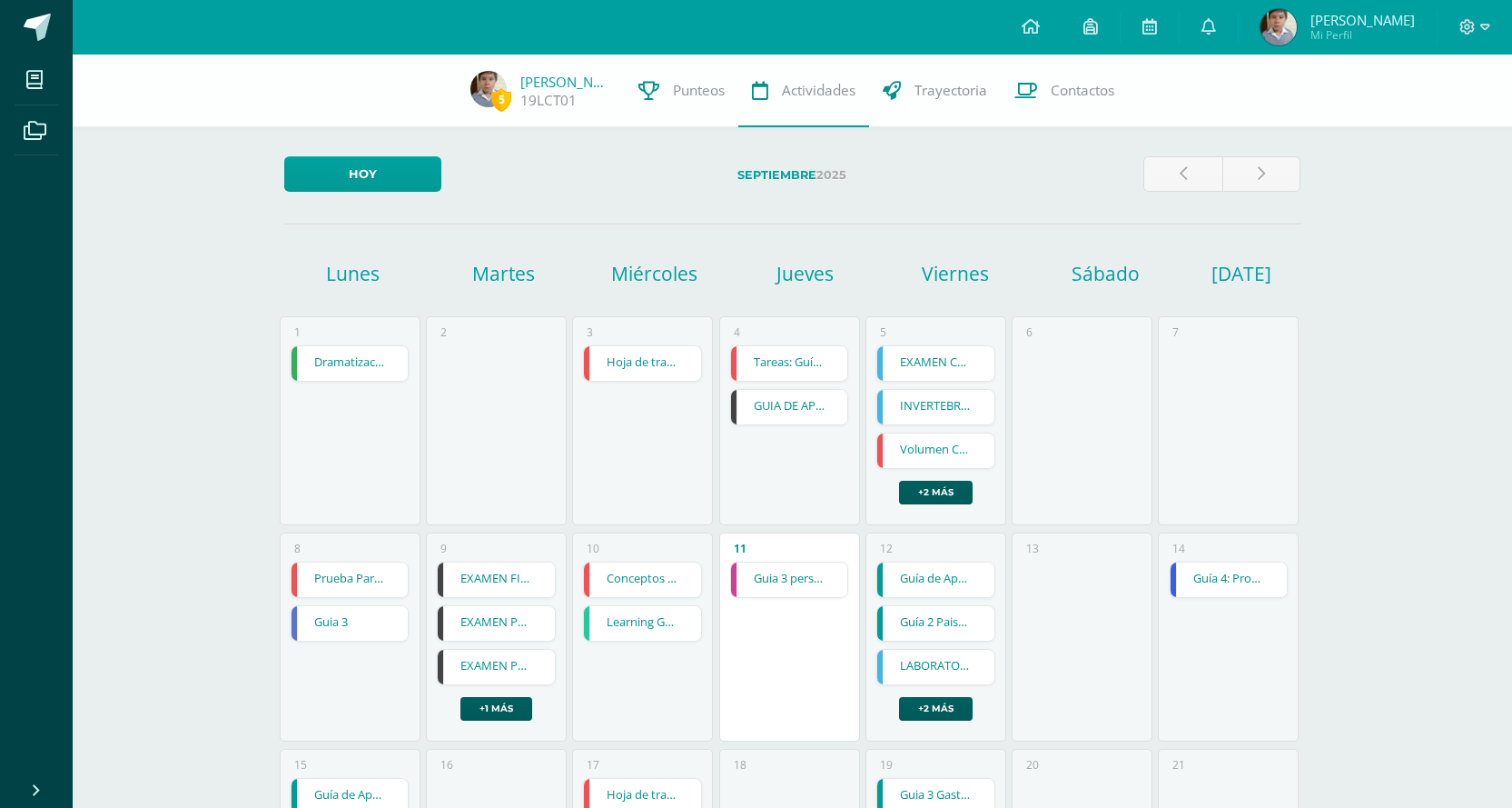
click at [832, 409] on link "GUIA DE APRENDIZAJE 3" at bounding box center [790, 407] width 117 height 35
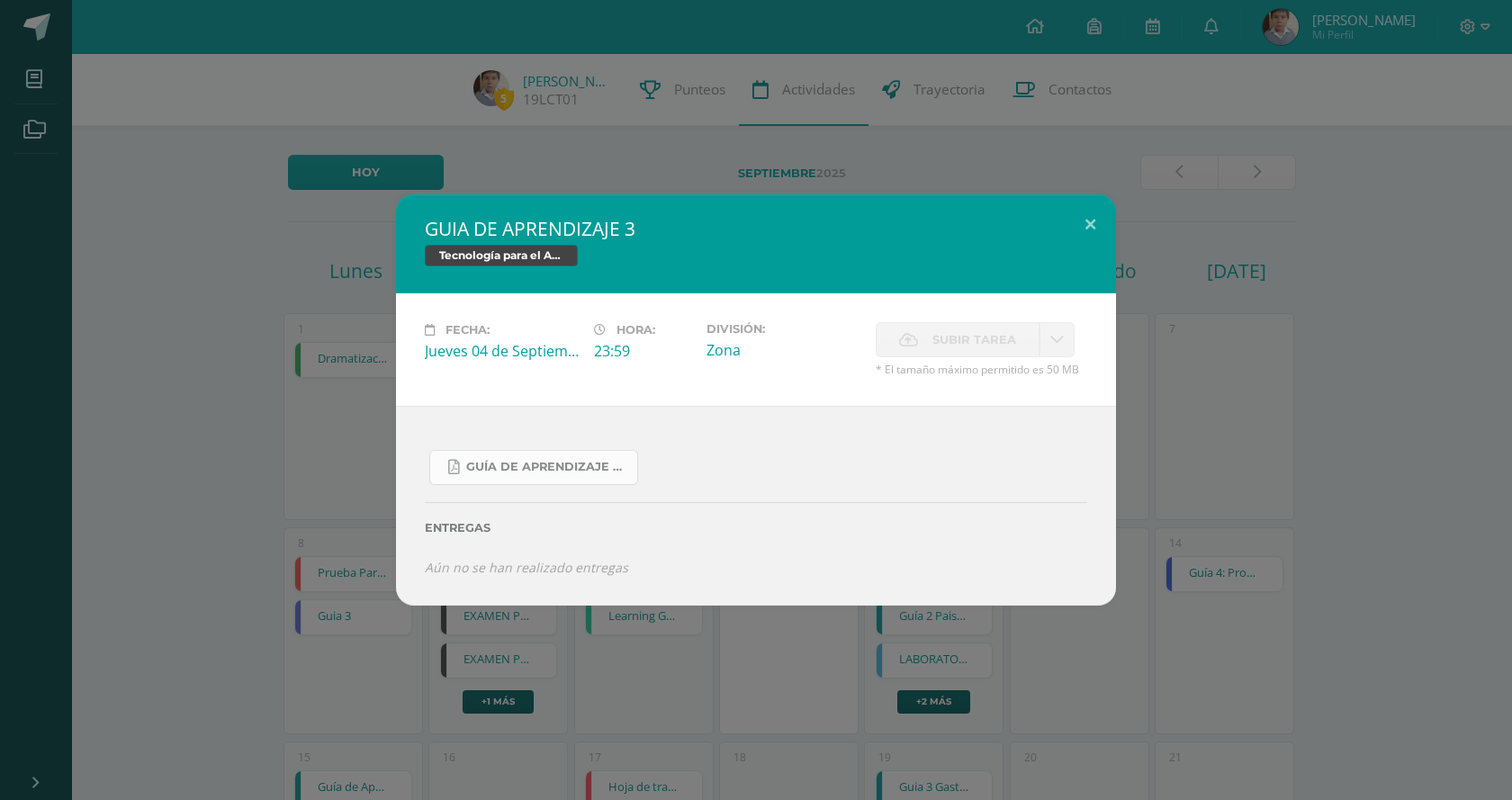
click at [553, 460] on span "Guía De Aprendizaje 3 .pdf" at bounding box center [547, 466] width 162 height 14
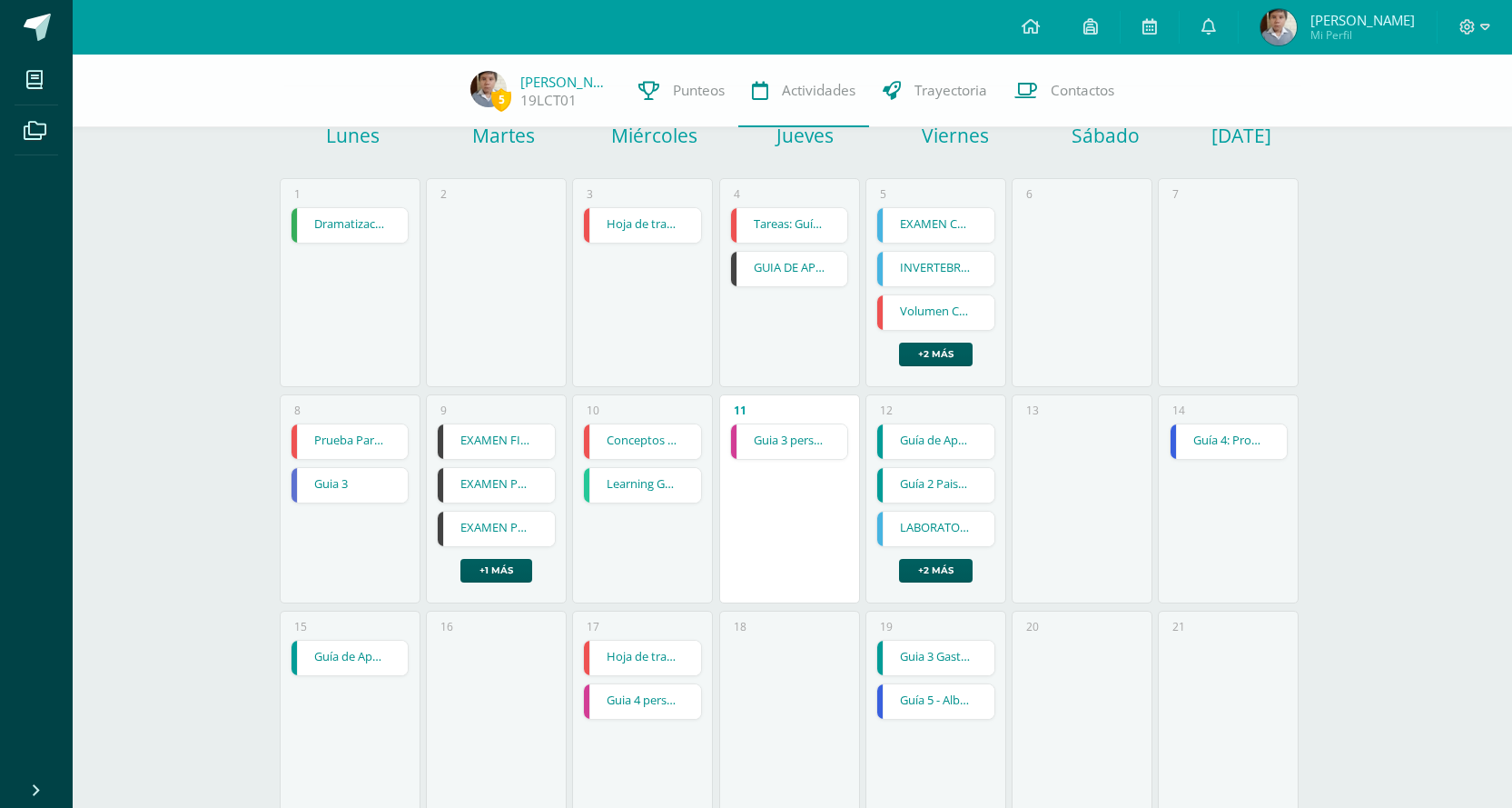
scroll to position [182, 0]
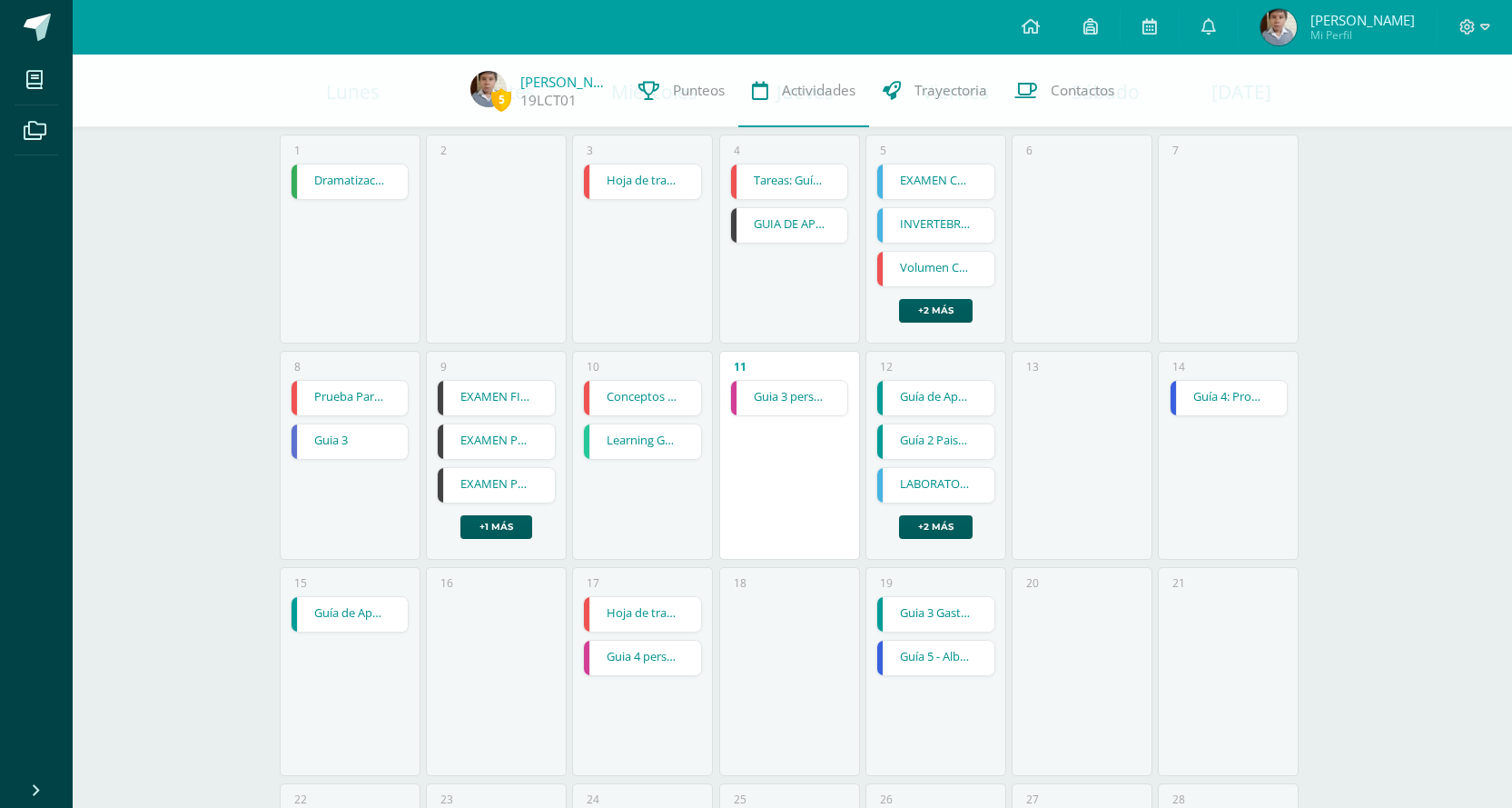
click at [795, 391] on link "Guia 3 perspectiva" at bounding box center [790, 398] width 117 height 35
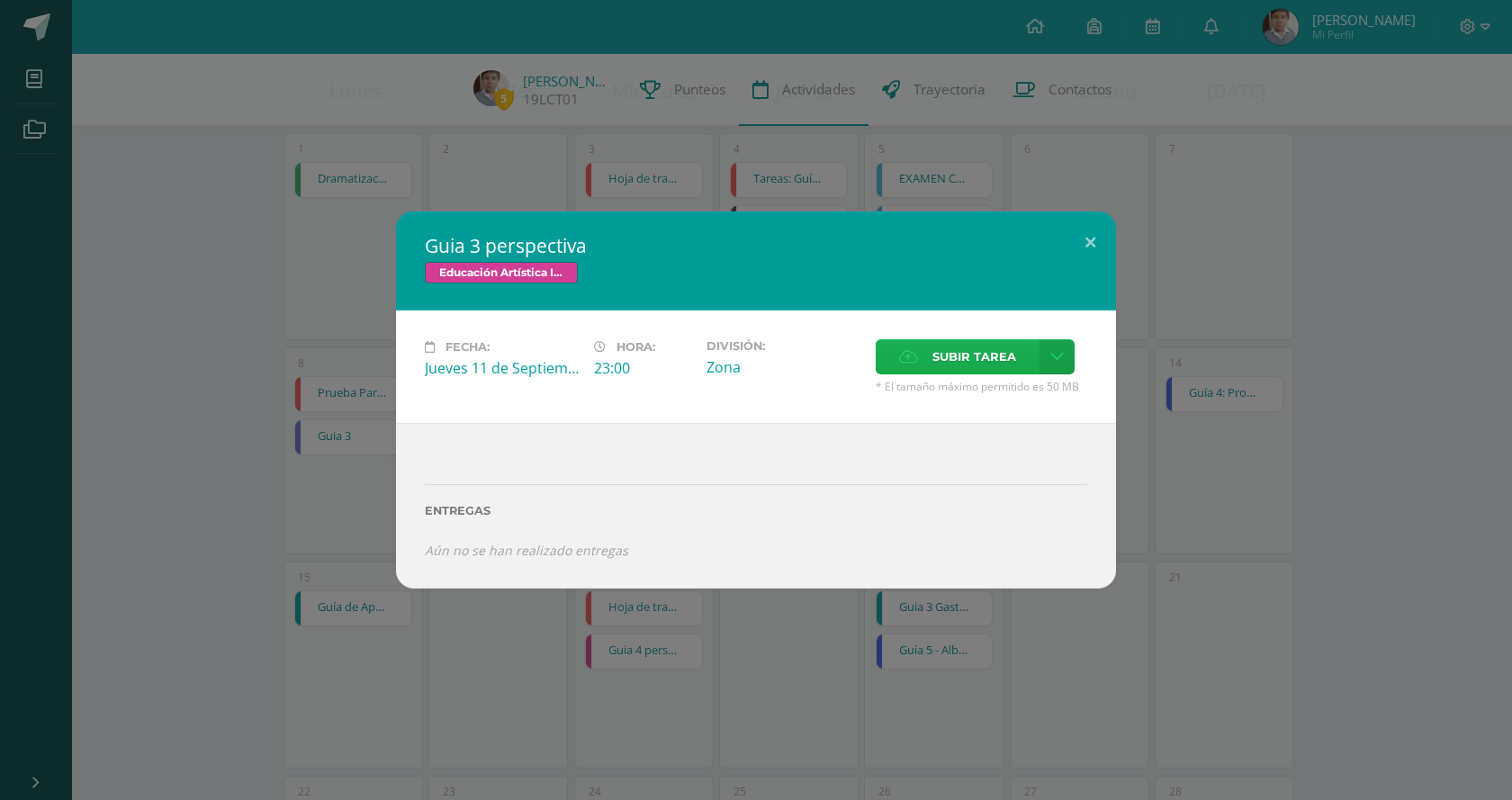
click at [934, 345] on span "Subir tarea" at bounding box center [974, 356] width 84 height 33
click at [0, 0] on input "Subir tarea" at bounding box center [0, 0] width 0 height 0
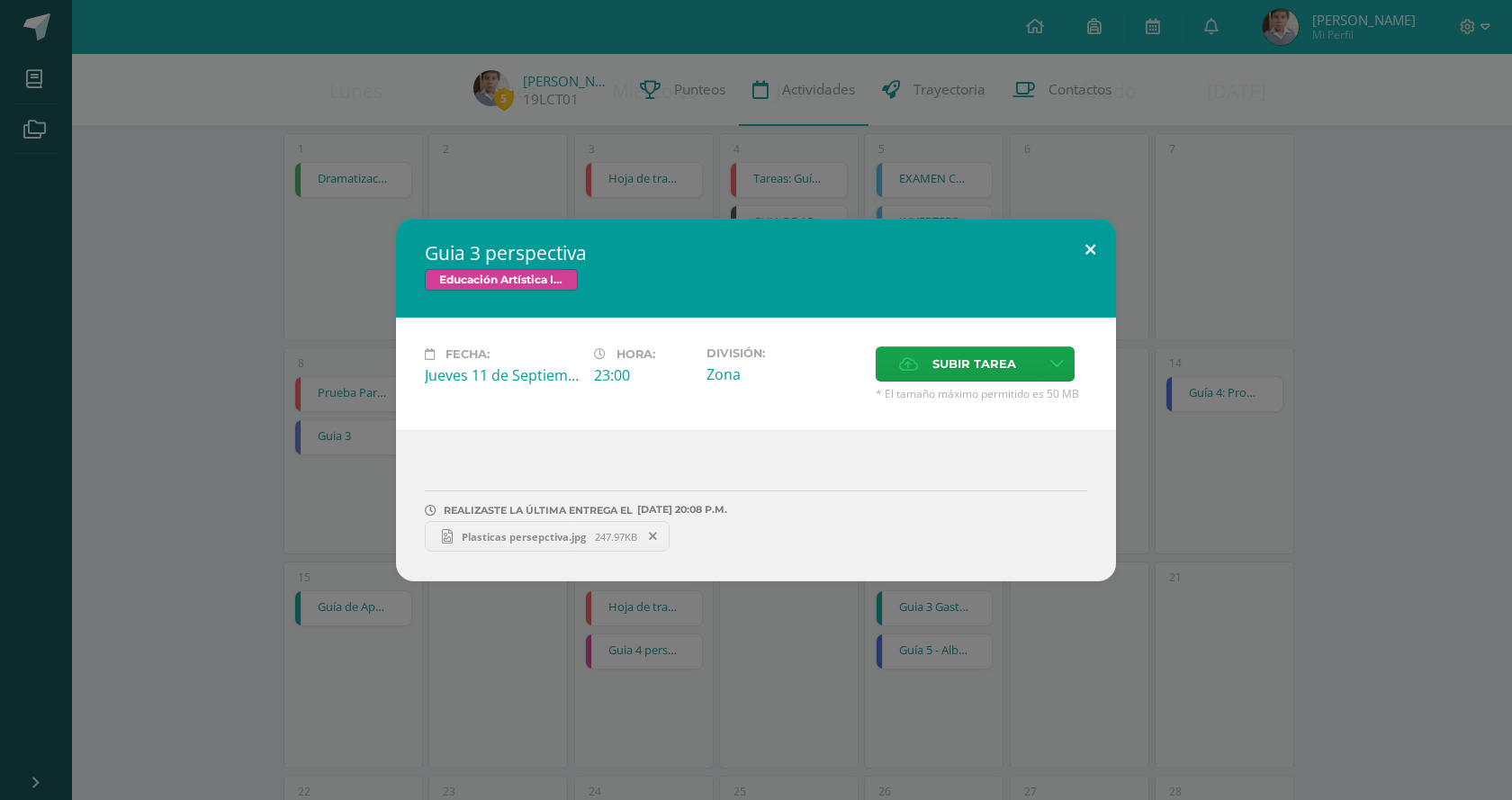
click at [1091, 247] on button at bounding box center [1090, 249] width 51 height 61
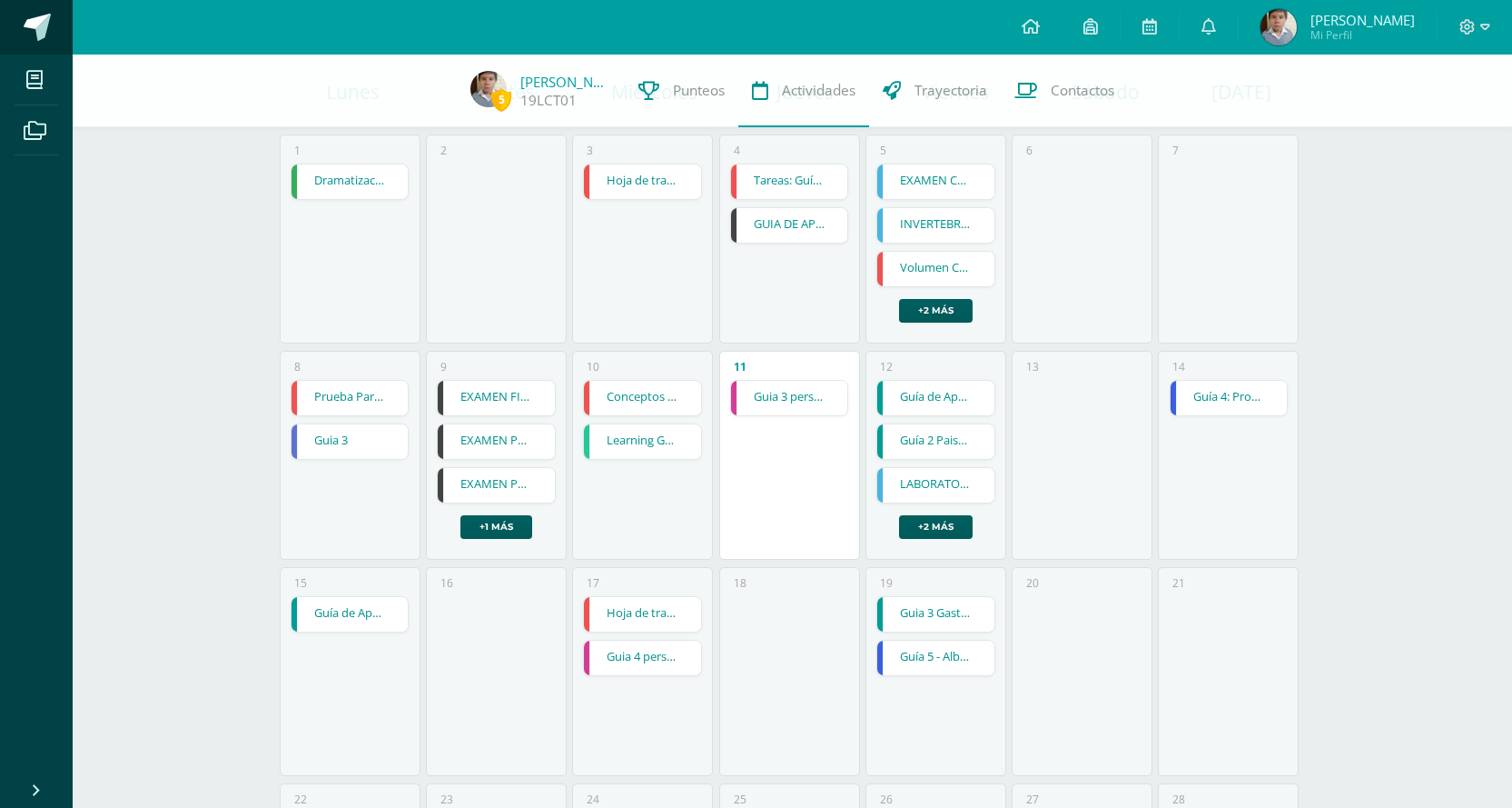
click at [37, 36] on span at bounding box center [37, 27] width 27 height 27
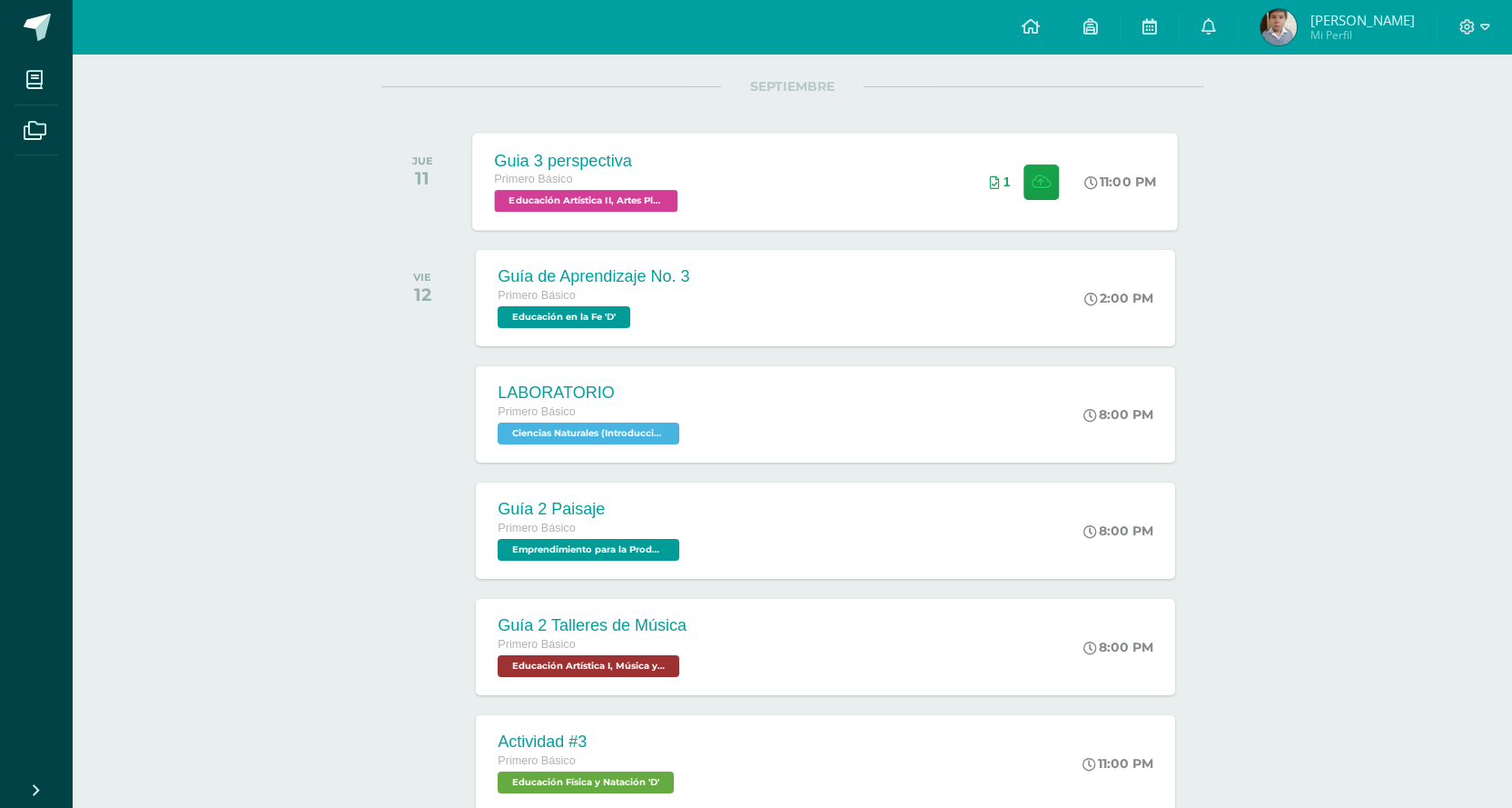
scroll to position [343, 0]
